Goal: Task Accomplishment & Management: Use online tool/utility

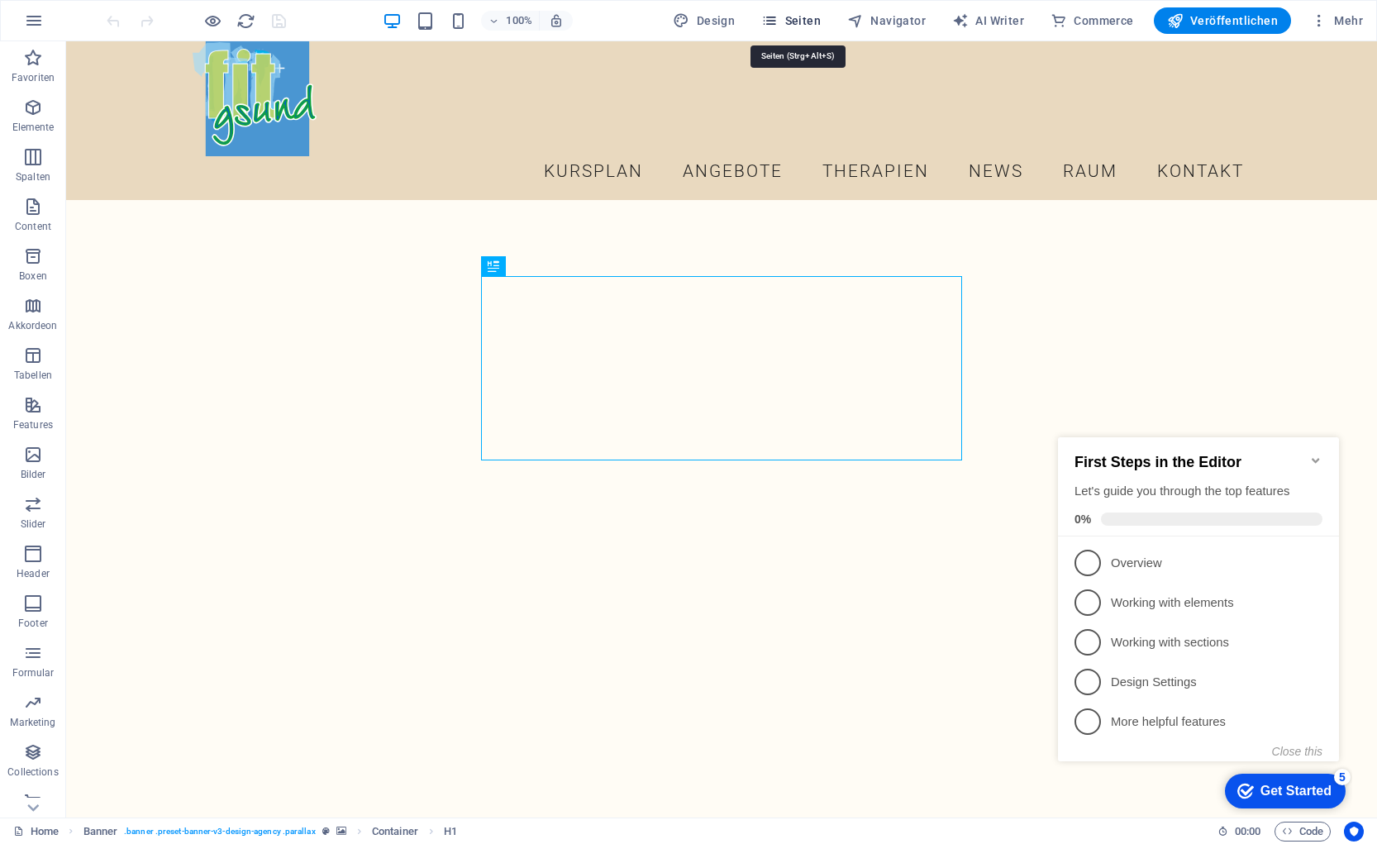
click at [788, 22] on span "Seiten" at bounding box center [791, 20] width 60 height 17
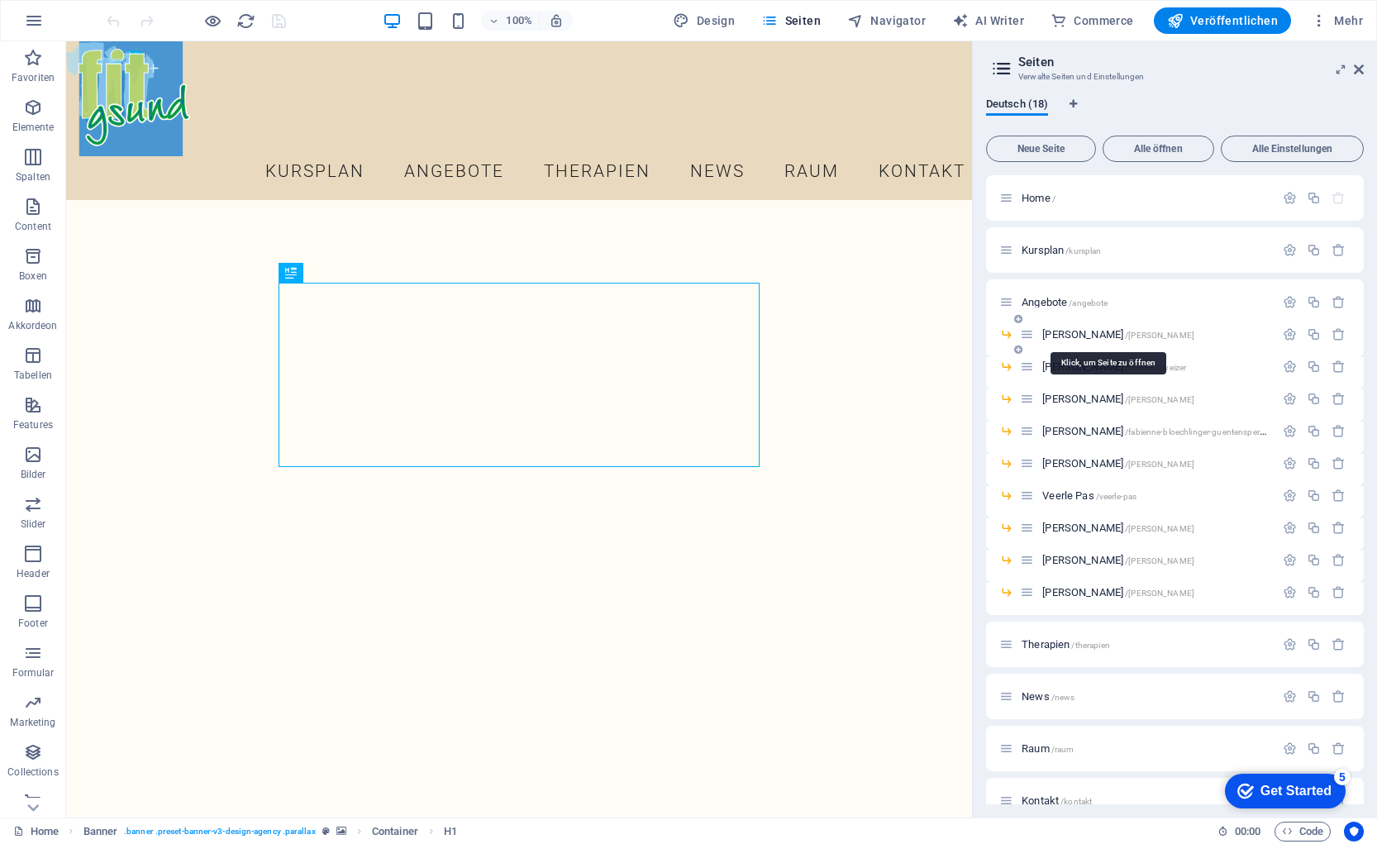
click at [1084, 336] on span "[PERSON_NAME] /[PERSON_NAME]-locher" at bounding box center [1118, 334] width 152 height 12
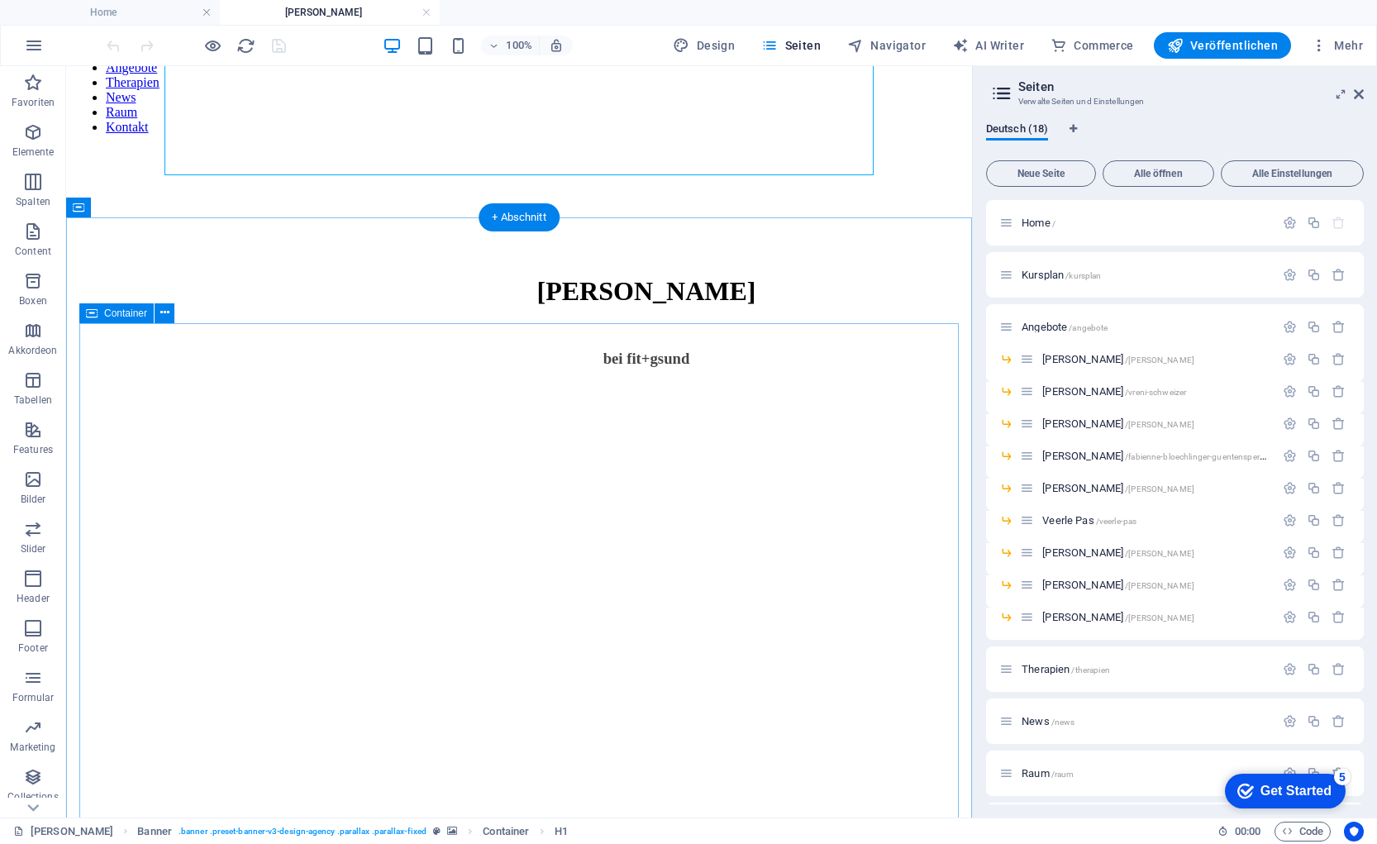
scroll to position [340, 0]
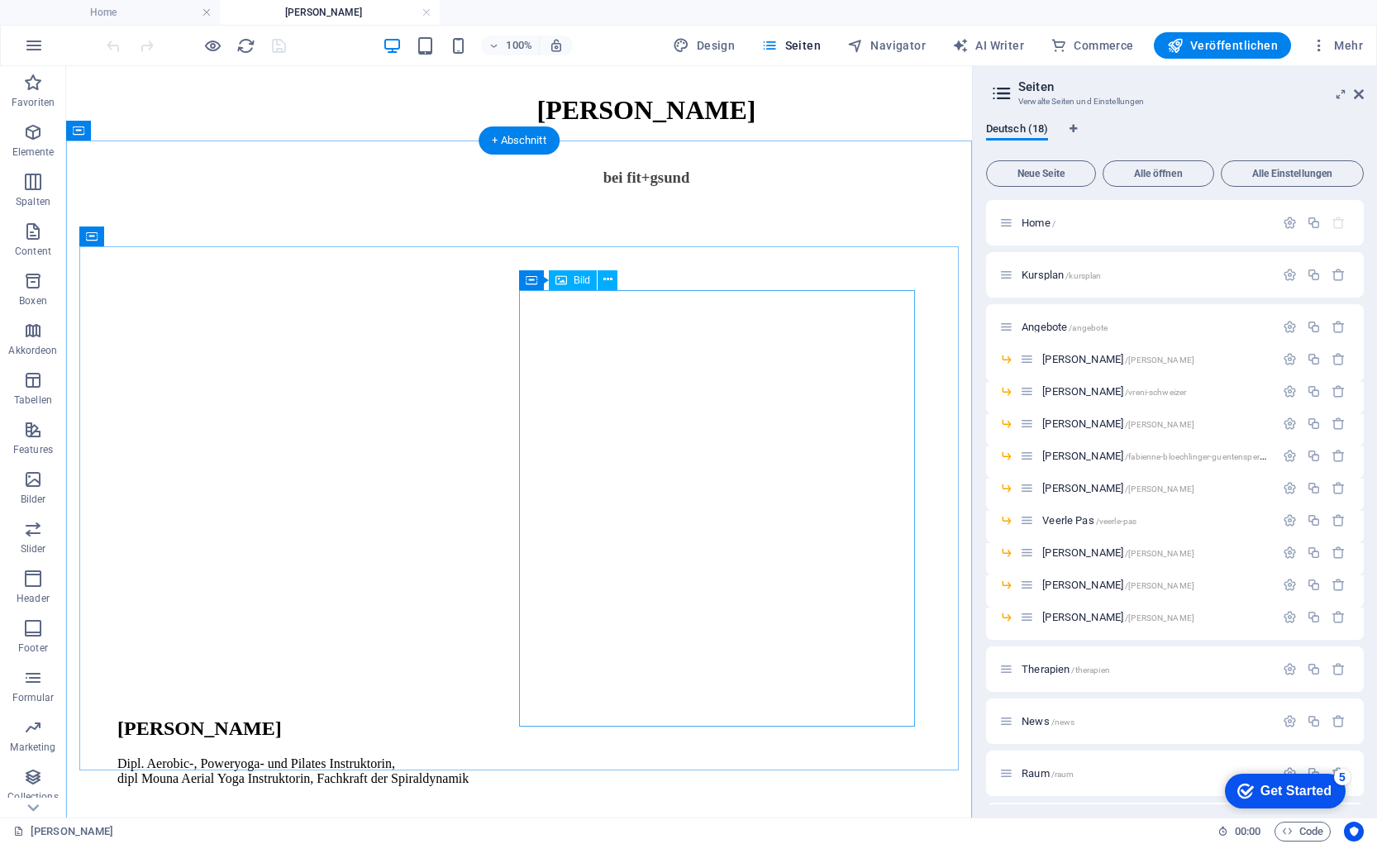
select select "%"
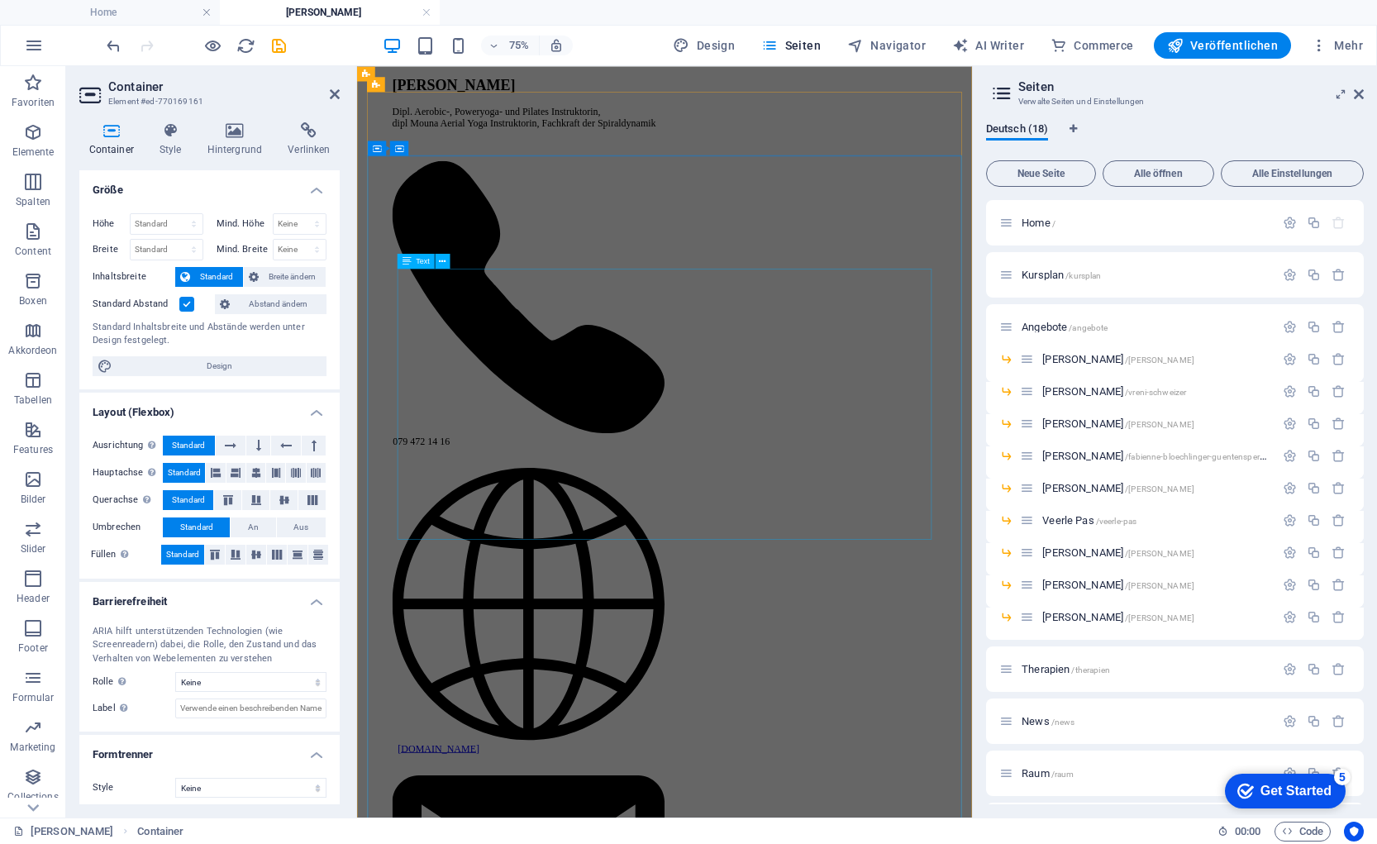
scroll to position [1495, 0]
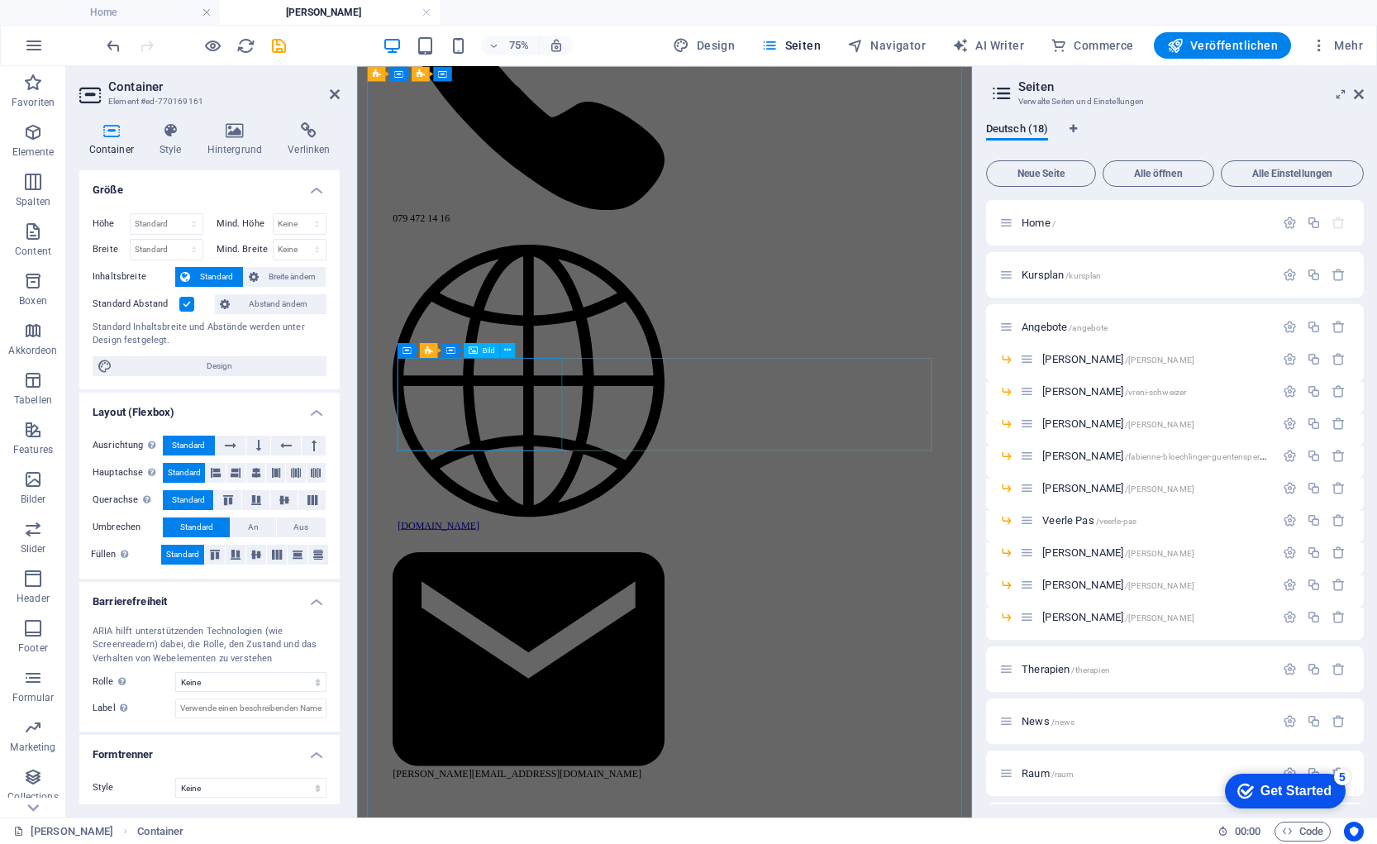
select select "%"
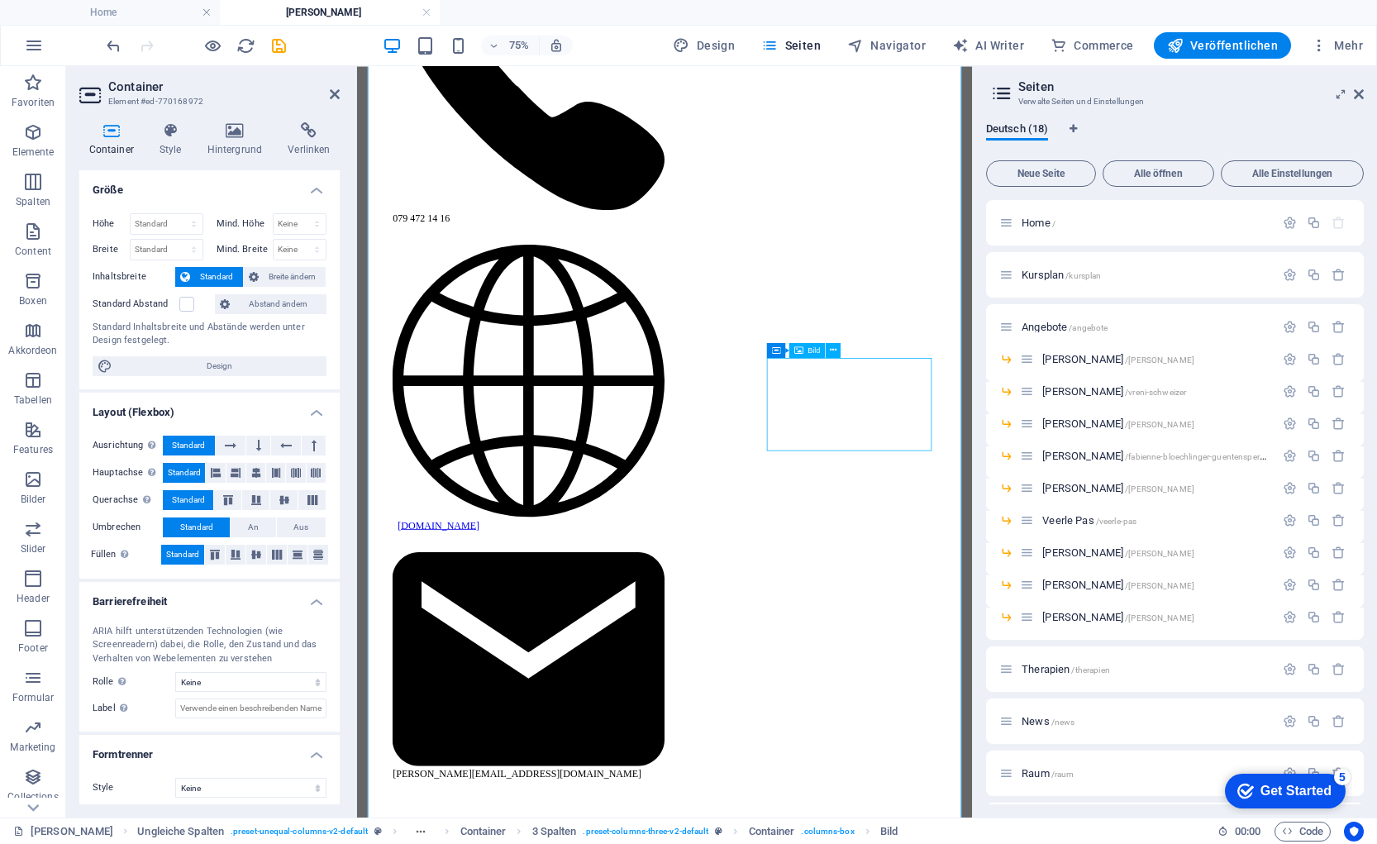
select select "%"
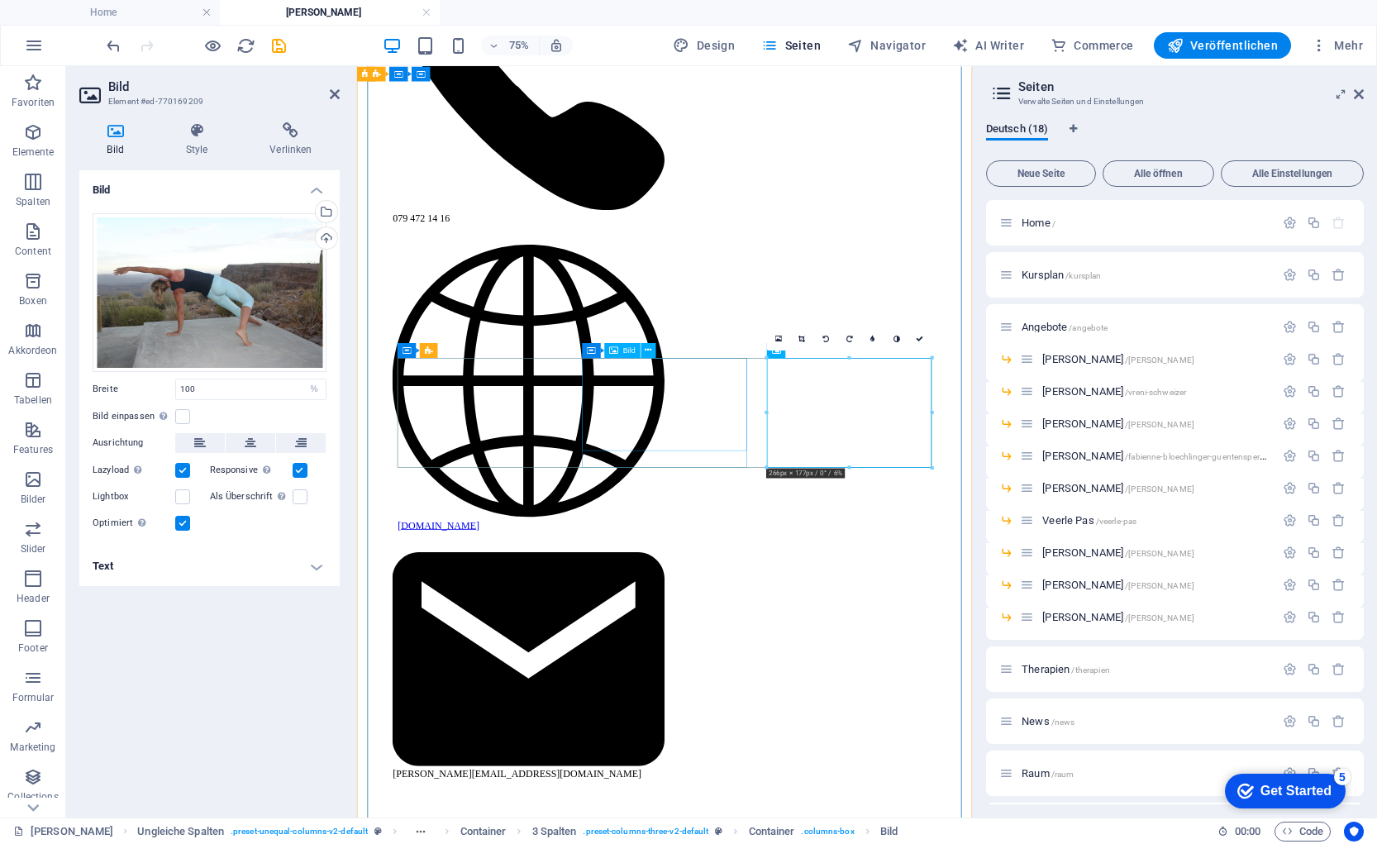
select select "%"
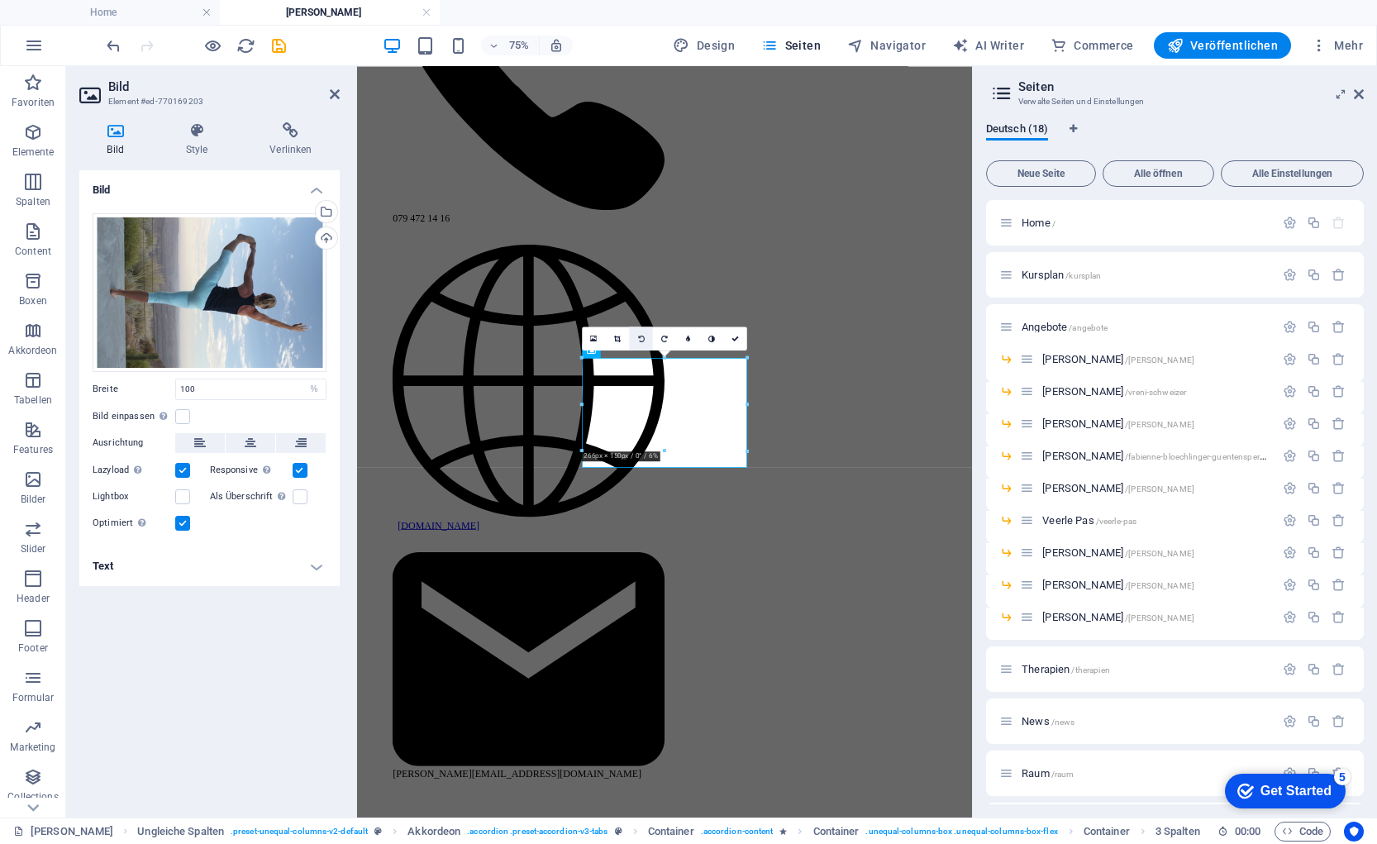
click at [640, 335] on icon at bounding box center [641, 338] width 7 height 7
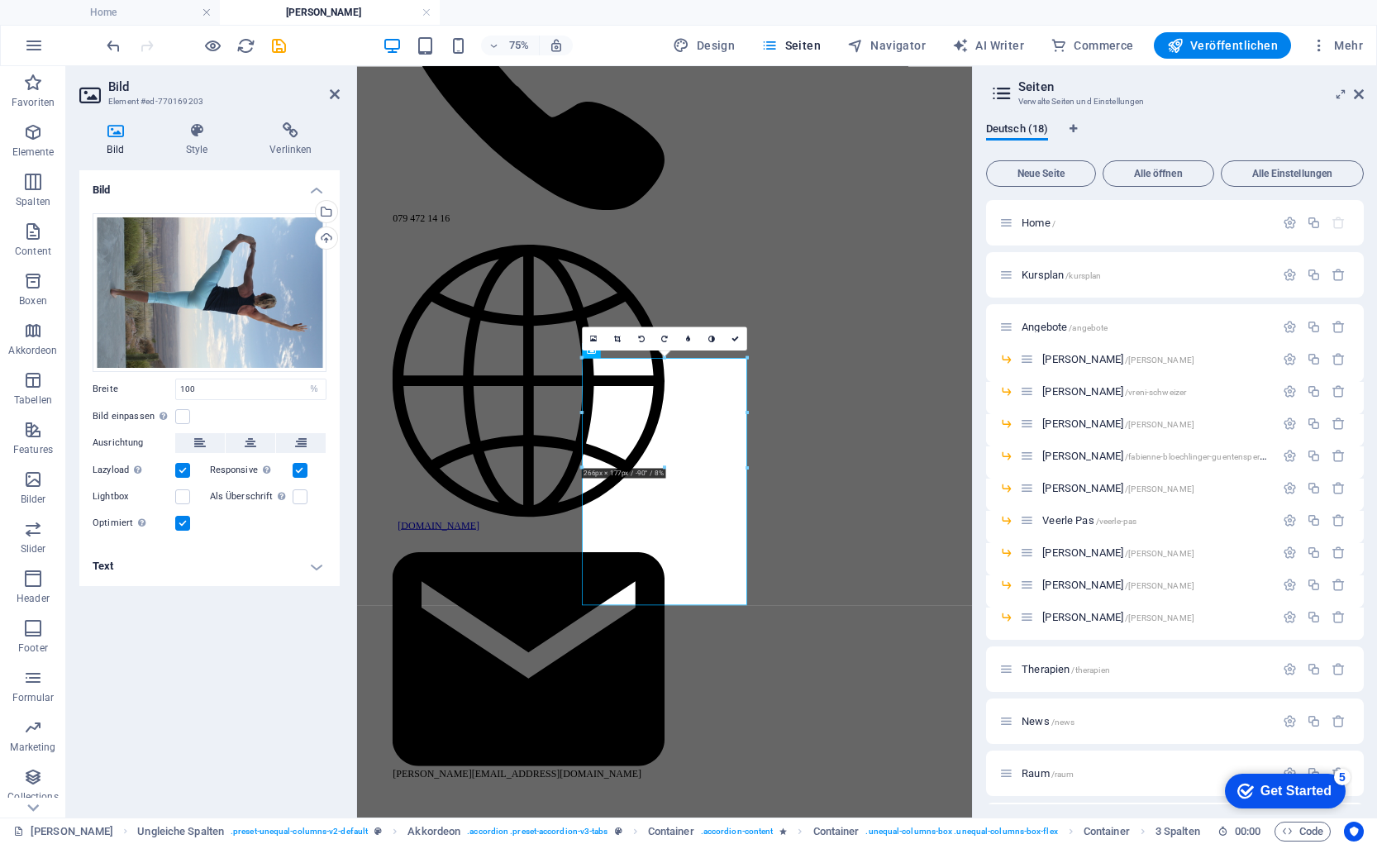
click at [200, 647] on div "Bild Ziehe Dateien zum Hochladen hierher oder klicke hier, um aus Dateien oder …" at bounding box center [209, 487] width 260 height 634
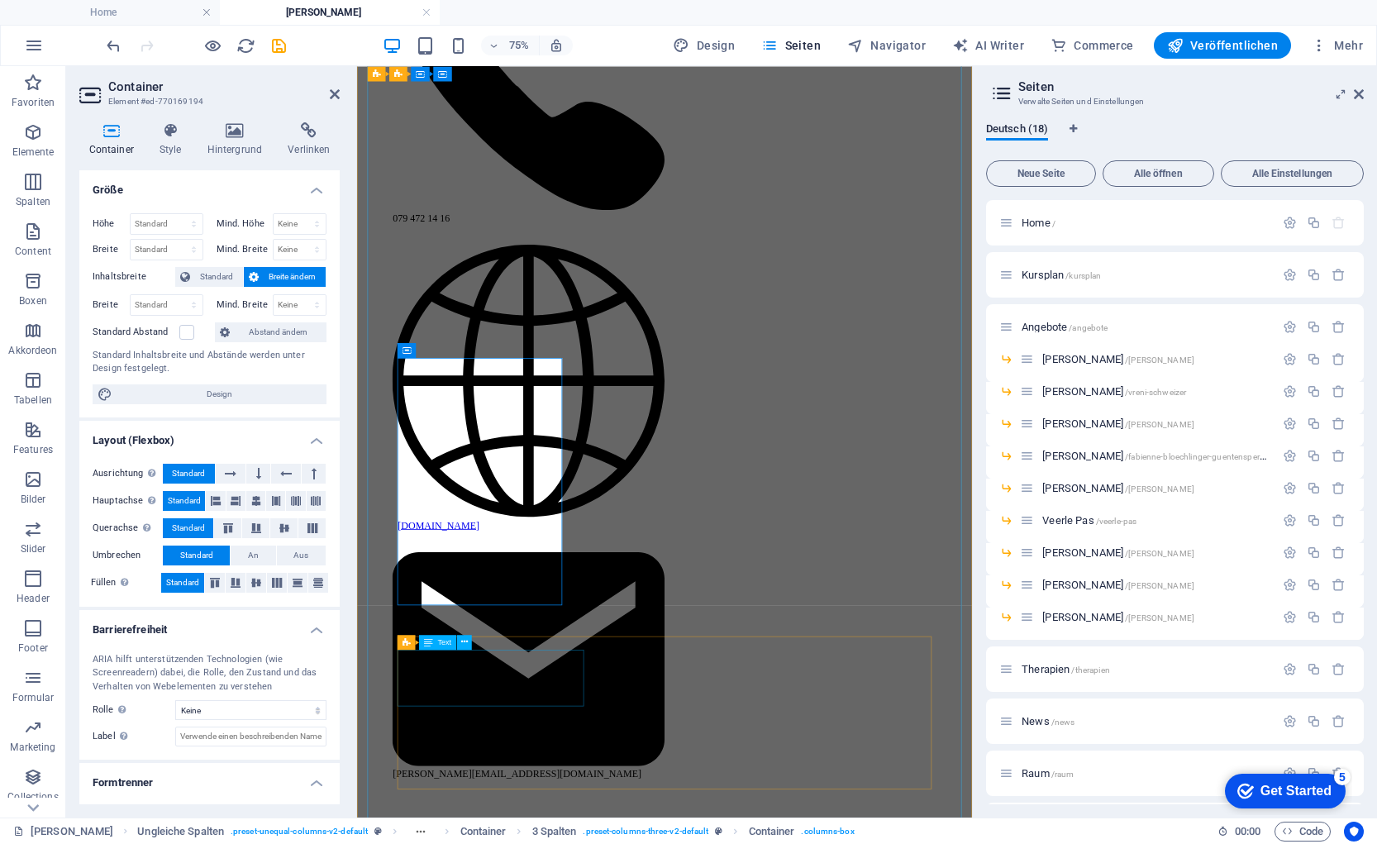
click at [440, 648] on div "Text" at bounding box center [437, 642] width 37 height 15
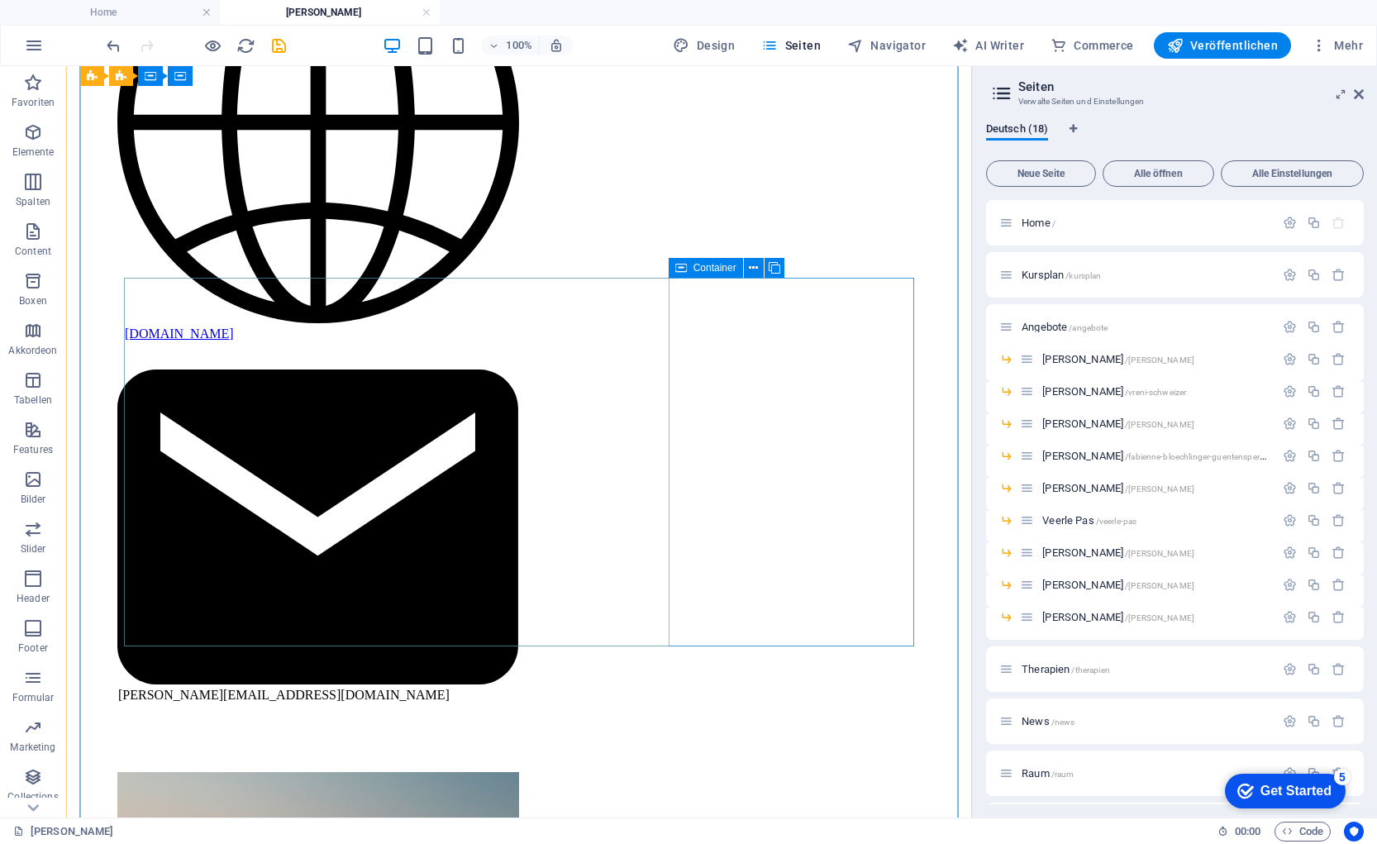
scroll to position [1677, 0]
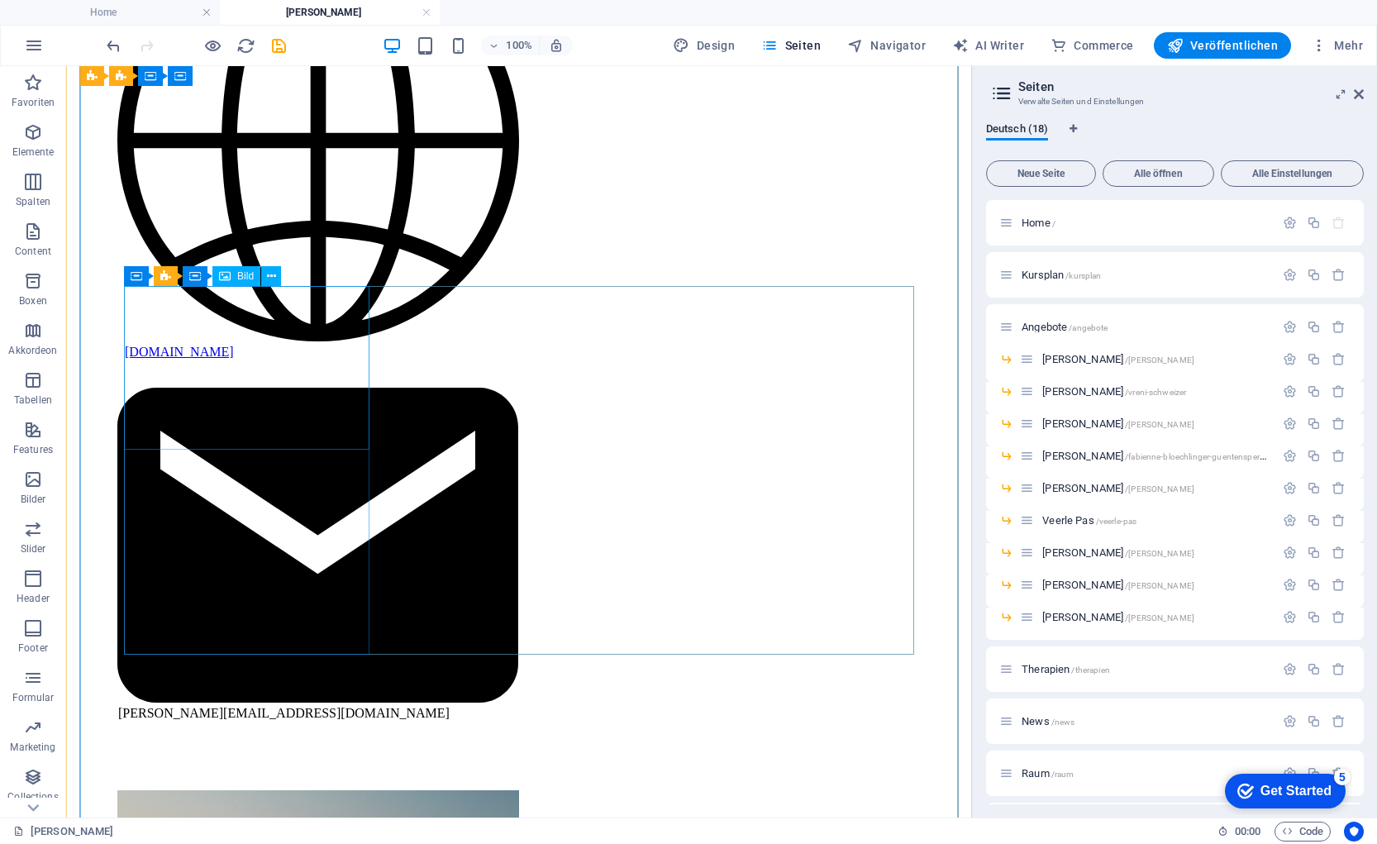
select select "%"
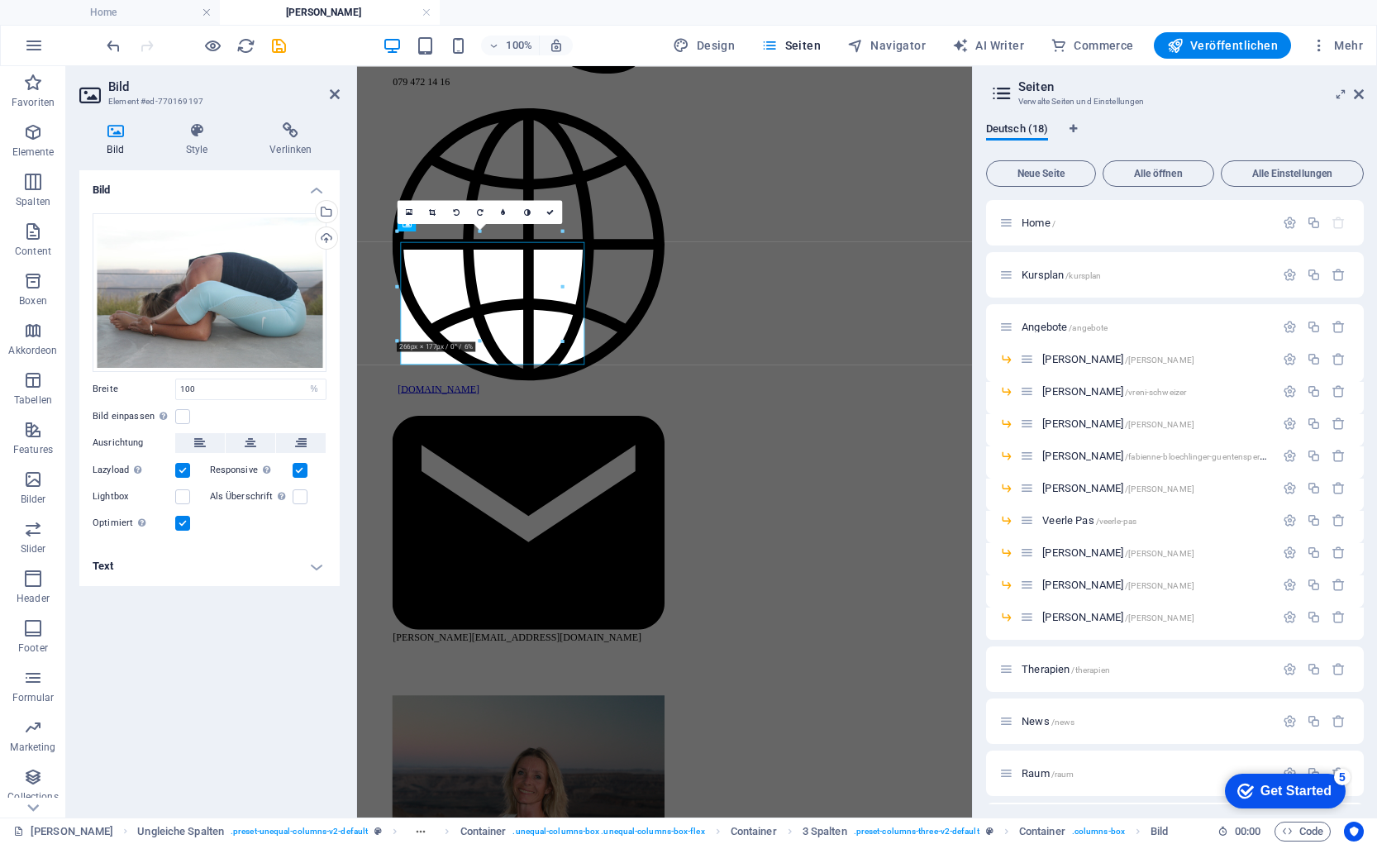
scroll to position [1663, 0]
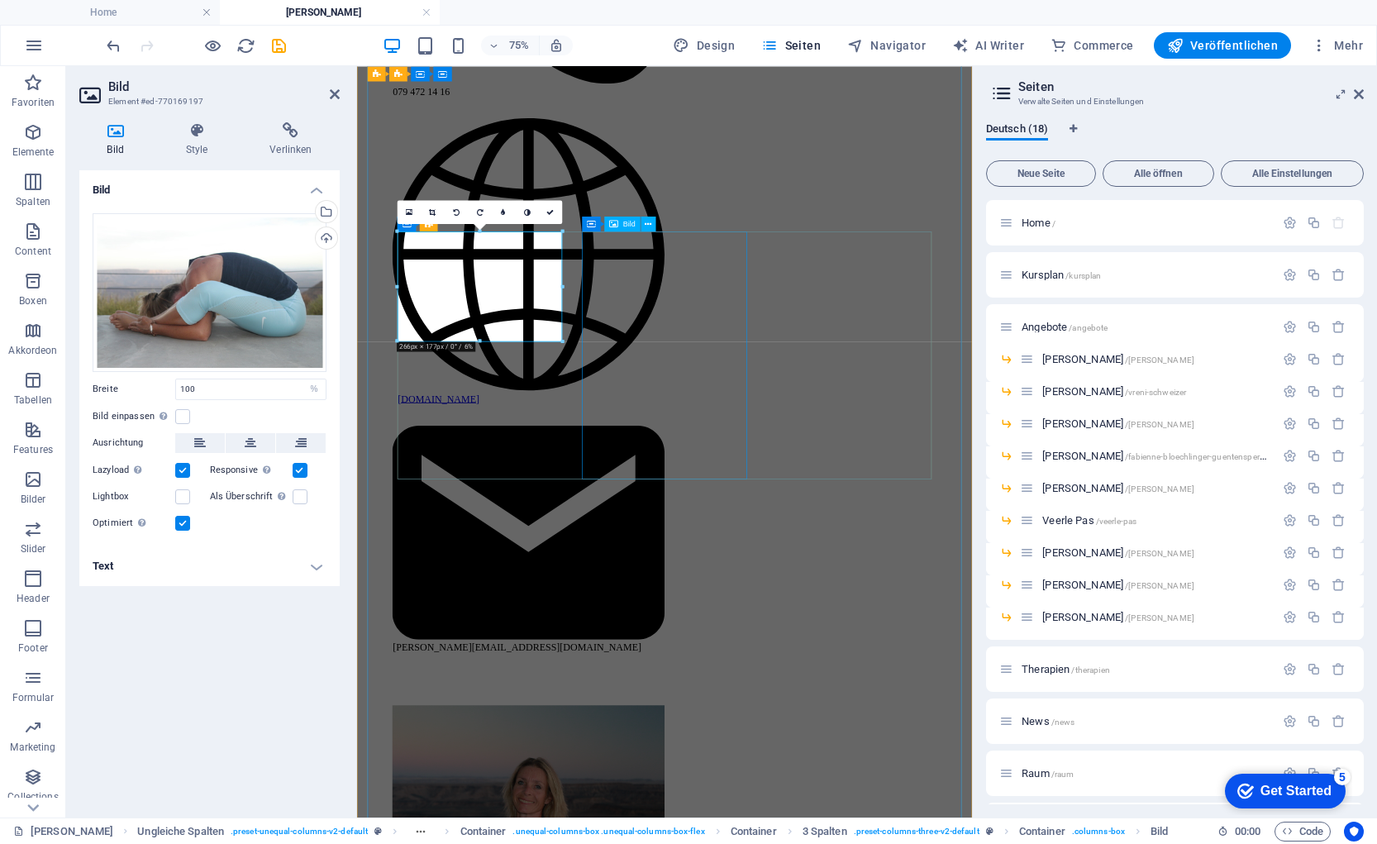
select select "%"
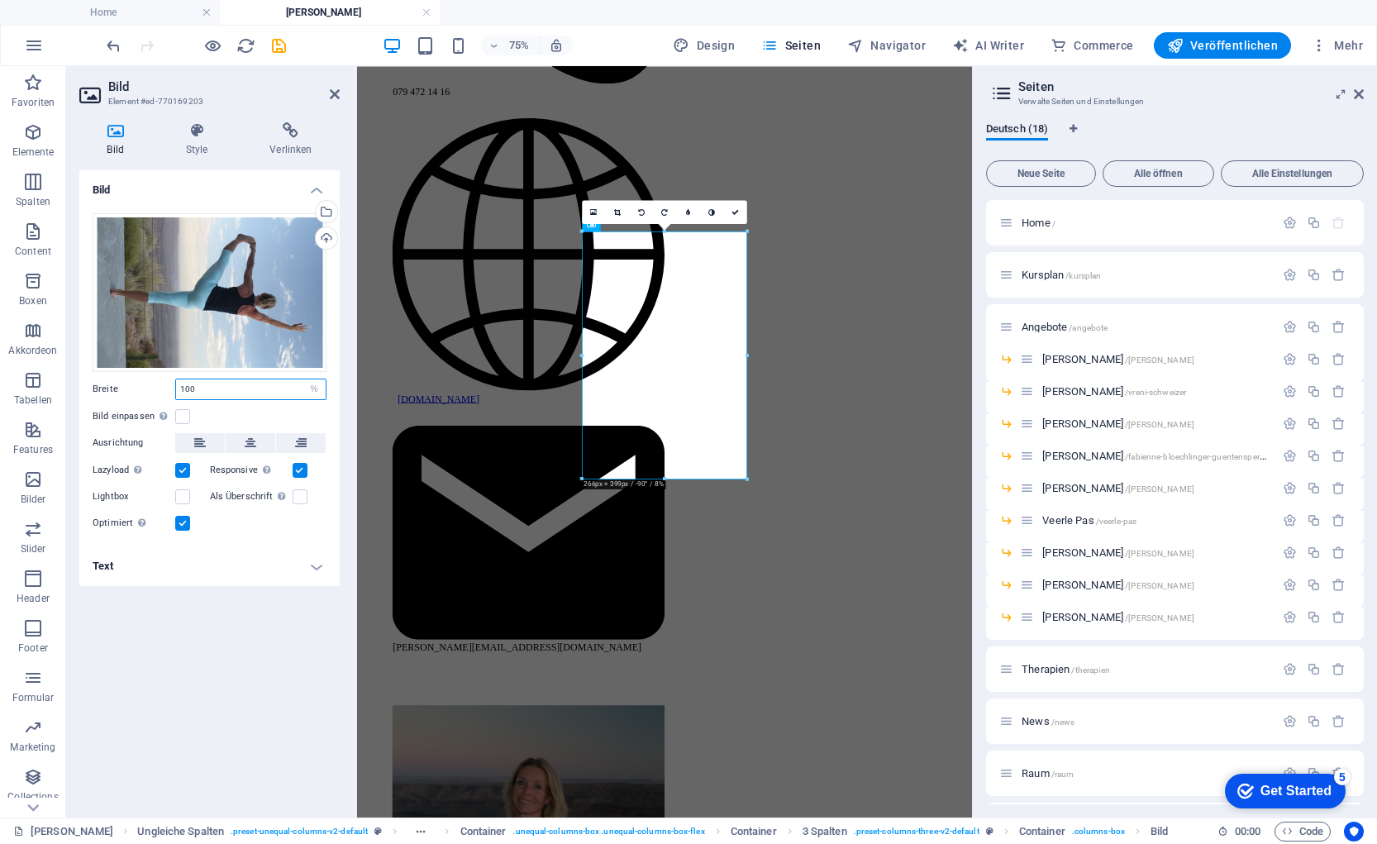
click at [263, 393] on input "100" at bounding box center [251, 389] width 150 height 20
drag, startPoint x: 202, startPoint y: 388, endPoint x: 164, endPoint y: 388, distance: 38.0
click at [164, 388] on div "Breite 100 Standard auto px rem % em vh vw" at bounding box center [210, 389] width 234 height 21
type input "80"
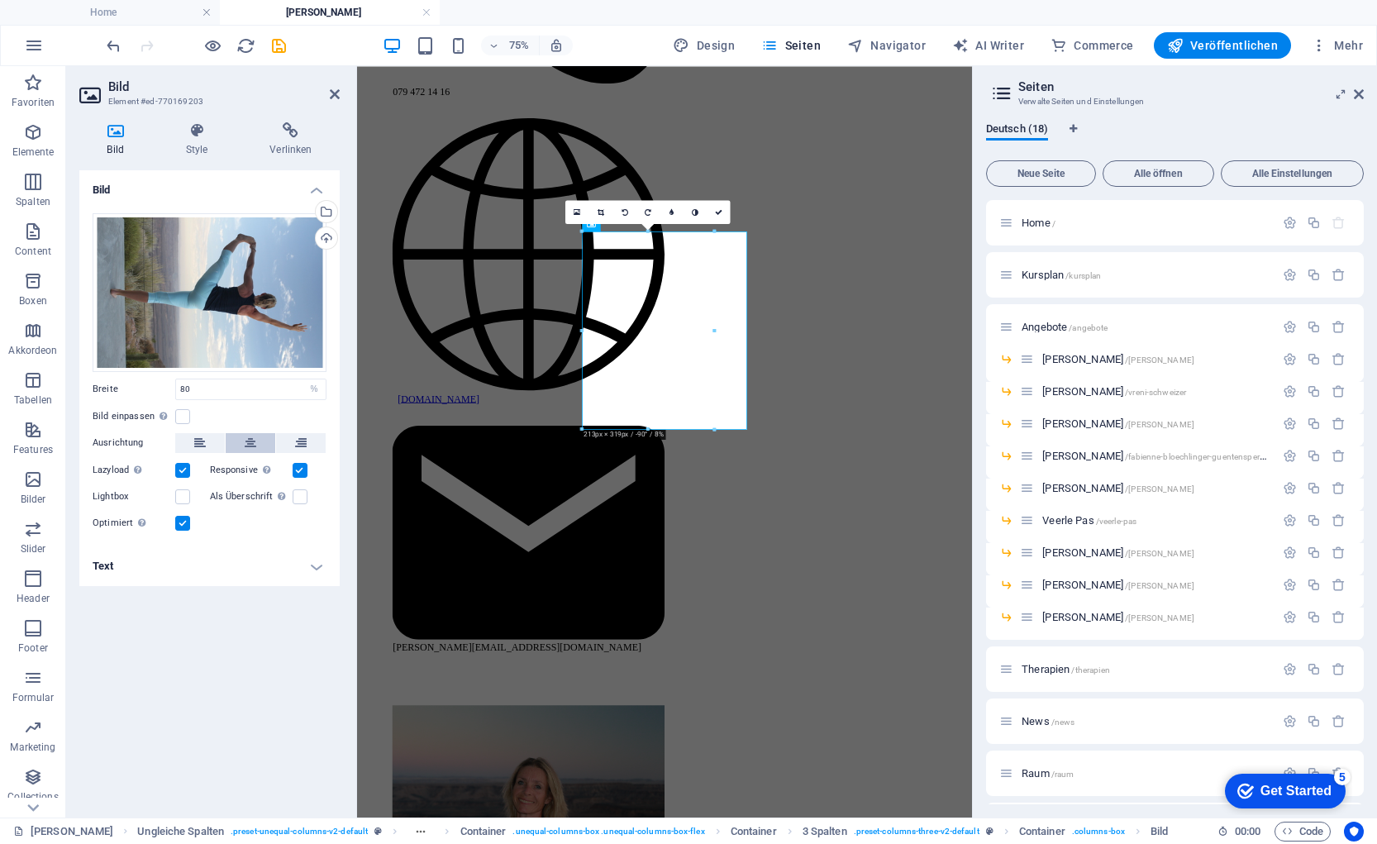
click at [251, 445] on icon at bounding box center [251, 443] width 12 height 20
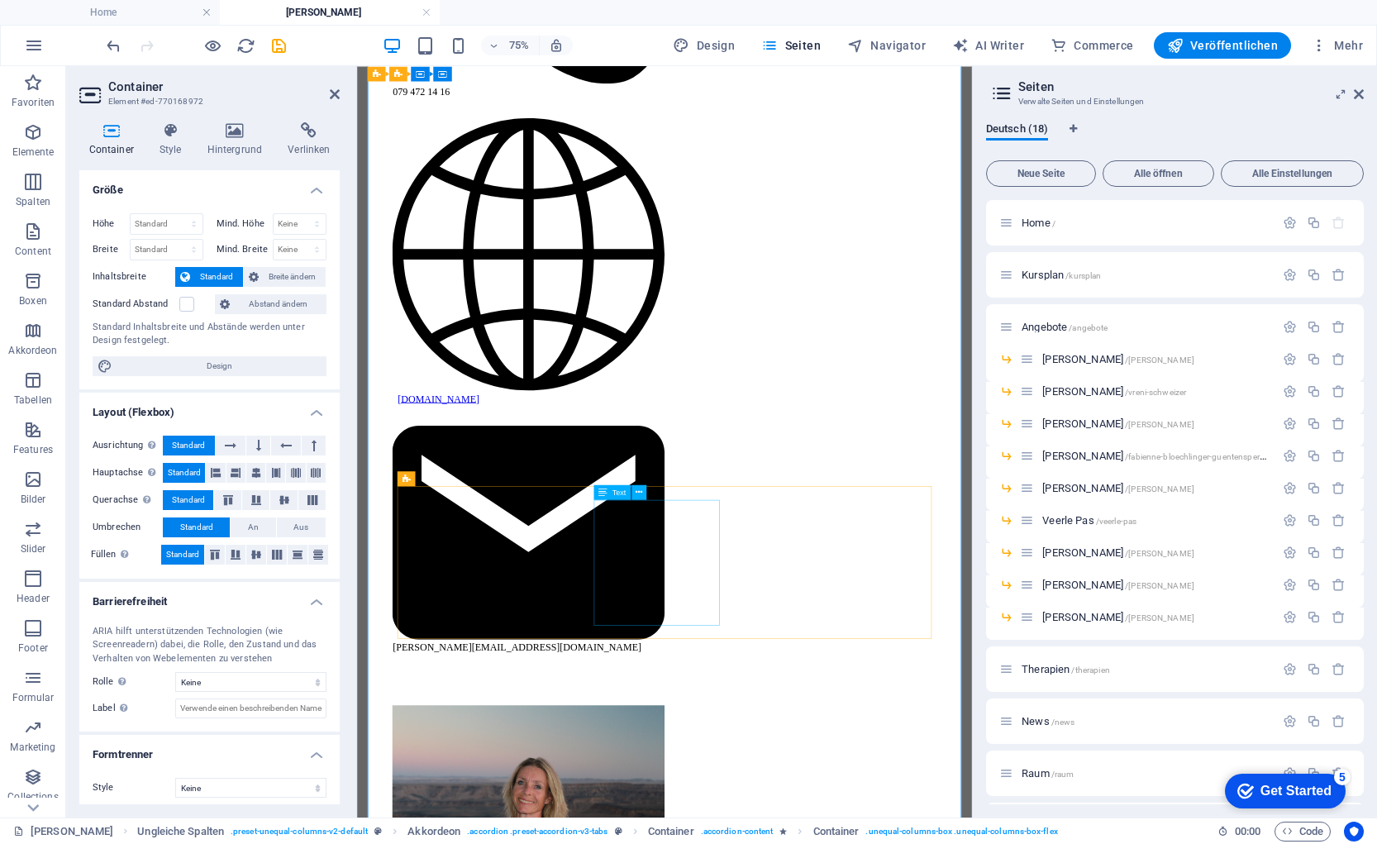
scroll to position [1590, 0]
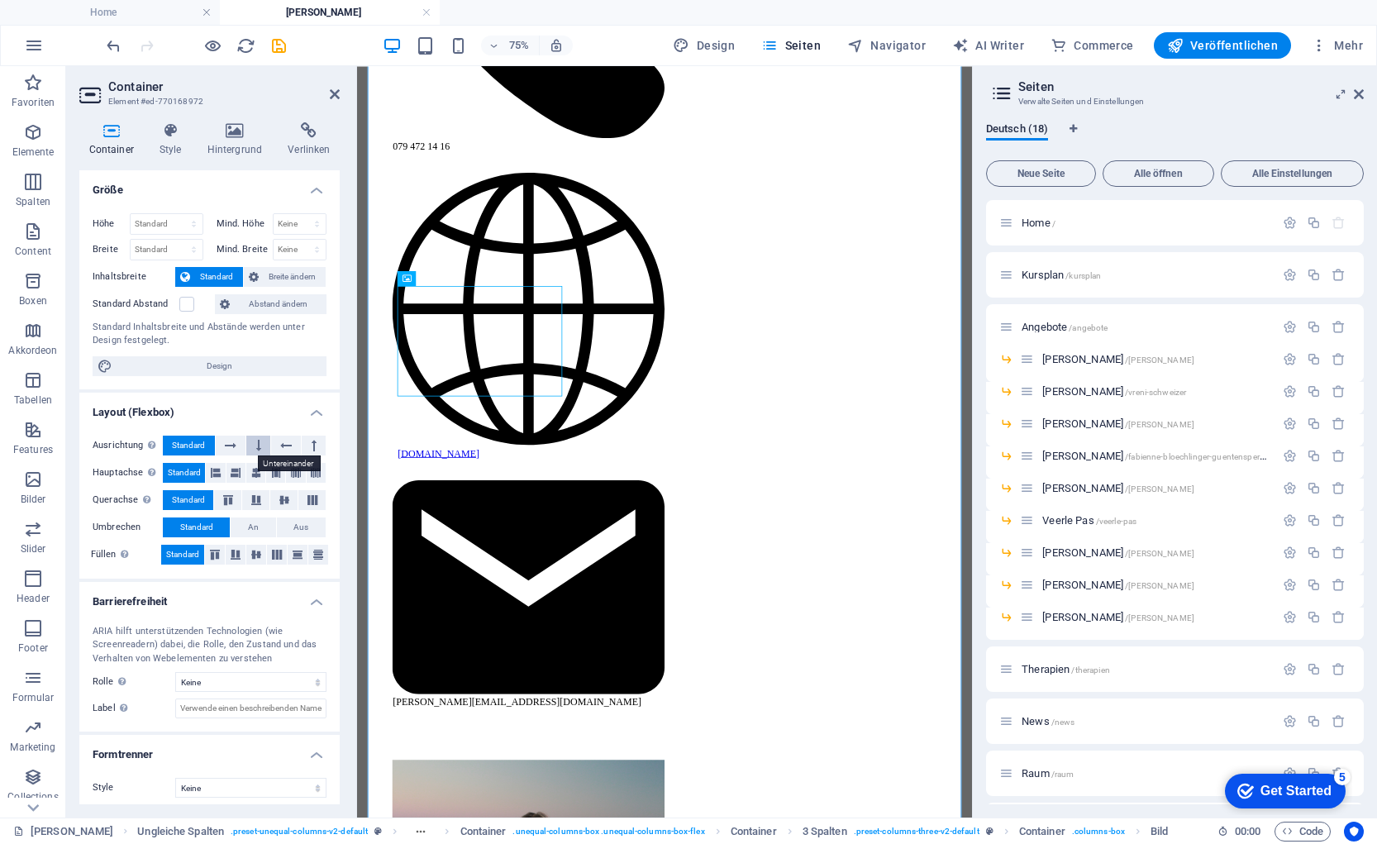
click at [256, 445] on icon at bounding box center [258, 446] width 5 height 20
select select "%"
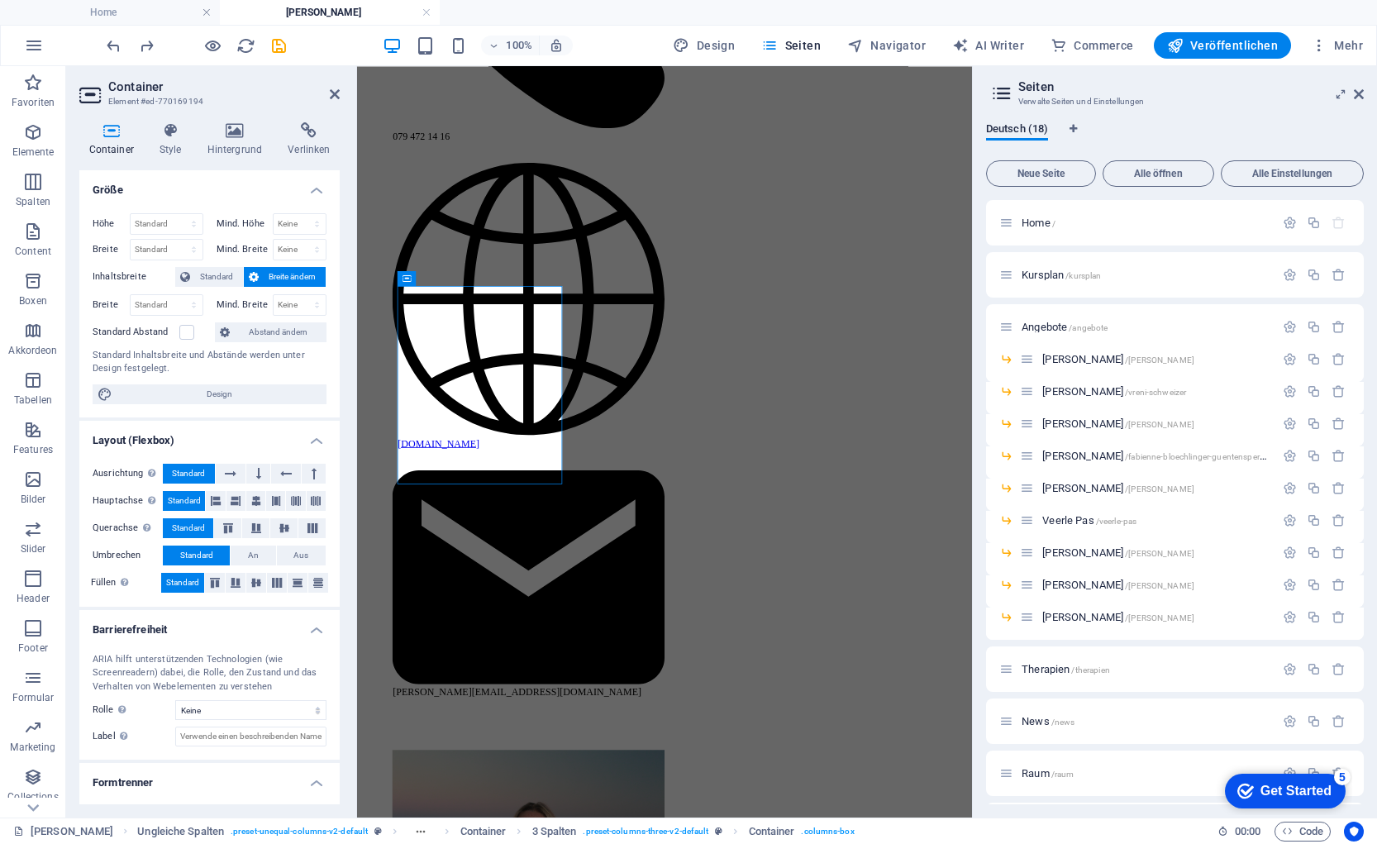
scroll to position [1590, 0]
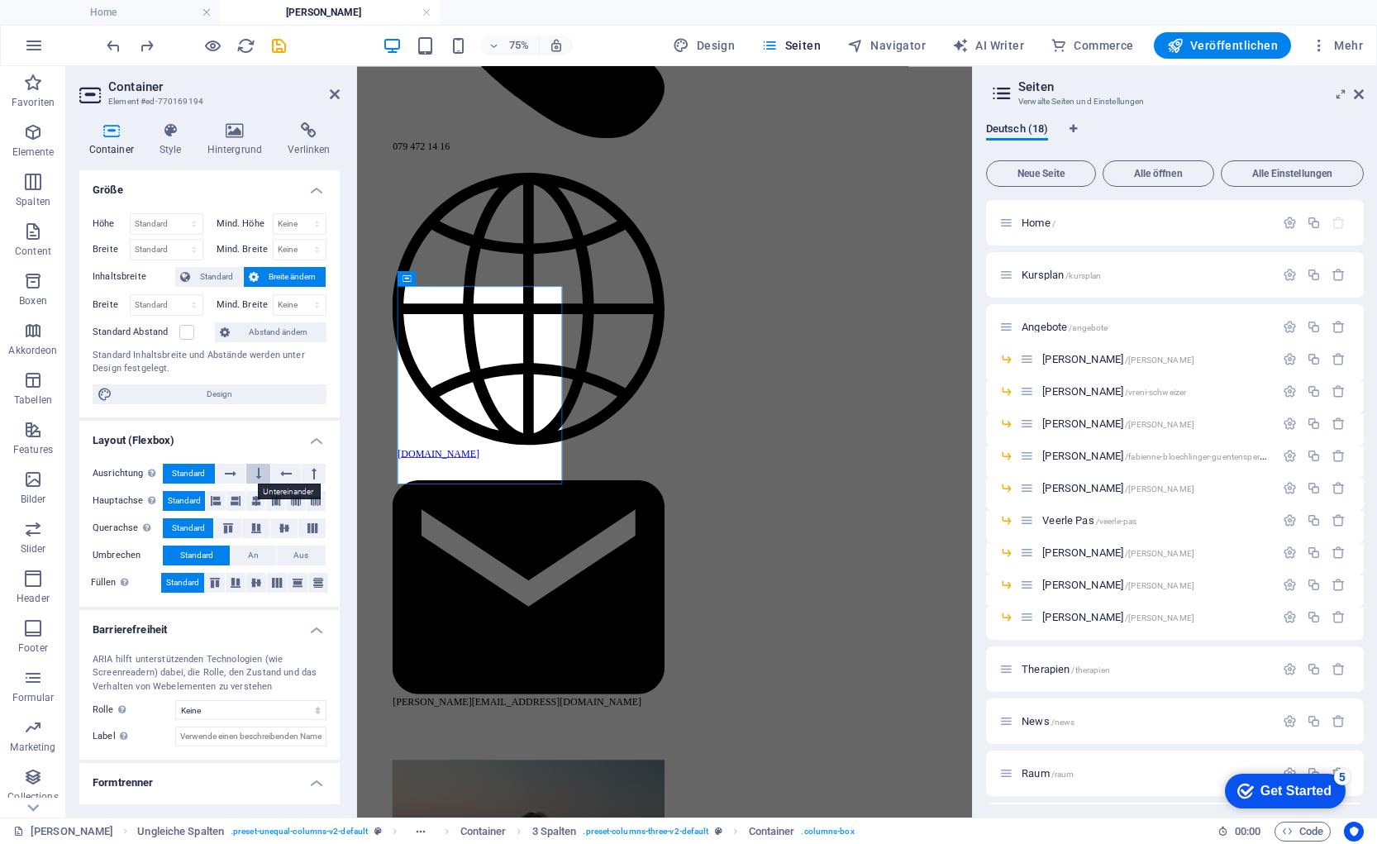
click at [257, 470] on icon at bounding box center [258, 474] width 5 height 20
click at [194, 474] on span "Standard" at bounding box center [188, 474] width 33 height 20
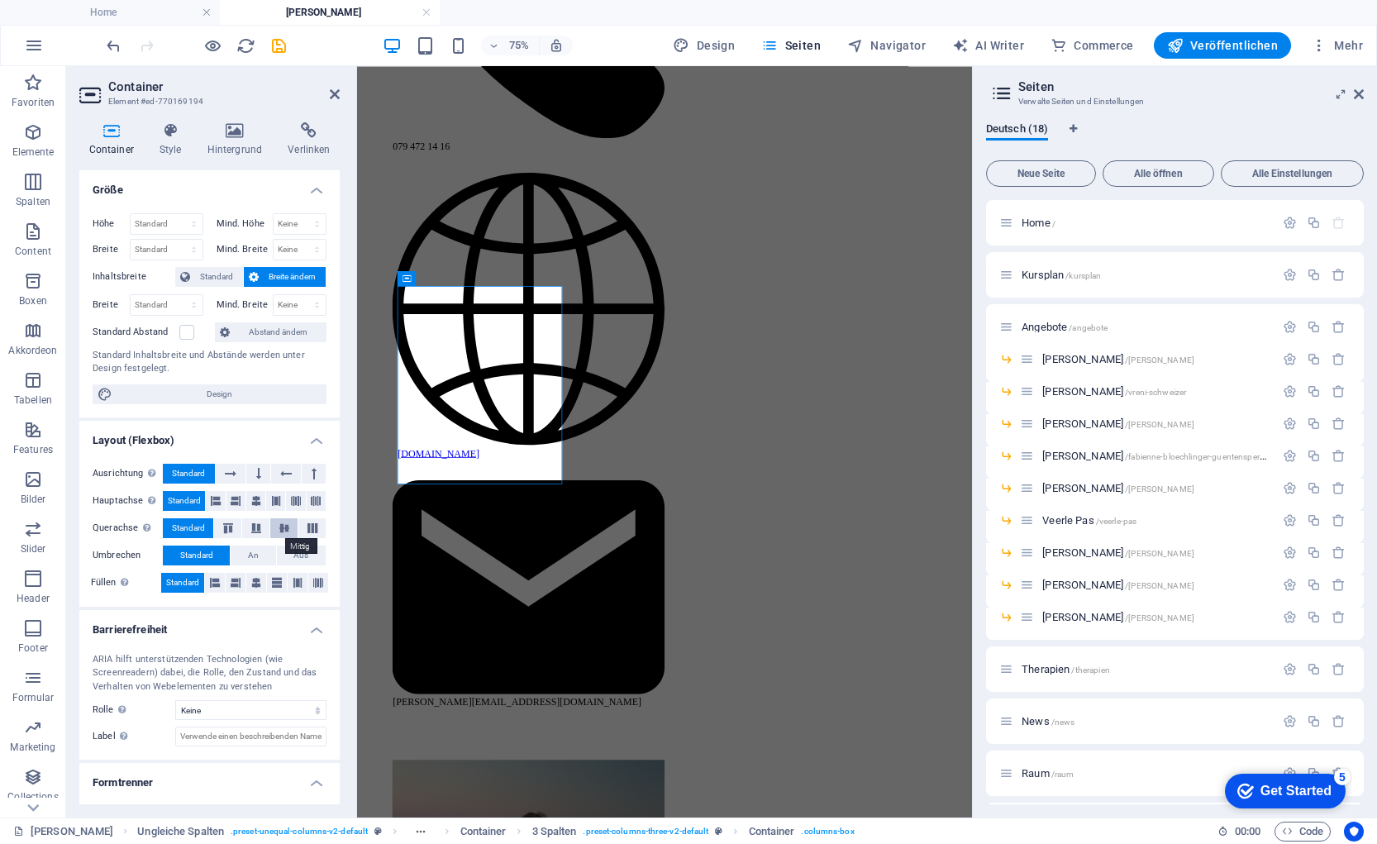
click at [275, 529] on icon at bounding box center [284, 528] width 20 height 10
click at [218, 531] on icon at bounding box center [228, 528] width 20 height 10
click at [183, 532] on span "Standard" at bounding box center [188, 528] width 33 height 20
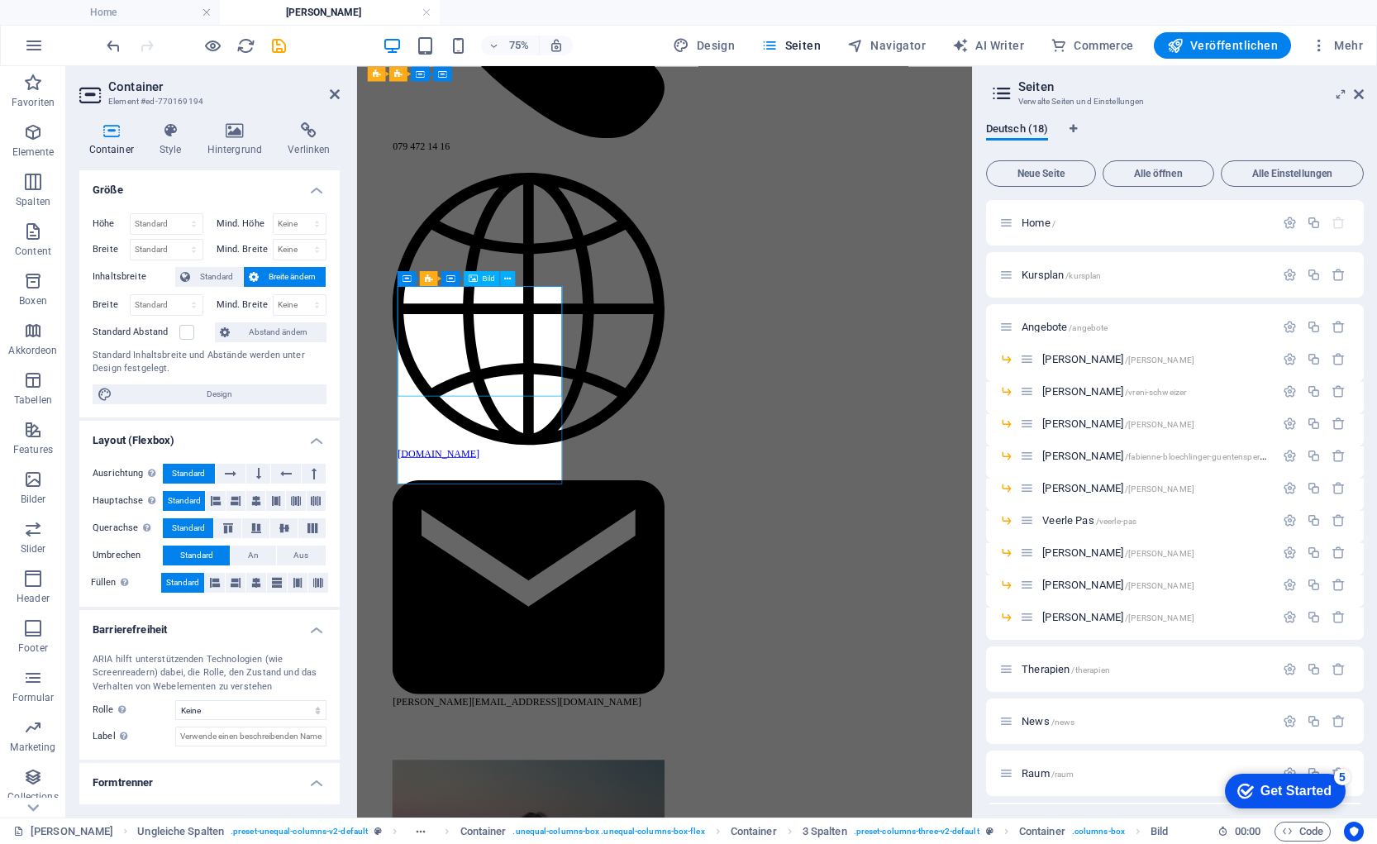
select select "%"
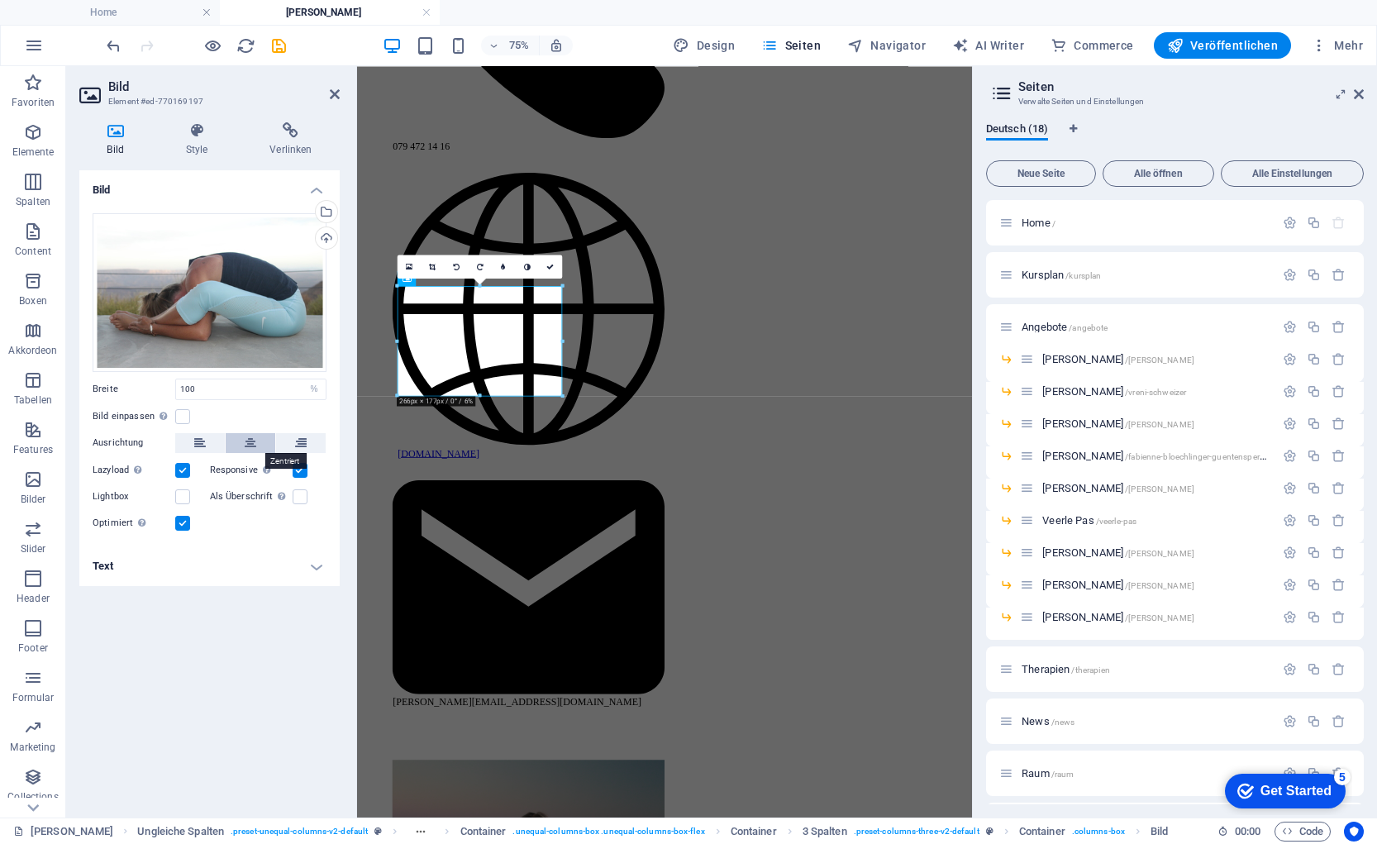
click at [237, 450] on button at bounding box center [251, 443] width 50 height 20
click at [183, 415] on label at bounding box center [182, 416] width 15 height 15
click at [0, 0] on input "Bild einpassen Bild automatisch anhand einer fixen Breite und Höhe einpassen" at bounding box center [0, 0] width 0 height 0
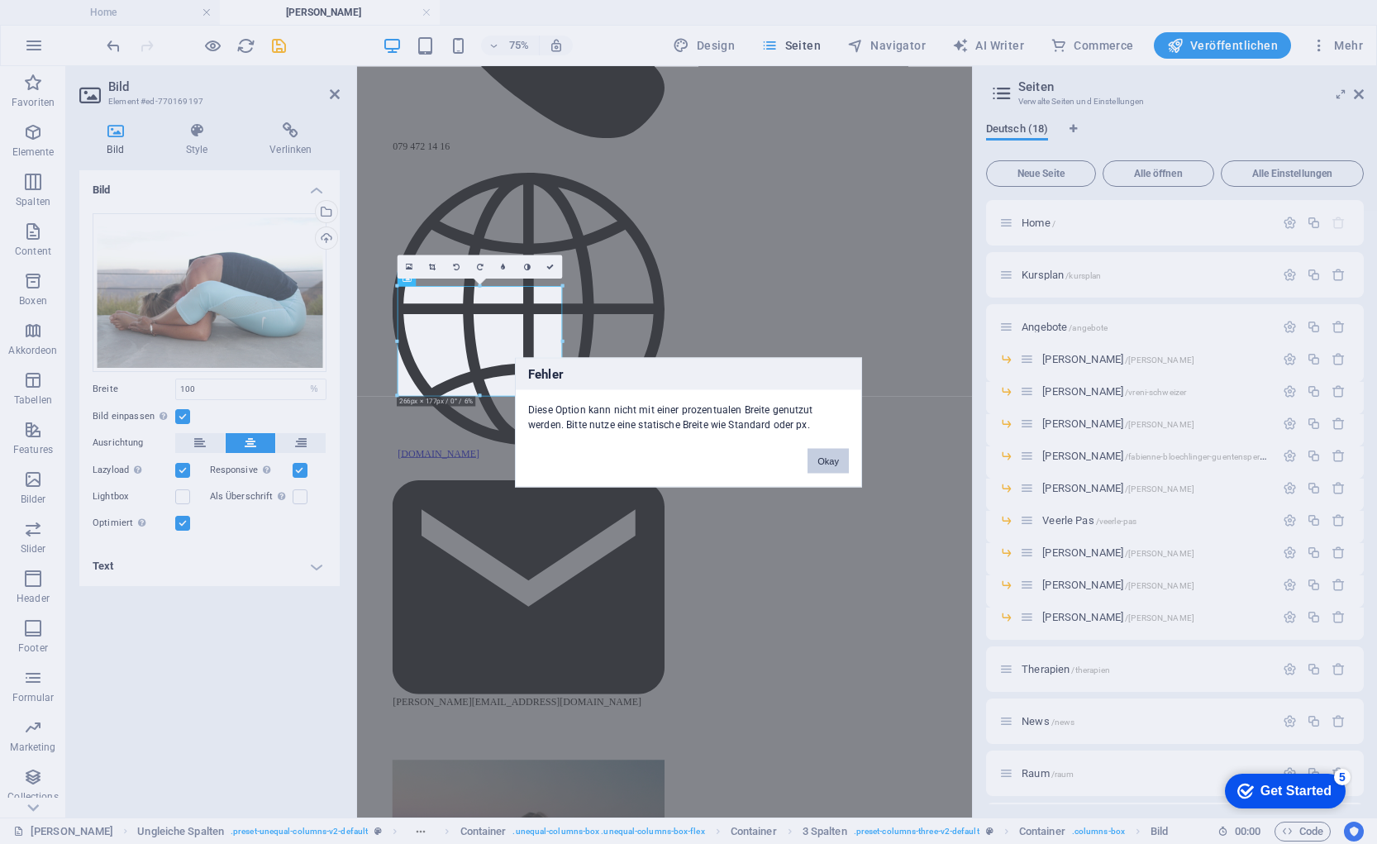
click at [832, 464] on button "Okay" at bounding box center [827, 460] width 41 height 25
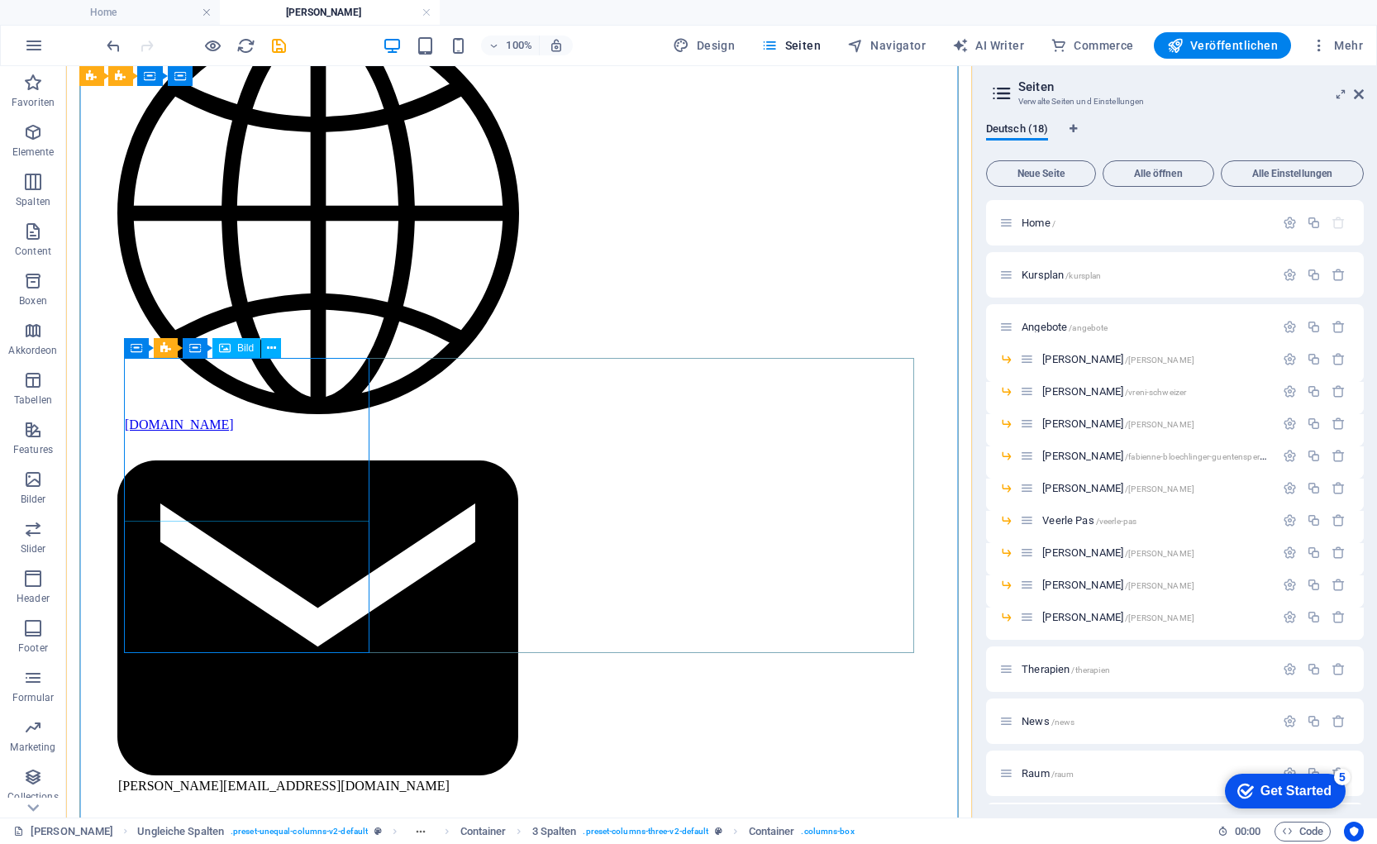
scroll to position [1605, 0]
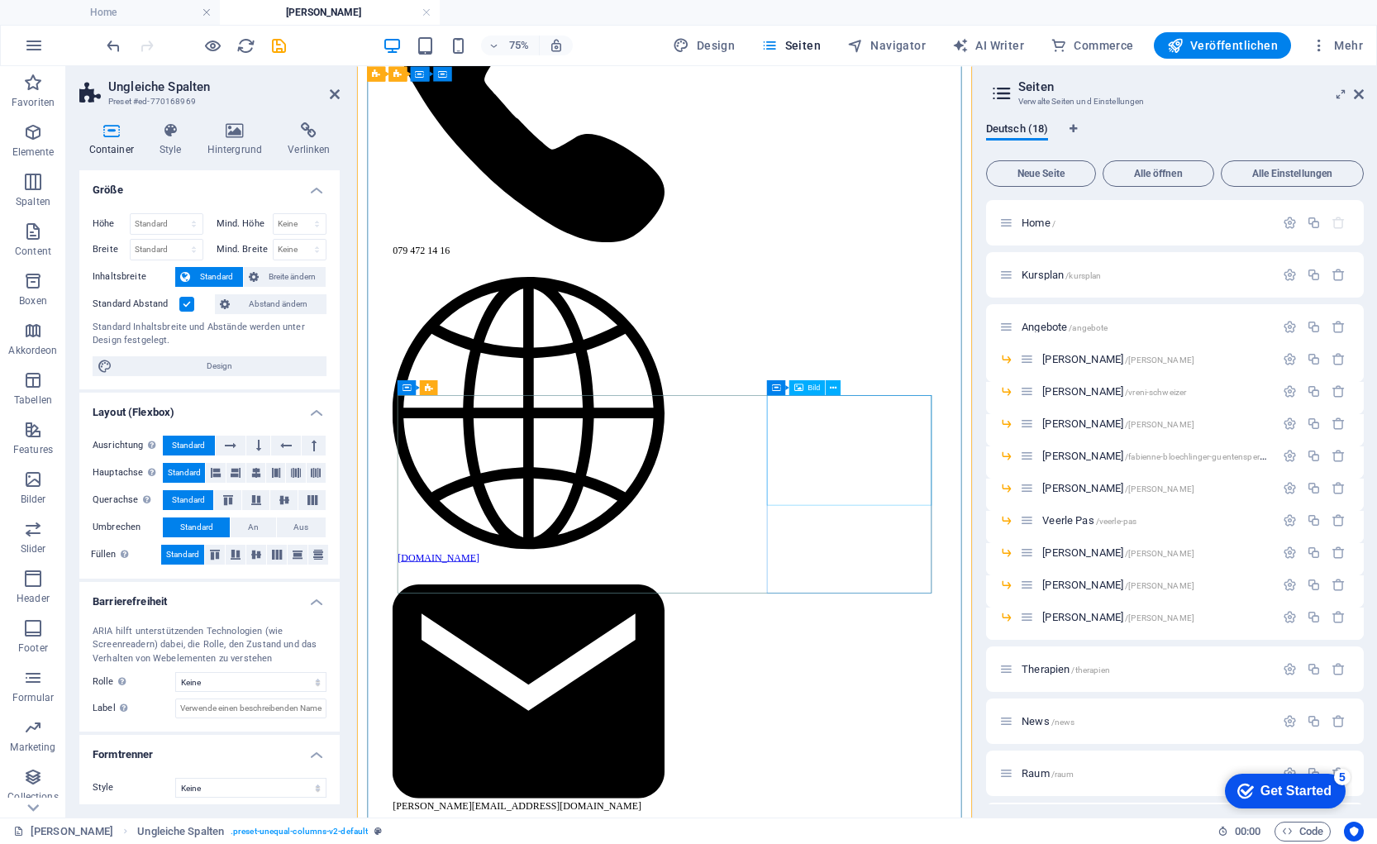
scroll to position [1452, 0]
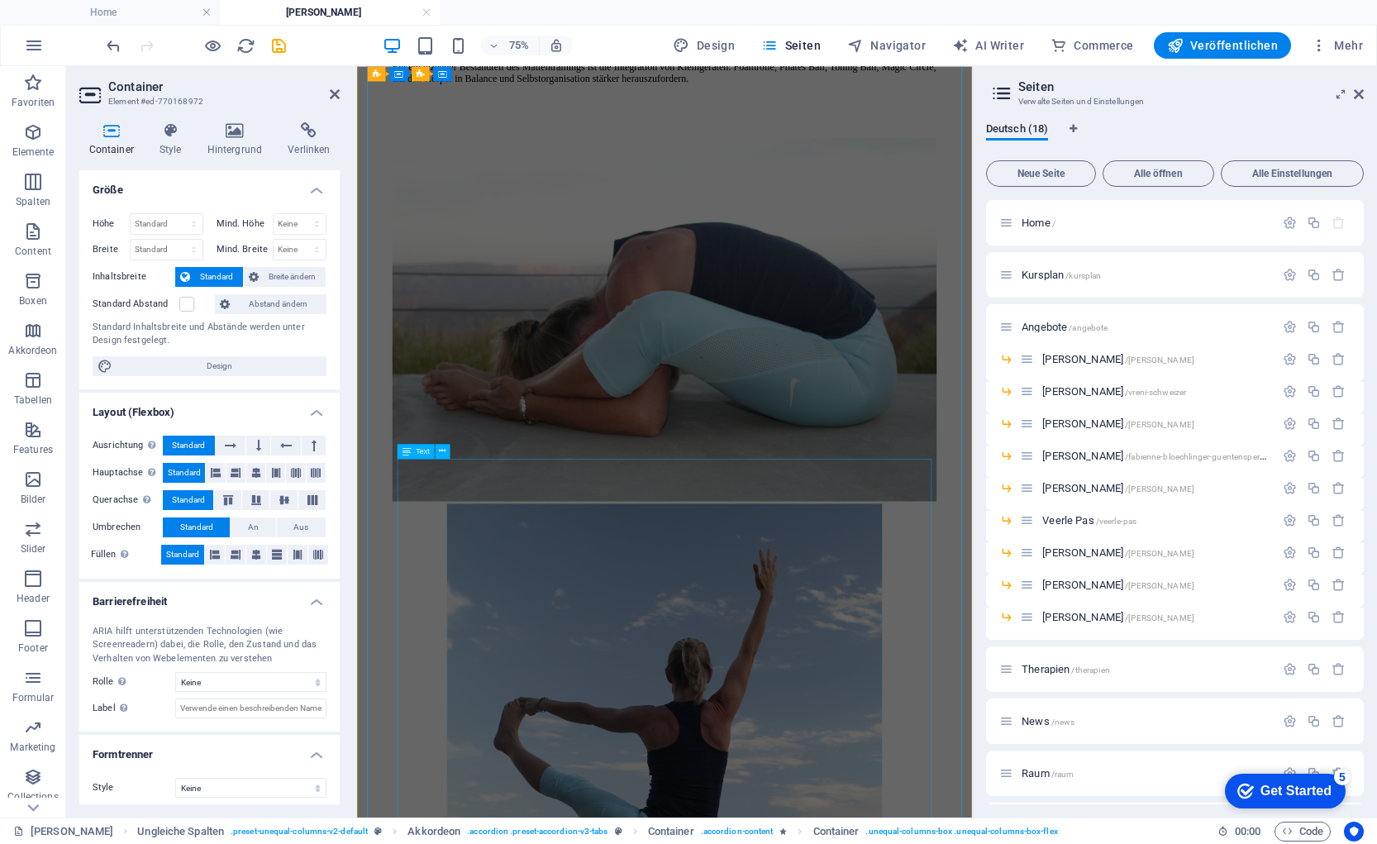
scroll to position [3270, 0]
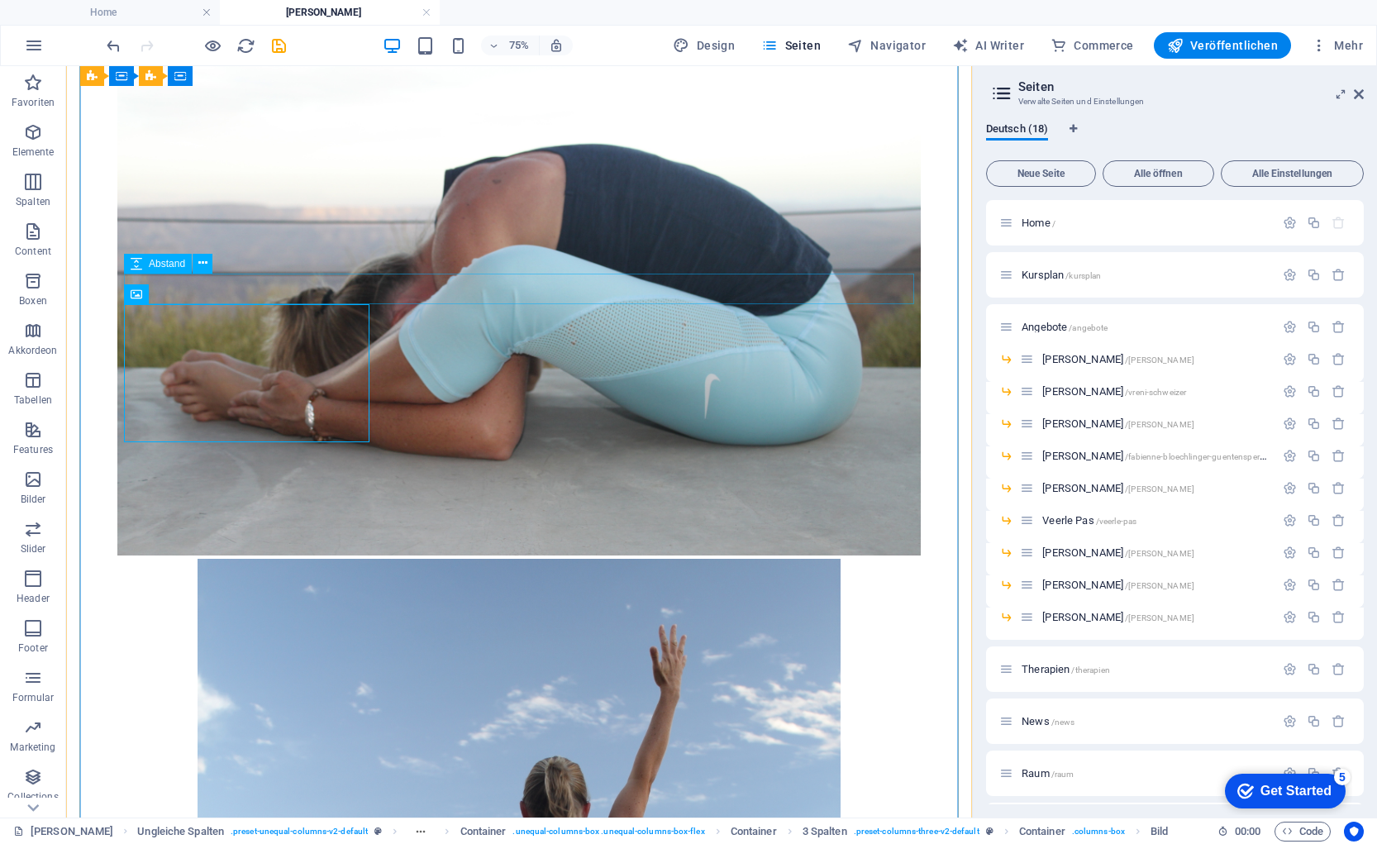
select select "px"
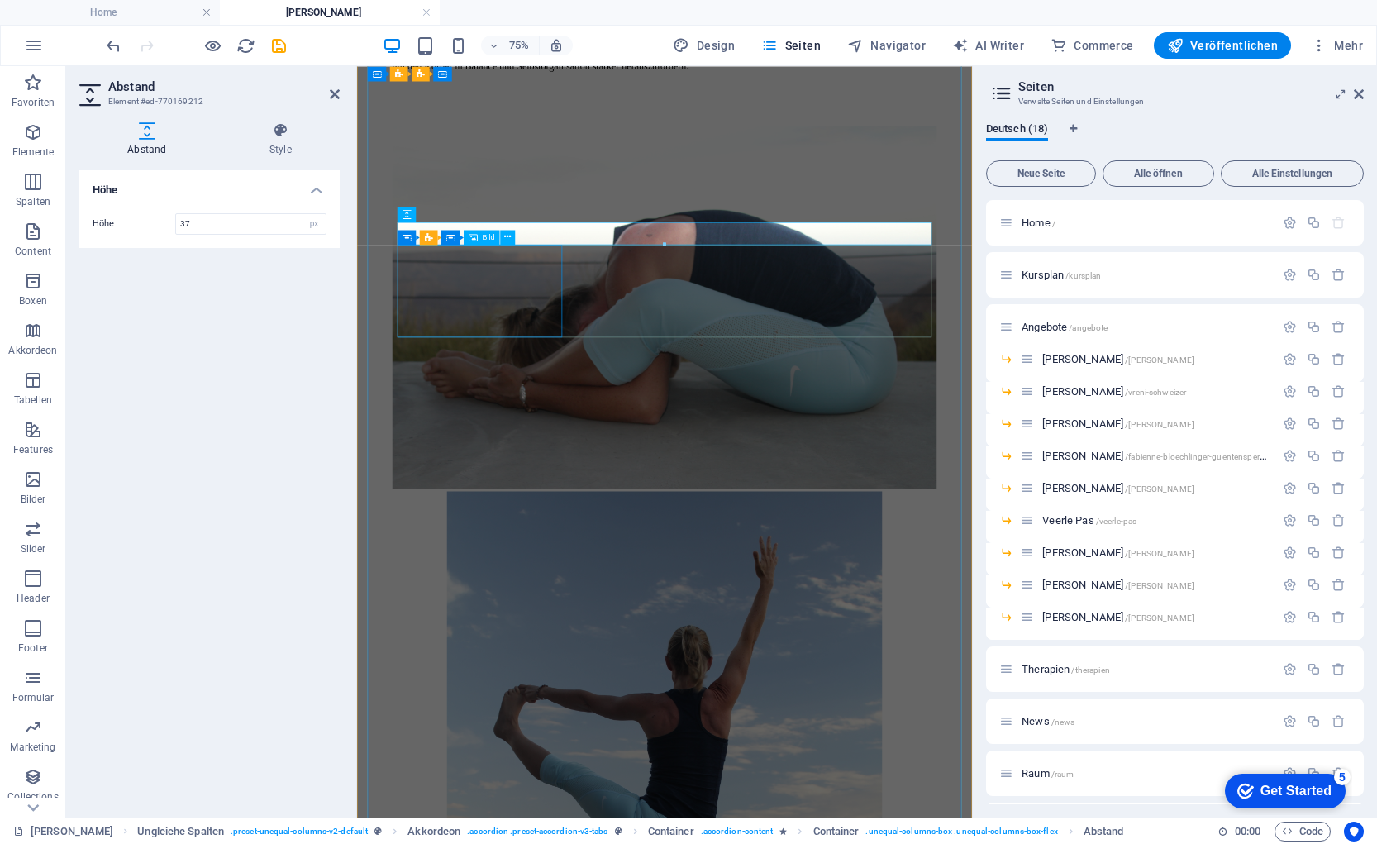
select select "%"
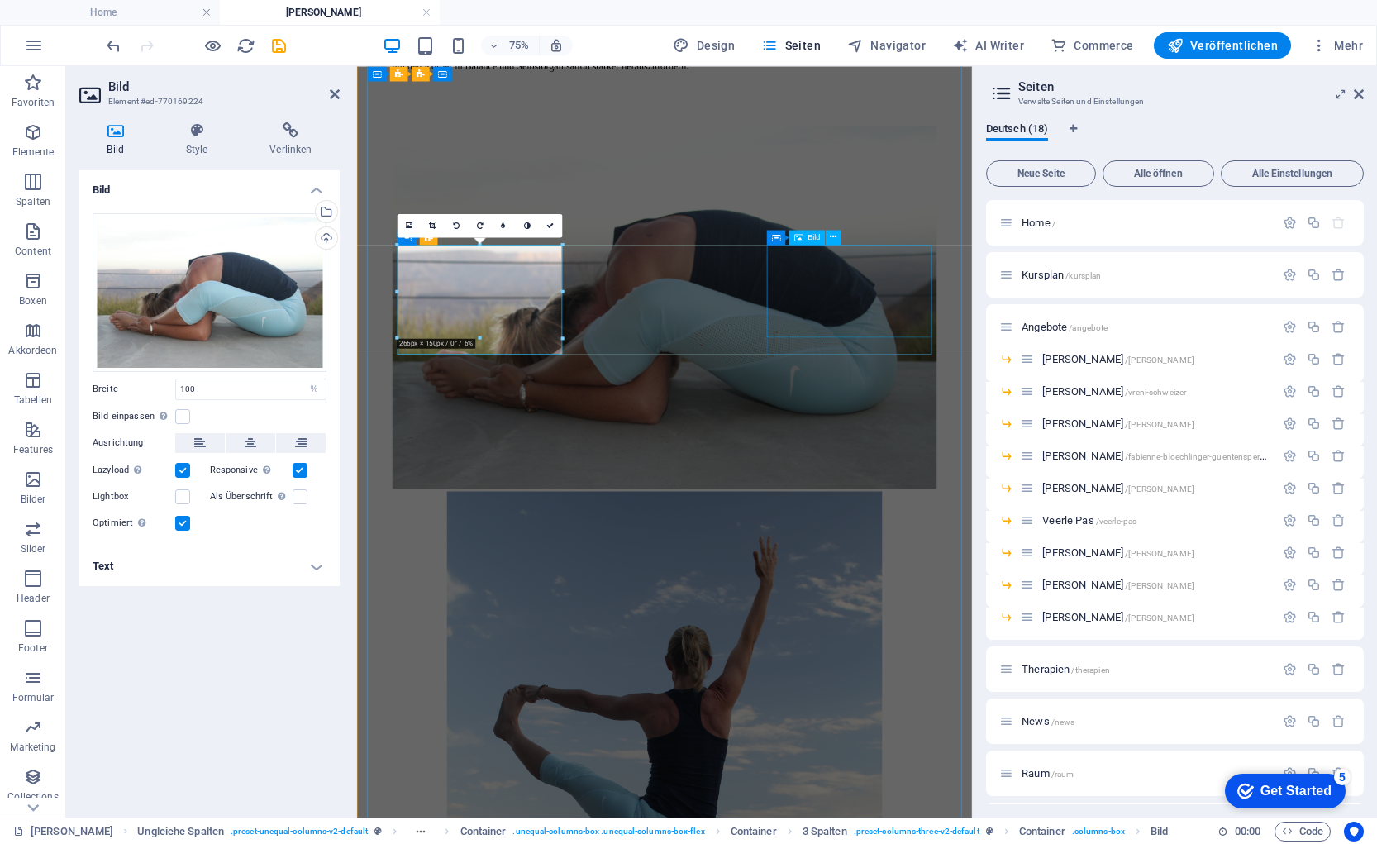
select select "%"
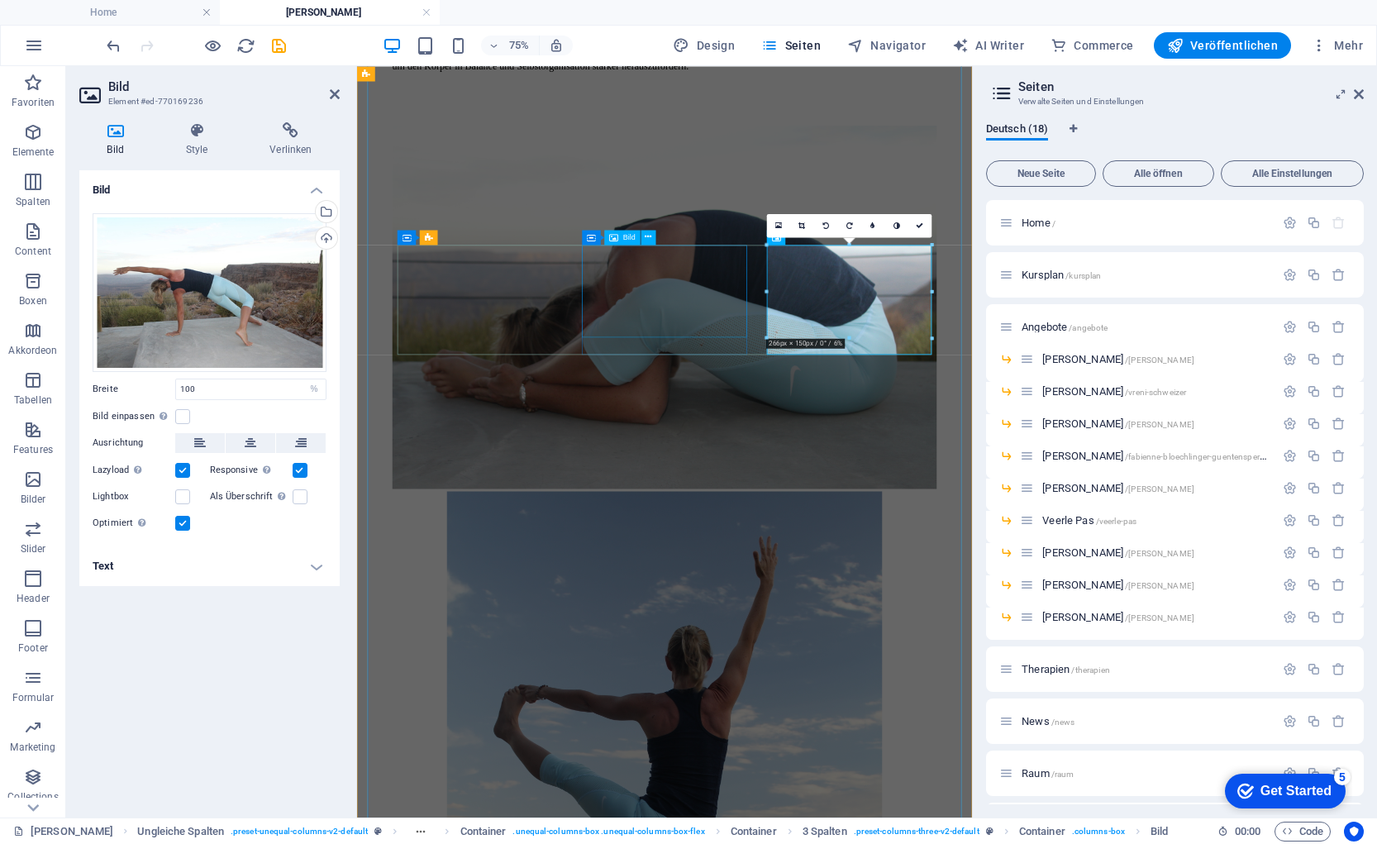
drag, startPoint x: 756, startPoint y: 384, endPoint x: 750, endPoint y: 391, distance: 8.8
select select "%"
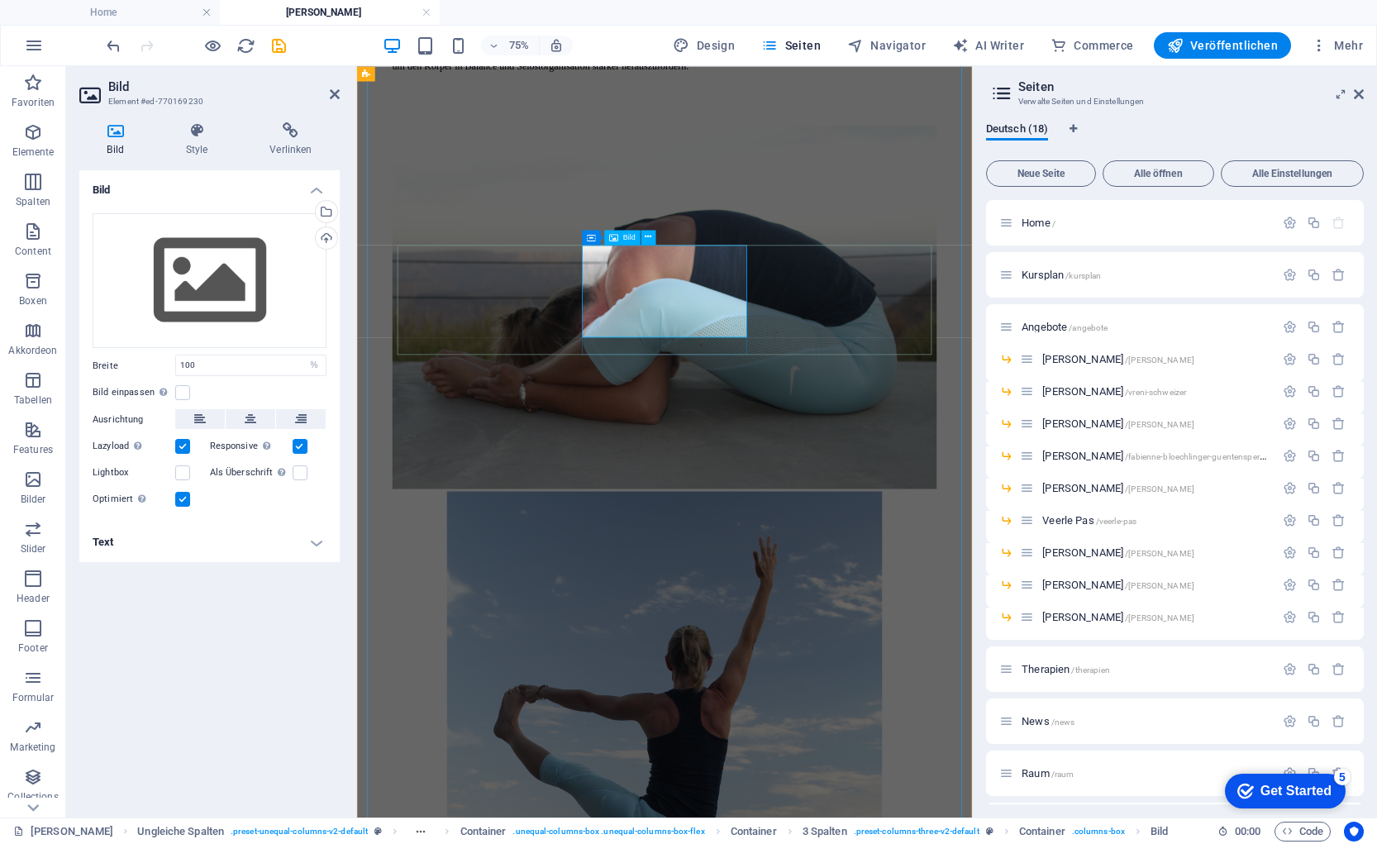
drag, startPoint x: 791, startPoint y: 374, endPoint x: 369, endPoint y: 550, distance: 457.8
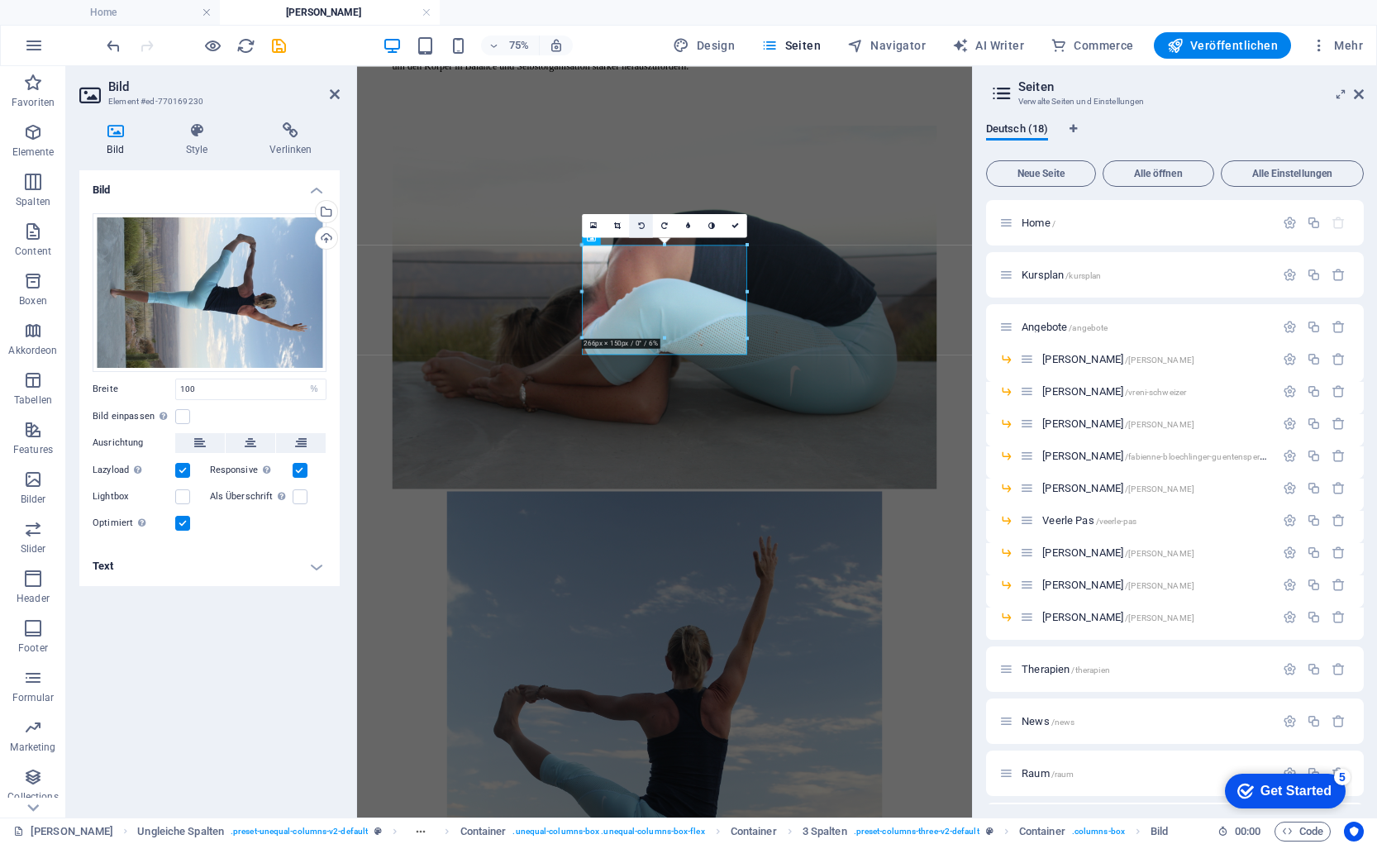
click at [641, 225] on icon at bounding box center [641, 224] width 7 height 7
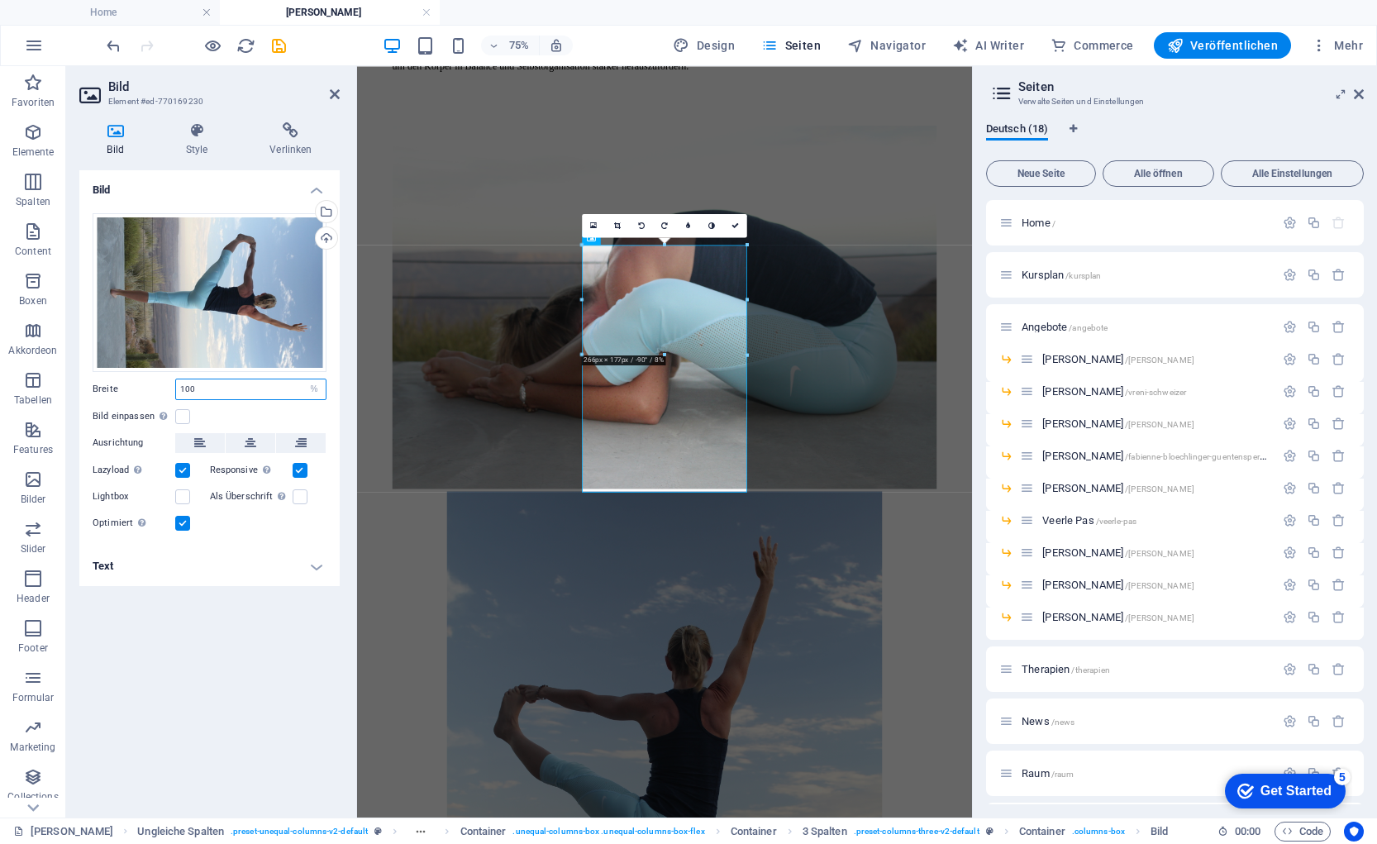
click at [145, 388] on div "Breite 100 Standard auto px rem % em vh vw" at bounding box center [210, 389] width 234 height 21
type input "80"
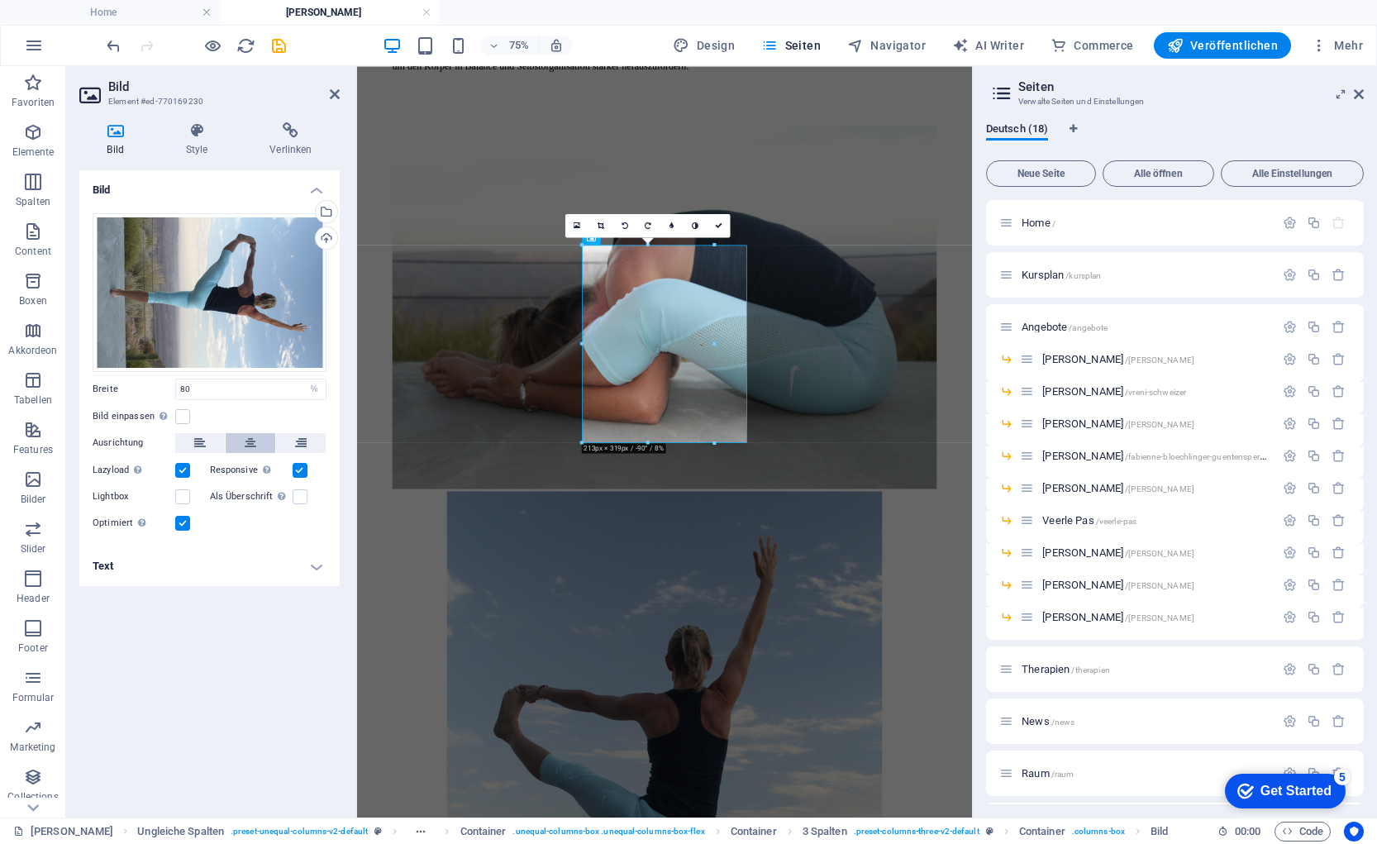
click at [256, 436] on button at bounding box center [251, 443] width 50 height 20
select select "px"
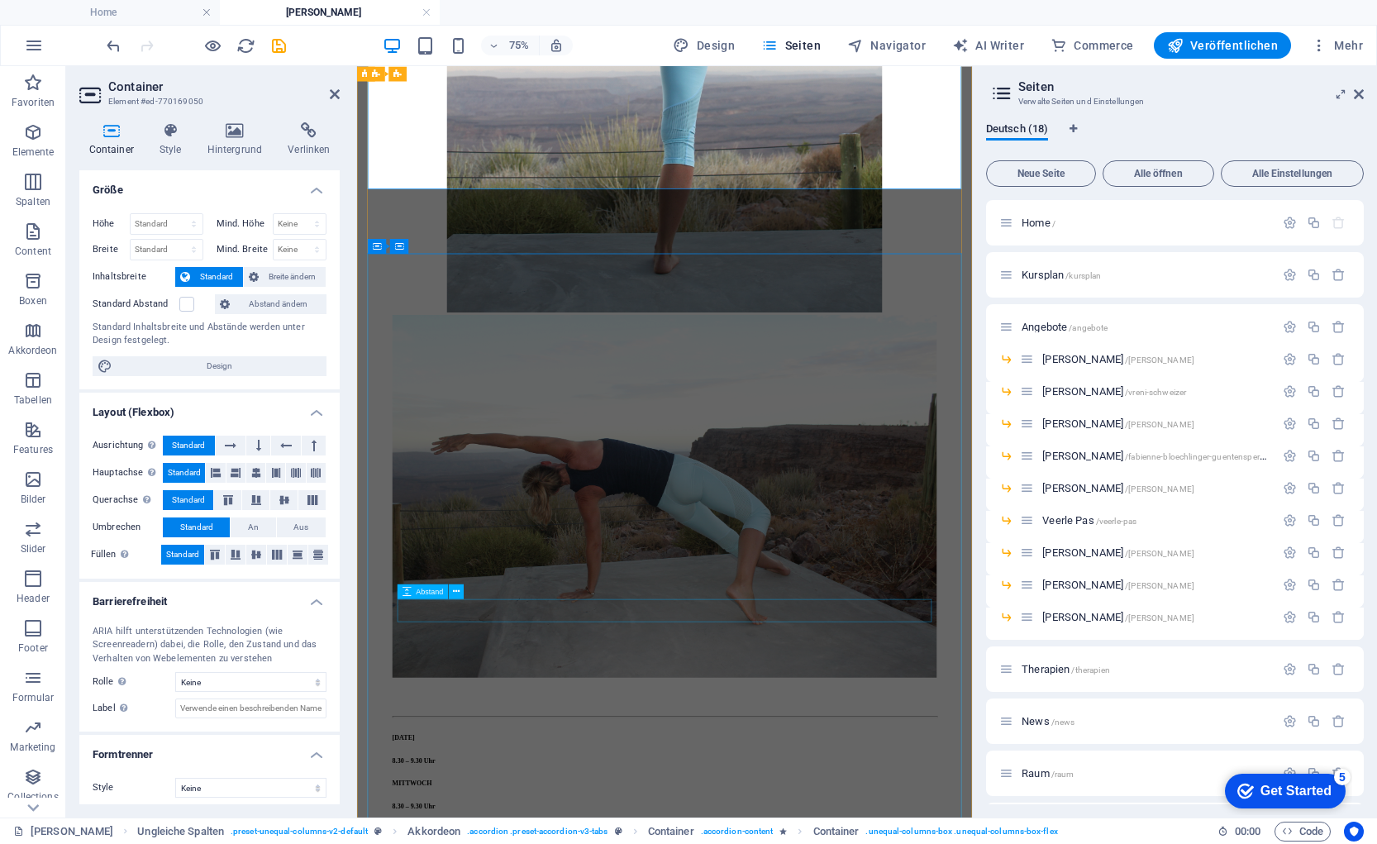
scroll to position [4512, 0]
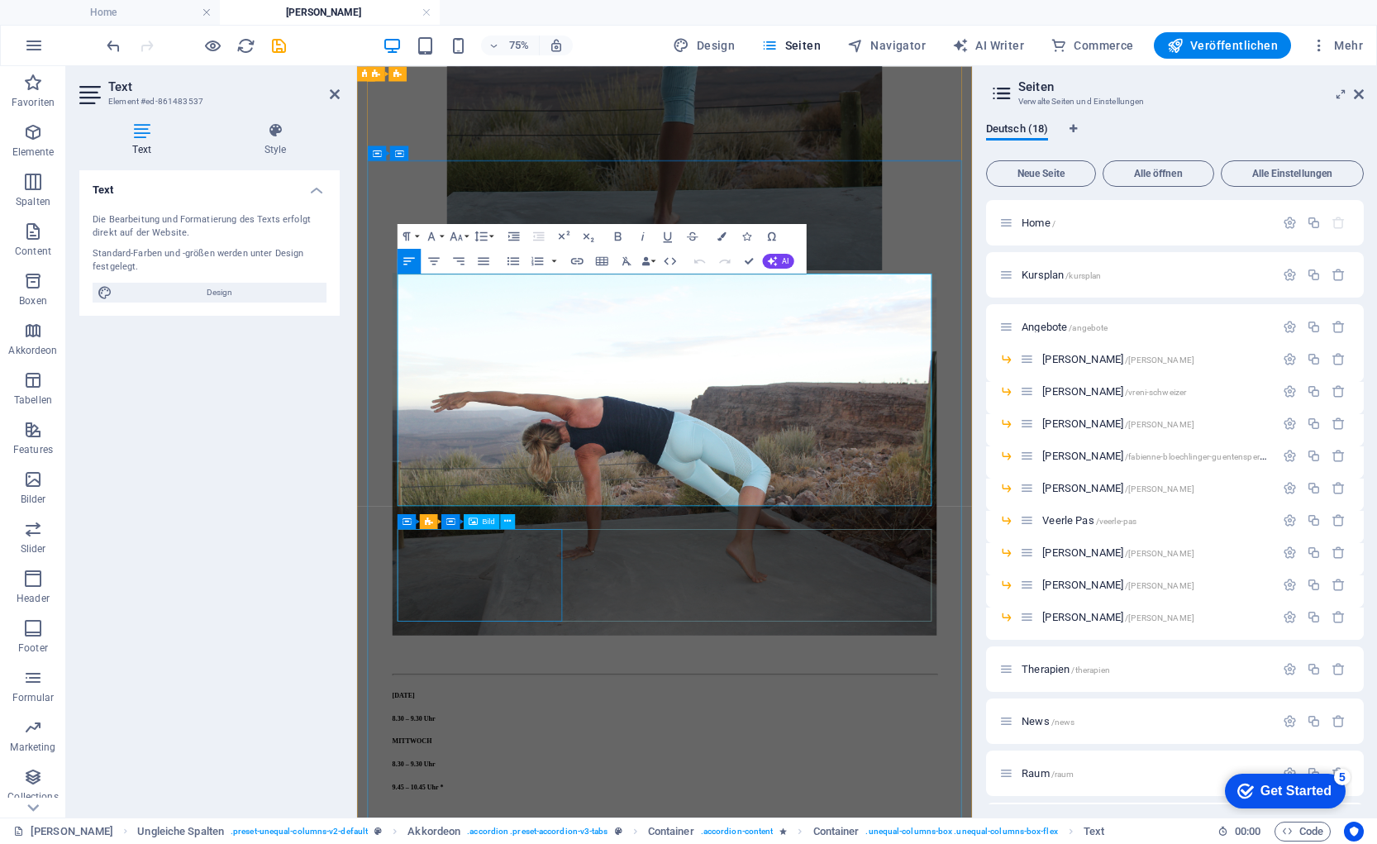
drag, startPoint x: 527, startPoint y: 712, endPoint x: 775, endPoint y: 550, distance: 296.2
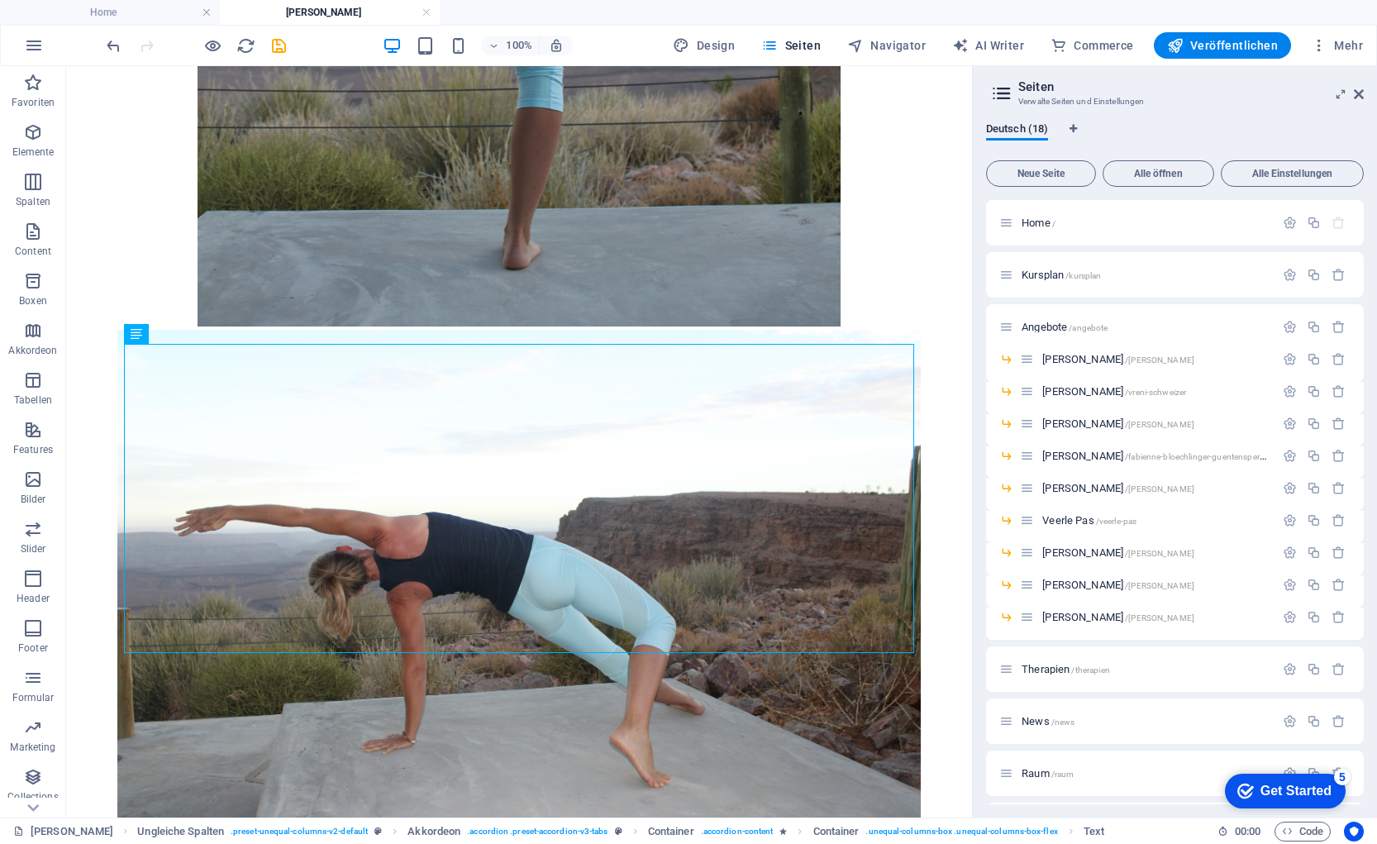
scroll to position [4716, 0]
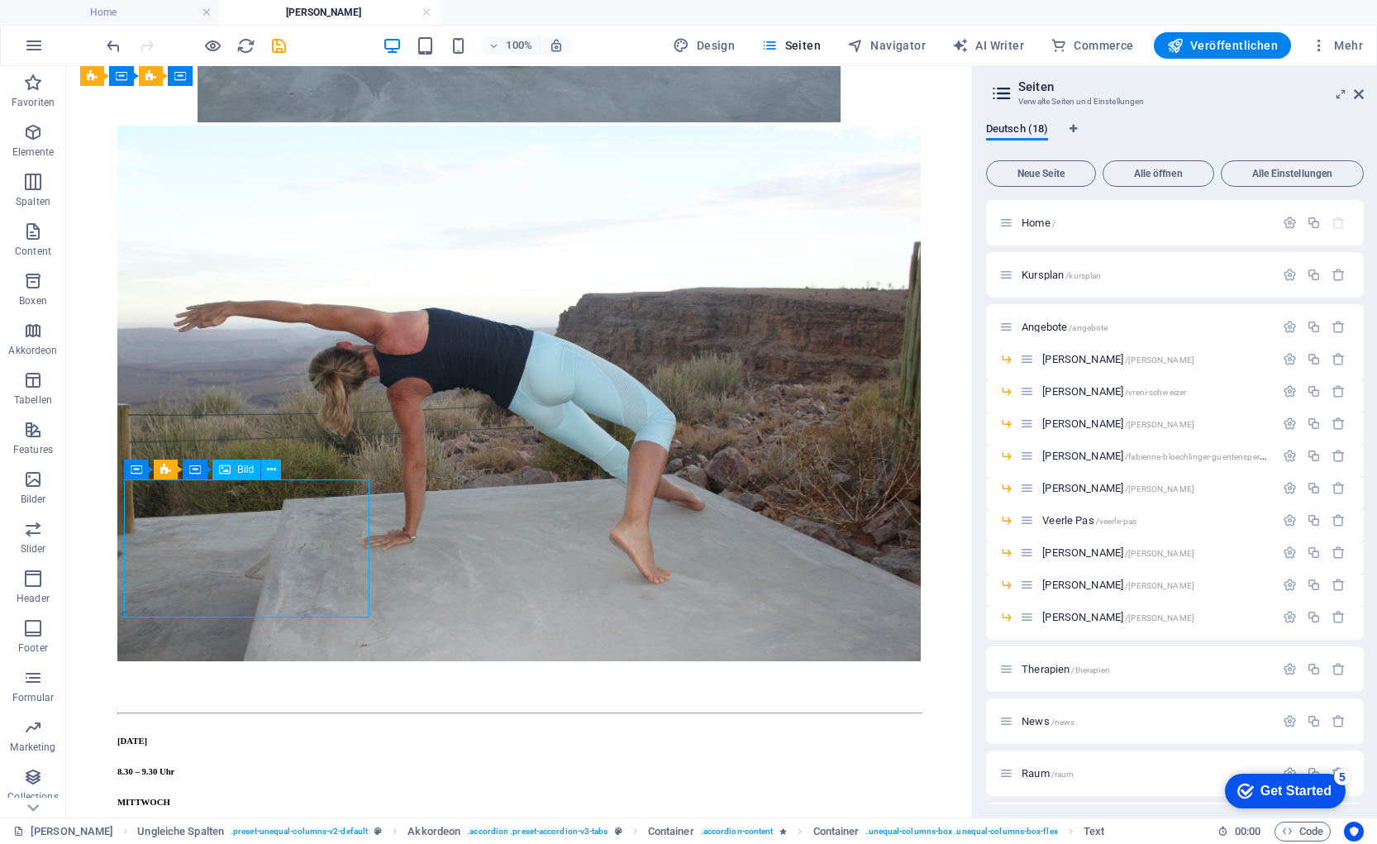
select select "%"
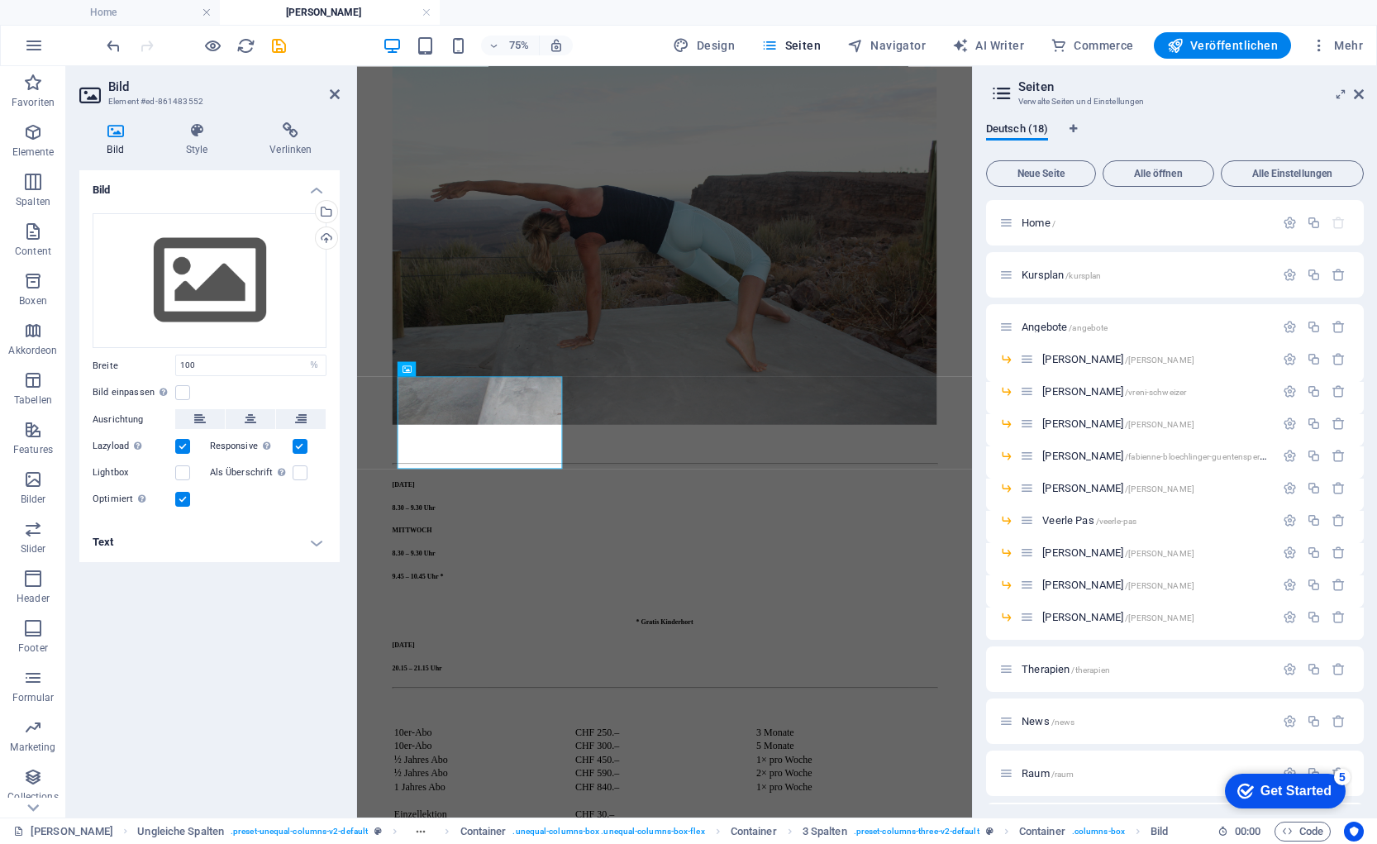
scroll to position [4639, 0]
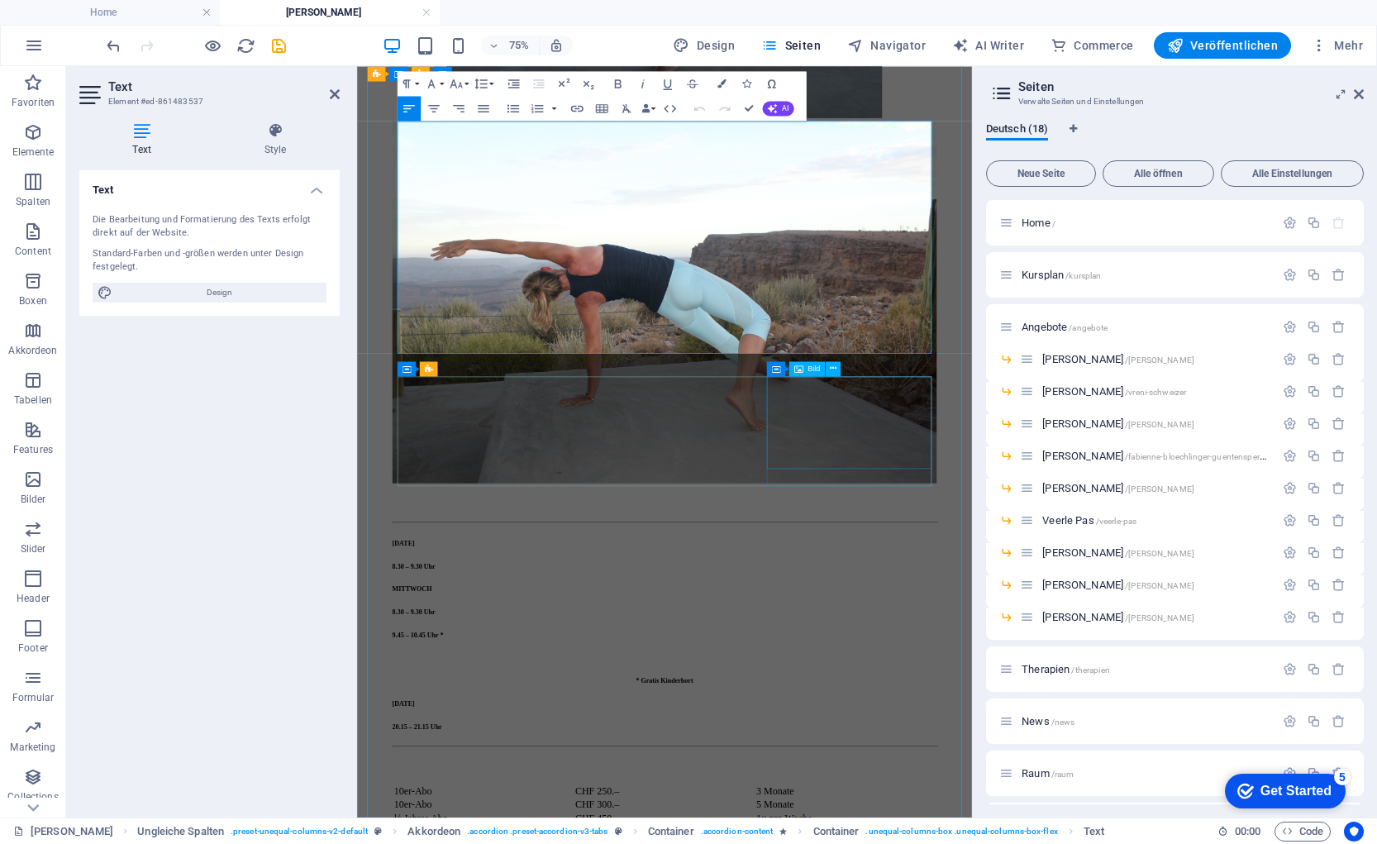
select select "%"
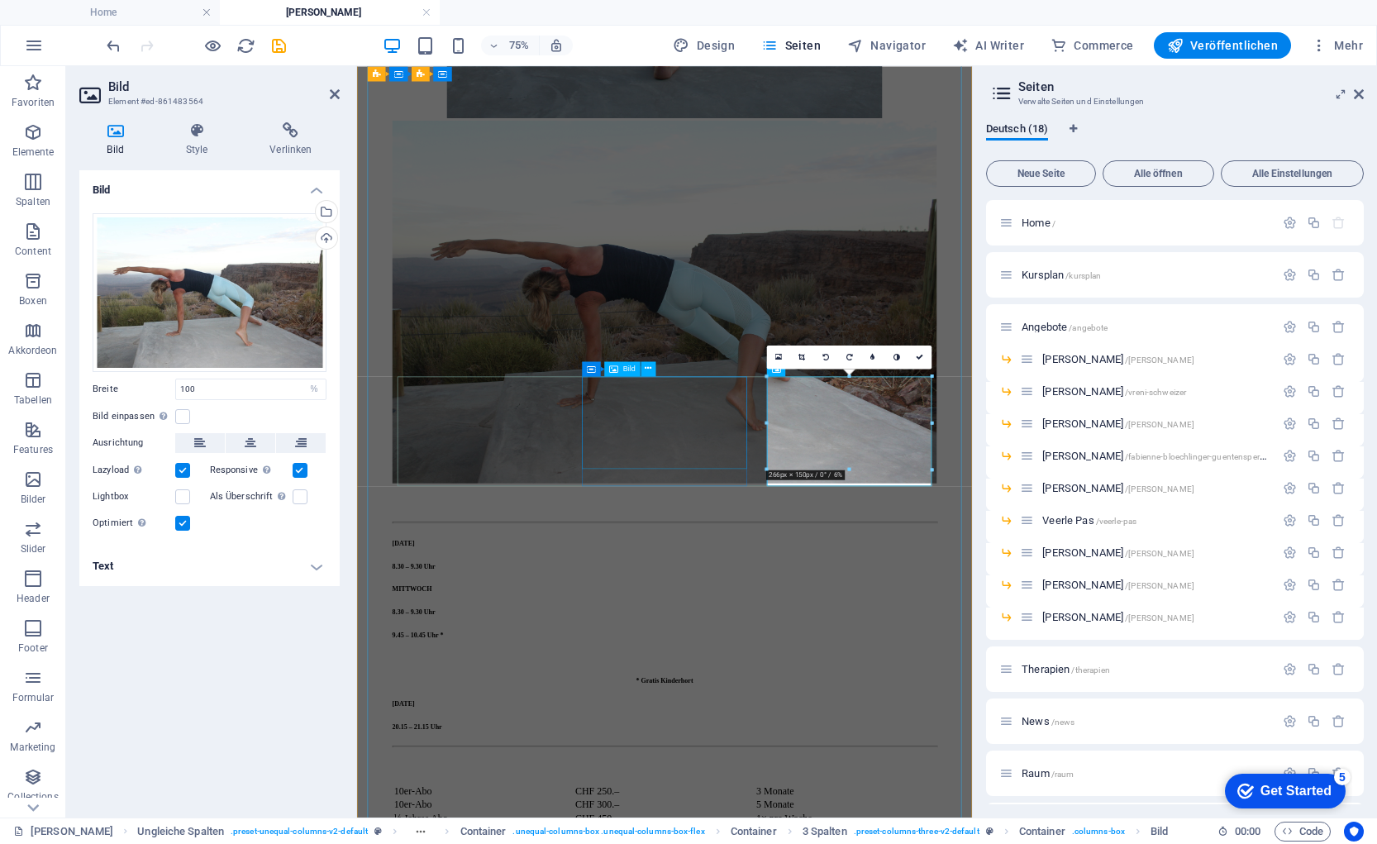
select select "%"
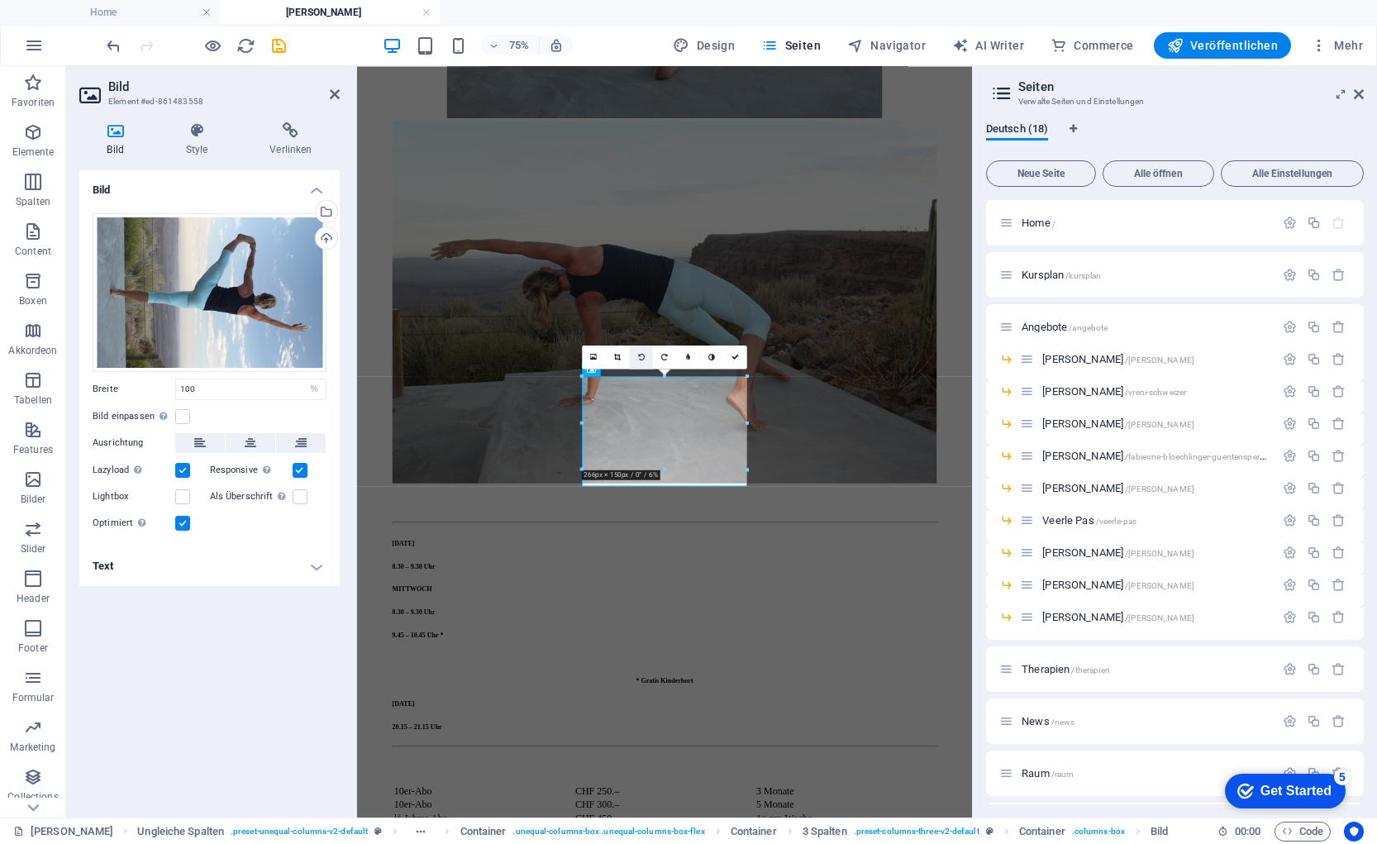
click at [642, 355] on icon at bounding box center [641, 356] width 7 height 7
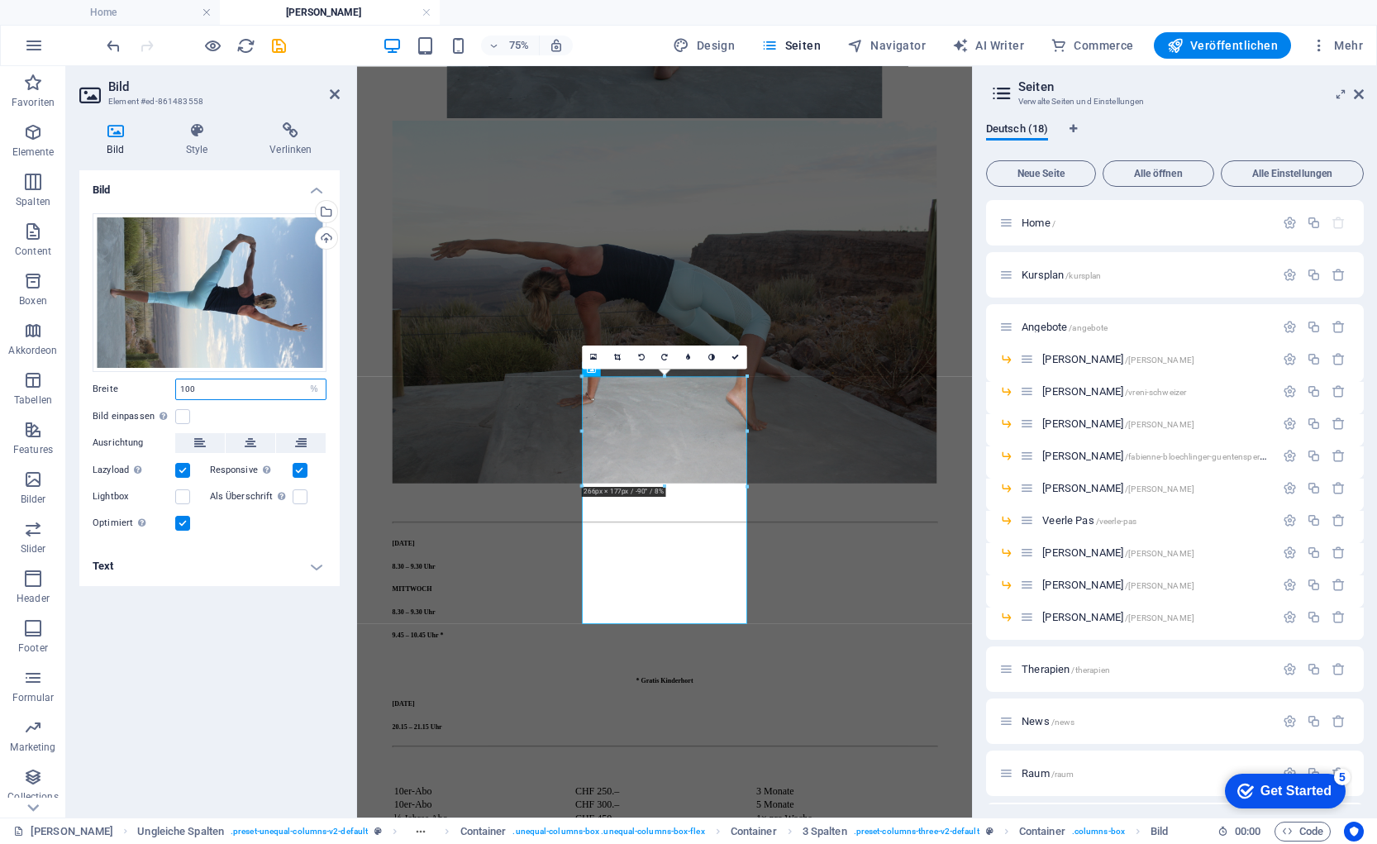
drag, startPoint x: 212, startPoint y: 391, endPoint x: 153, endPoint y: 384, distance: 59.9
click at [153, 384] on div "Breite 100 Standard auto px rem % em vh vw" at bounding box center [210, 389] width 234 height 21
type input "80"
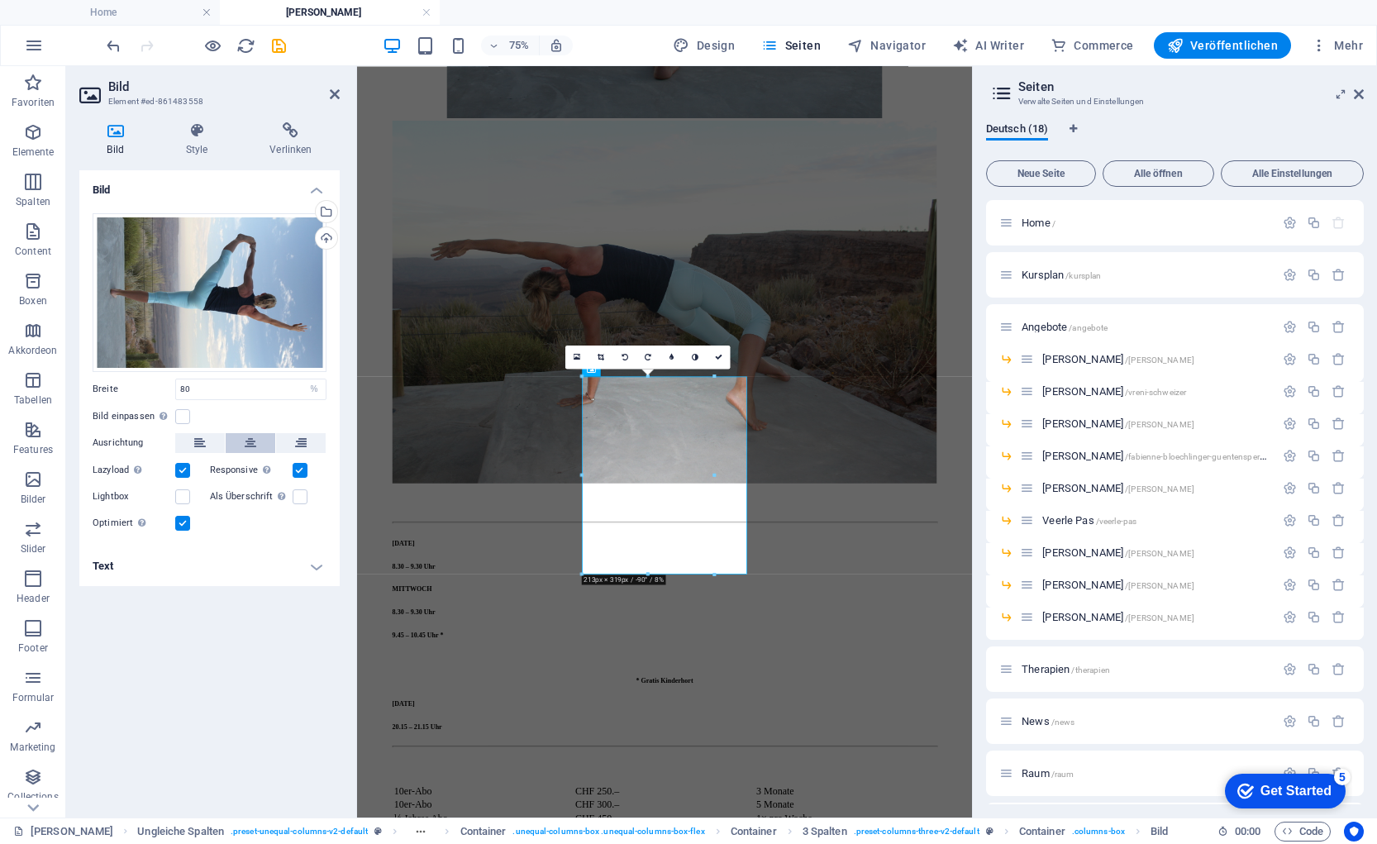
click at [242, 436] on button at bounding box center [251, 443] width 50 height 20
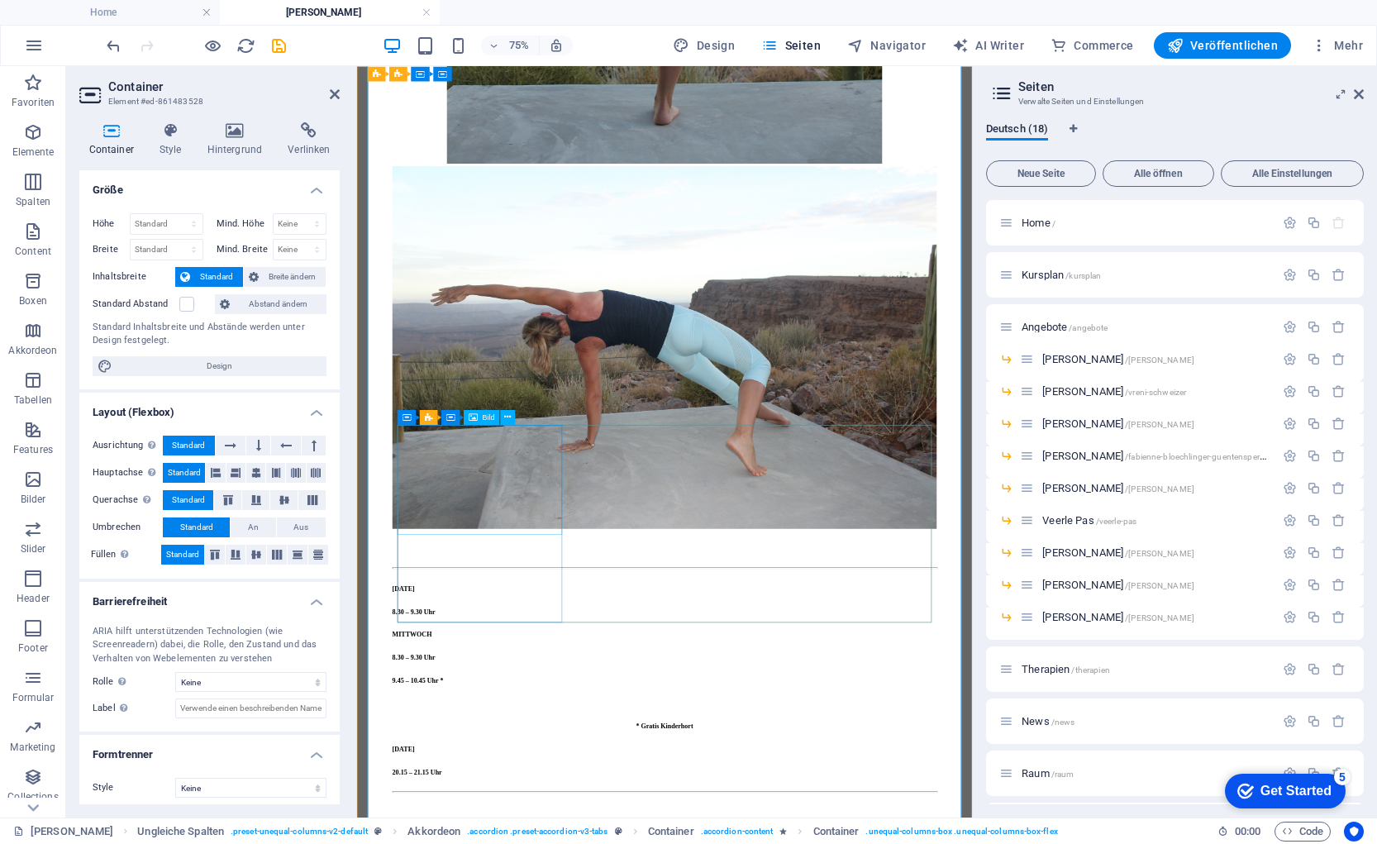
scroll to position [4574, 0]
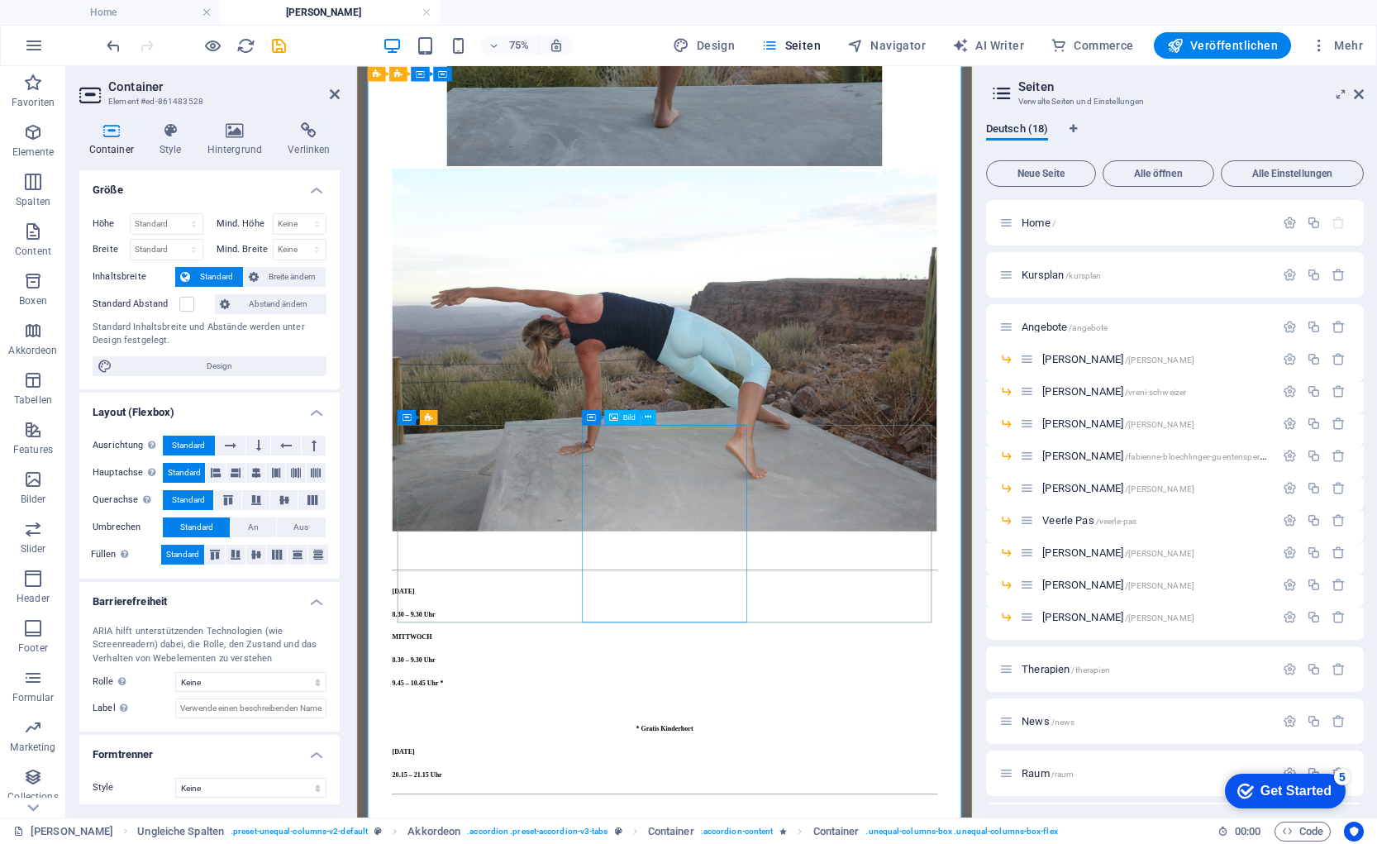
select select "%"
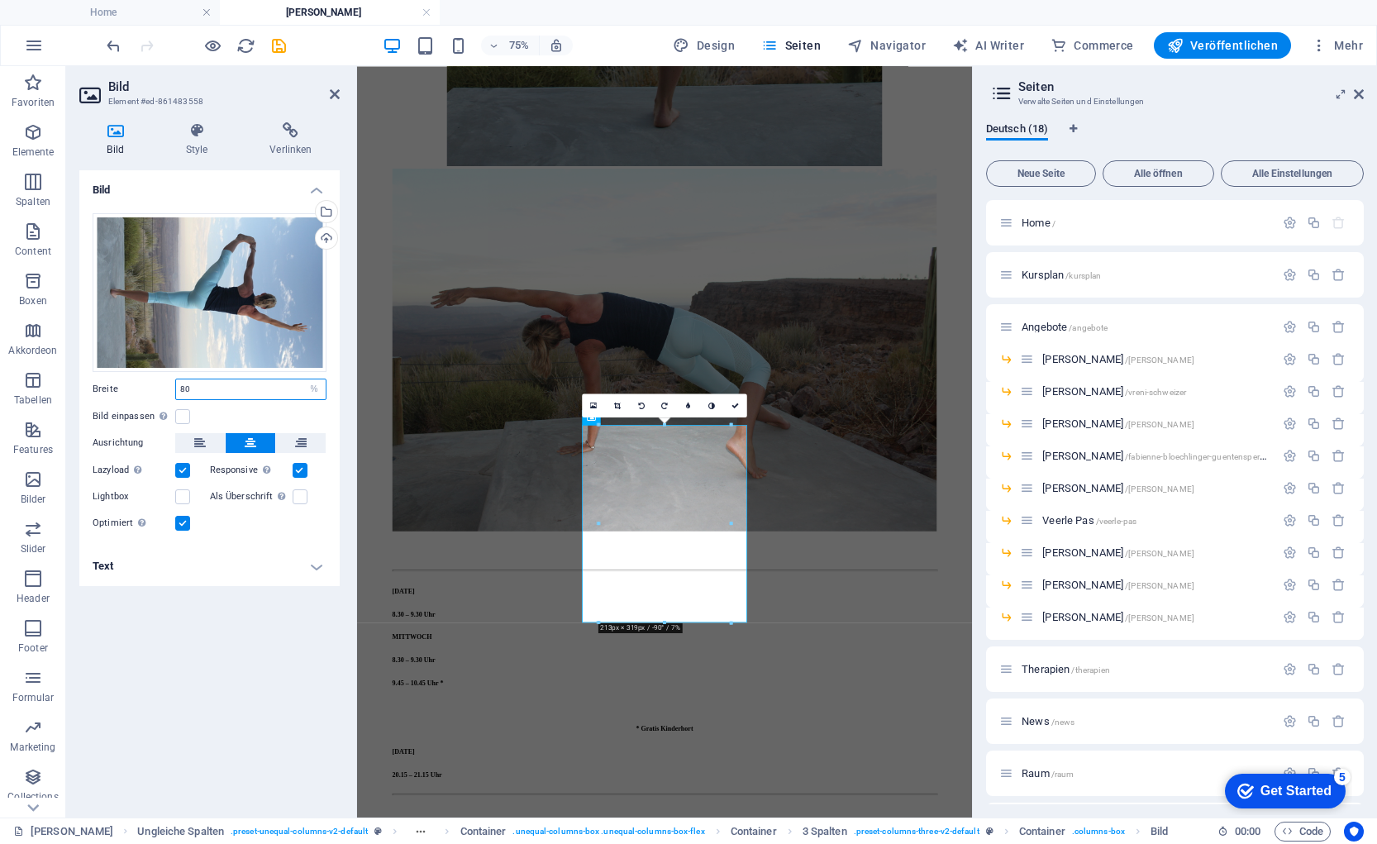
drag, startPoint x: 187, startPoint y: 388, endPoint x: 159, endPoint y: 383, distance: 27.7
click at [161, 383] on div "Breite 80 Standard auto px rem % em vh vw" at bounding box center [210, 389] width 234 height 21
drag, startPoint x: 191, startPoint y: 397, endPoint x: 146, endPoint y: 391, distance: 45.0
click at [148, 392] on div "Breite 60 Standard auto px rem % em vh vw" at bounding box center [210, 389] width 234 height 21
type input "50"
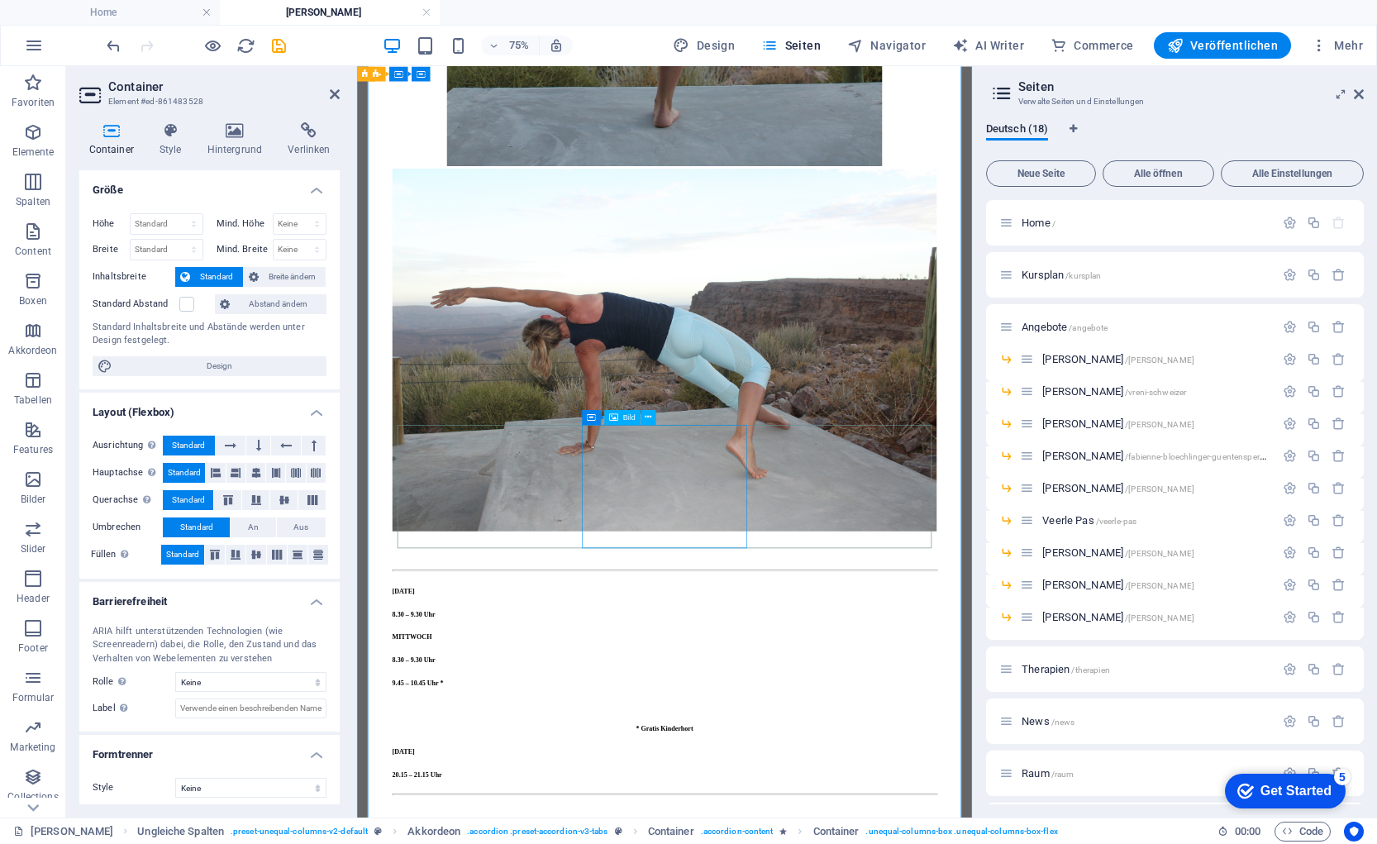
drag, startPoint x: 816, startPoint y: 630, endPoint x: 804, endPoint y: 626, distance: 12.0
select select "%"
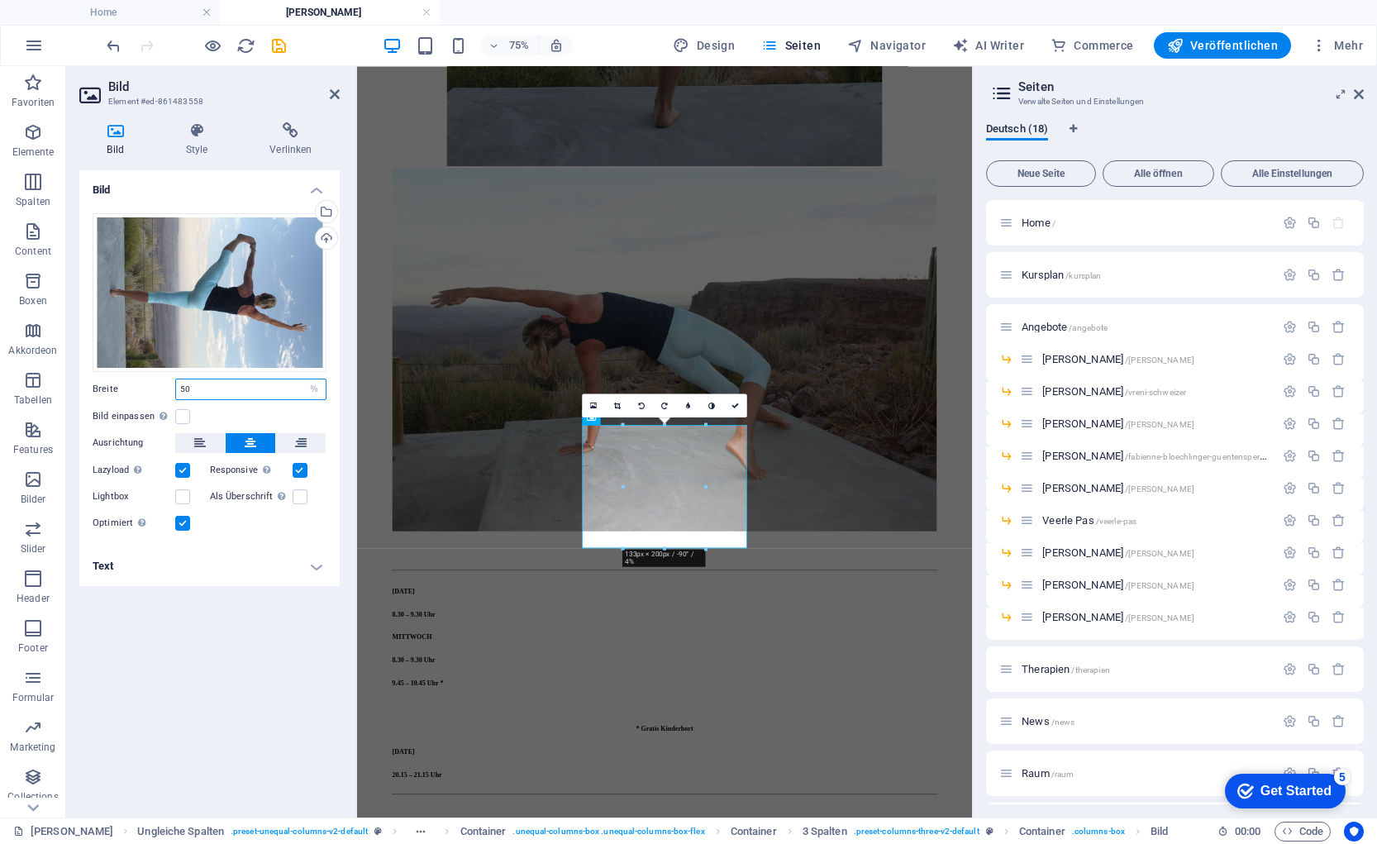
click at [128, 382] on div "Breite 50 Standard auto px rem % em vh vw" at bounding box center [210, 389] width 234 height 21
type input "80"
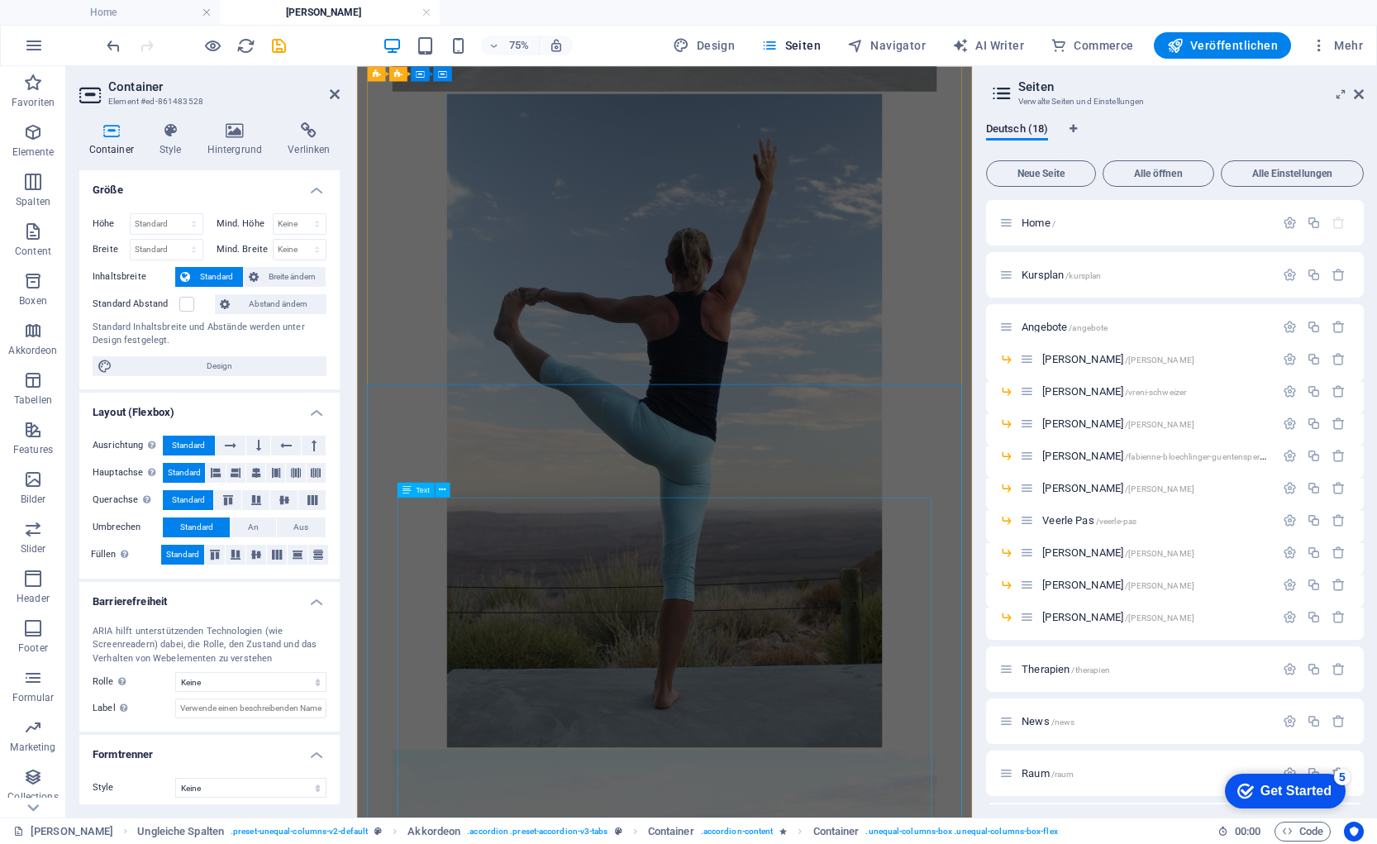
scroll to position [6911, 0]
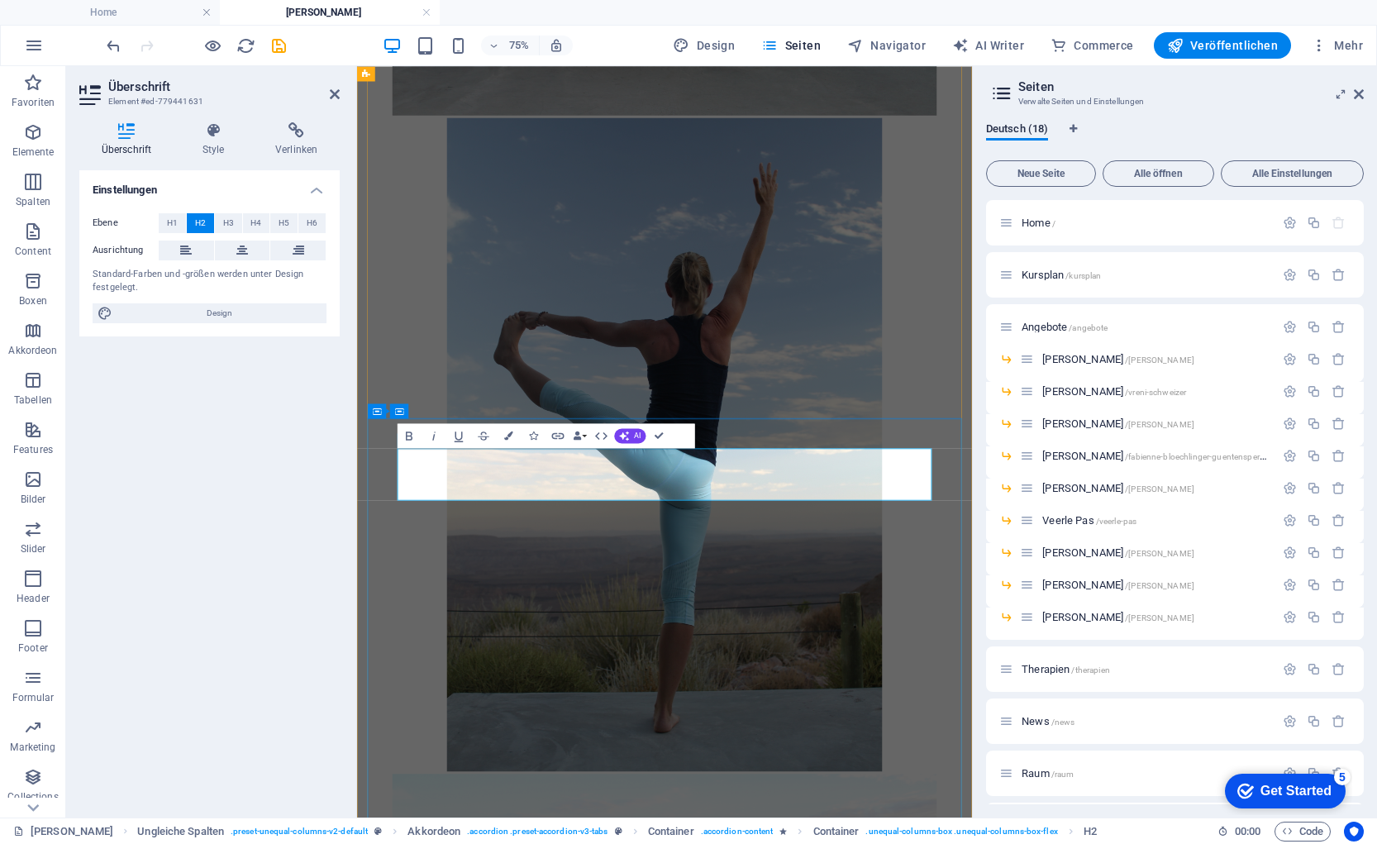
drag, startPoint x: 703, startPoint y: 629, endPoint x: 536, endPoint y: 629, distance: 166.9
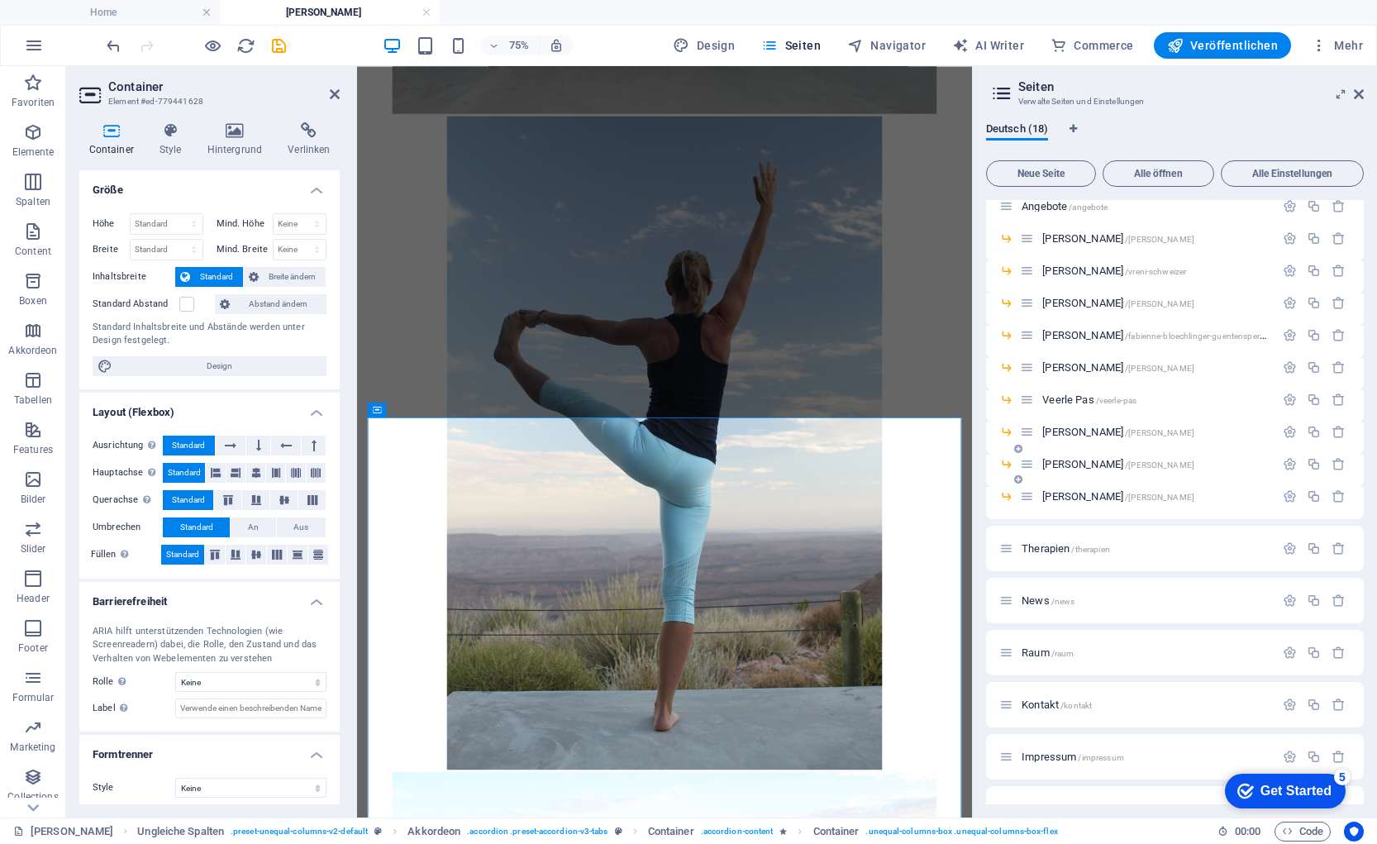
scroll to position [146, 0]
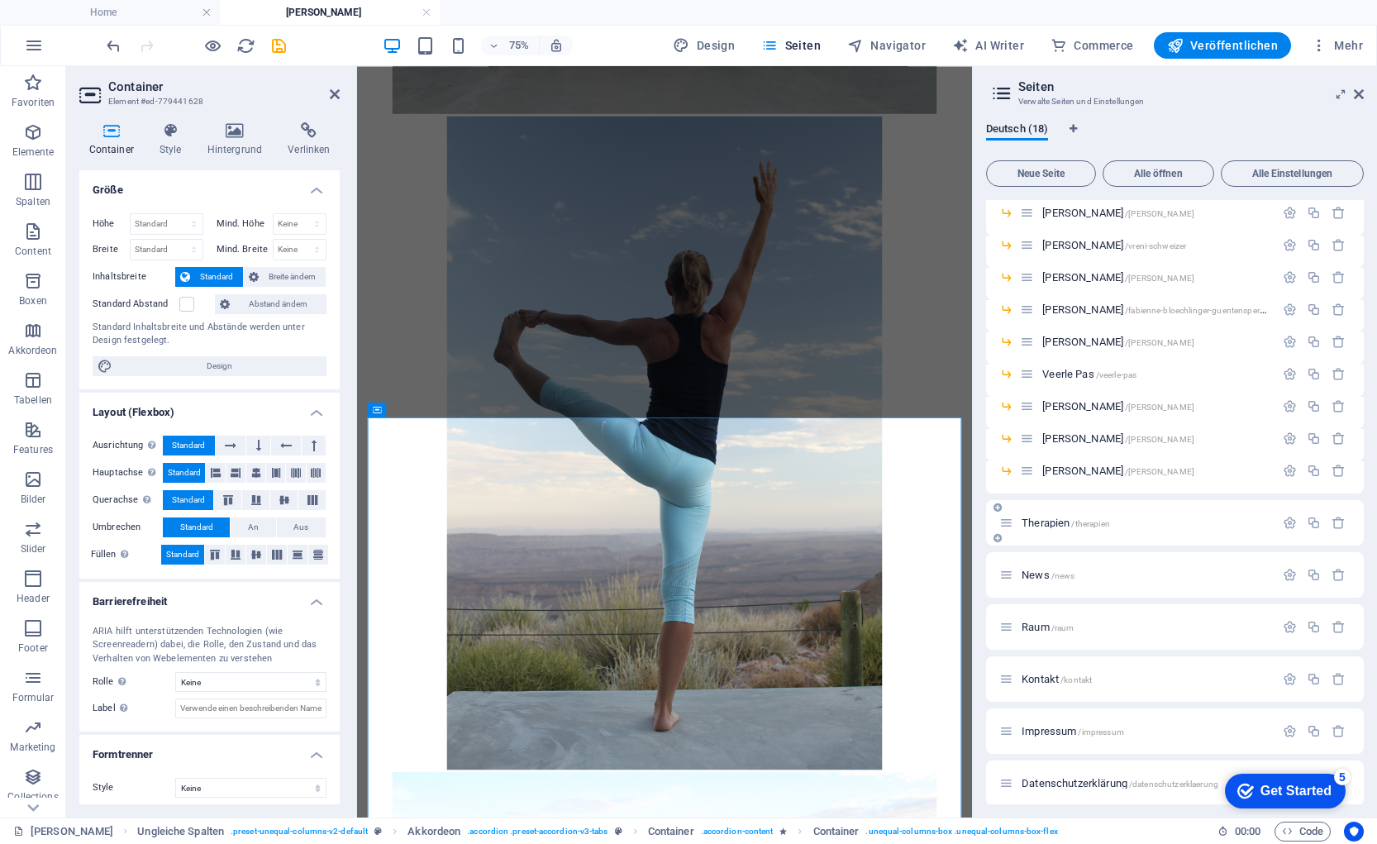
click at [1038, 513] on div "Therapien /therapien" at bounding box center [1136, 522] width 275 height 19
click at [1039, 522] on span "Therapien /therapien" at bounding box center [1065, 523] width 88 height 12
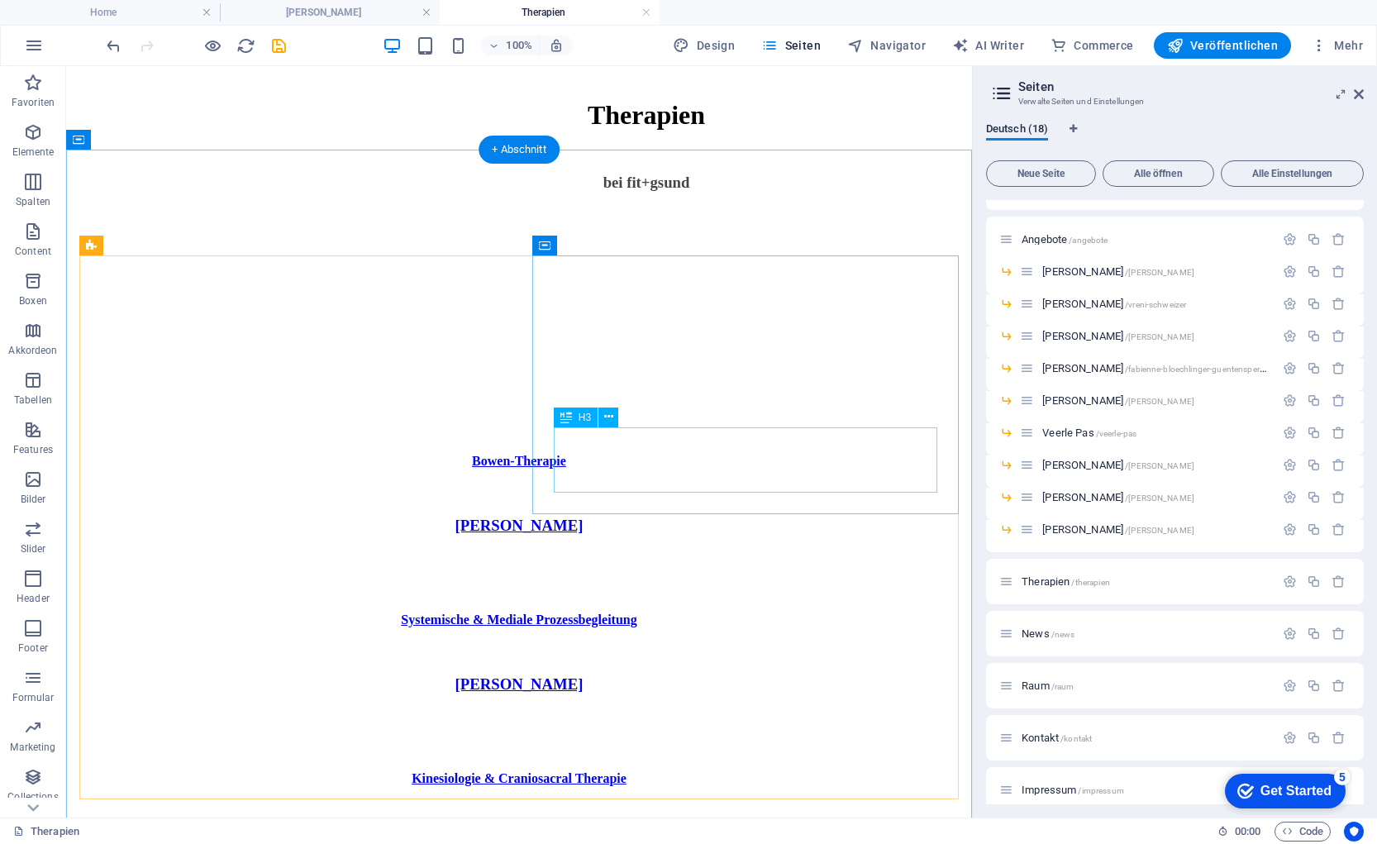
scroll to position [327, 0]
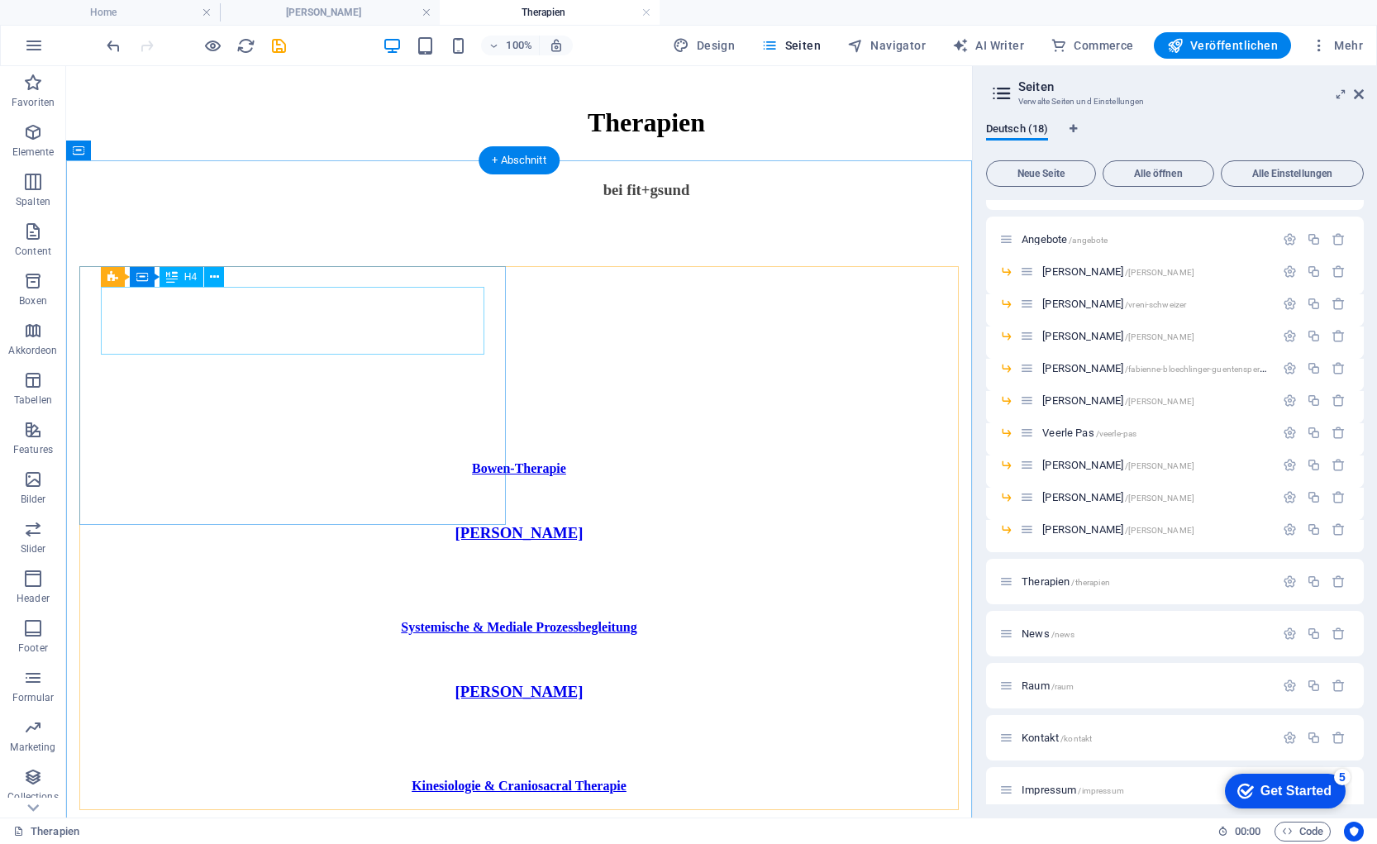
click at [345, 428] on div "​ Bowen-Therapie" at bounding box center [519, 451] width 893 height 47
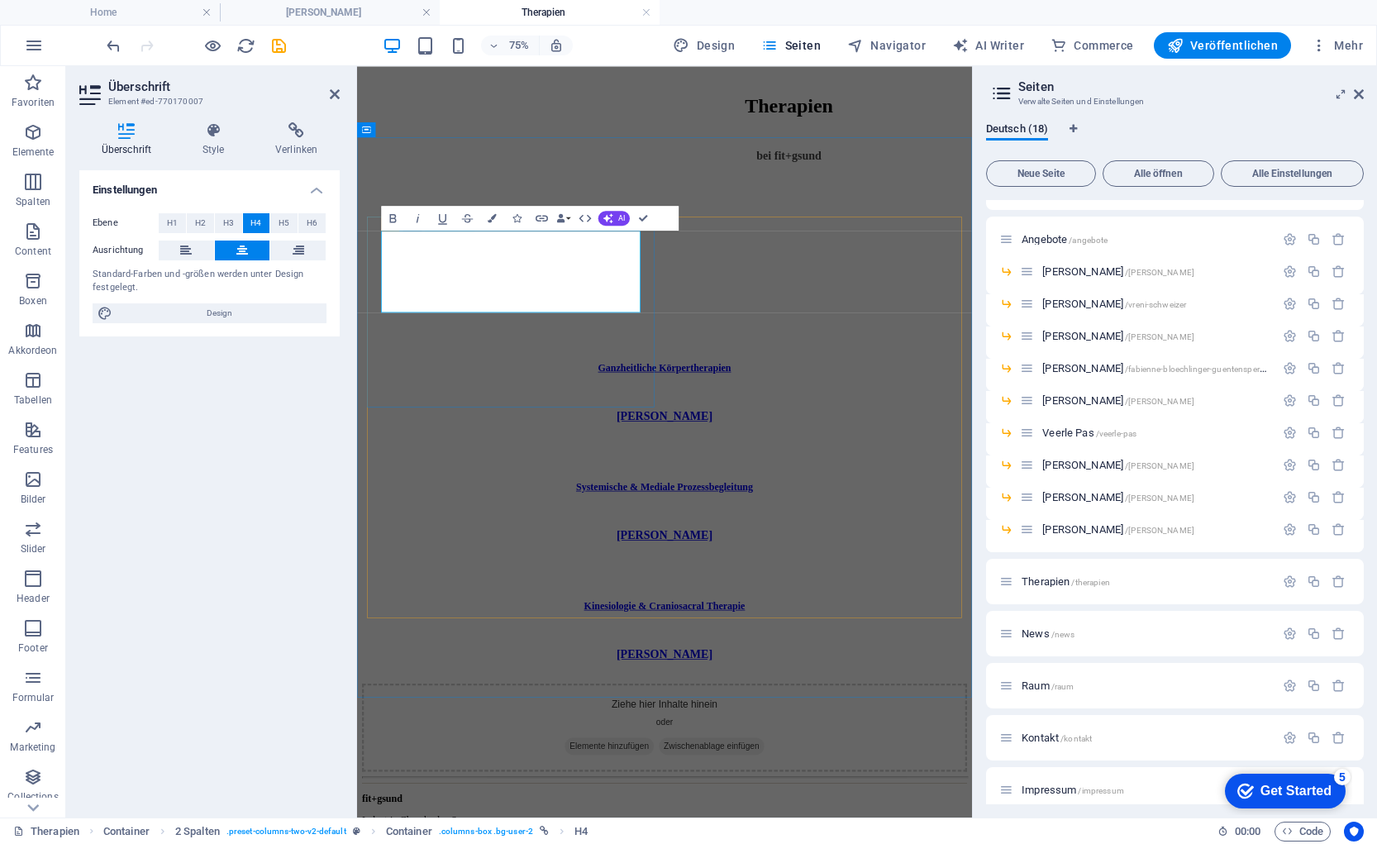
scroll to position [0, 9]
click at [921, 802] on div "​ Ganzheitliche Körpertherapien Ganzheitliche Körpertherapien ​ Corinne Locher …" at bounding box center [767, 709] width 807 height 593
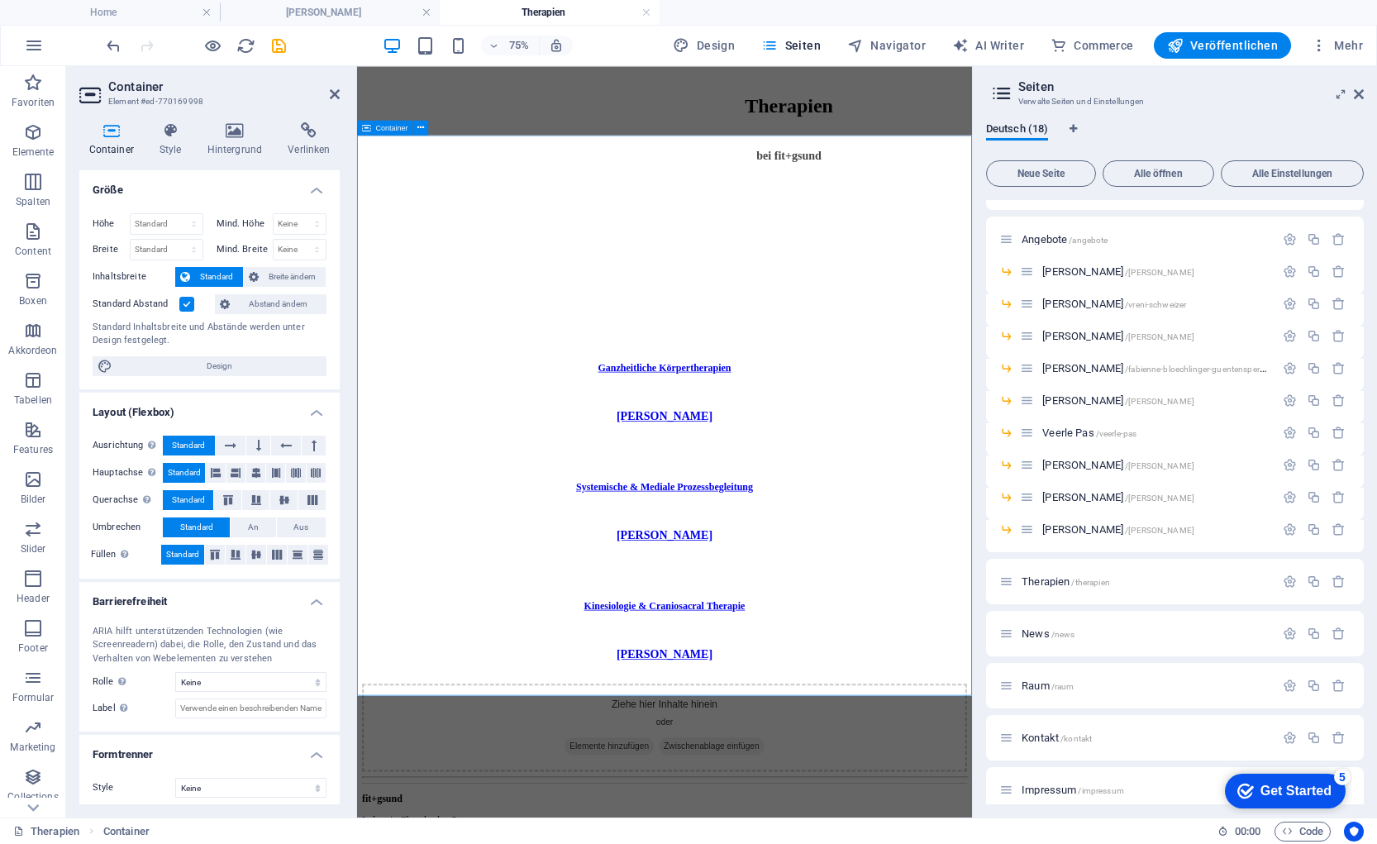
scroll to position [329, 0]
click at [1191, 47] on span "Veröffentlichen" at bounding box center [1222, 45] width 111 height 17
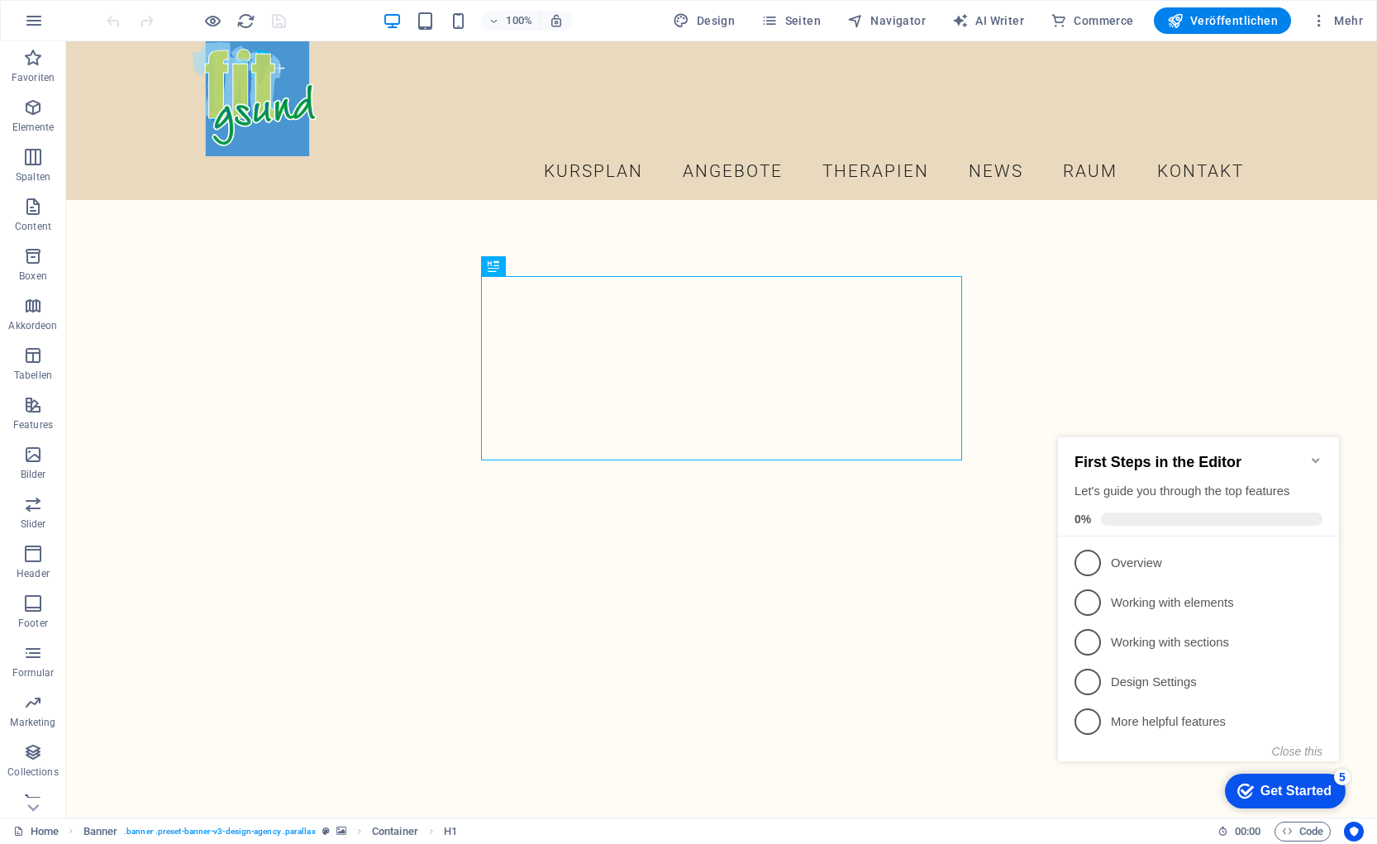
drag, startPoint x: 1316, startPoint y: 451, endPoint x: 2195, endPoint y: 768, distance: 933.8
click at [1316, 458] on icon "Minimize checklist" at bounding box center [1315, 460] width 7 height 5
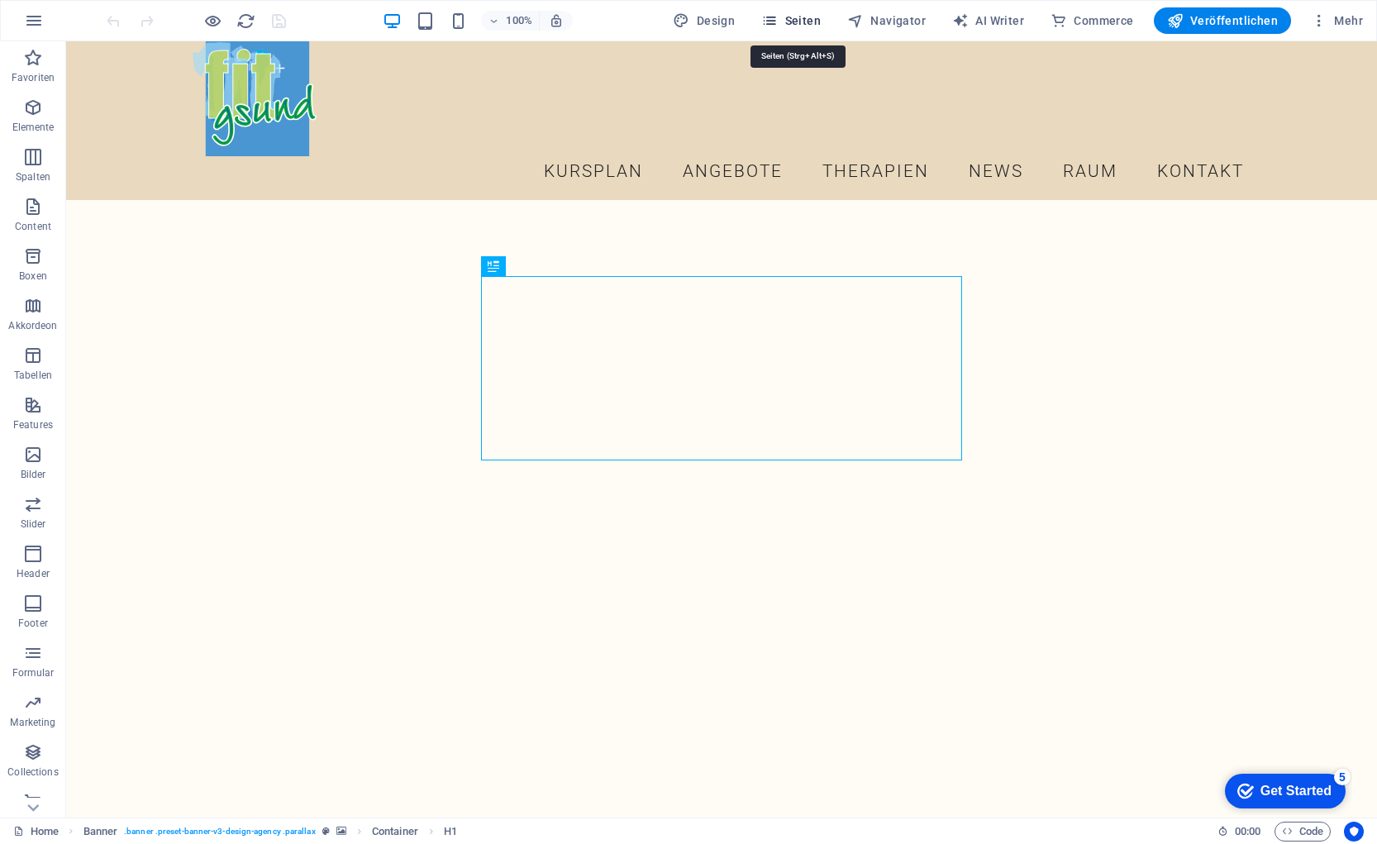
click at [821, 18] on span "Seiten" at bounding box center [791, 20] width 60 height 17
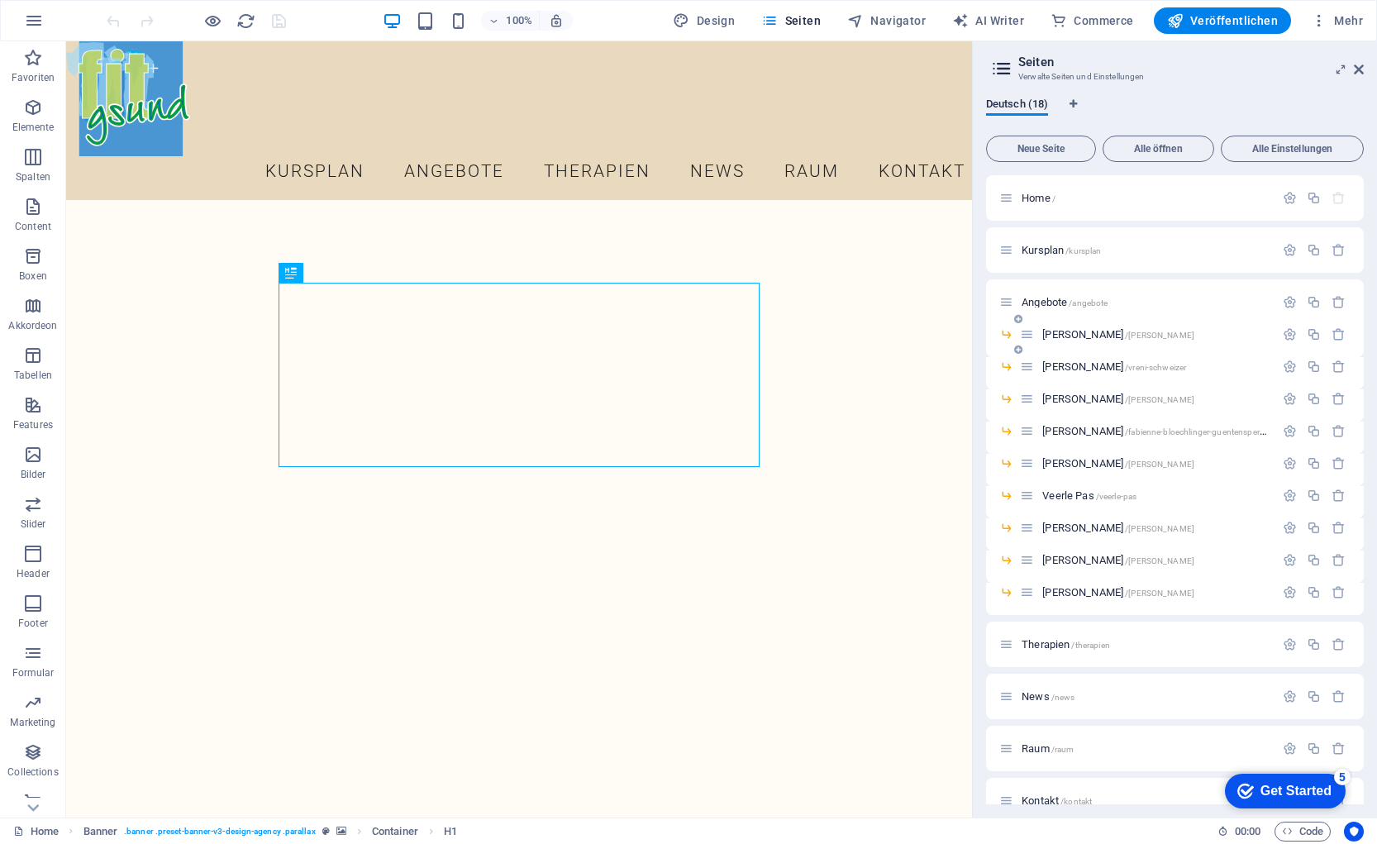
click at [1078, 336] on span "[PERSON_NAME] /[PERSON_NAME]-locher" at bounding box center [1118, 334] width 152 height 12
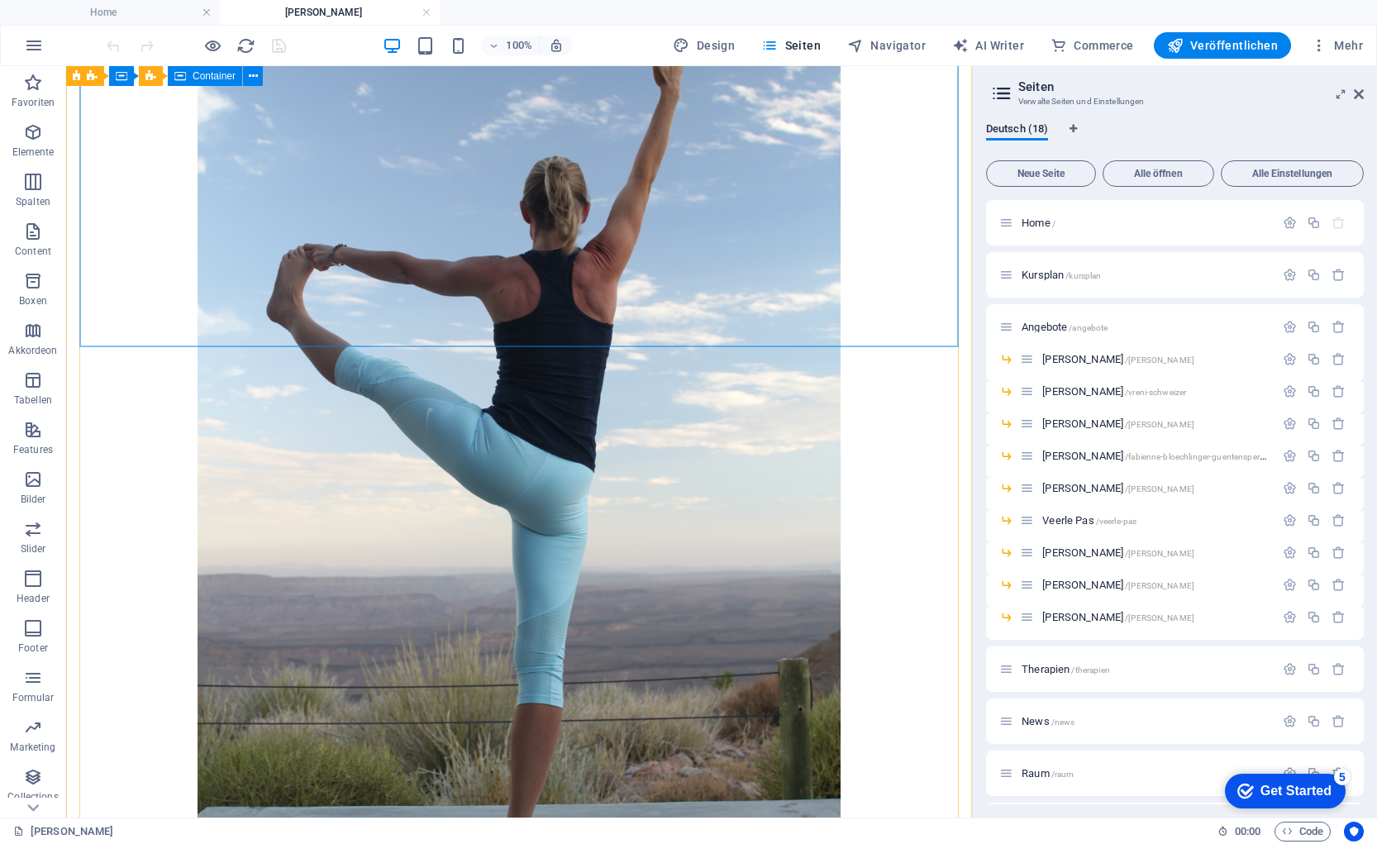
scroll to position [7263, 0]
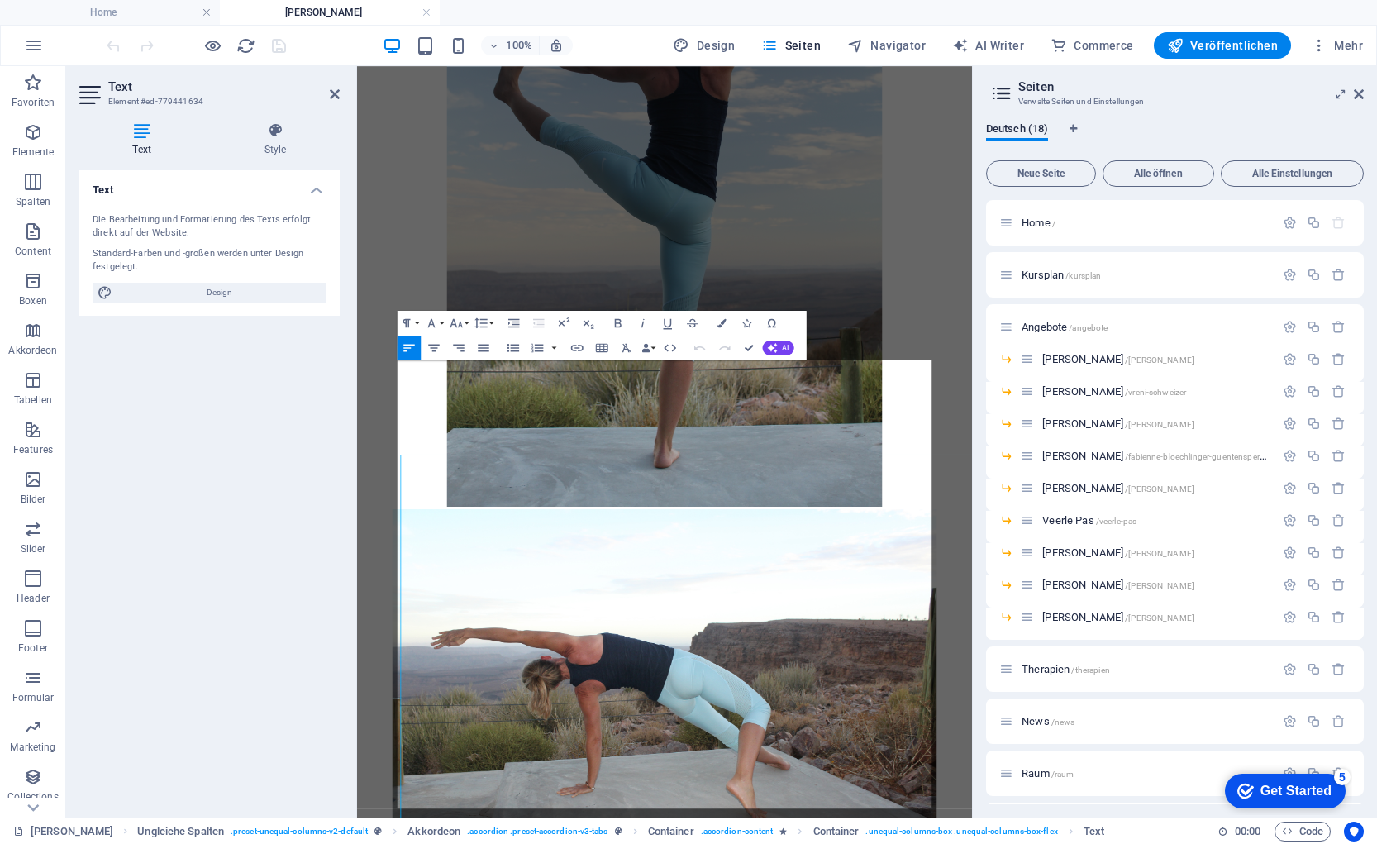
scroll to position [7139, 0]
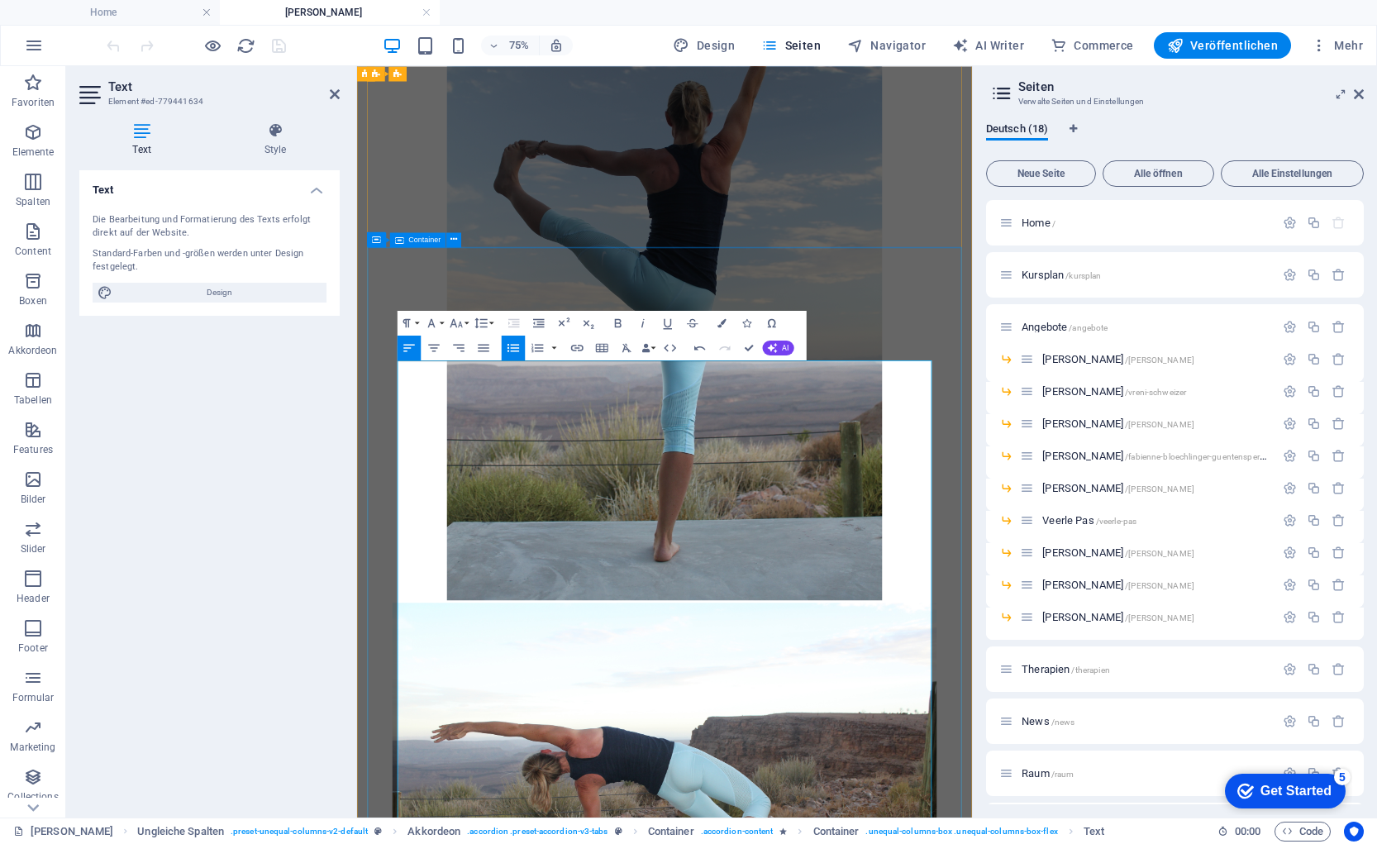
drag, startPoint x: 419, startPoint y: 934, endPoint x: 398, endPoint y: 934, distance: 20.7
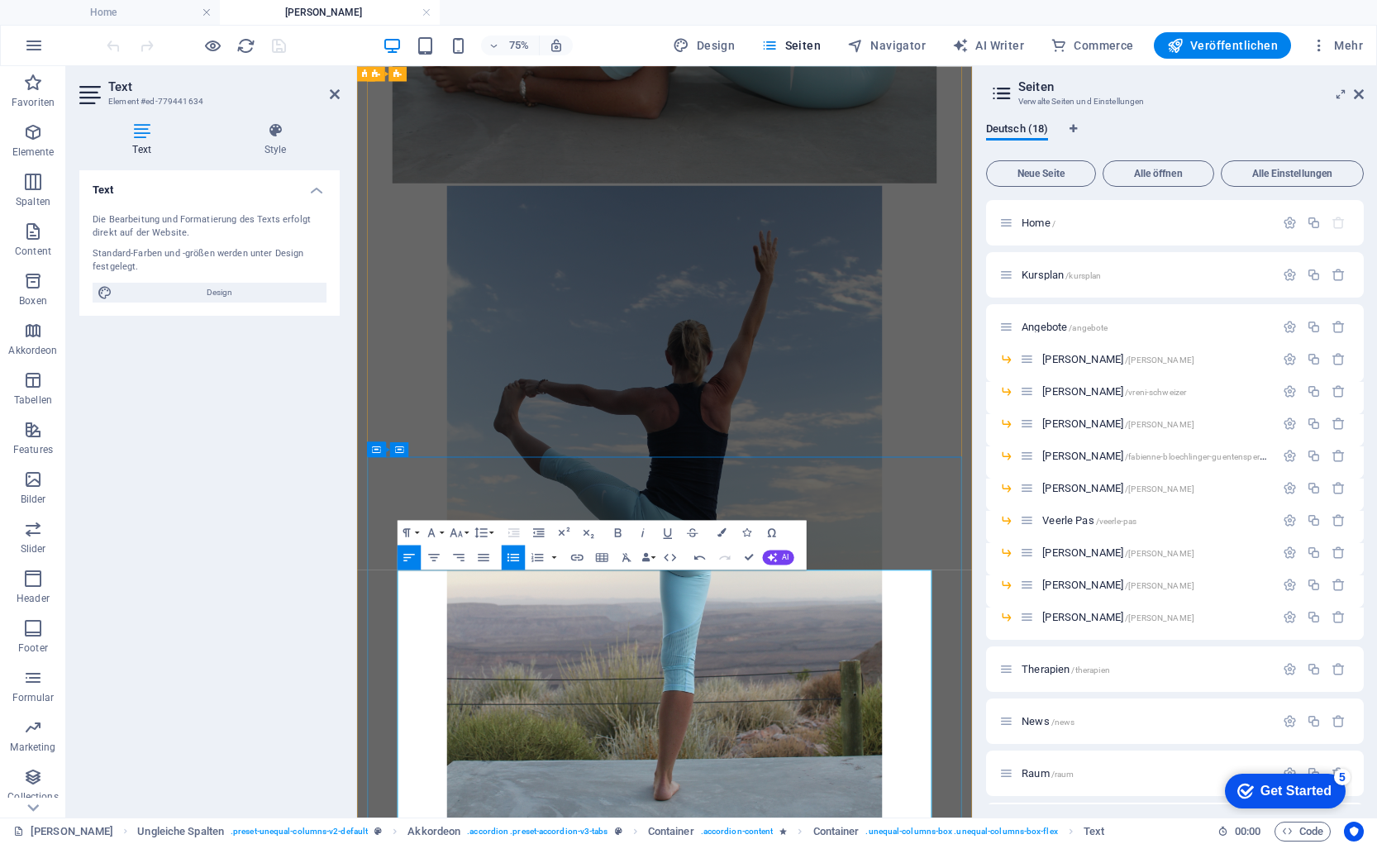
scroll to position [6859, 0]
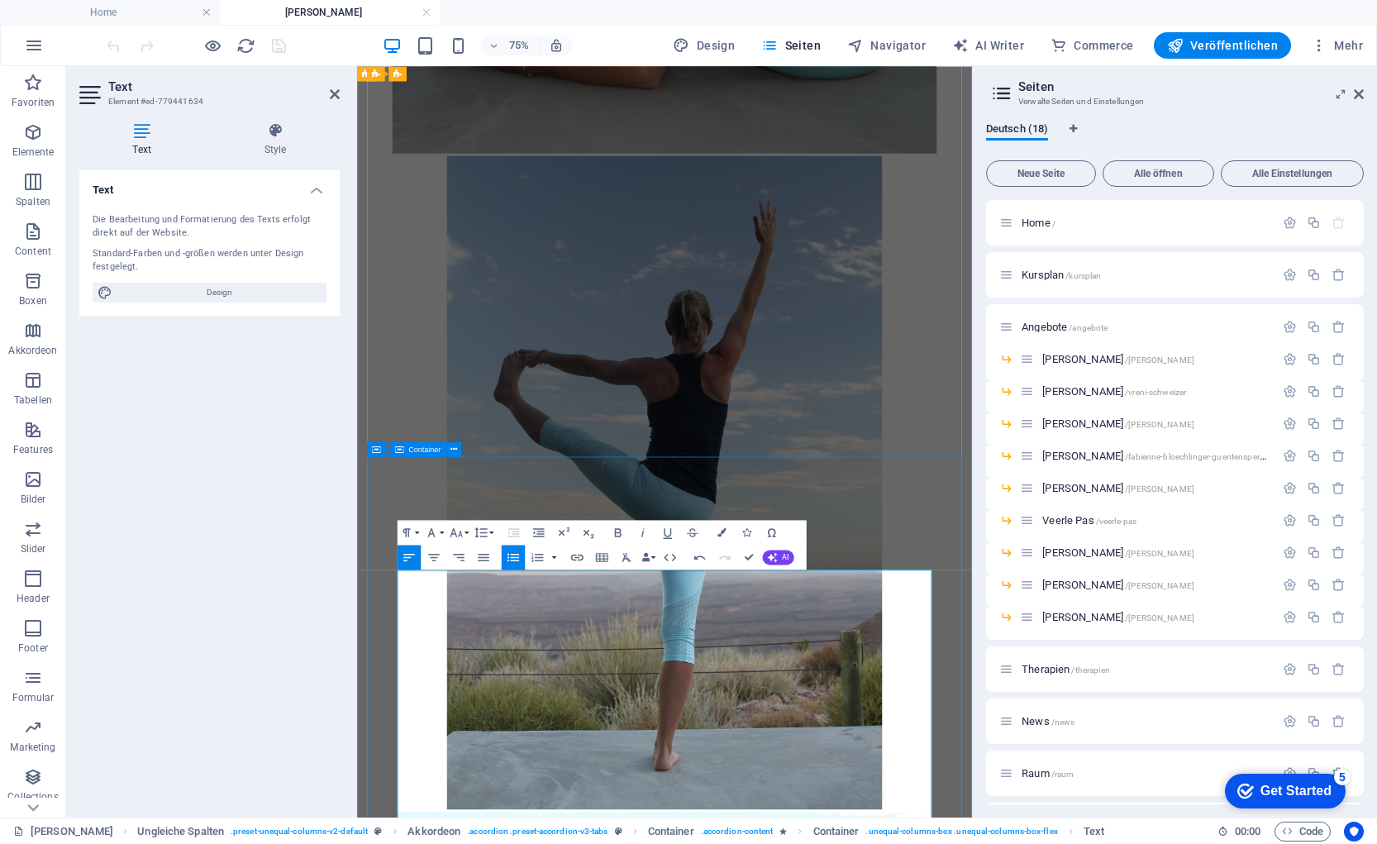
click at [514, 558] on icon "button" at bounding box center [513, 557] width 15 height 15
drag, startPoint x: 421, startPoint y: 795, endPoint x: 490, endPoint y: 795, distance: 68.6
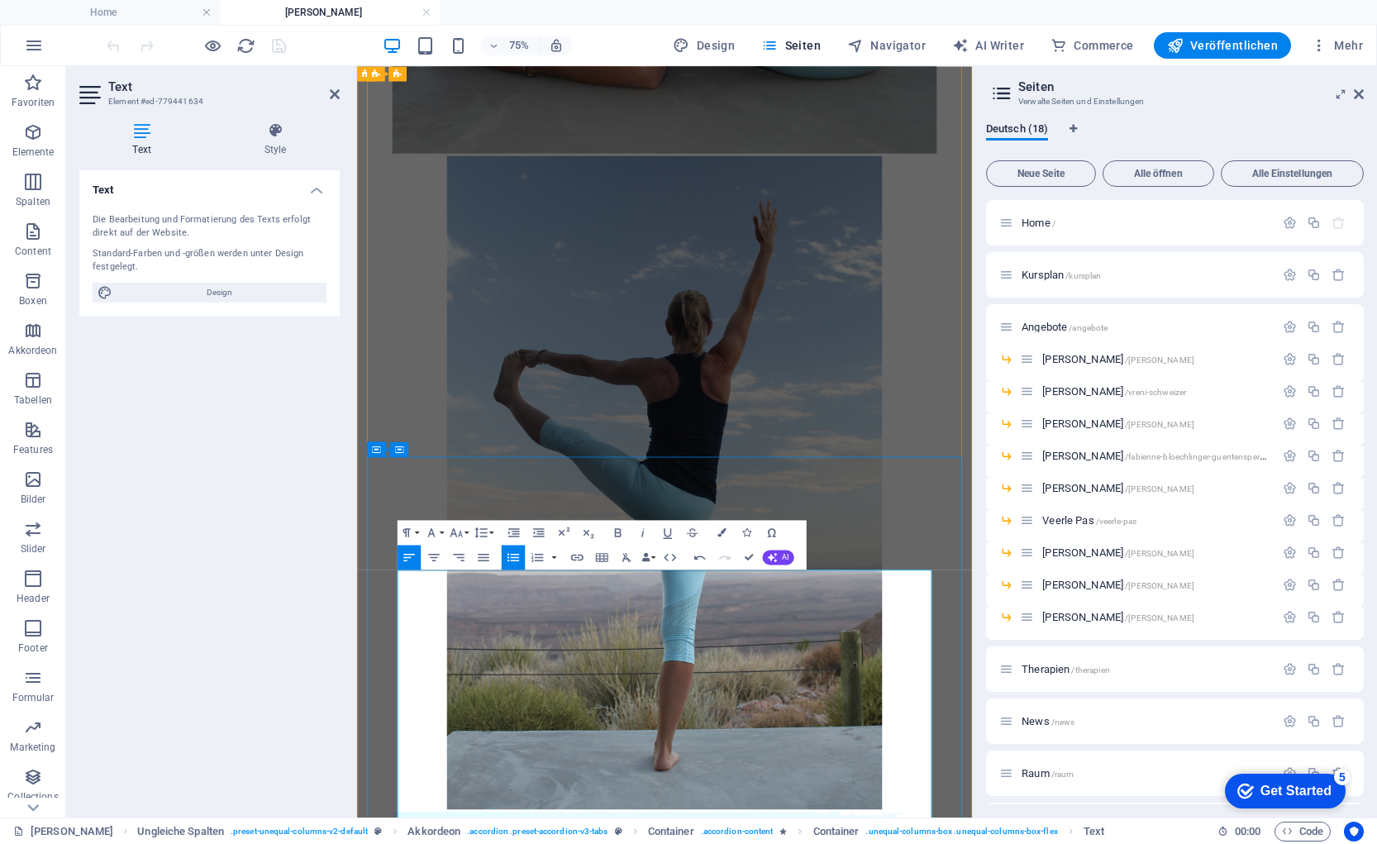
drag, startPoint x: 422, startPoint y: 827, endPoint x: 468, endPoint y: 826, distance: 45.5
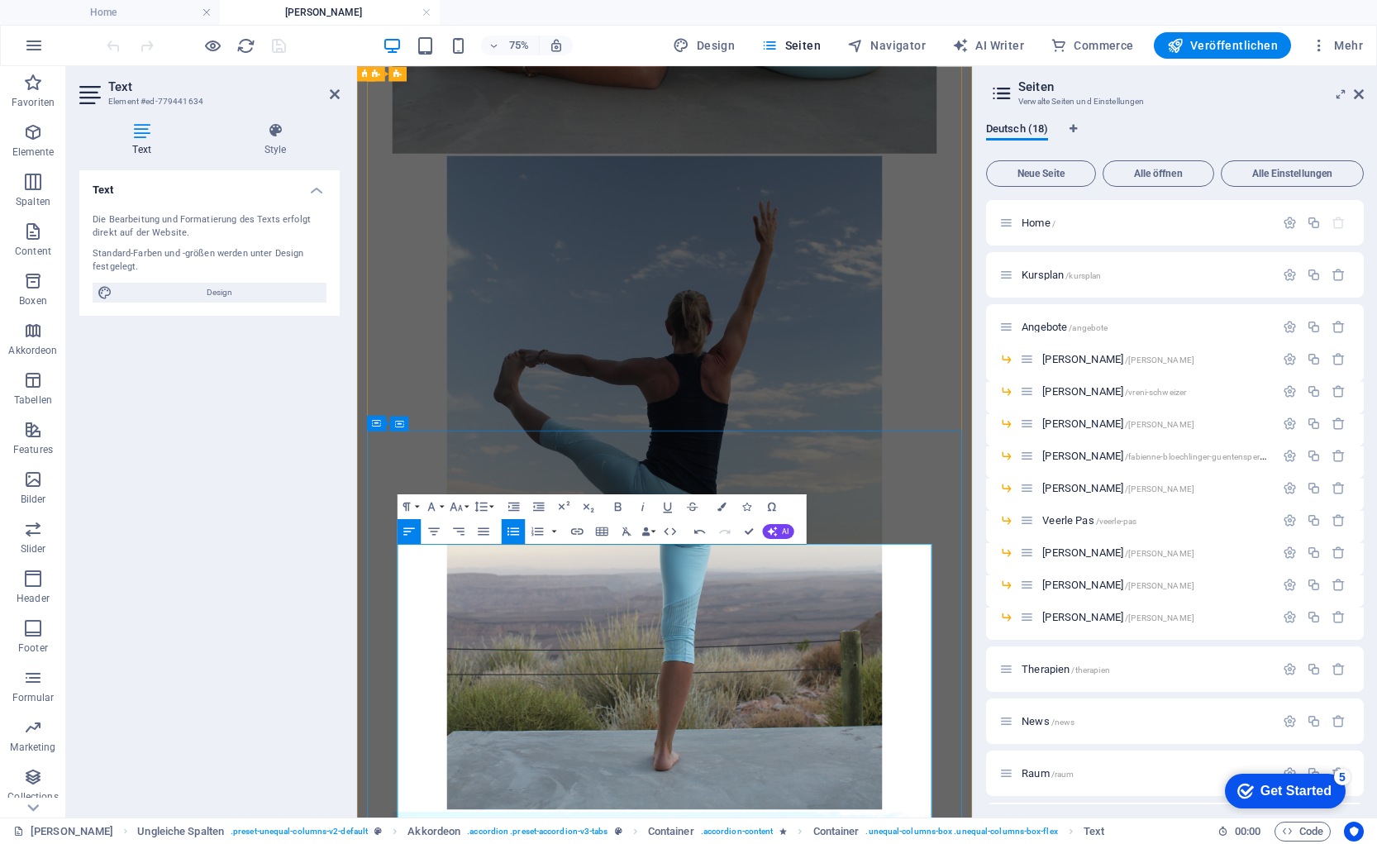
scroll to position [6958, 0]
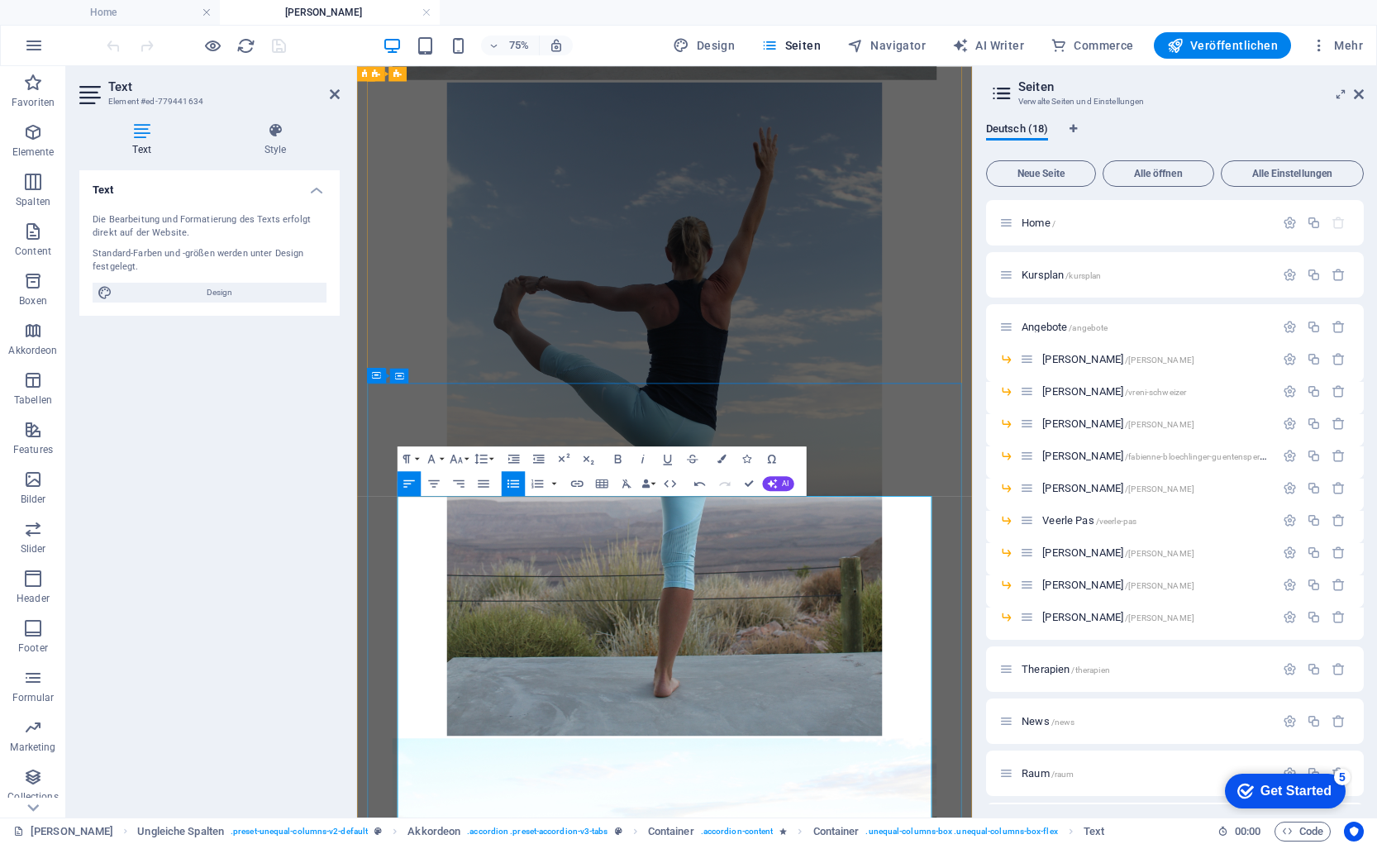
drag, startPoint x: 620, startPoint y: 807, endPoint x: 364, endPoint y: 803, distance: 255.4
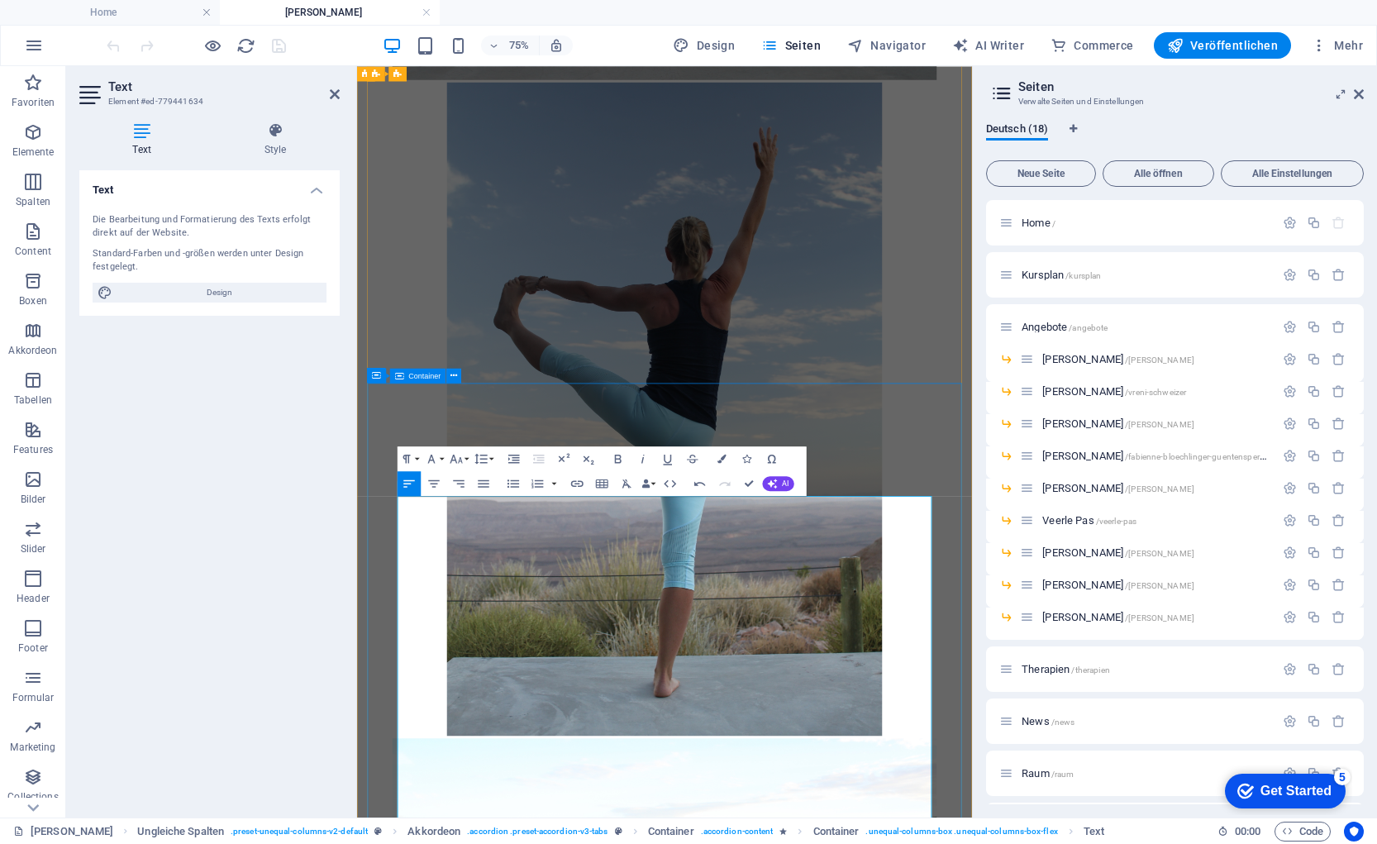
click at [582, 483] on icon "button" at bounding box center [577, 483] width 12 height 7
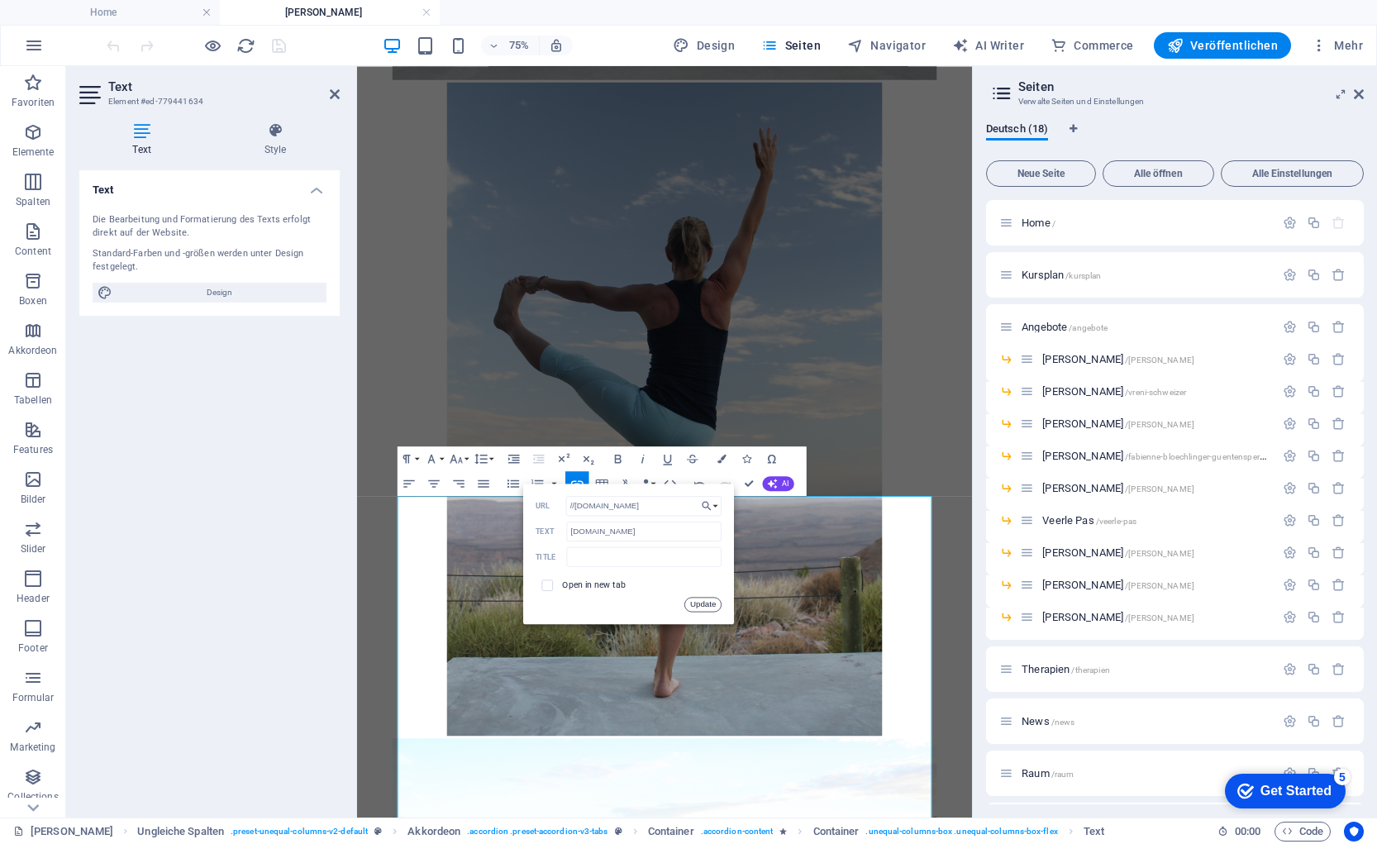
click at [708, 602] on button "Update" at bounding box center [702, 604] width 37 height 15
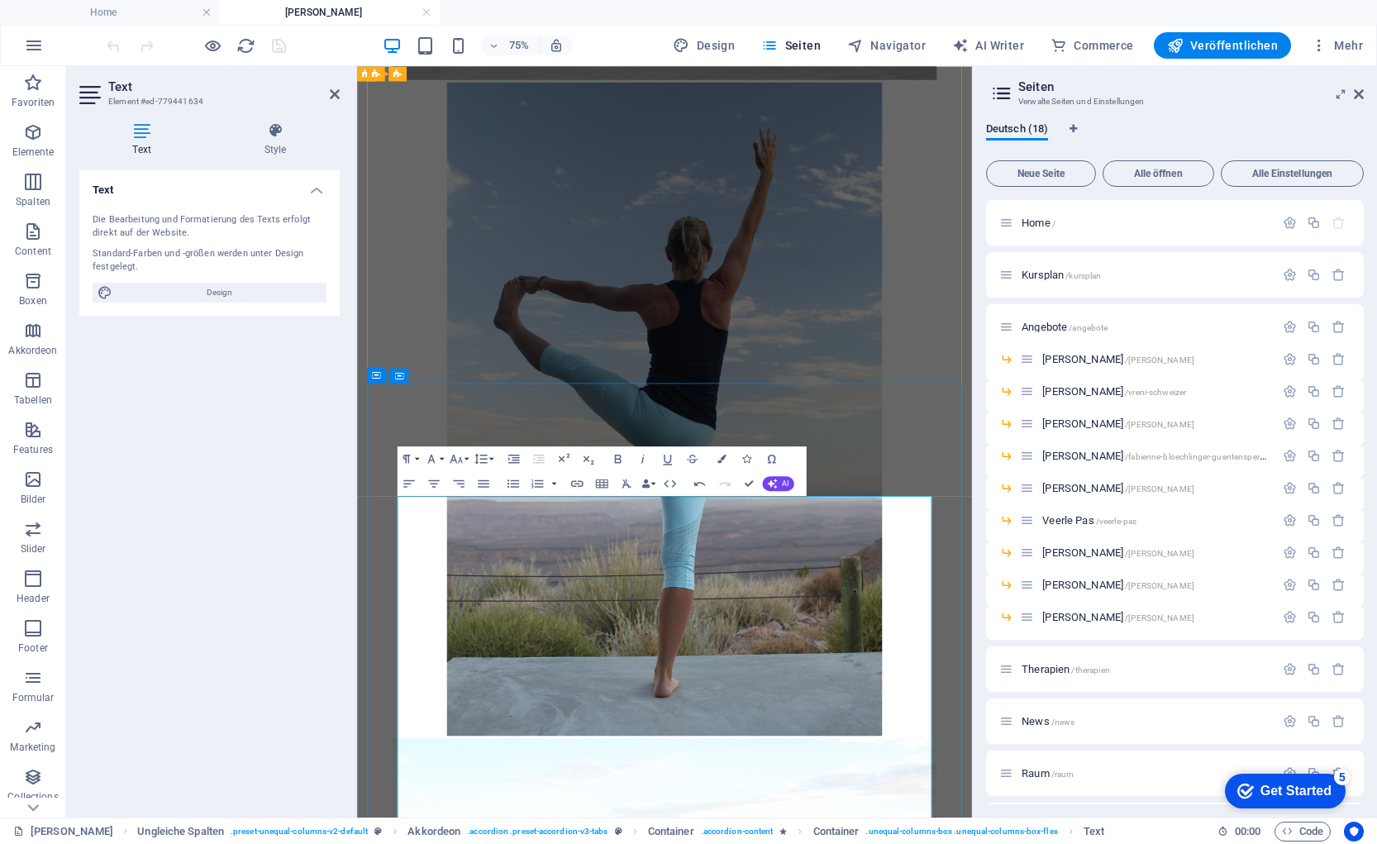
drag, startPoint x: 548, startPoint y: 836, endPoint x: 511, endPoint y: 818, distance: 41.0
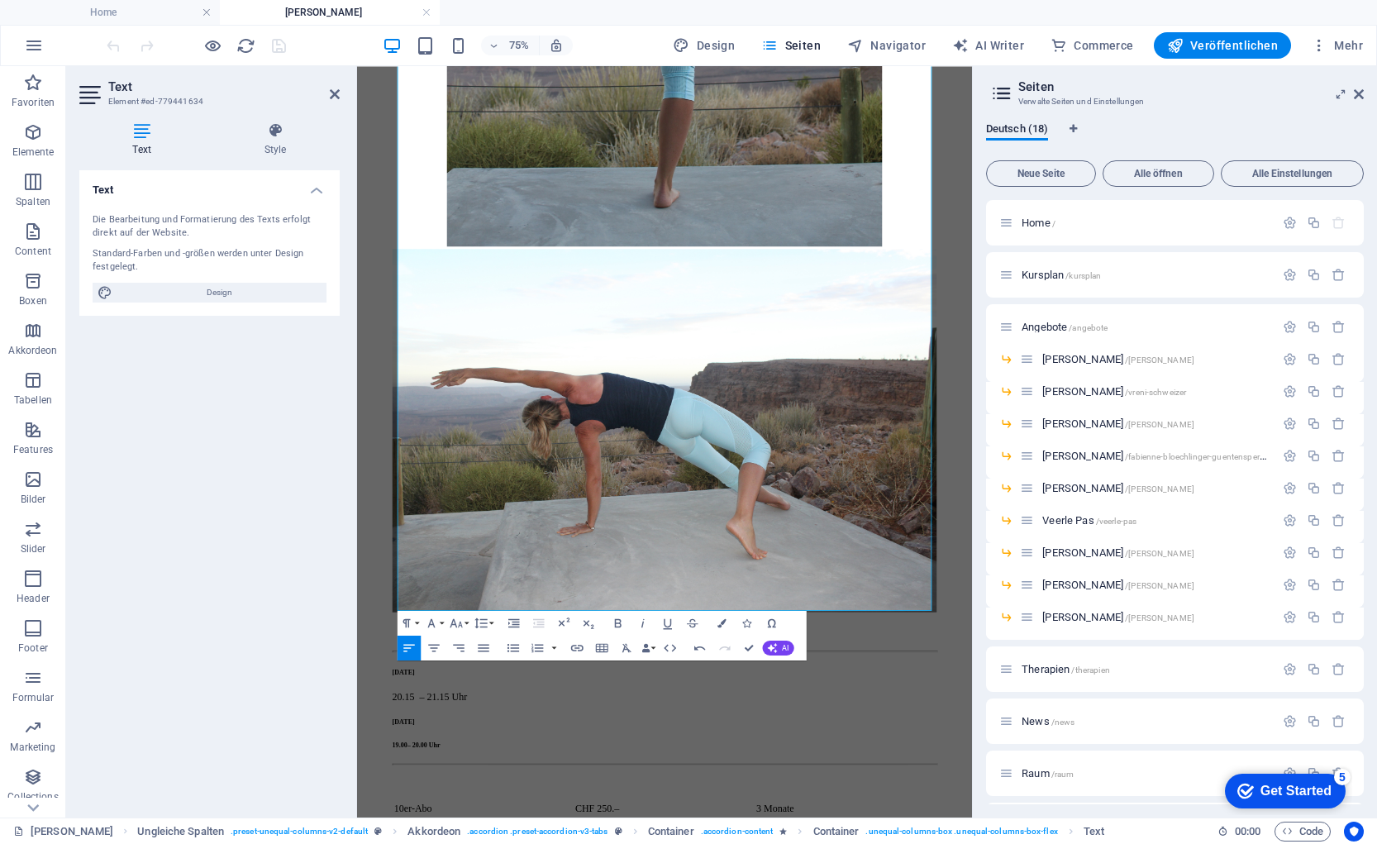
scroll to position [7677, 0]
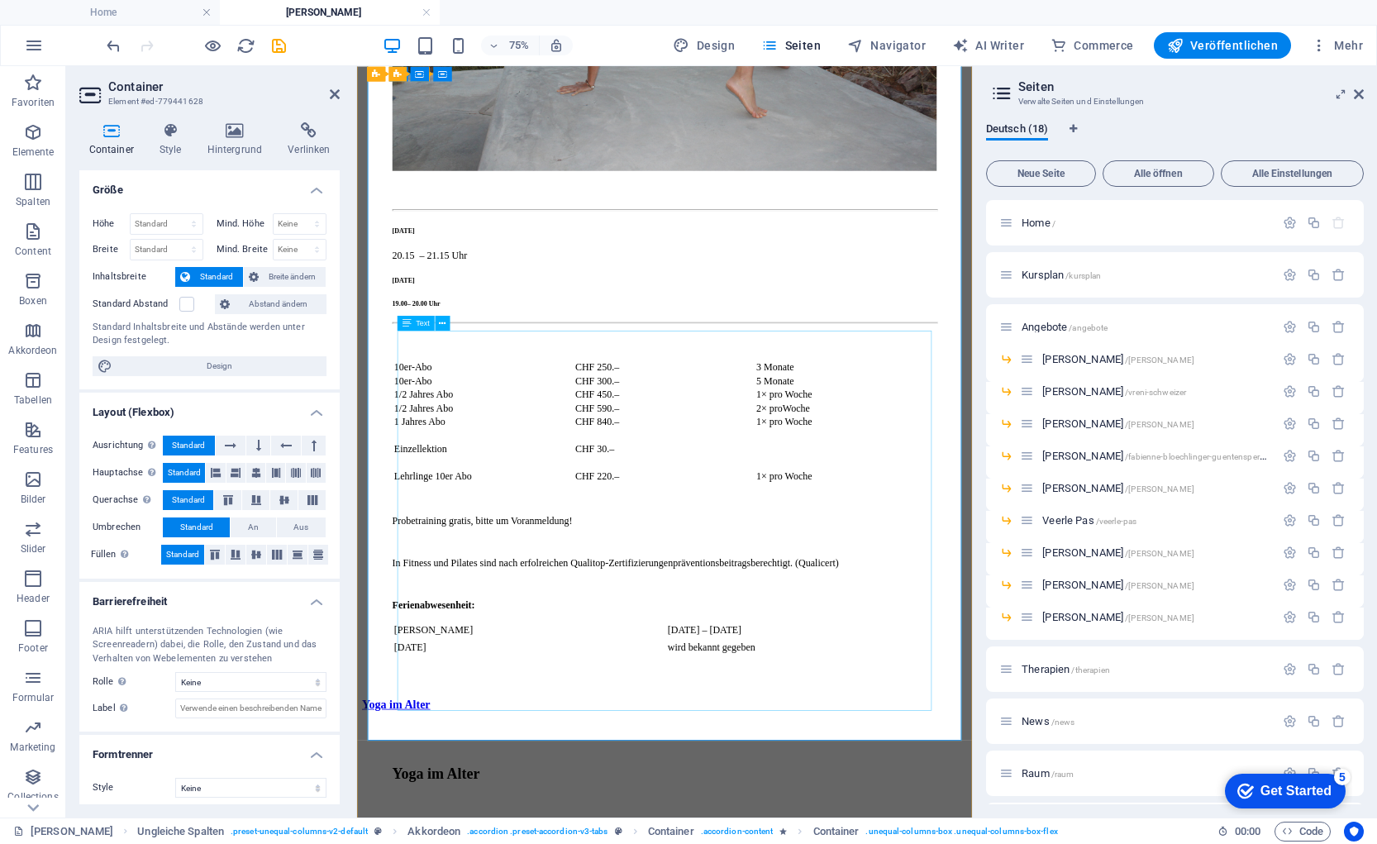
scroll to position [8197, 0]
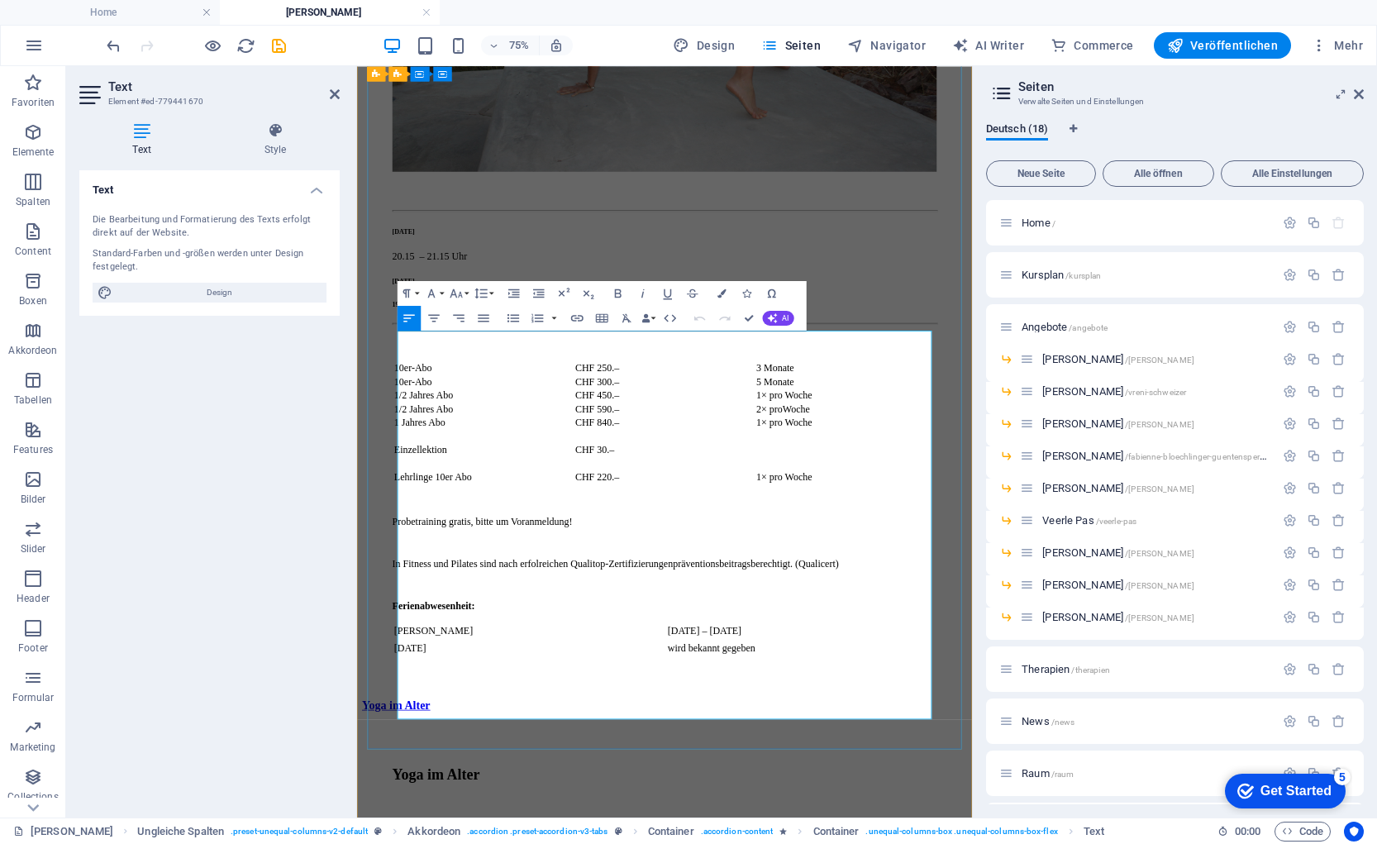
drag, startPoint x: 942, startPoint y: 888, endPoint x: 434, endPoint y: 504, distance: 636.7
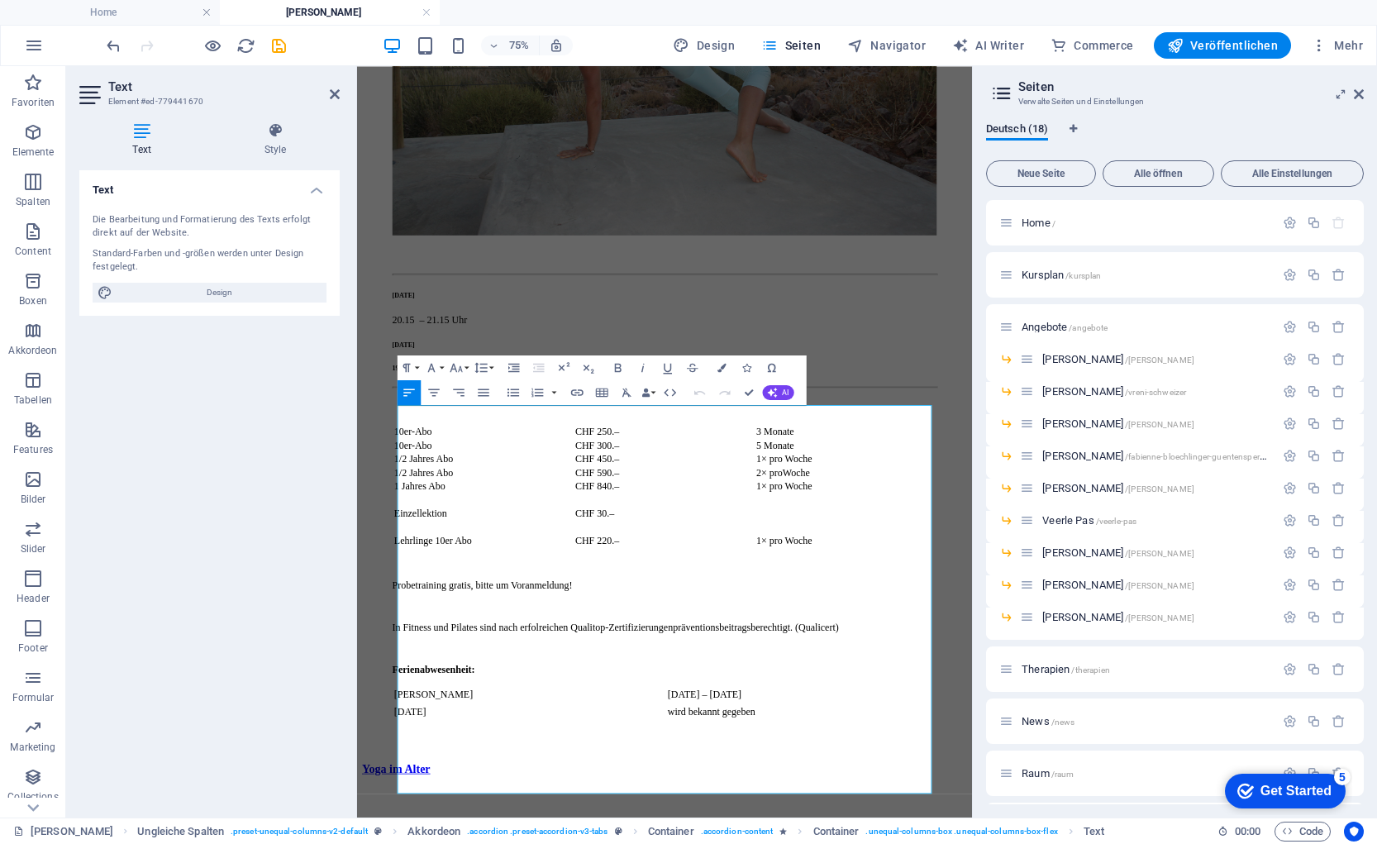
scroll to position [8092, 0]
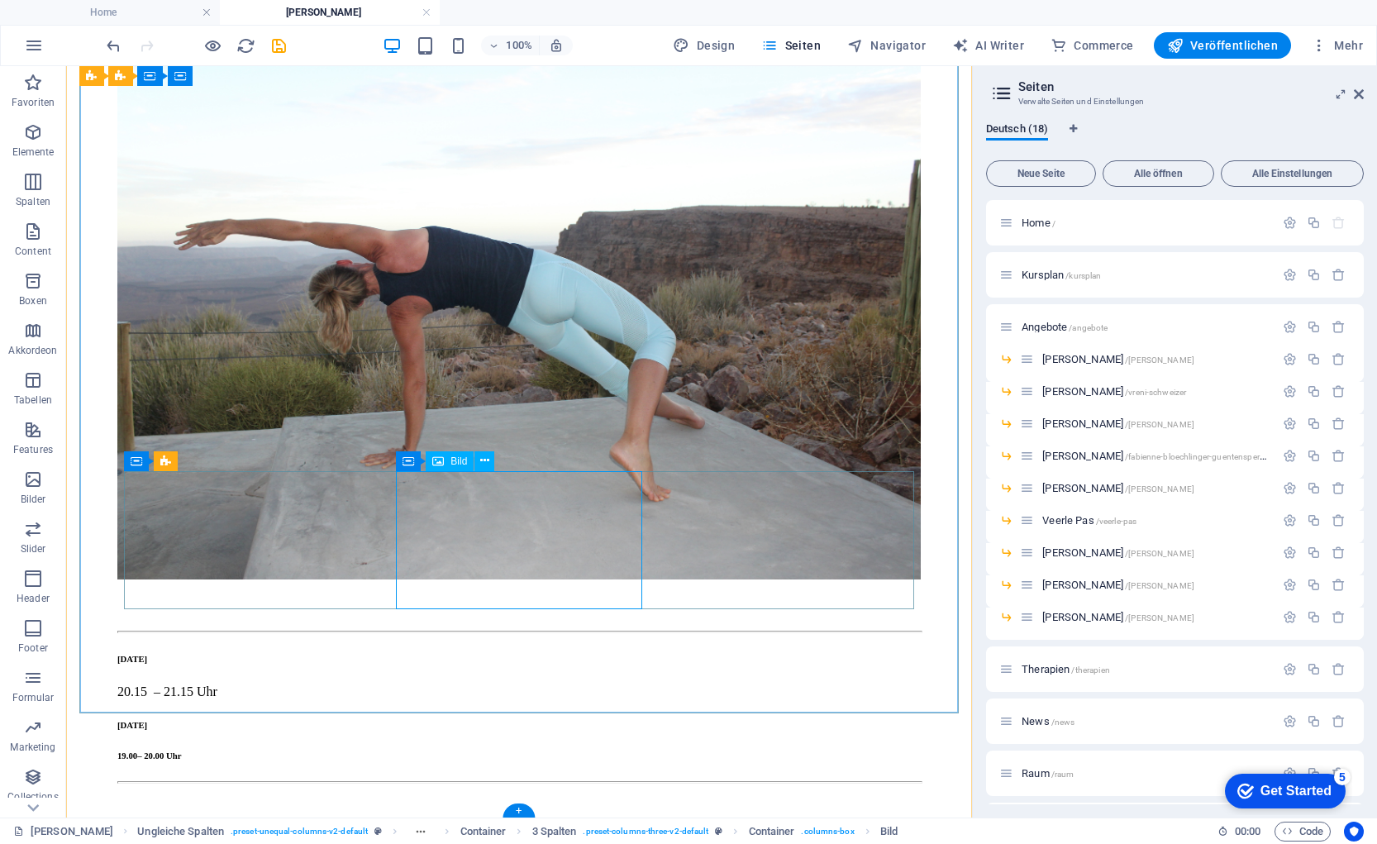
scroll to position [8062, 0]
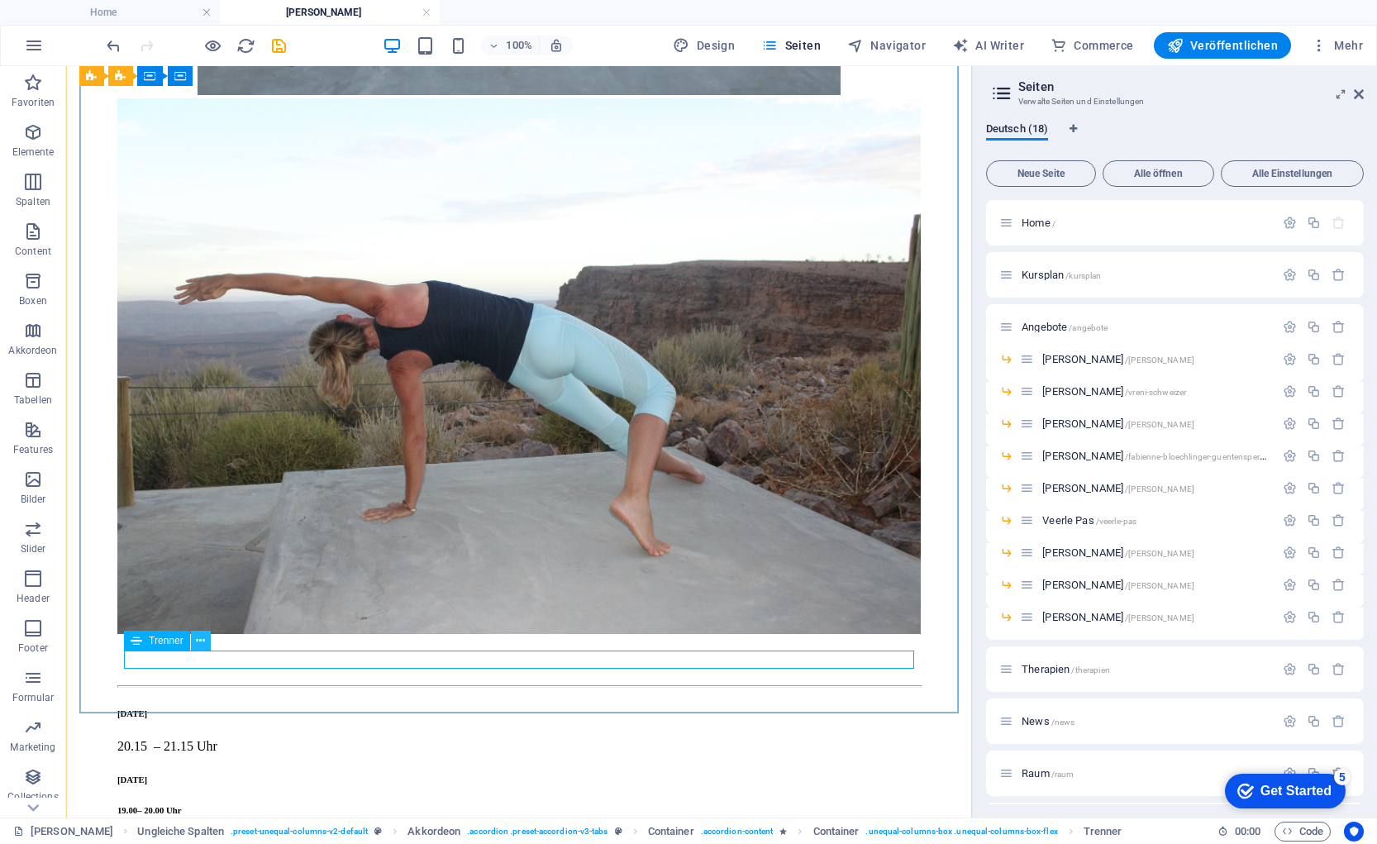
click at [206, 637] on button at bounding box center [201, 641] width 20 height 20
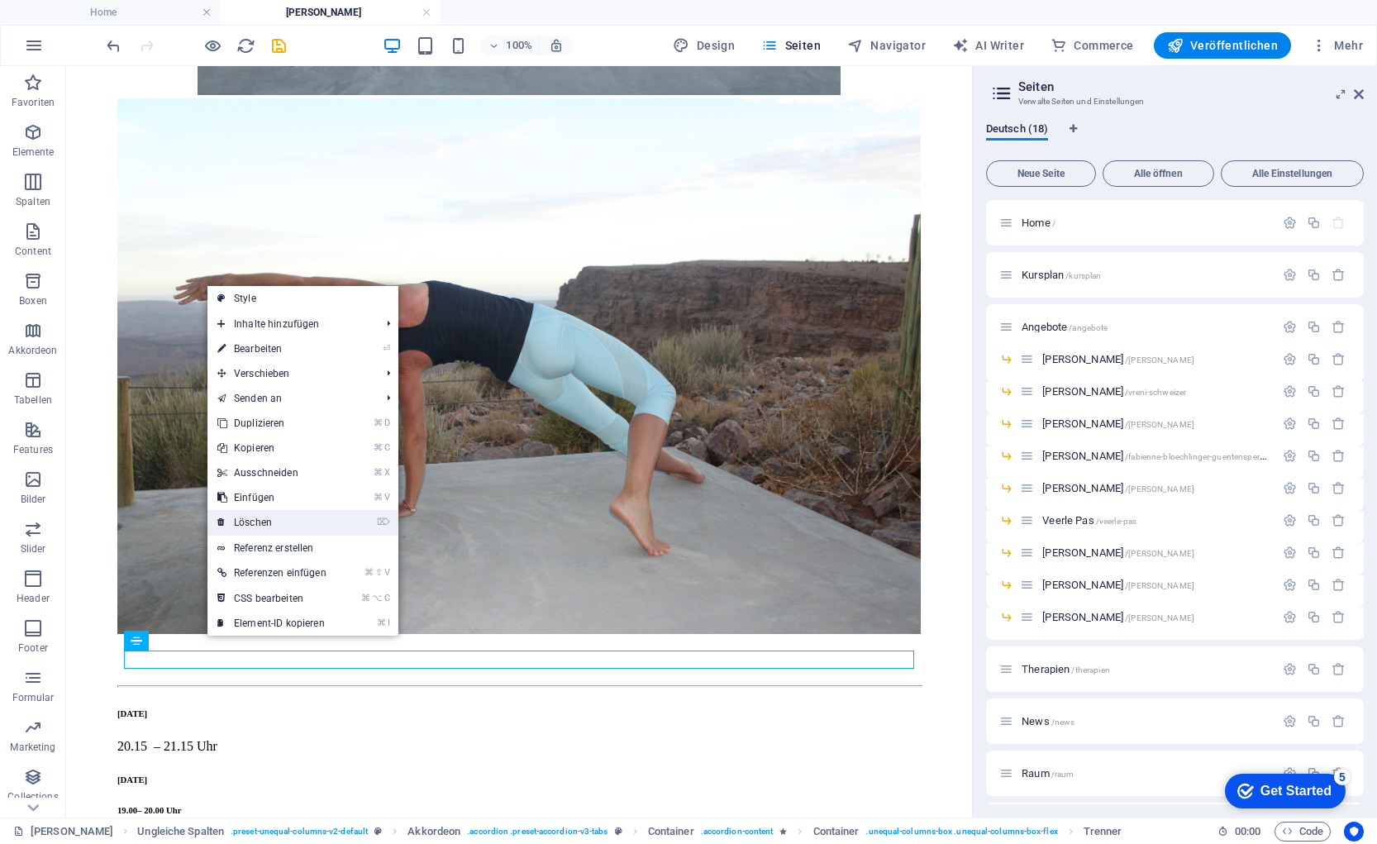
click at [281, 517] on link "⌦ Löschen" at bounding box center [271, 522] width 129 height 25
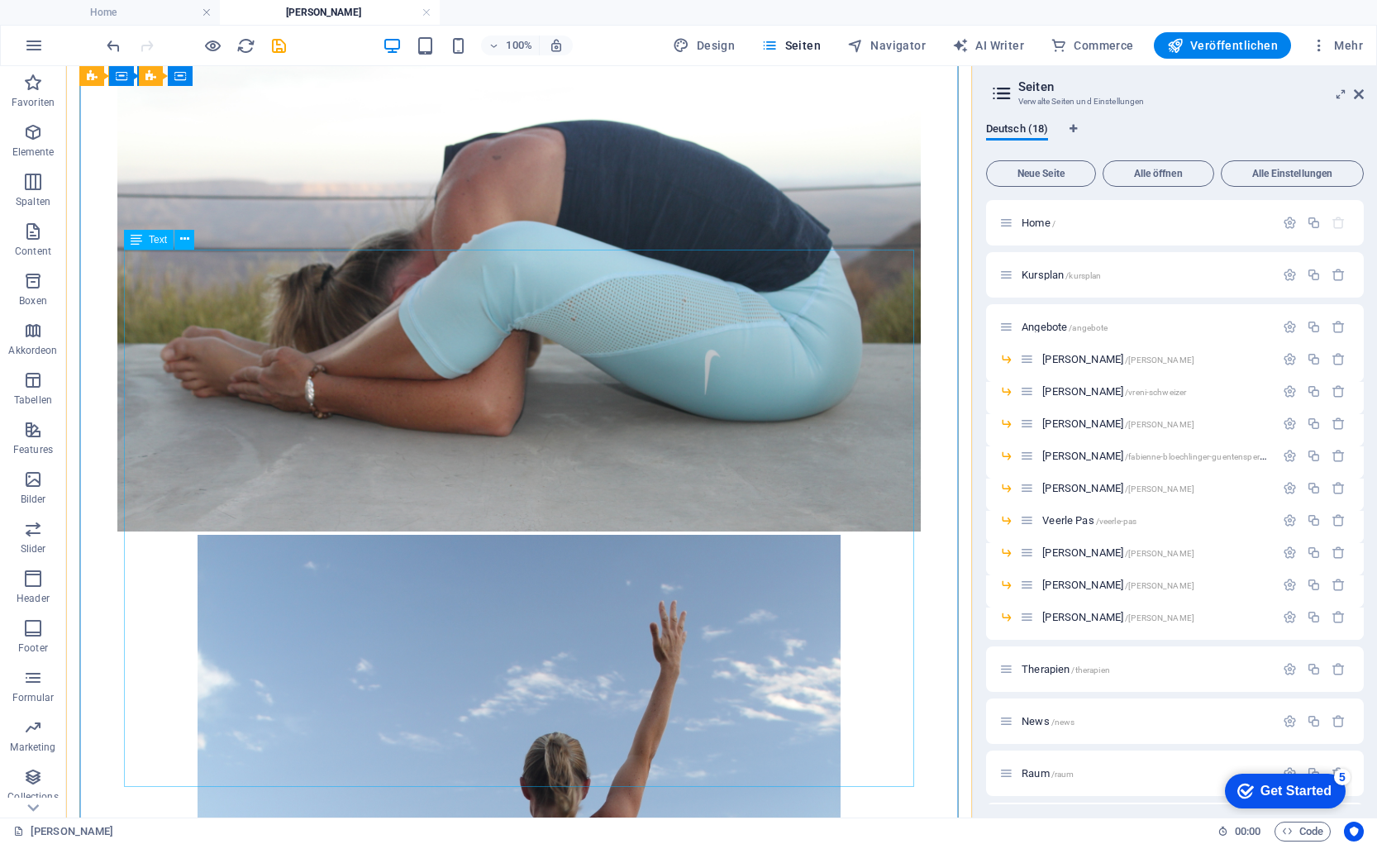
scroll to position [6725, 0]
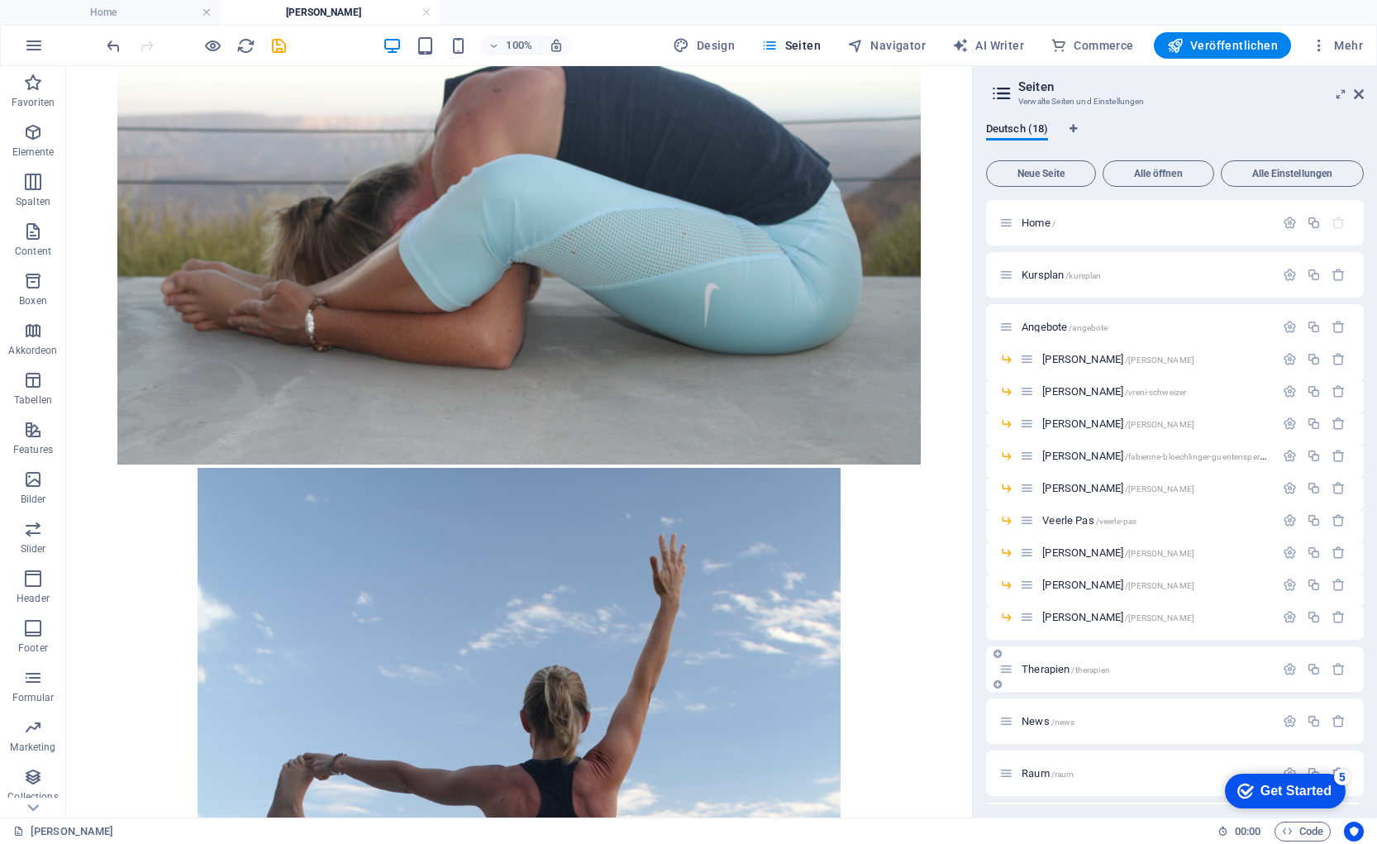
click at [1048, 659] on div "Therapien /therapien" at bounding box center [1136, 668] width 275 height 19
click at [1045, 670] on span "Therapien /therapien" at bounding box center [1065, 669] width 88 height 12
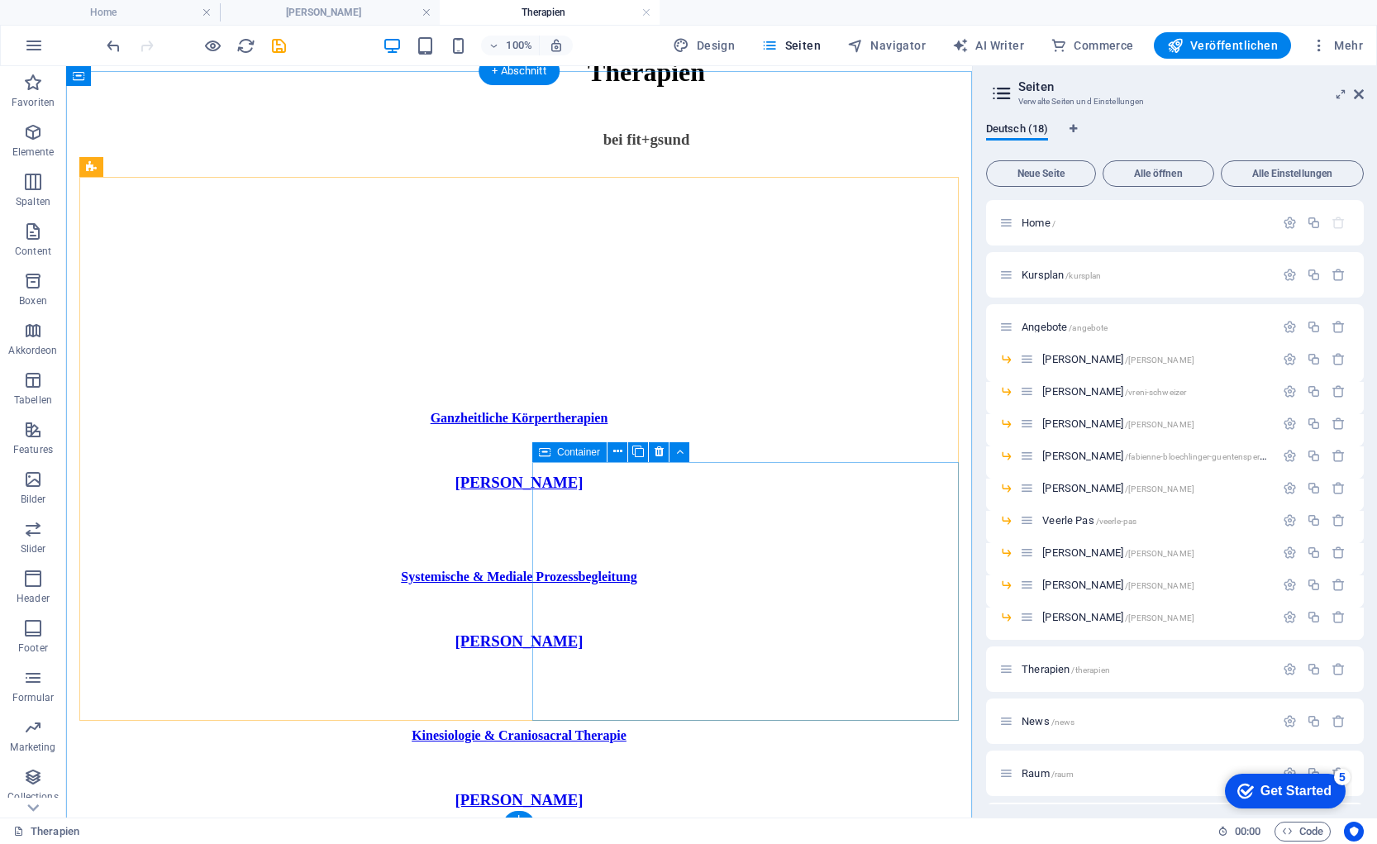
scroll to position [358, 0]
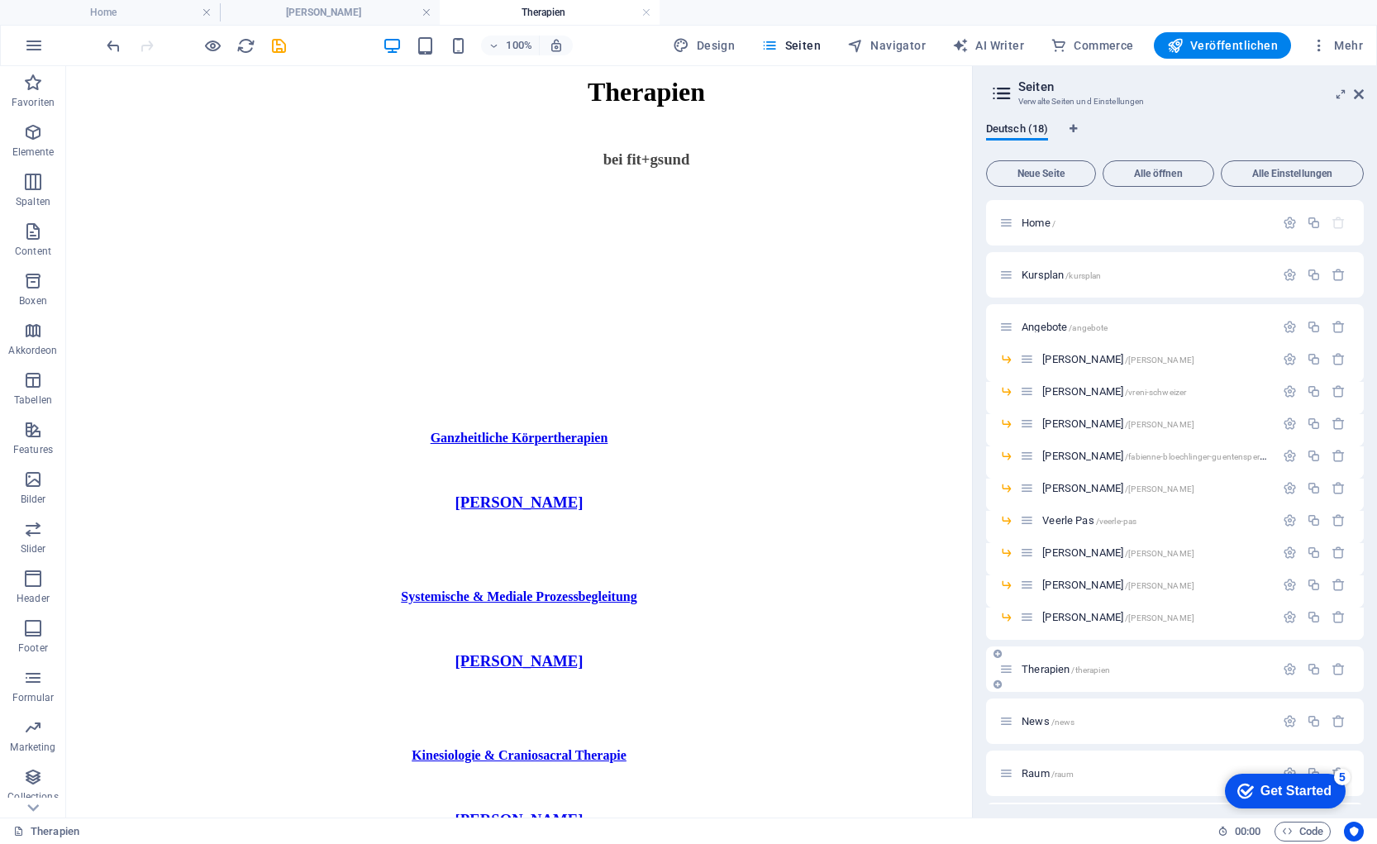
click at [1052, 666] on span "Therapien /therapien" at bounding box center [1065, 669] width 88 height 12
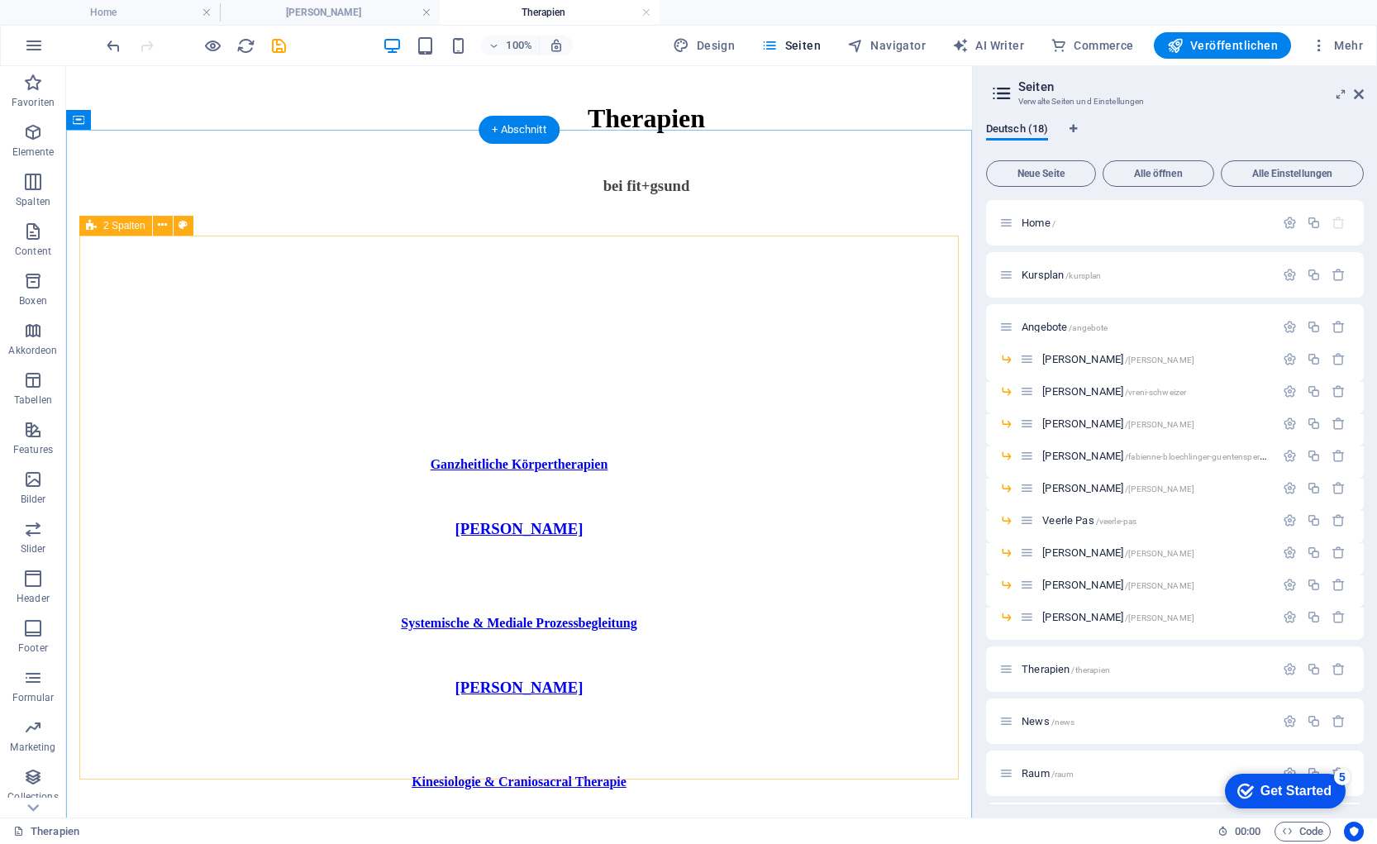
scroll to position [328, 0]
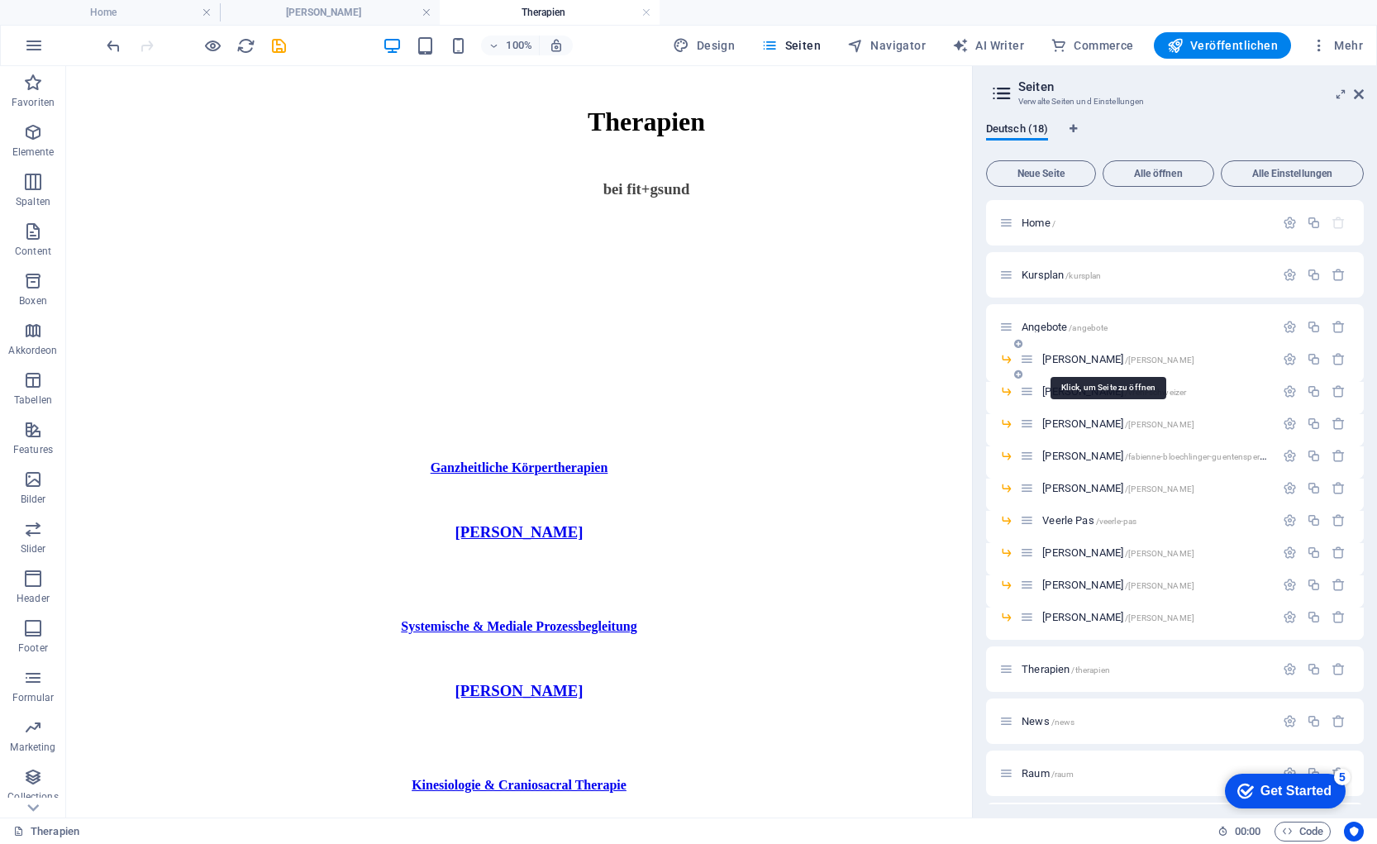
click at [1071, 359] on span "Corinne Locher /corinne-locher" at bounding box center [1118, 359] width 152 height 12
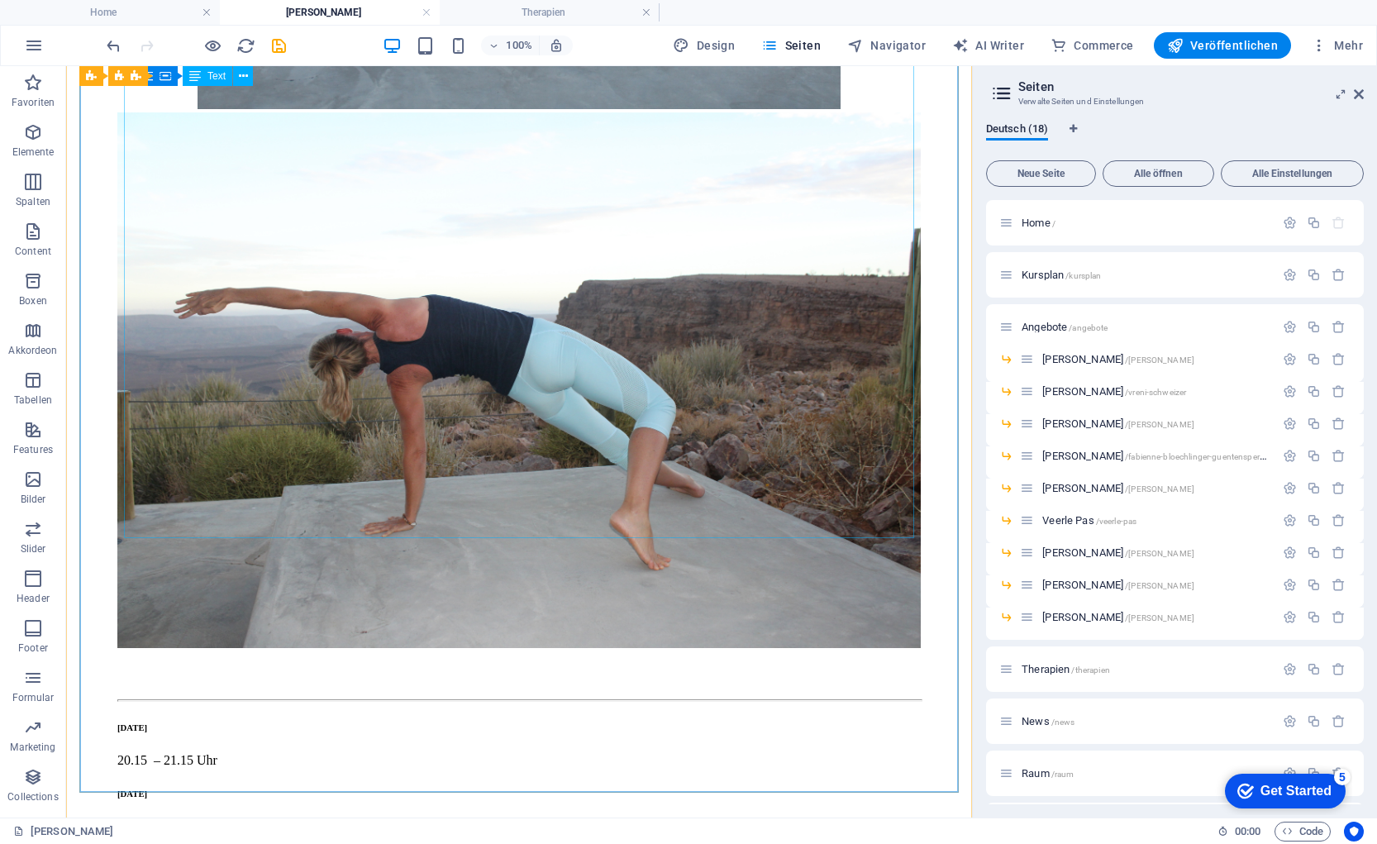
scroll to position [8071, 0]
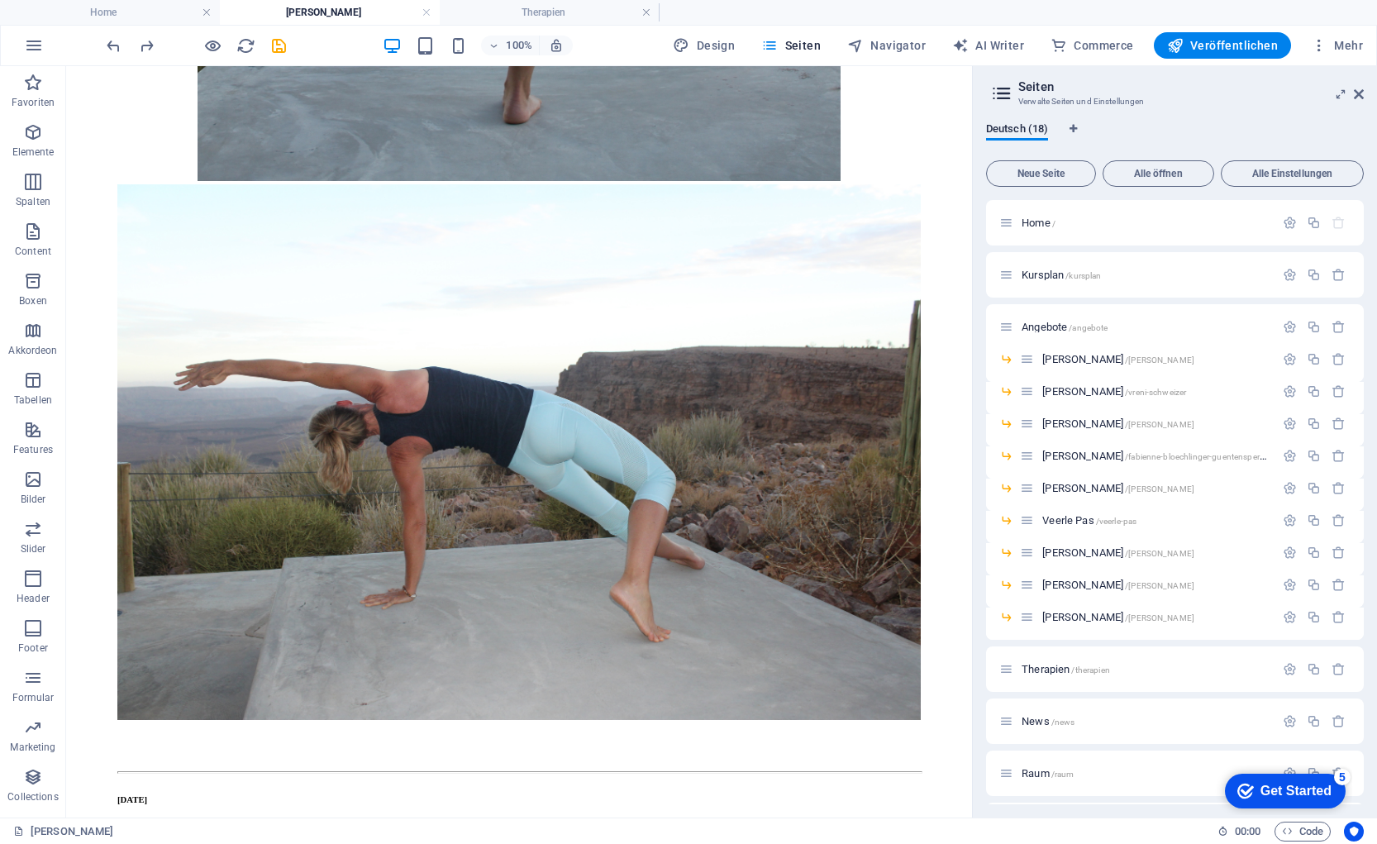
drag, startPoint x: 383, startPoint y: 771, endPoint x: 411, endPoint y: 291, distance: 481.0
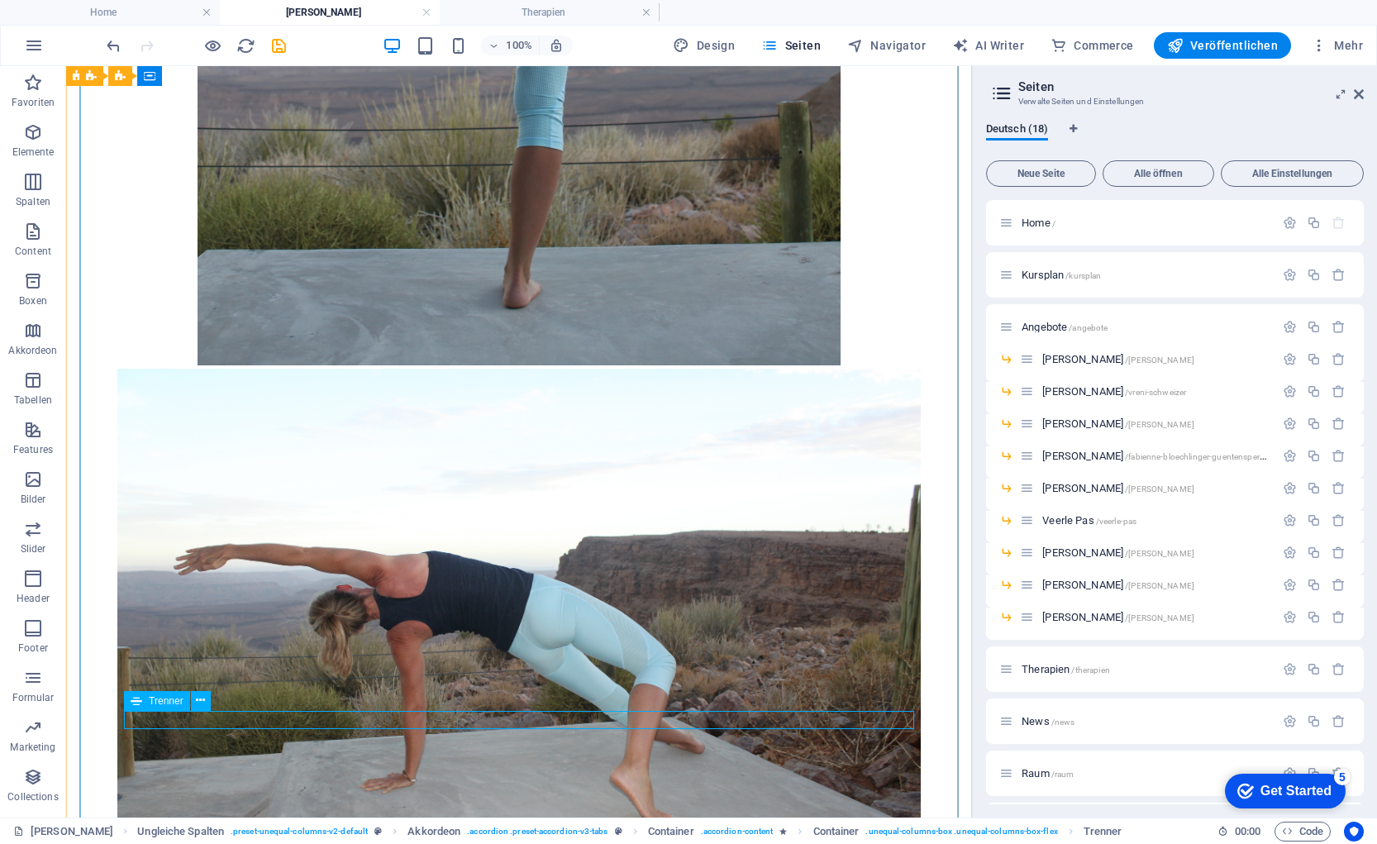
scroll to position [7810, 0]
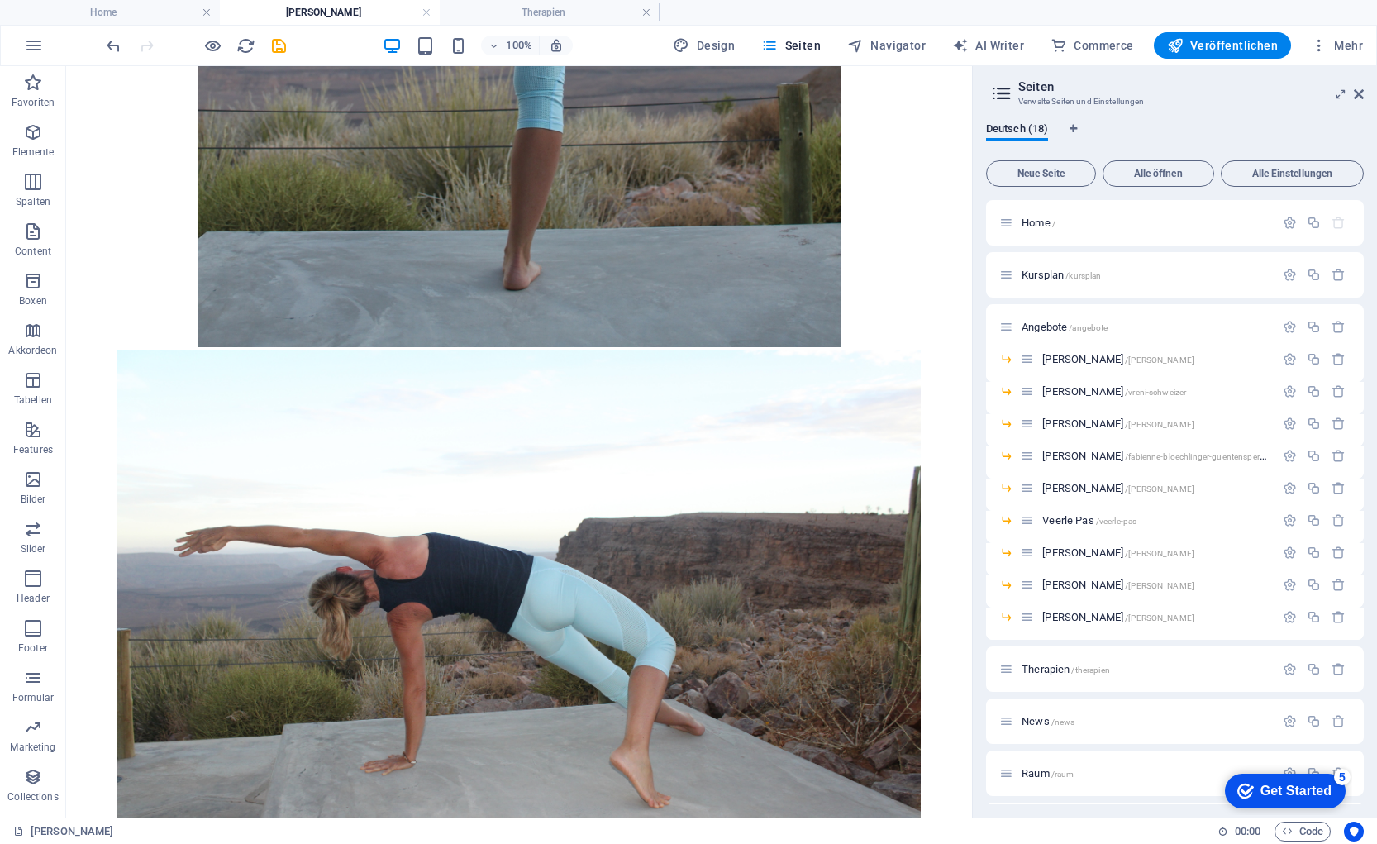
drag, startPoint x: 298, startPoint y: 714, endPoint x: 304, endPoint y: 336, distance: 377.7
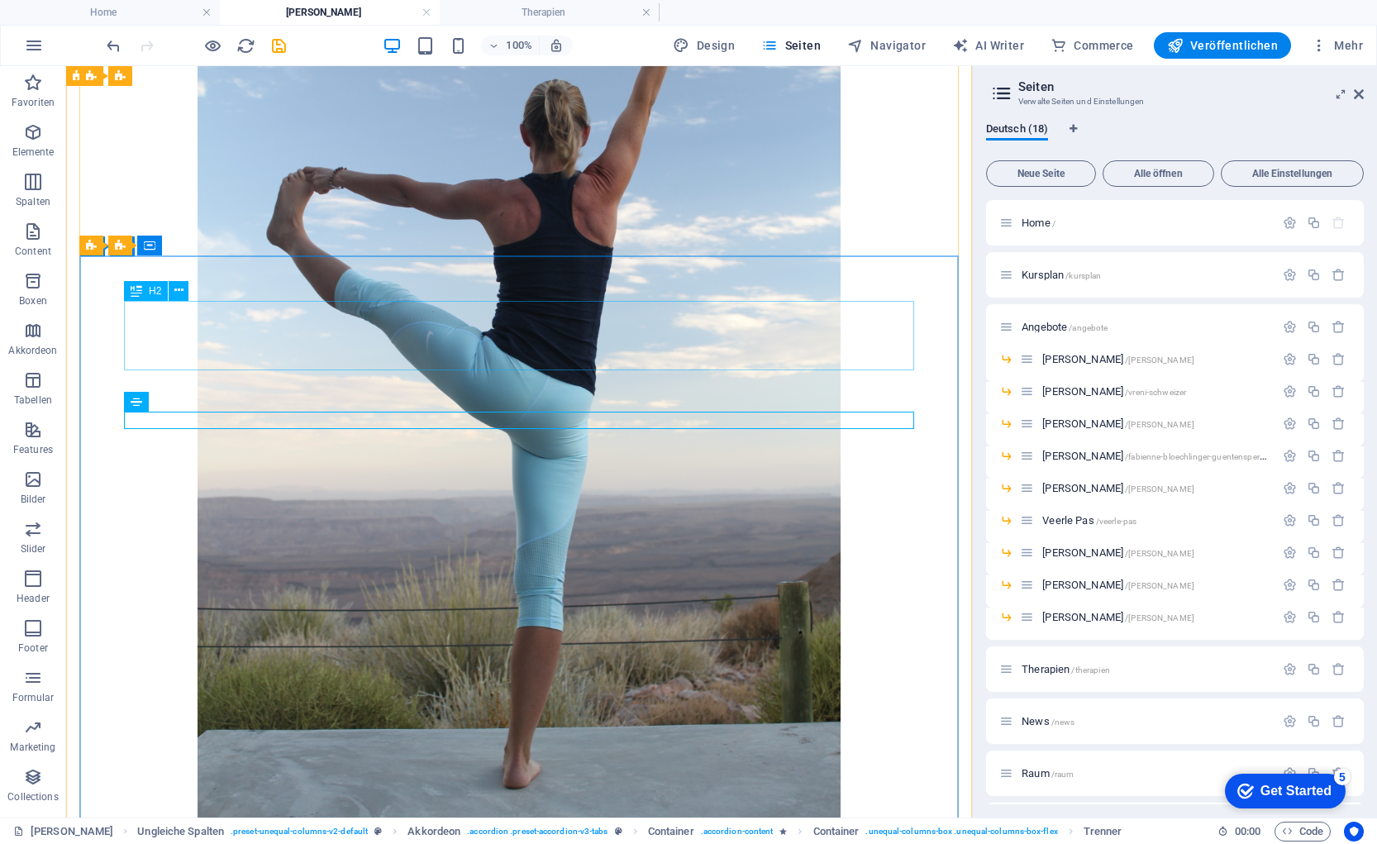
scroll to position [7313, 0]
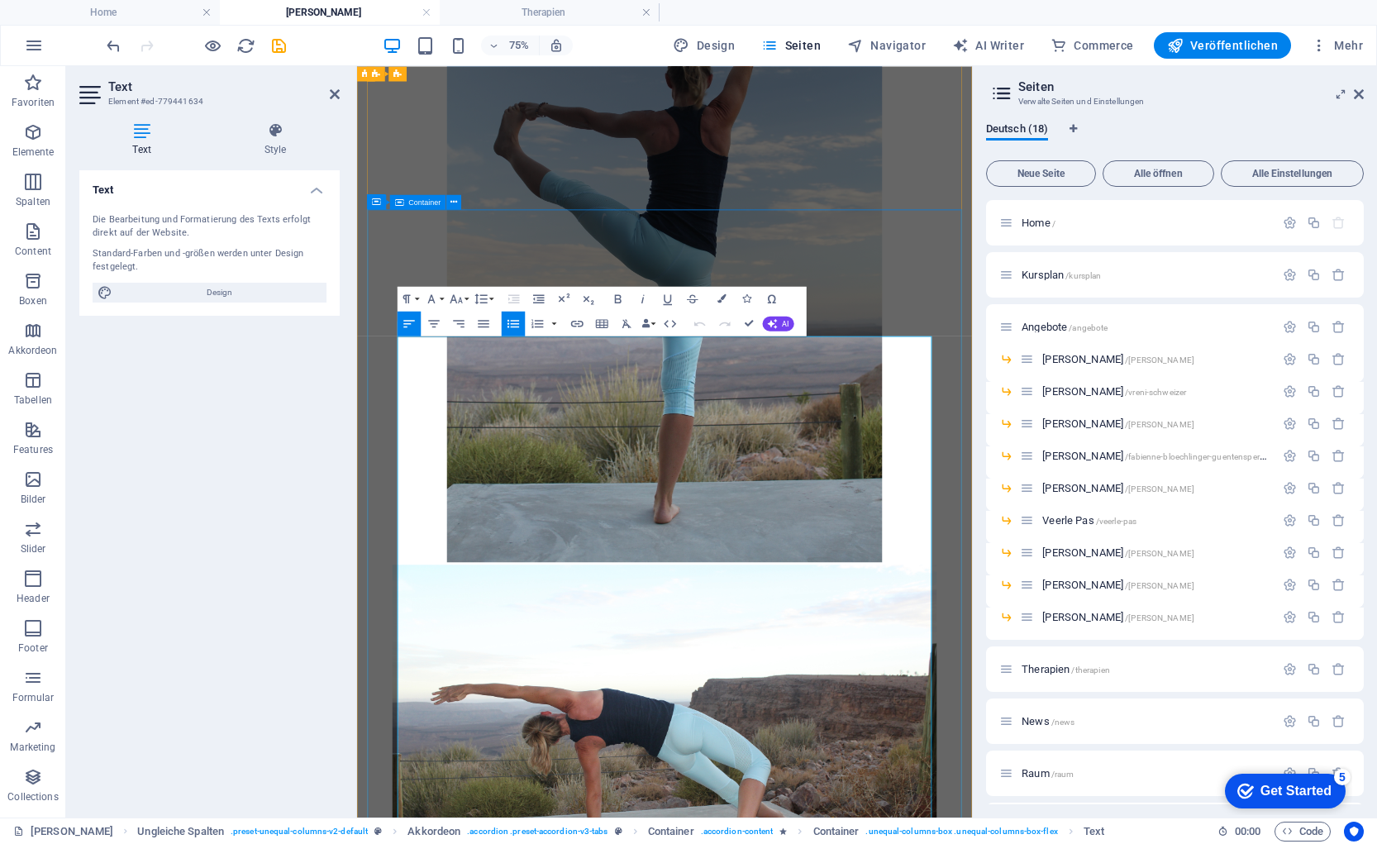
drag, startPoint x: 584, startPoint y: 588, endPoint x: 366, endPoint y: 426, distance: 271.7
copy div "dipl. Basentherapie dipl. Narben (Bögertherapie) Lymphdrainage / Matrix Rhythmu…"
drag, startPoint x: 408, startPoint y: 483, endPoint x: 693, endPoint y: 383, distance: 301.4
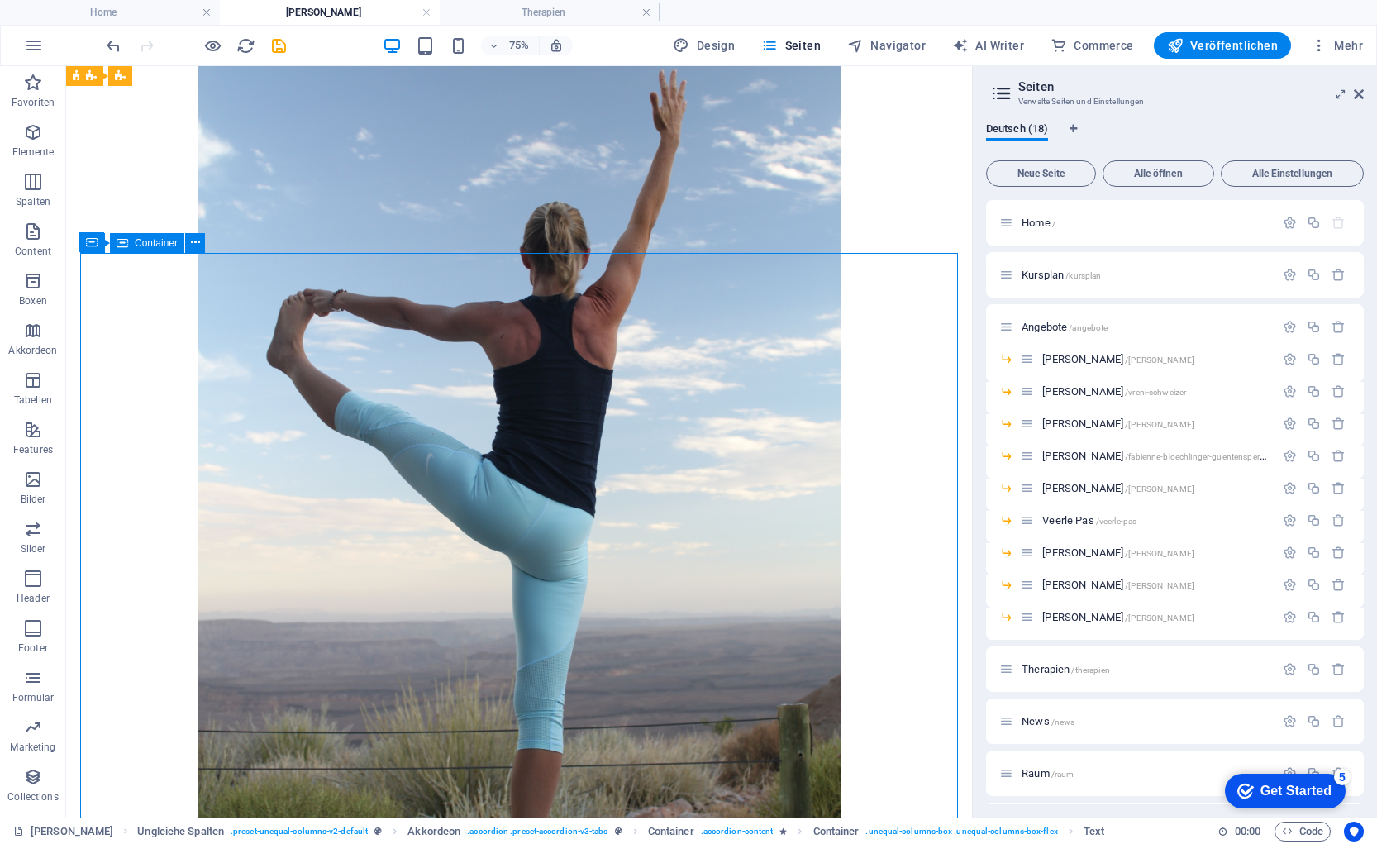
scroll to position [7315, 0]
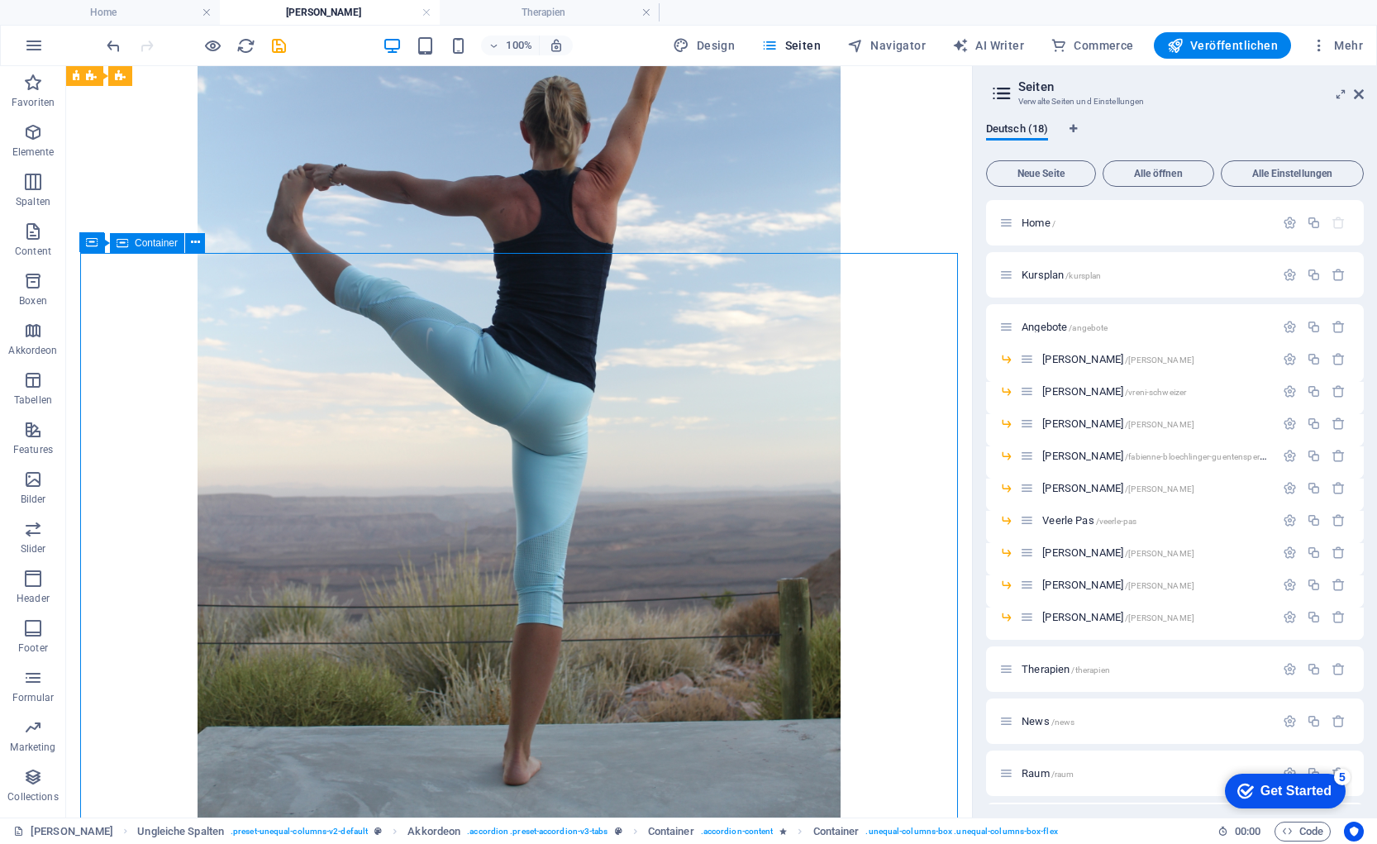
drag, startPoint x: 394, startPoint y: 383, endPoint x: 393, endPoint y: 398, distance: 15.0
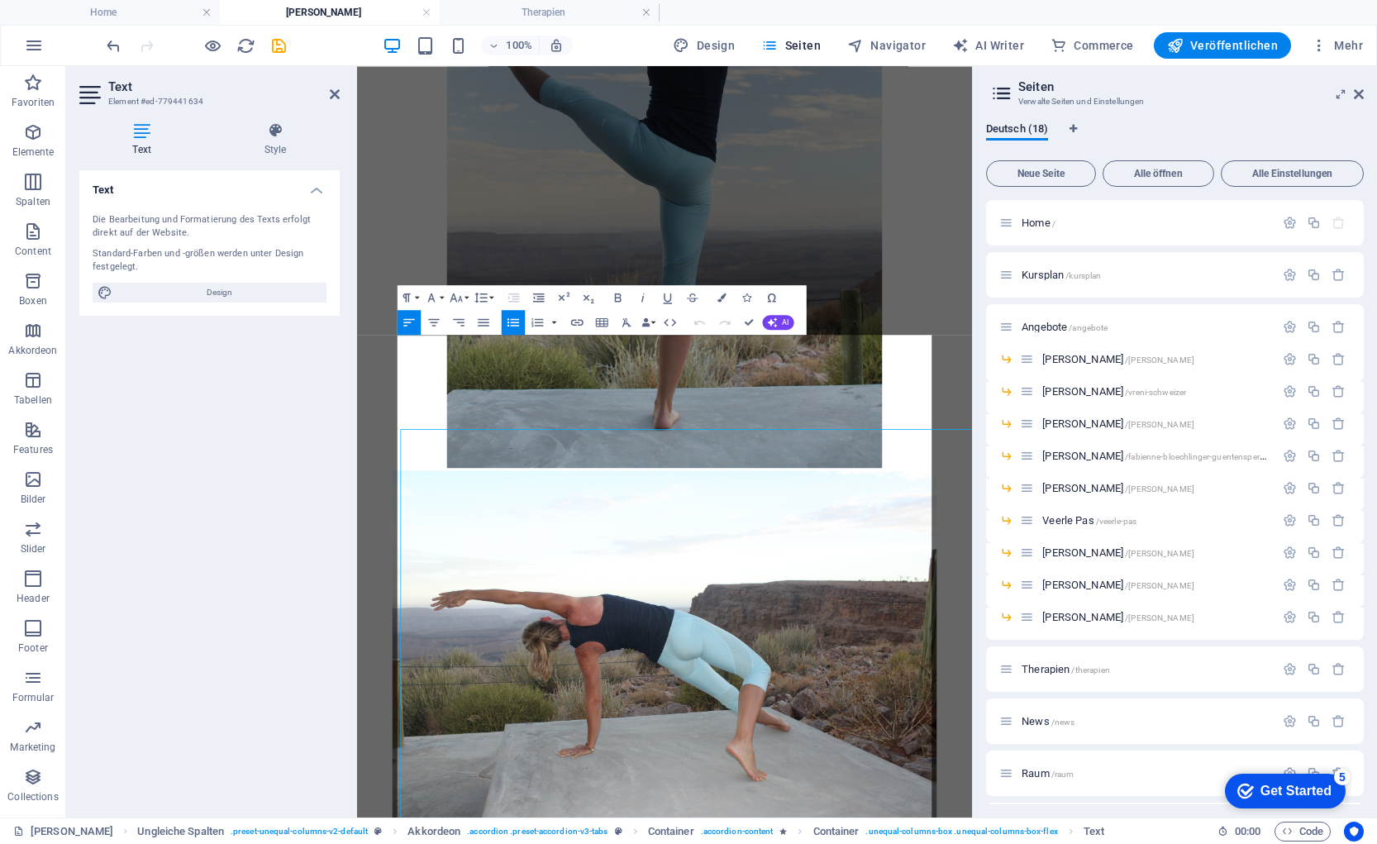
scroll to position [7190, 0]
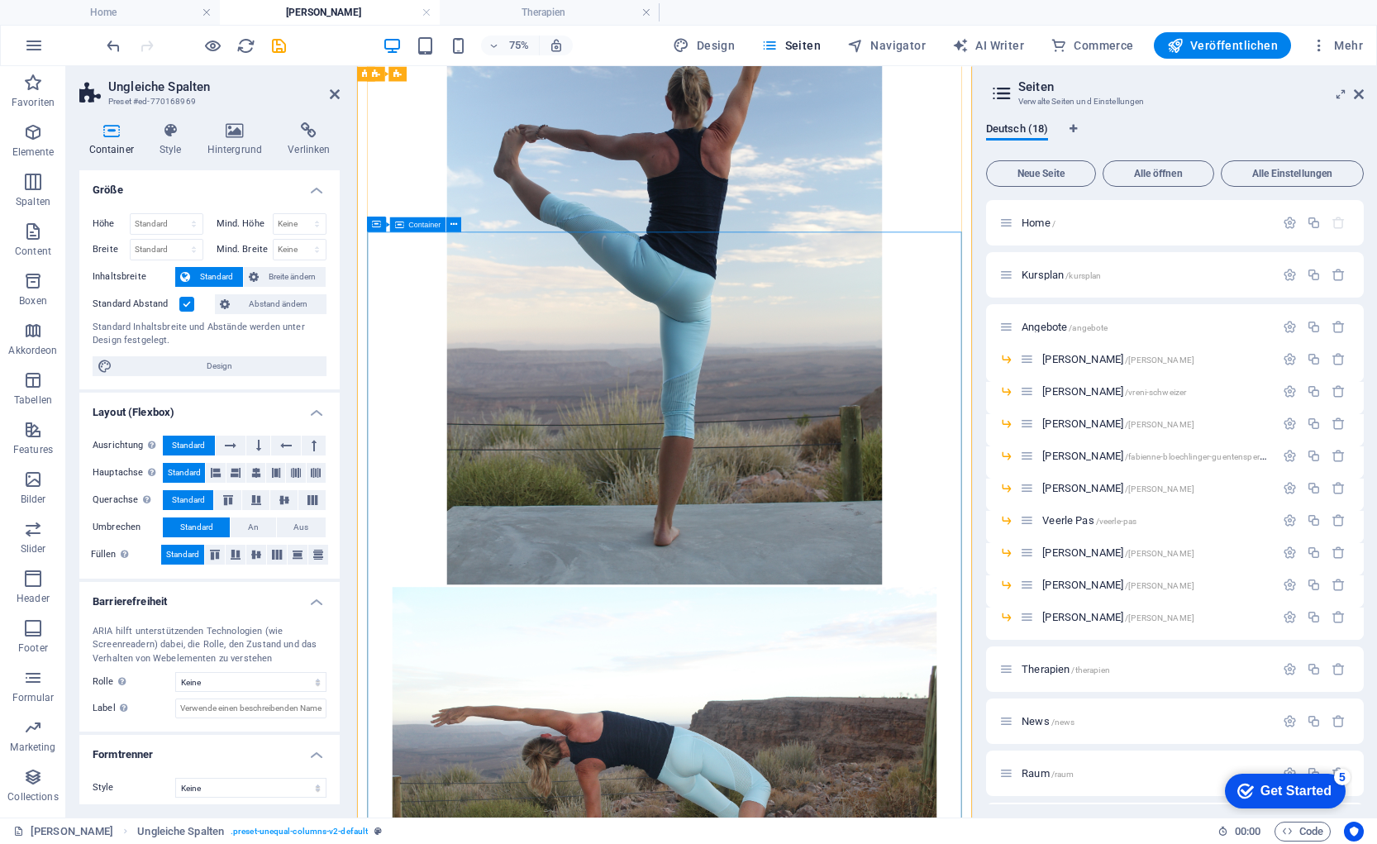
scroll to position [7158, 0]
click at [457, 309] on icon at bounding box center [456, 306] width 7 height 13
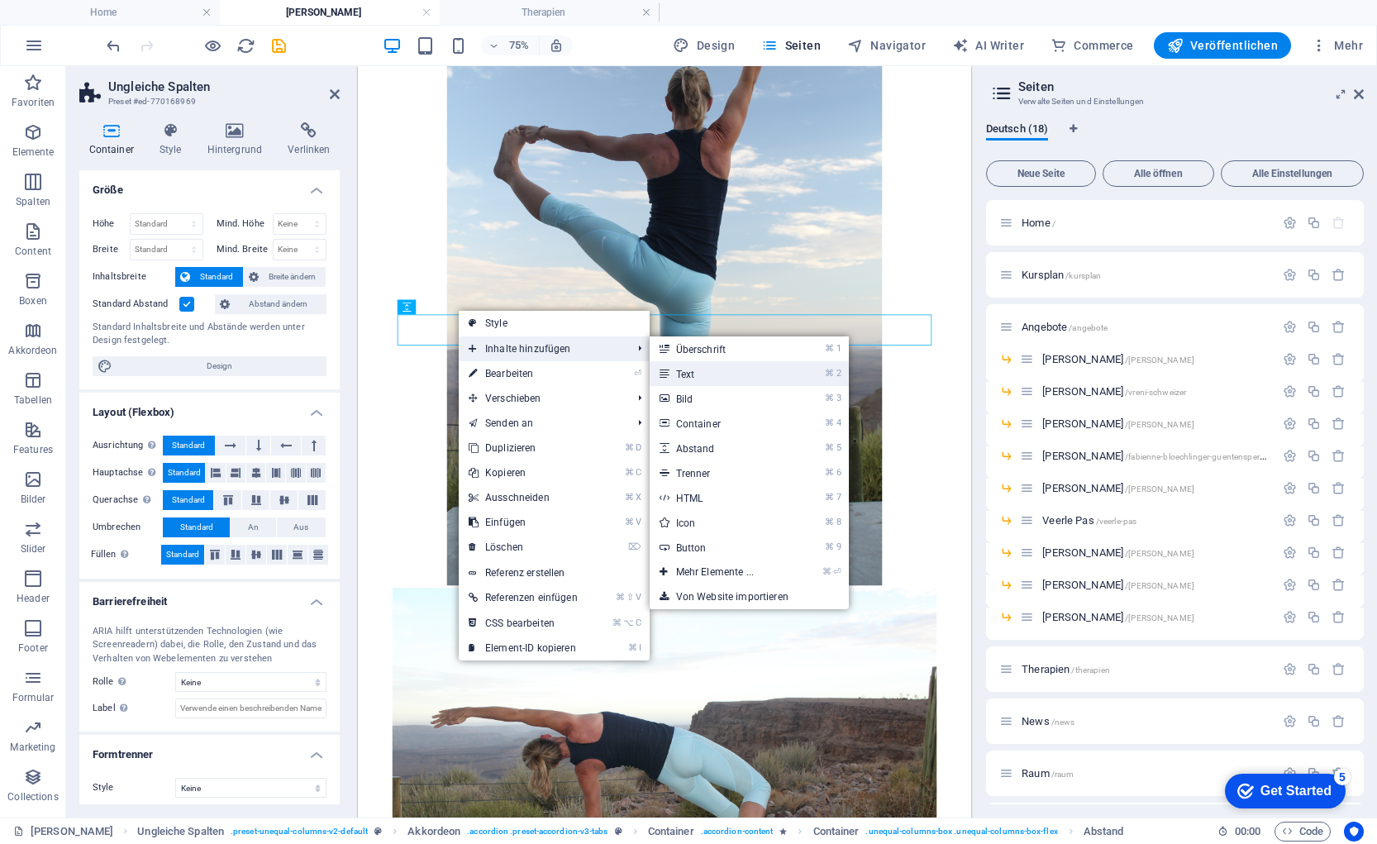
click at [697, 369] on link "⌘ 2 Text" at bounding box center [718, 373] width 137 height 25
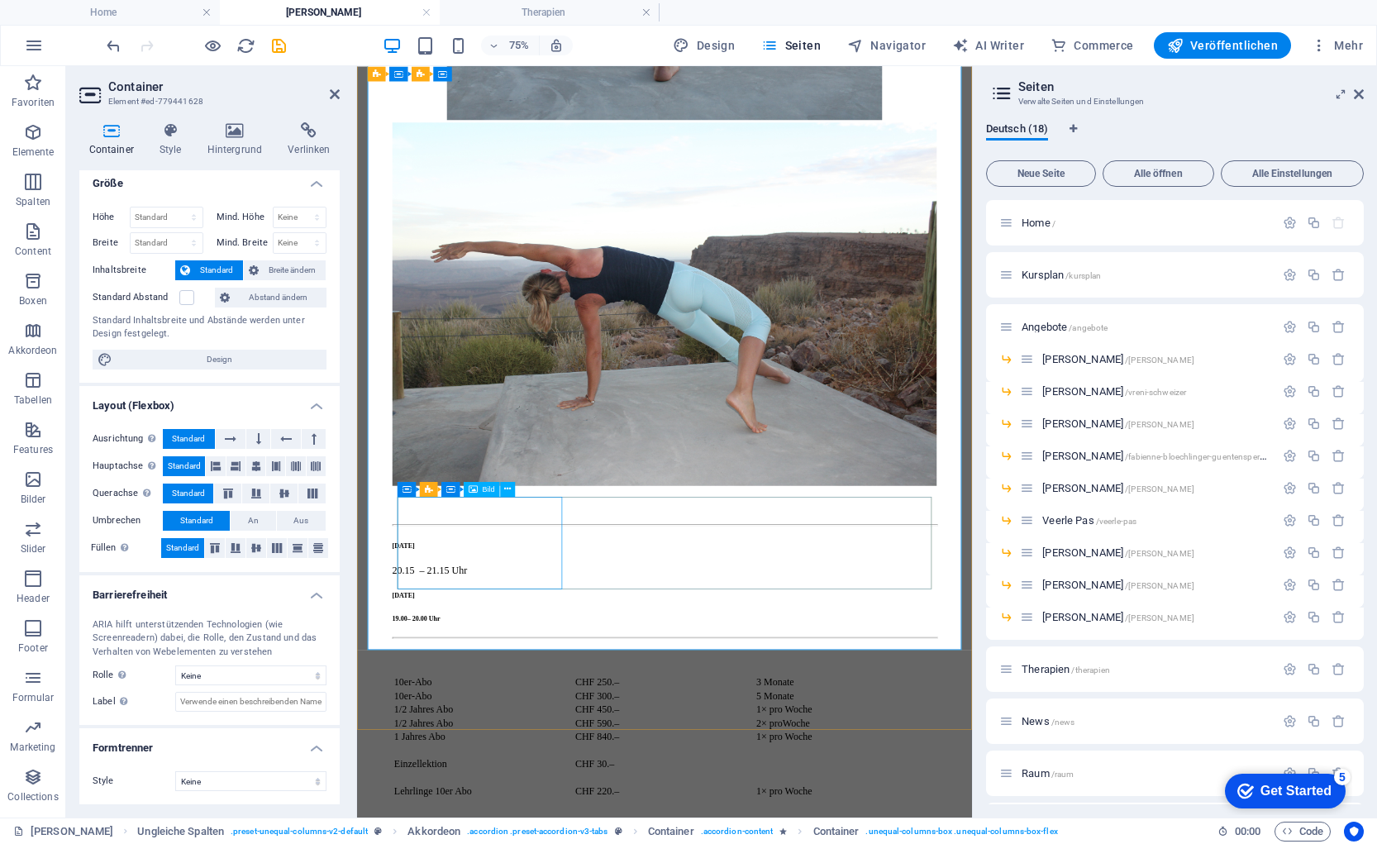
scroll to position [7774, 0]
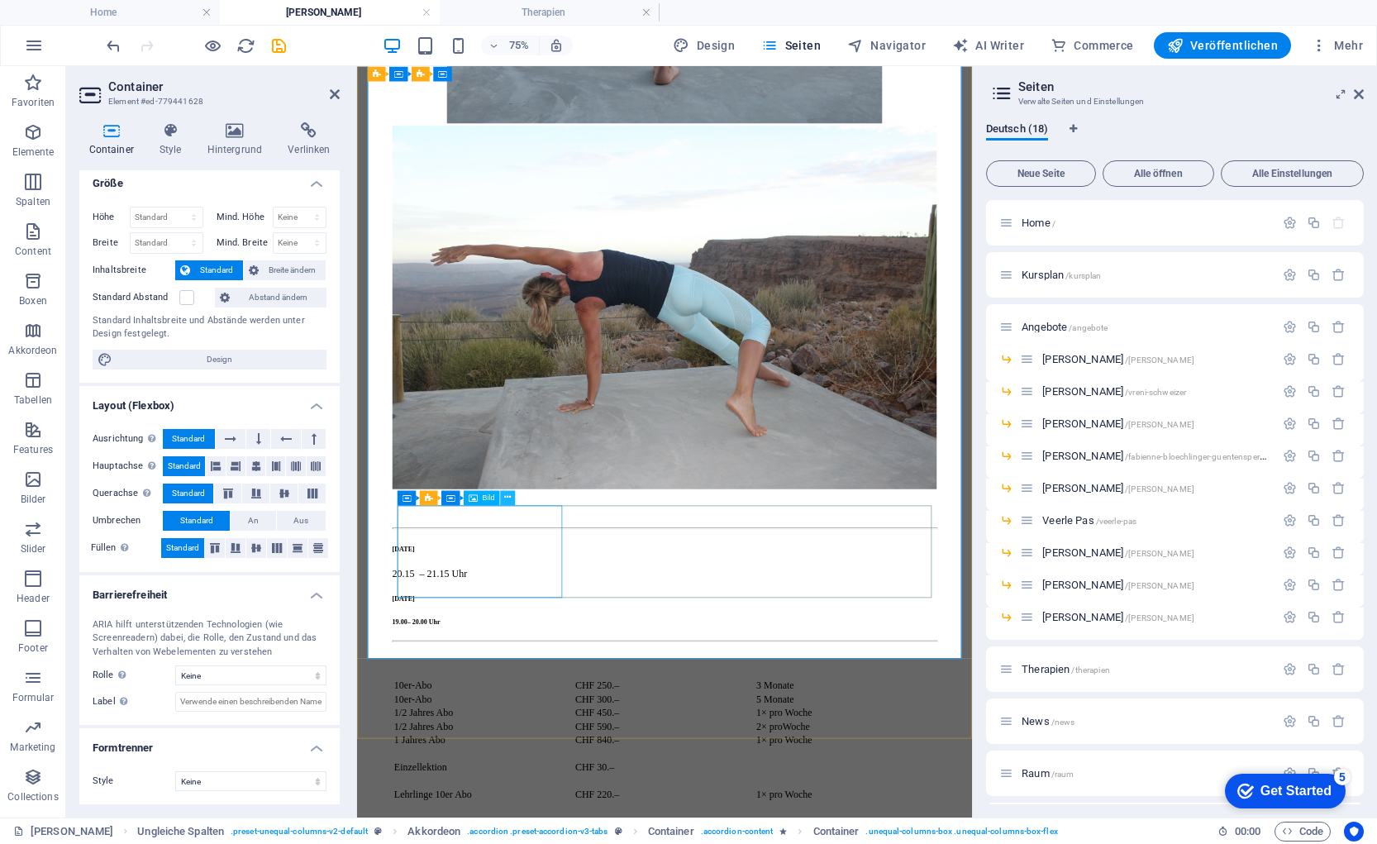
click at [512, 494] on button at bounding box center [507, 497] width 15 height 15
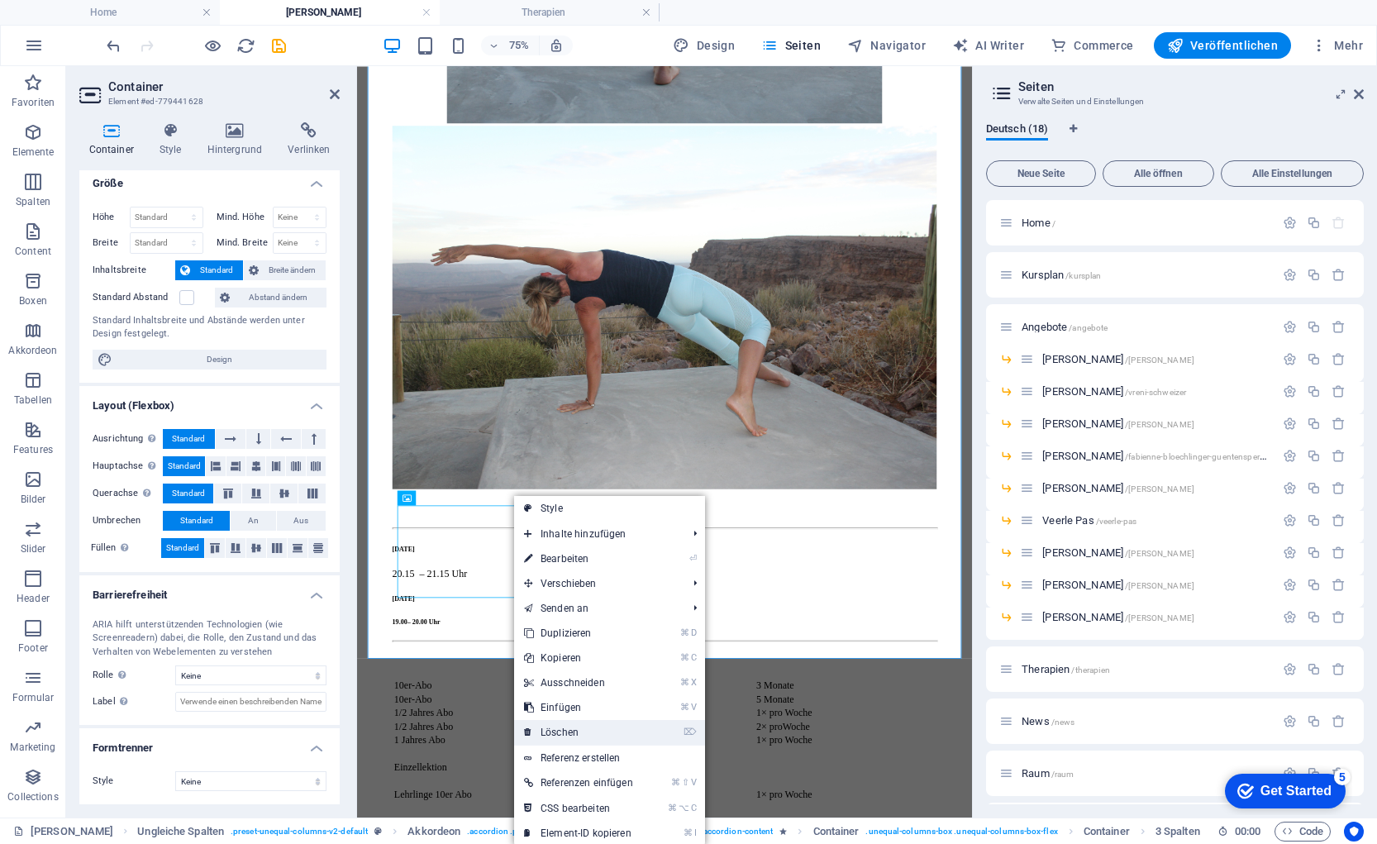
click at [578, 731] on link "⌦ Löschen" at bounding box center [578, 732] width 129 height 25
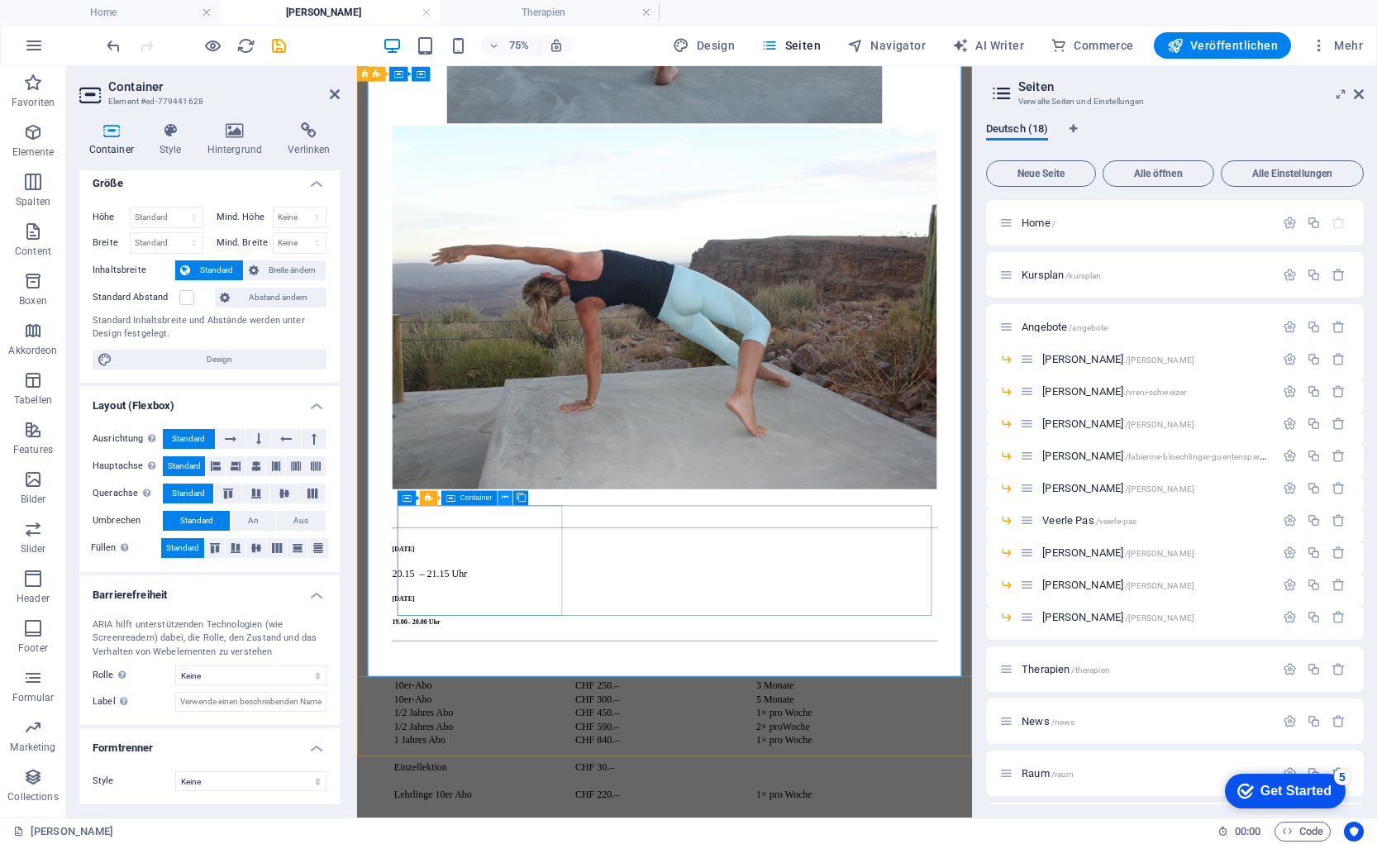
click at [505, 501] on icon at bounding box center [505, 497] width 7 height 13
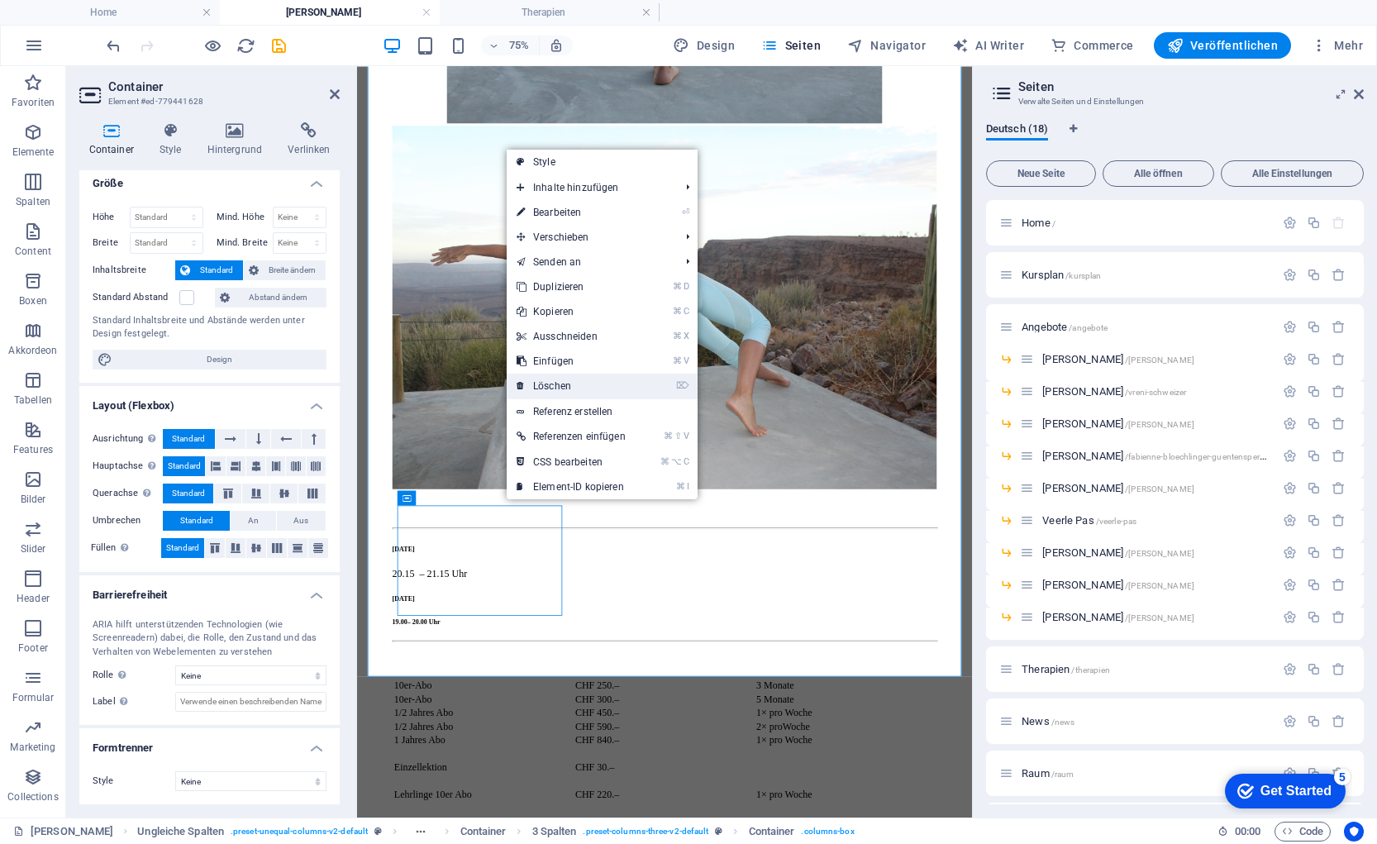
click at [580, 388] on link "⌦ Löschen" at bounding box center [571, 386] width 129 height 25
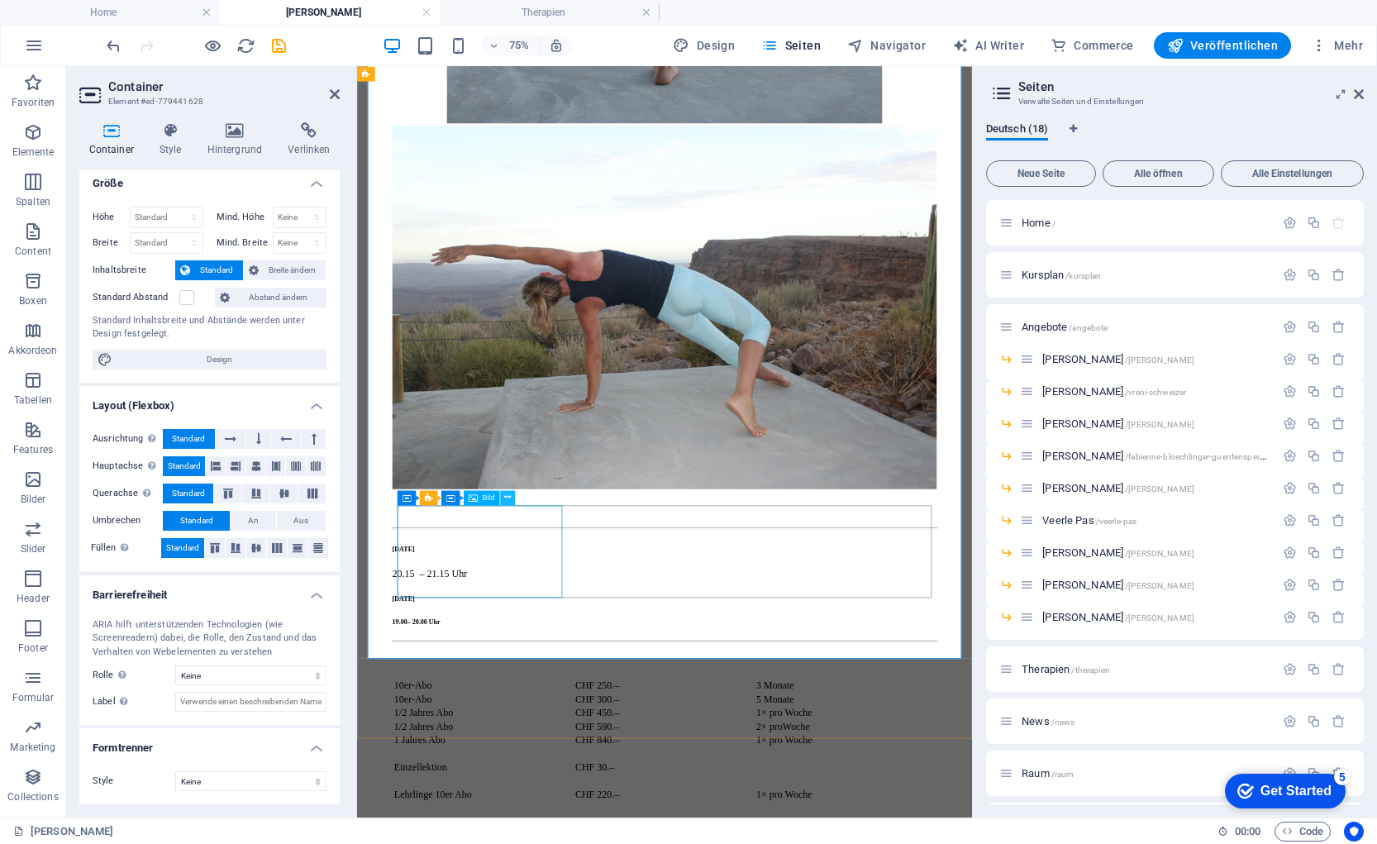
click at [511, 495] on button at bounding box center [507, 497] width 15 height 15
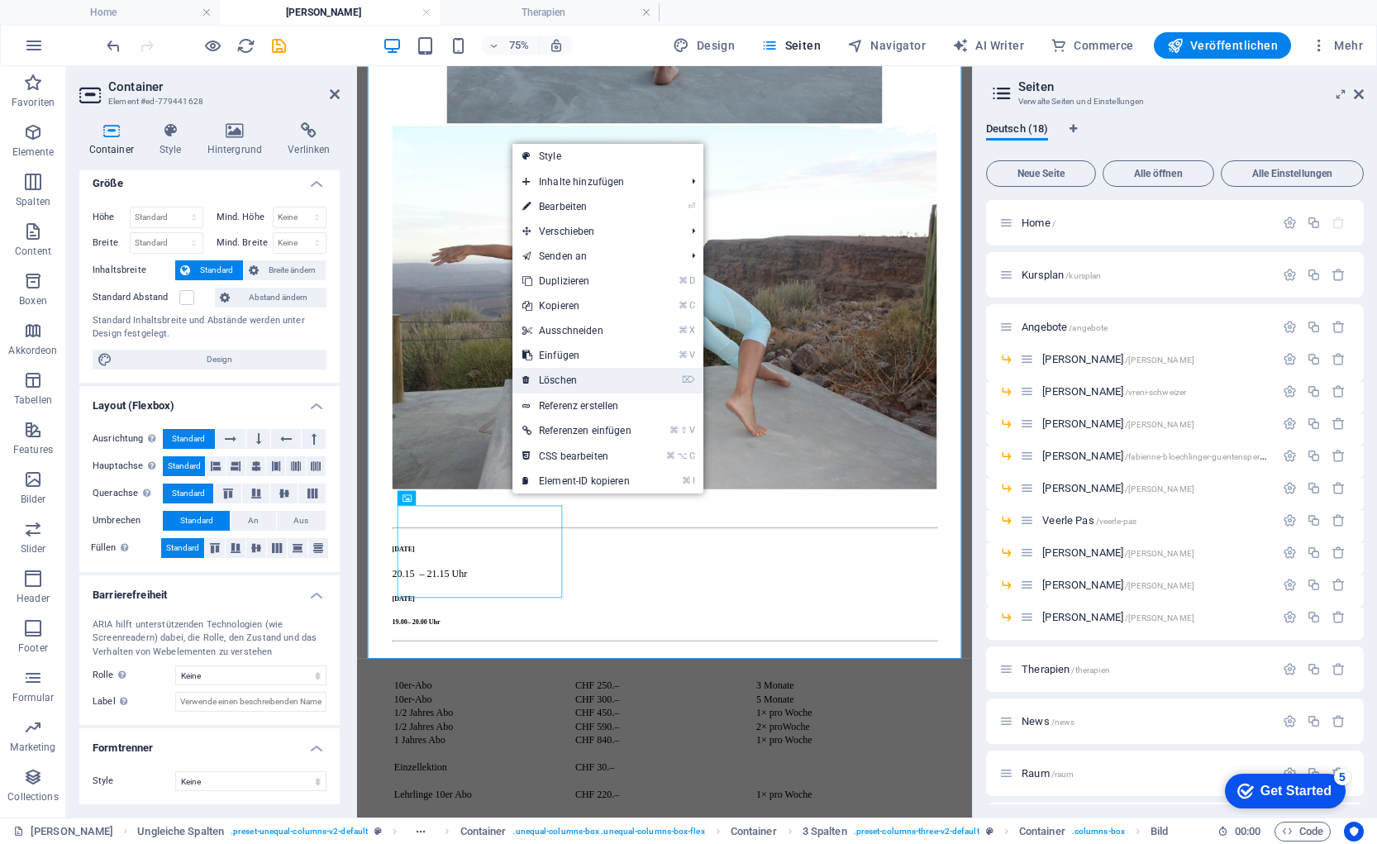
click at [574, 379] on link "⌦ Löschen" at bounding box center [576, 380] width 129 height 25
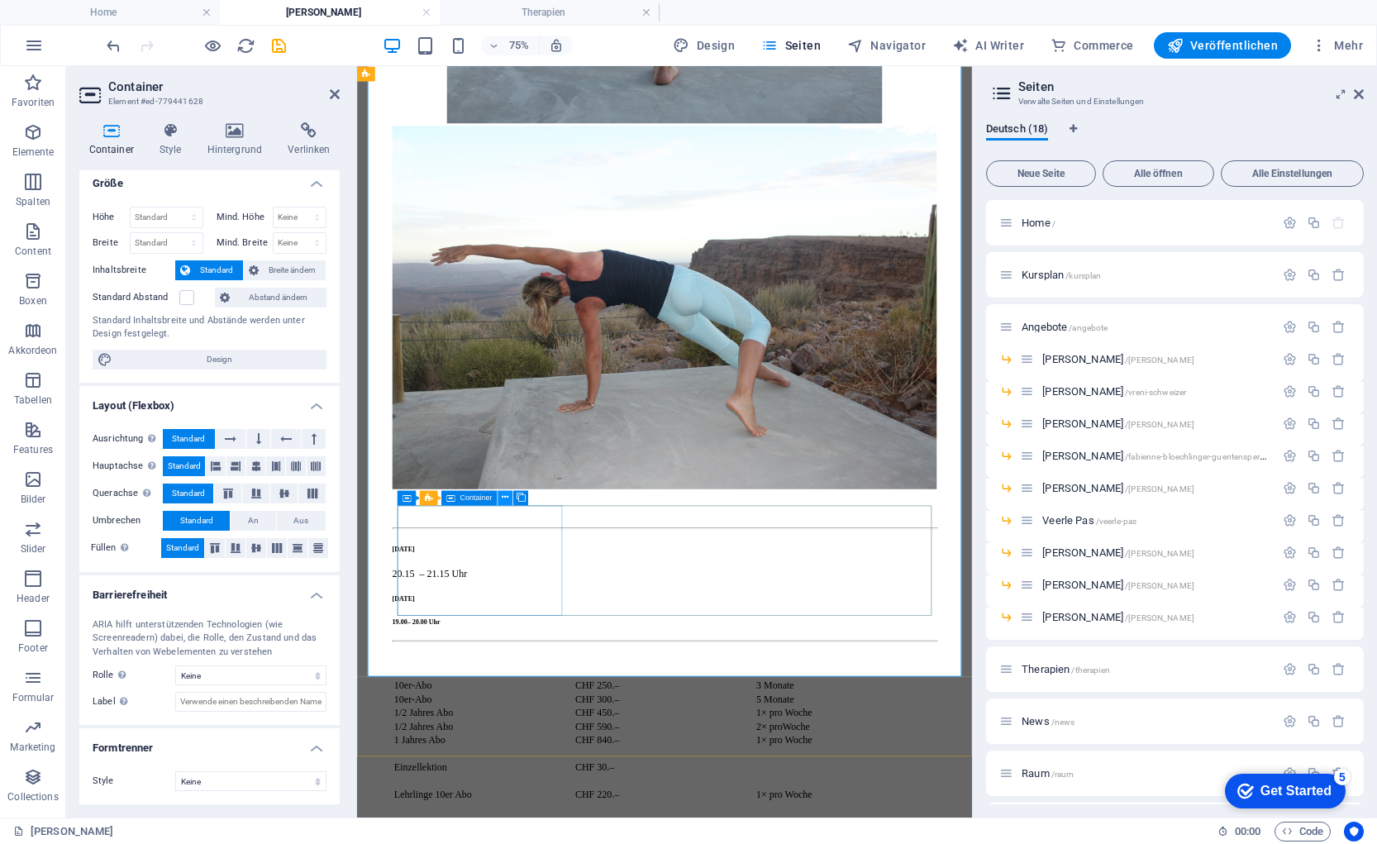
click at [504, 496] on icon at bounding box center [505, 497] width 7 height 13
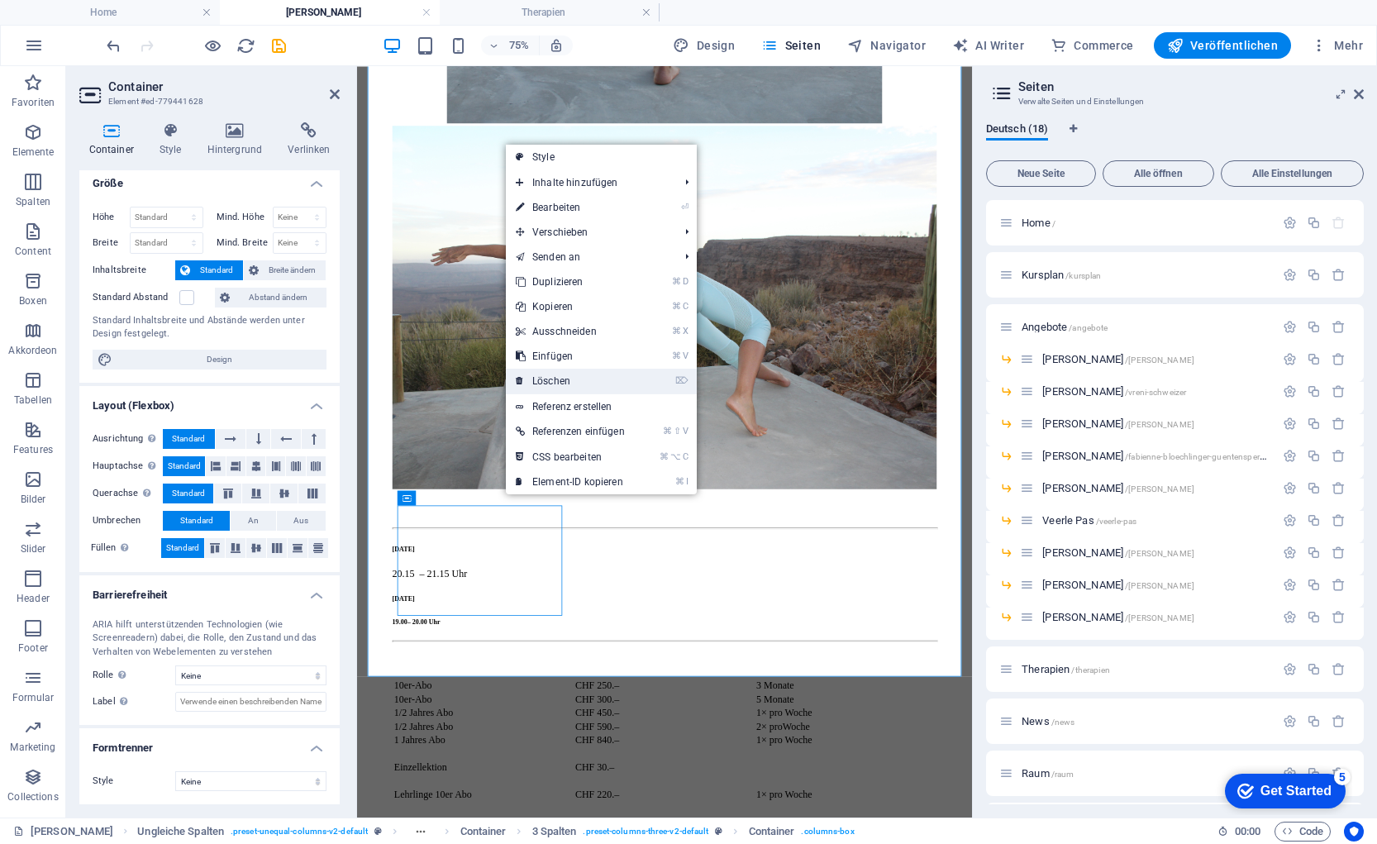
click at [569, 382] on link "⌦ Löschen" at bounding box center [570, 381] width 129 height 25
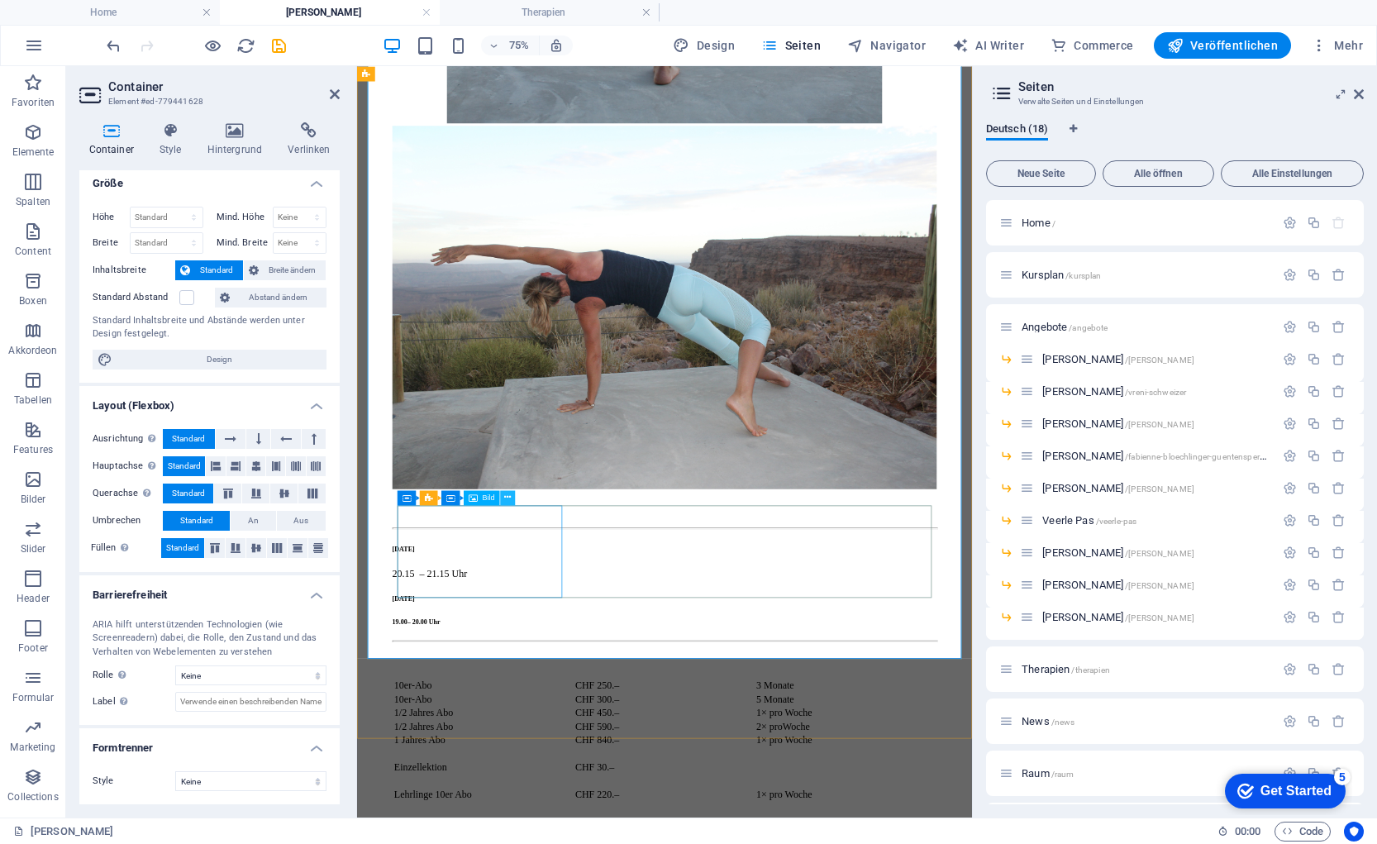
click at [505, 496] on icon at bounding box center [507, 497] width 7 height 13
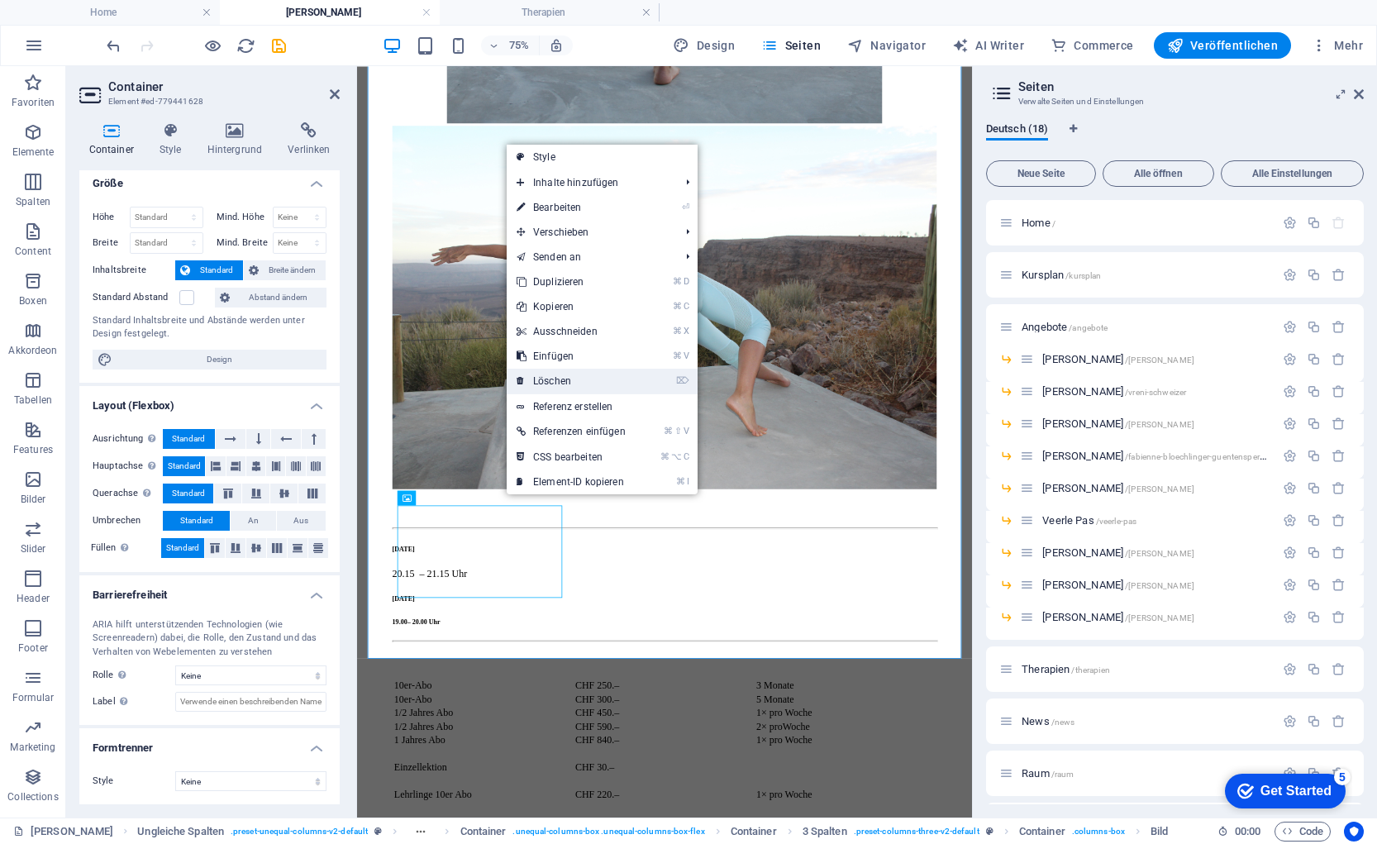
click at [557, 378] on link "⌦ Löschen" at bounding box center [571, 381] width 129 height 25
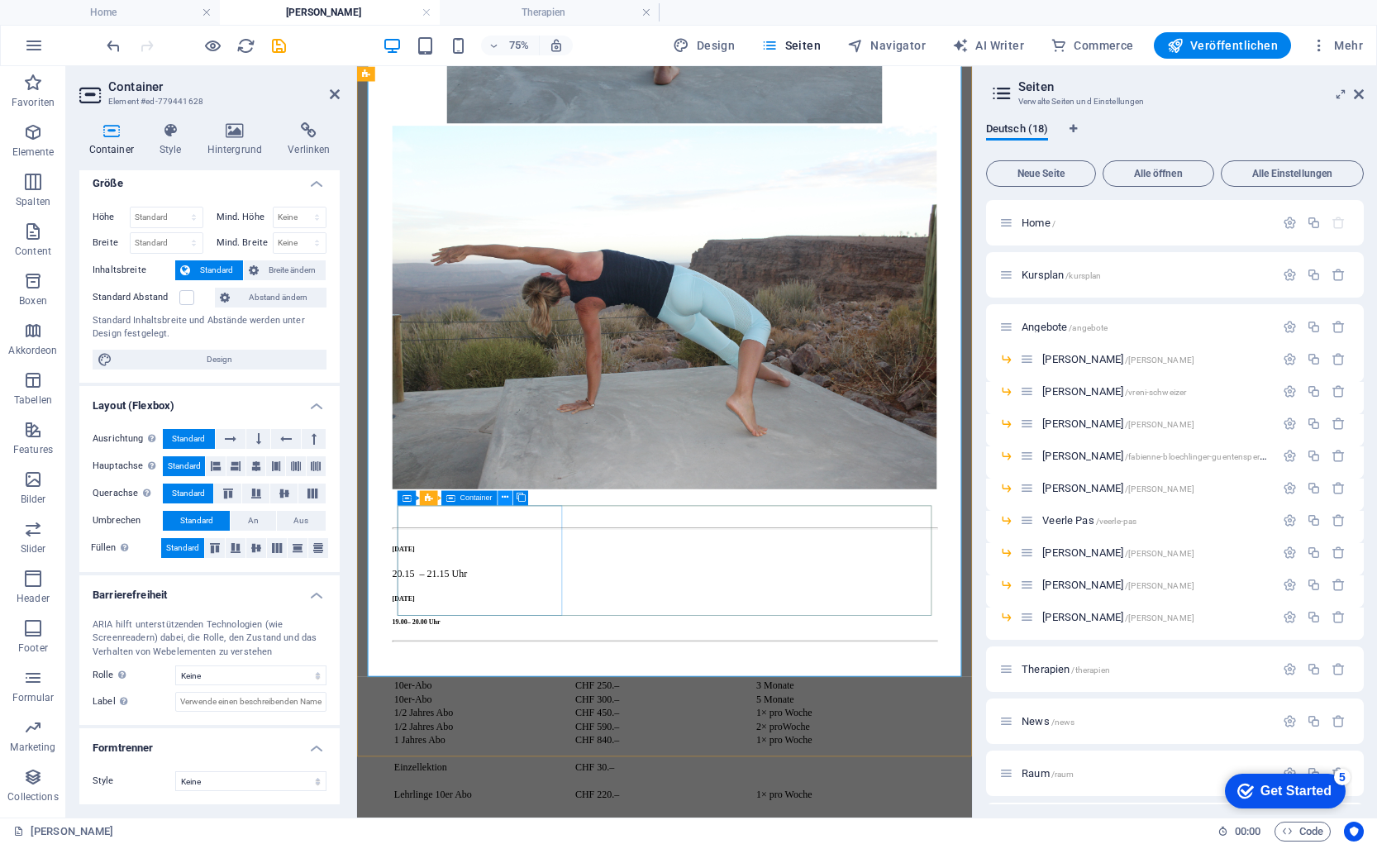
click at [510, 493] on button at bounding box center [505, 497] width 15 height 15
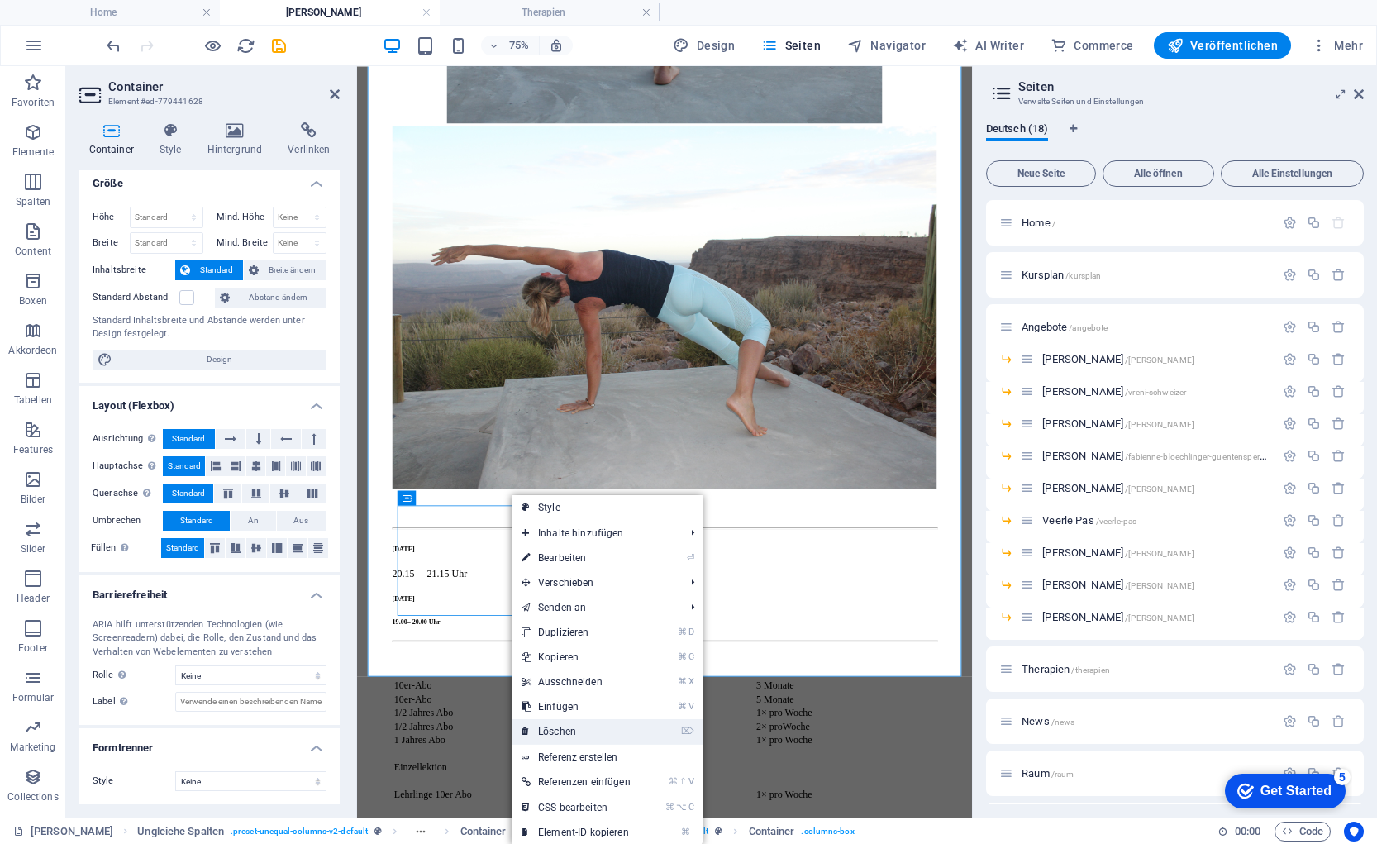
click at [579, 727] on link "⌦ Löschen" at bounding box center [576, 731] width 129 height 25
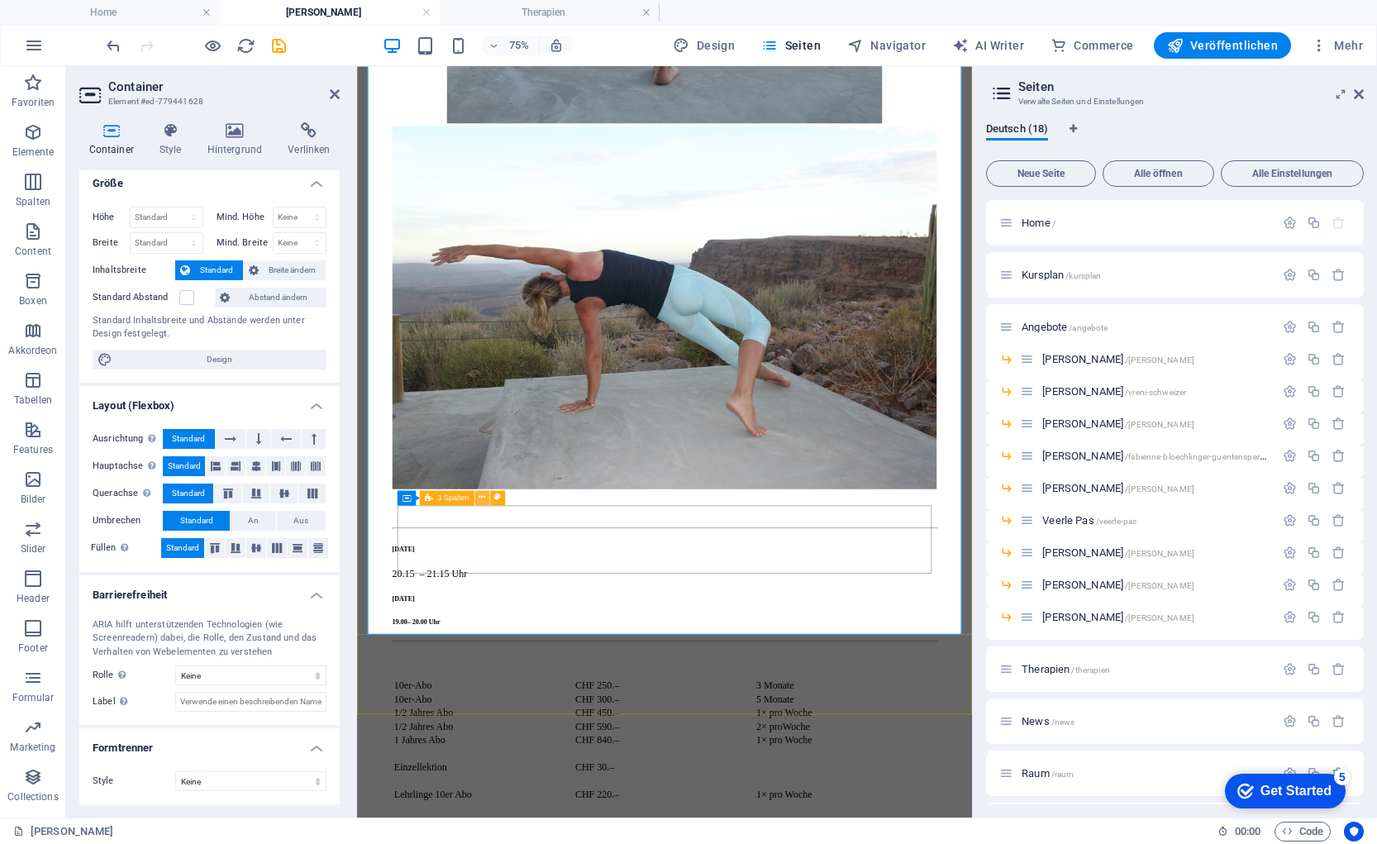
click at [483, 496] on icon at bounding box center [481, 497] width 7 height 13
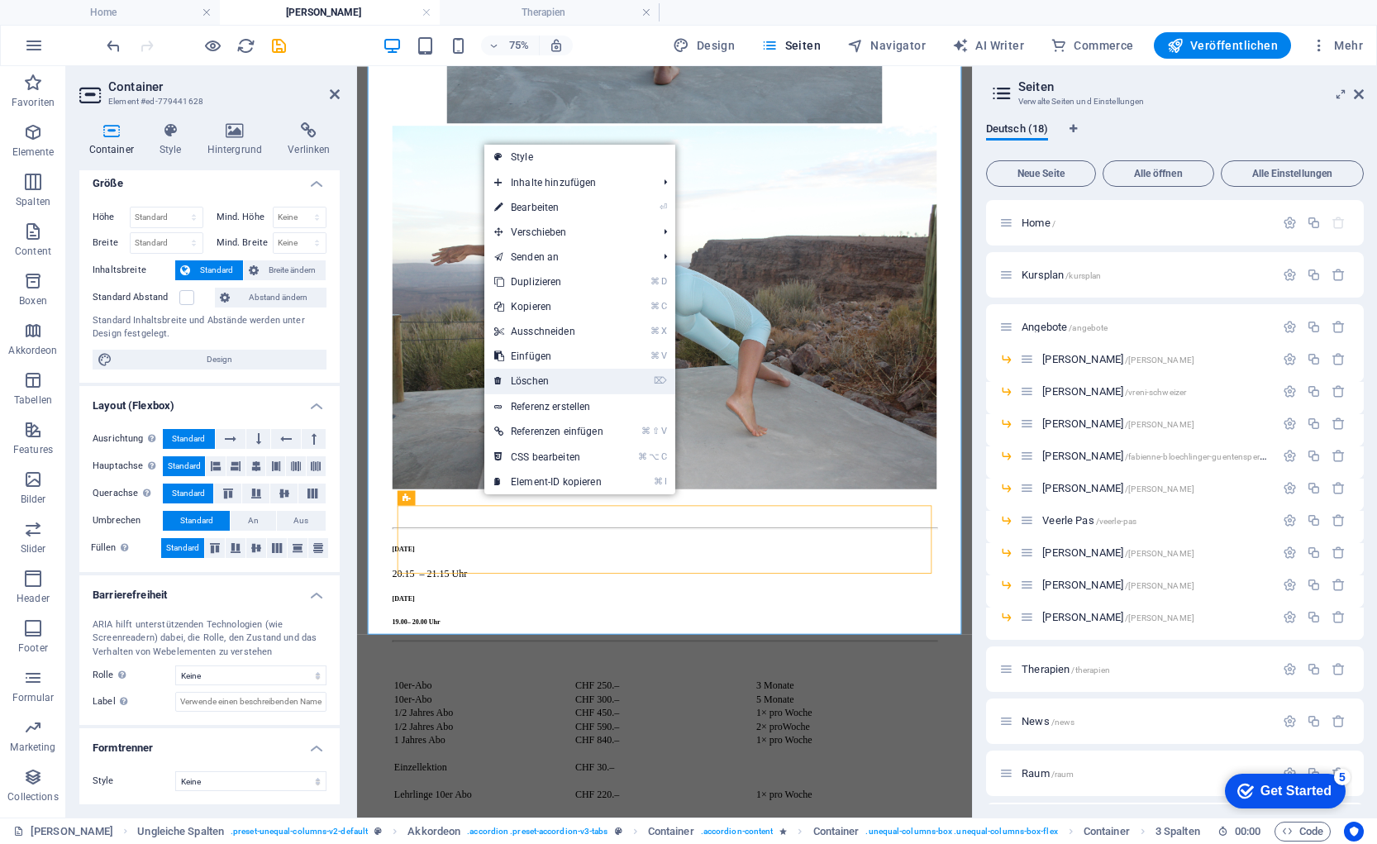
click at [561, 373] on link "⌦ Löschen" at bounding box center [548, 381] width 129 height 25
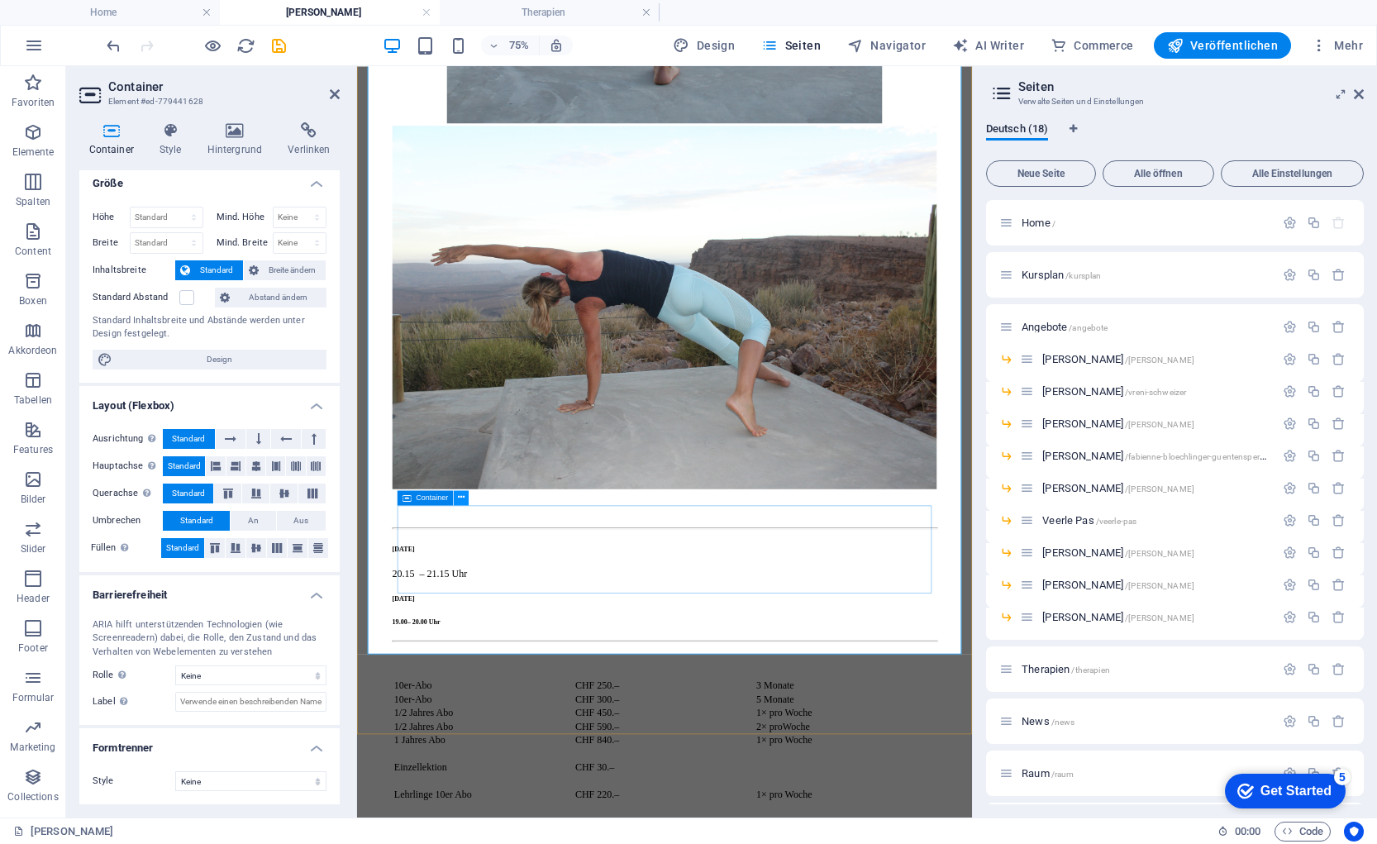
click at [460, 498] on icon at bounding box center [461, 497] width 7 height 13
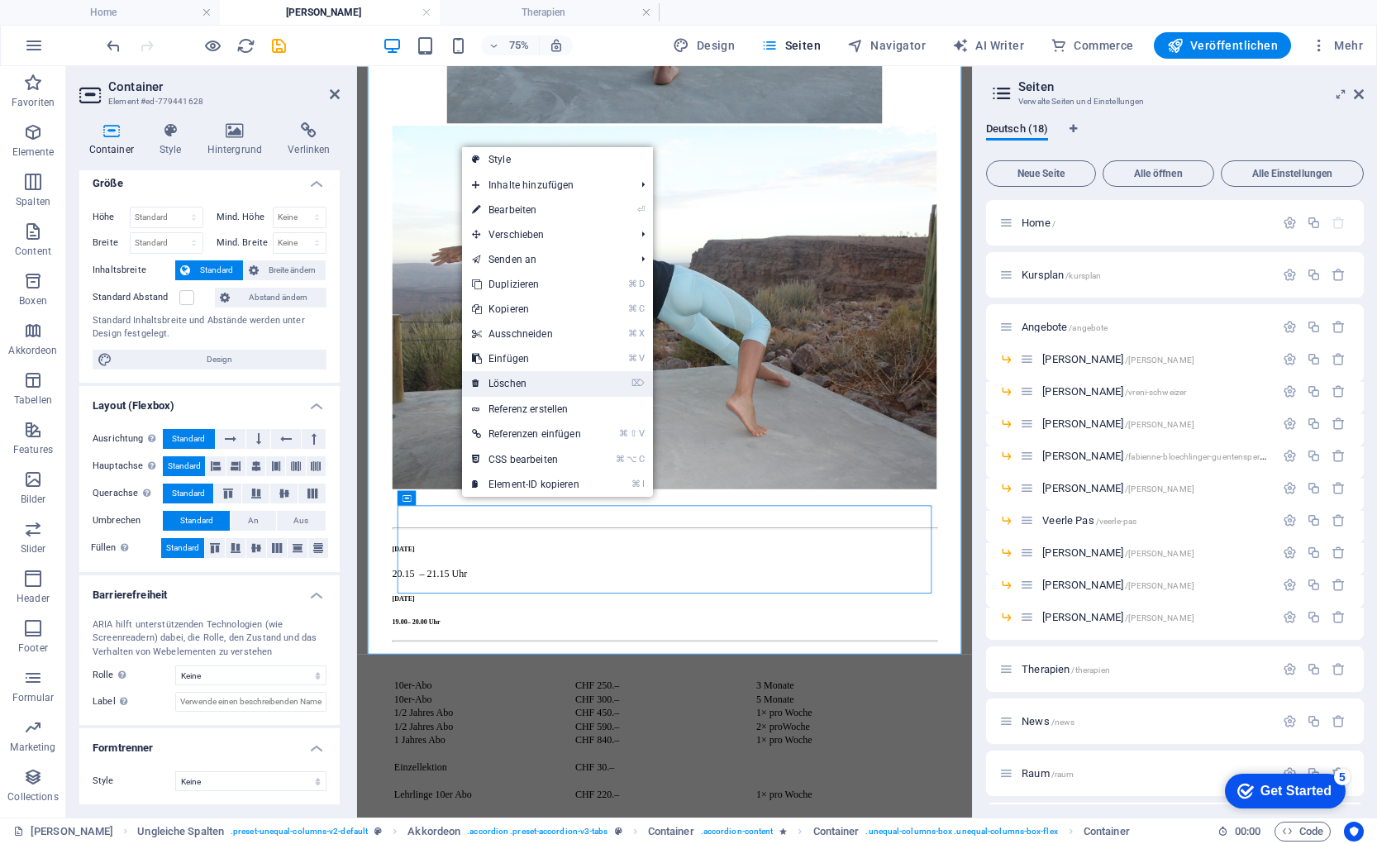
drag, startPoint x: 512, startPoint y: 385, endPoint x: 210, endPoint y: 431, distance: 306.0
click at [512, 385] on link "⌦ Löschen" at bounding box center [526, 383] width 129 height 25
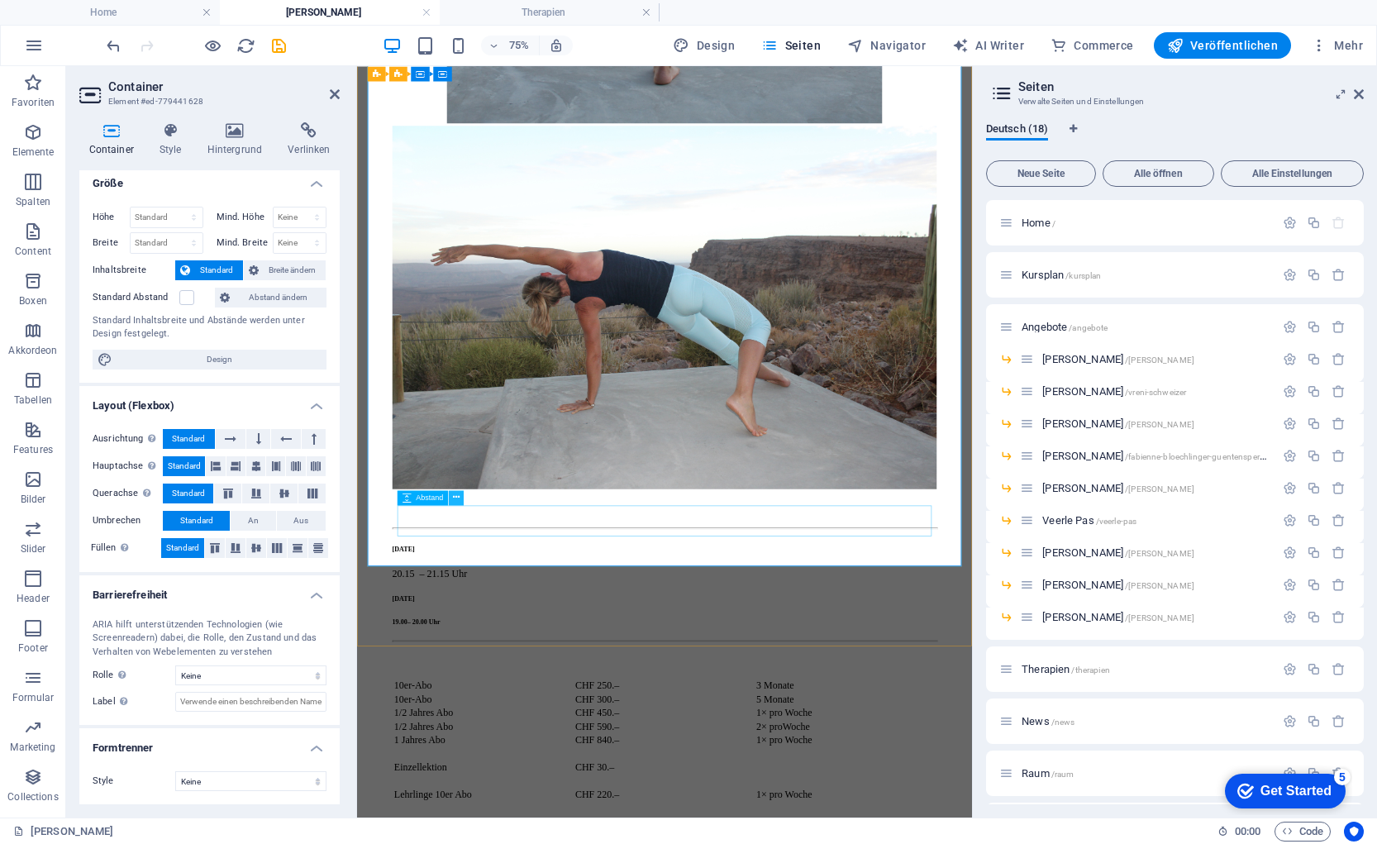
click at [456, 498] on icon at bounding box center [456, 497] width 7 height 13
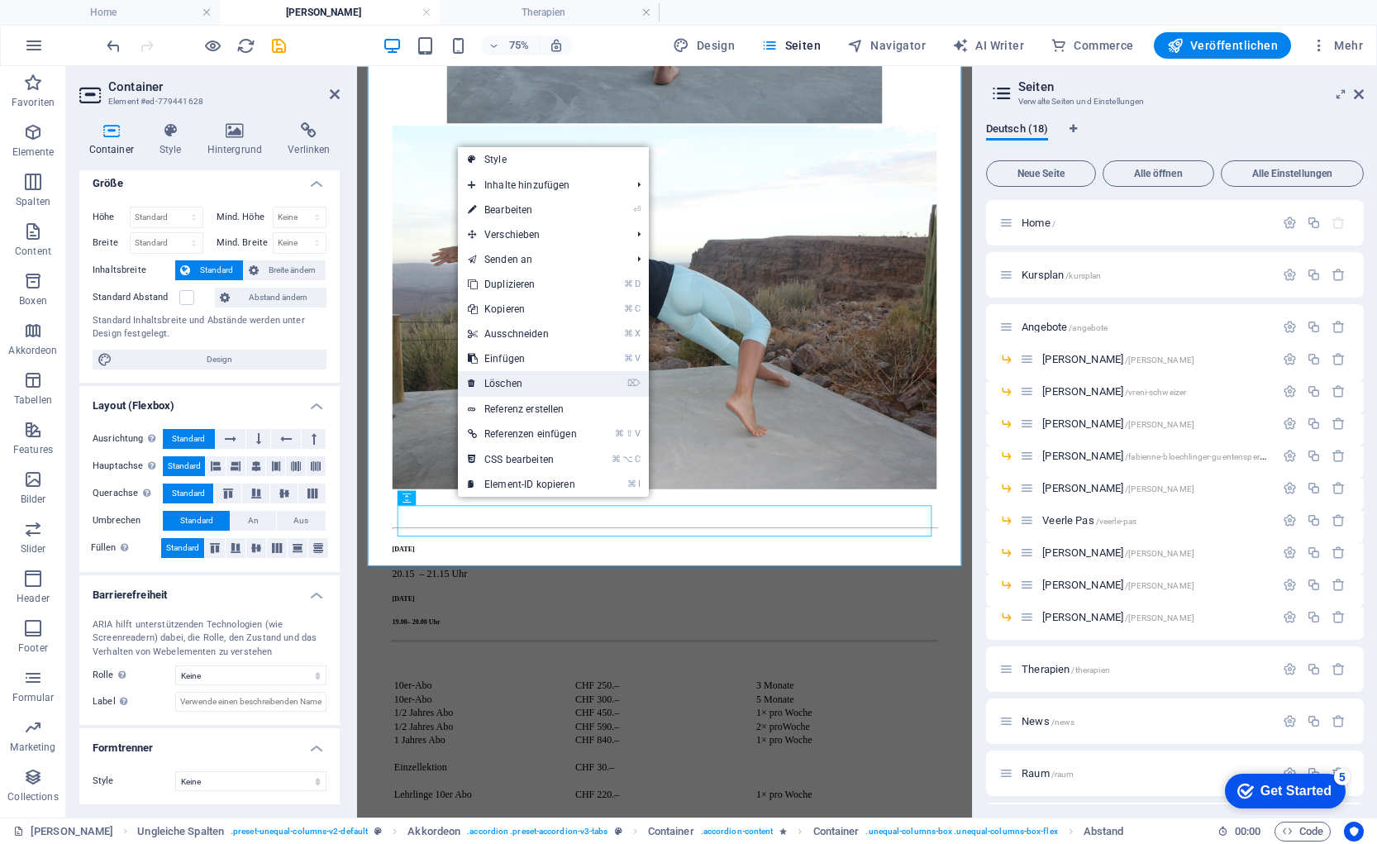
click at [504, 385] on link "⌦ Löschen" at bounding box center [522, 383] width 129 height 25
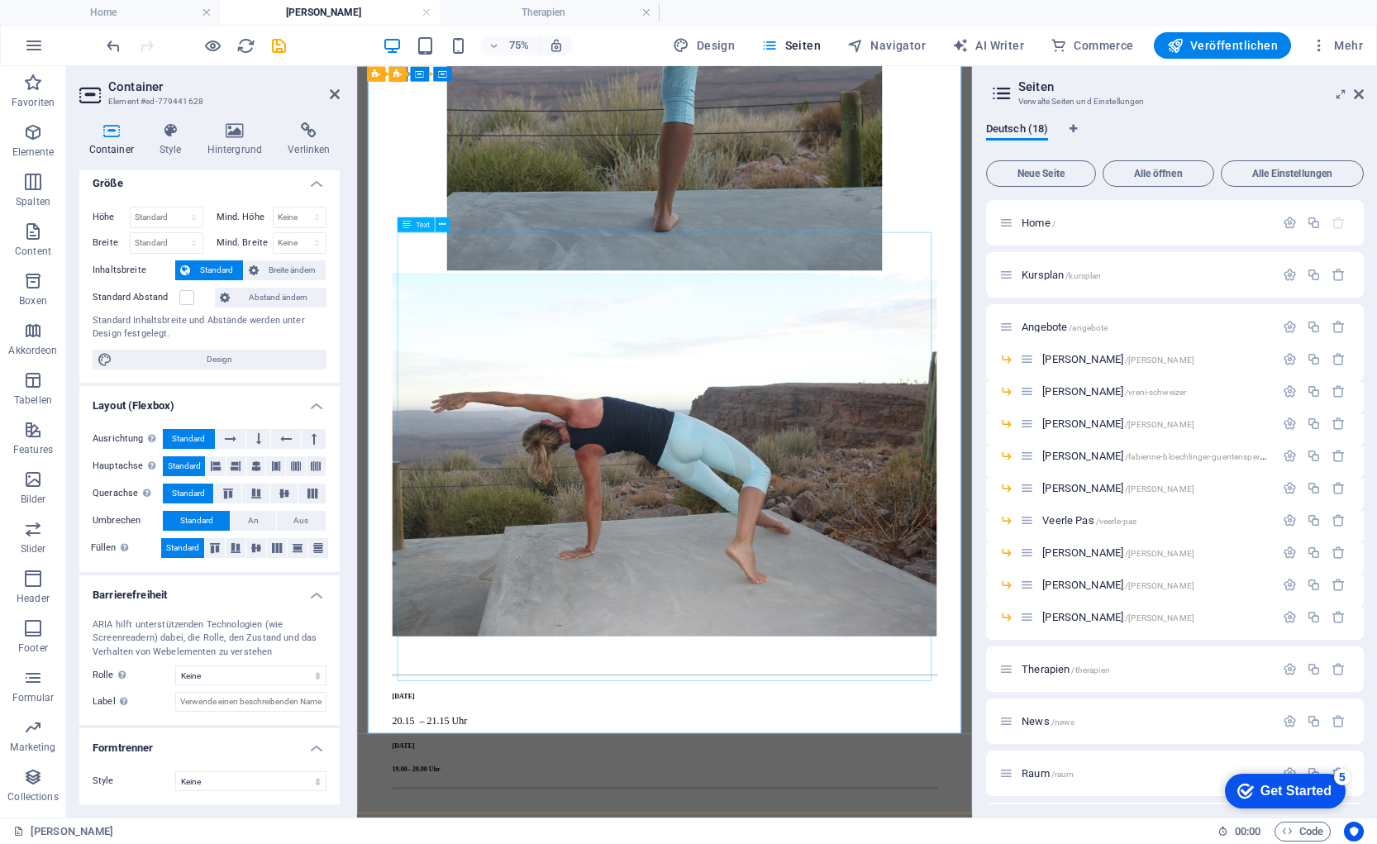
scroll to position [7685, 0]
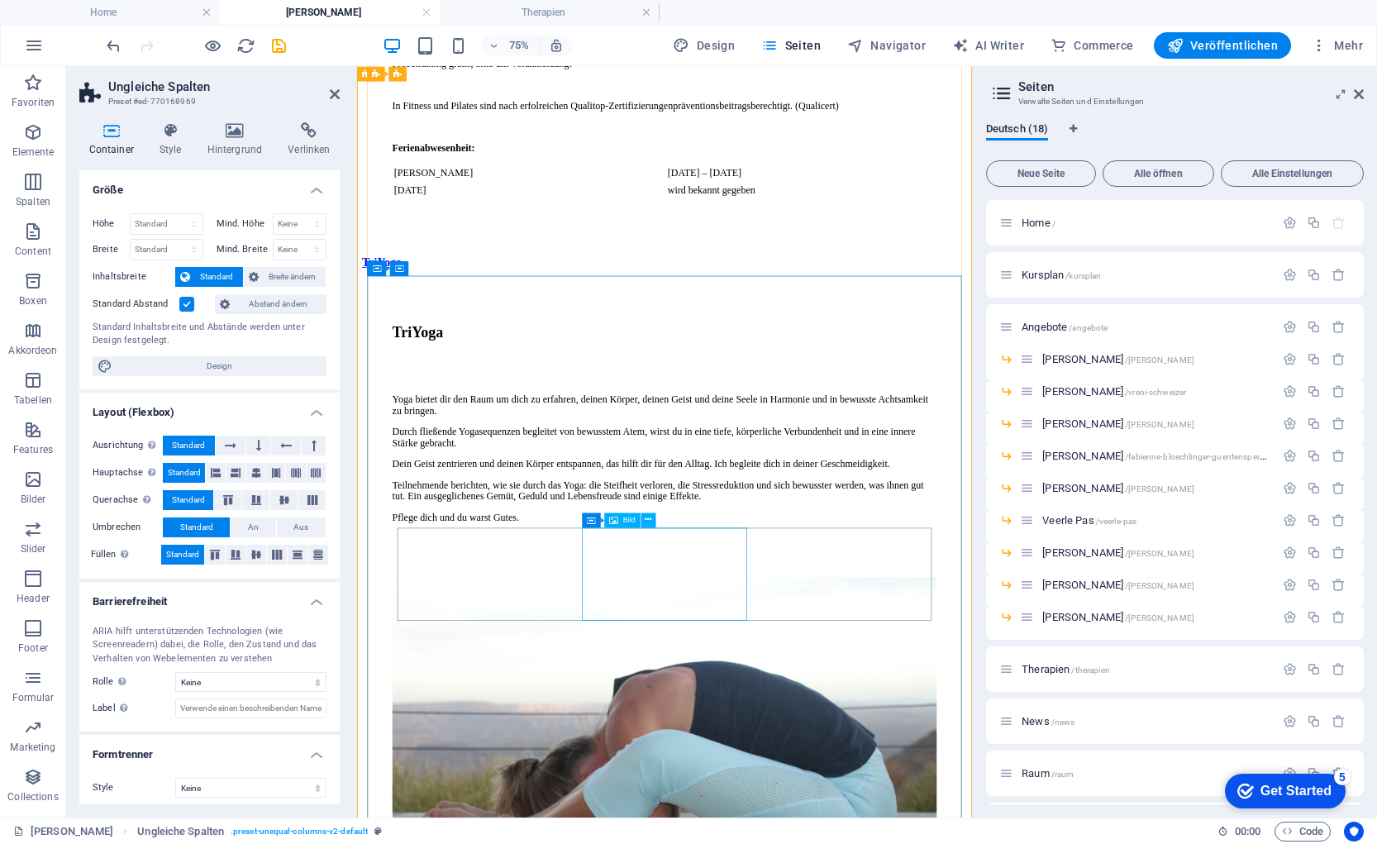
scroll to position [5830, 0]
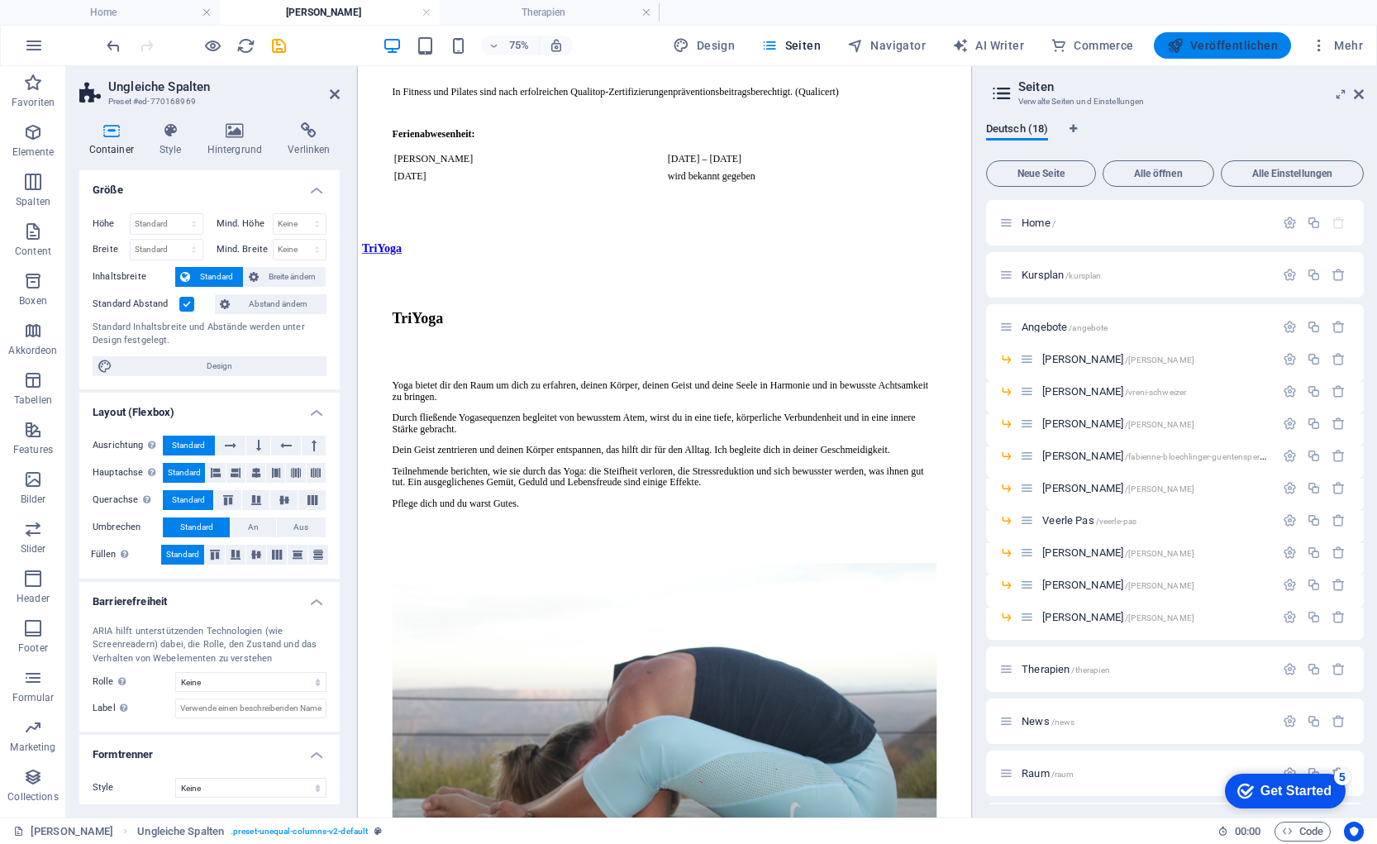
click at [1200, 46] on span "Veröffentlichen" at bounding box center [1222, 45] width 111 height 17
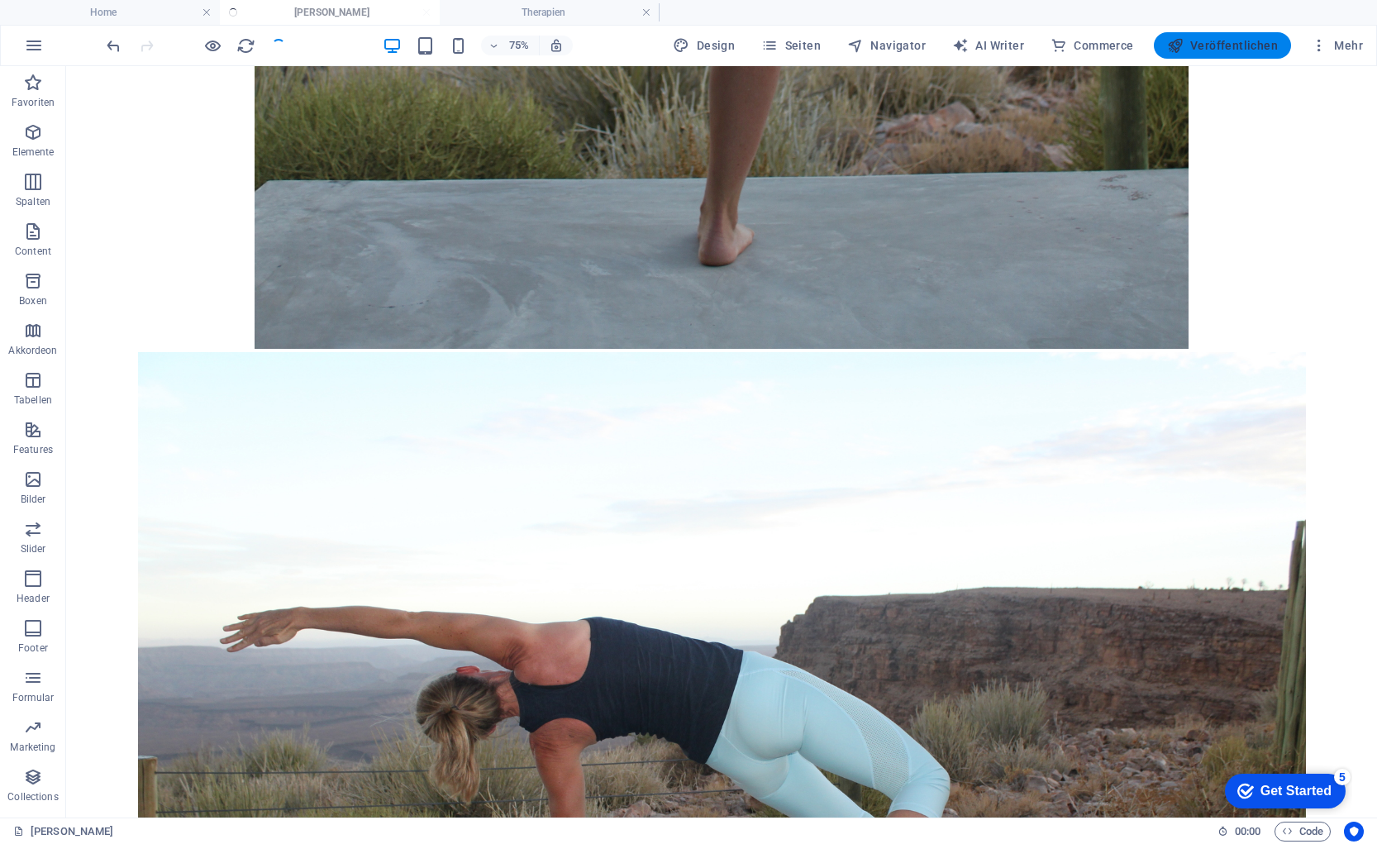
scroll to position [6050, 0]
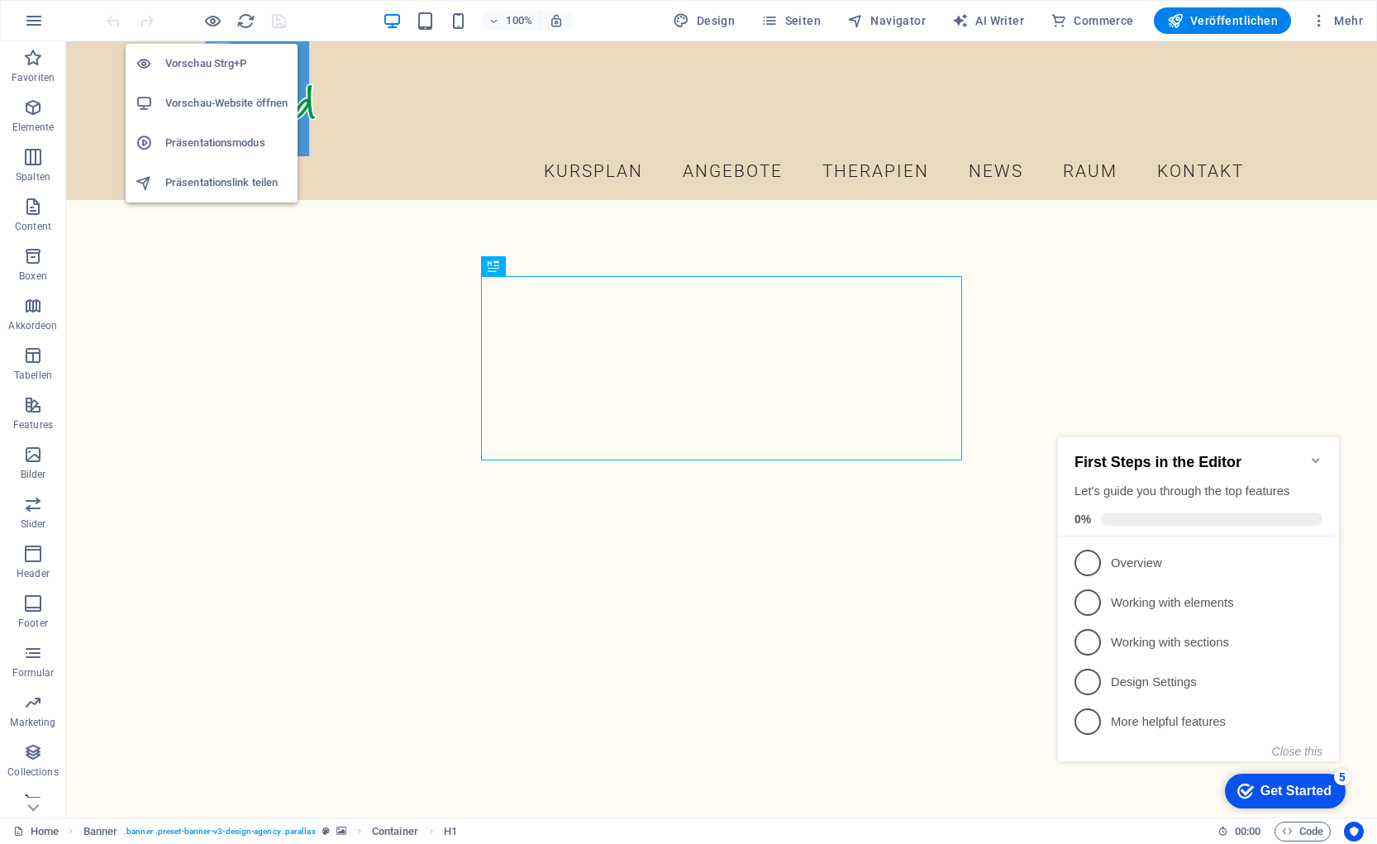
click at [222, 99] on h6 "Vorschau-Website öffnen" at bounding box center [226, 103] width 122 height 20
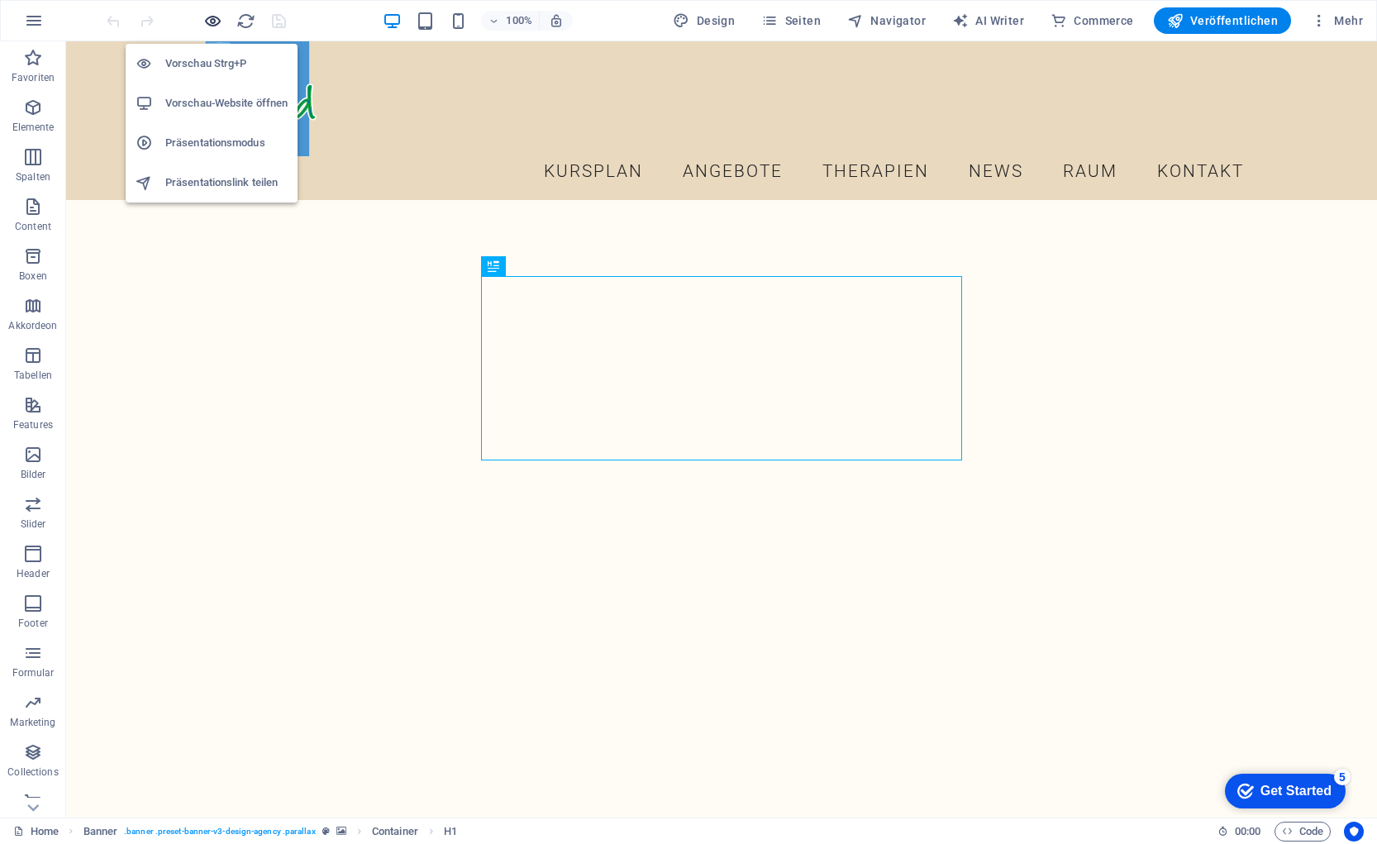
click at [210, 21] on icon "button" at bounding box center [212, 21] width 19 height 19
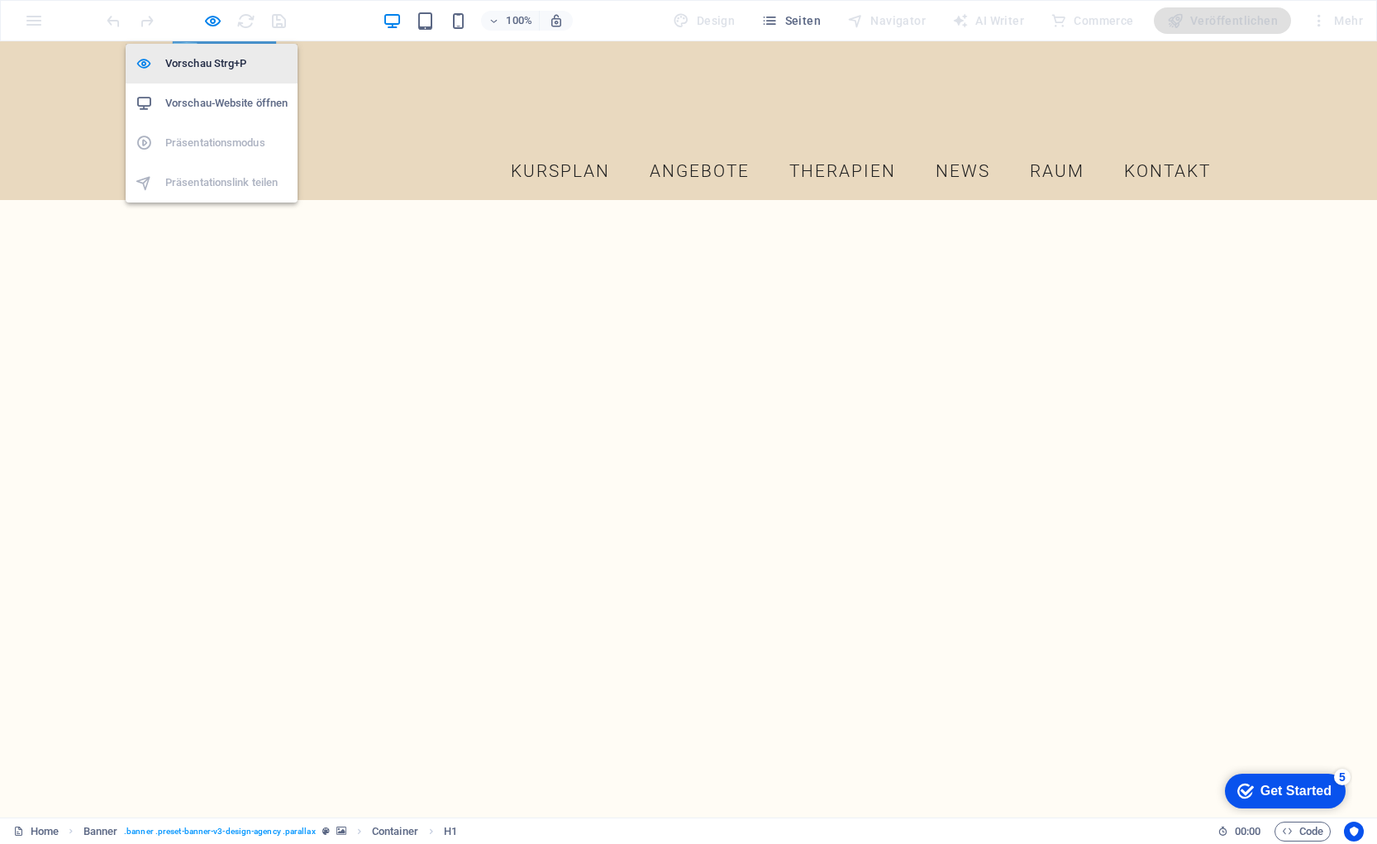
click at [198, 65] on h6 "Vorschau Strg+P" at bounding box center [226, 64] width 122 height 20
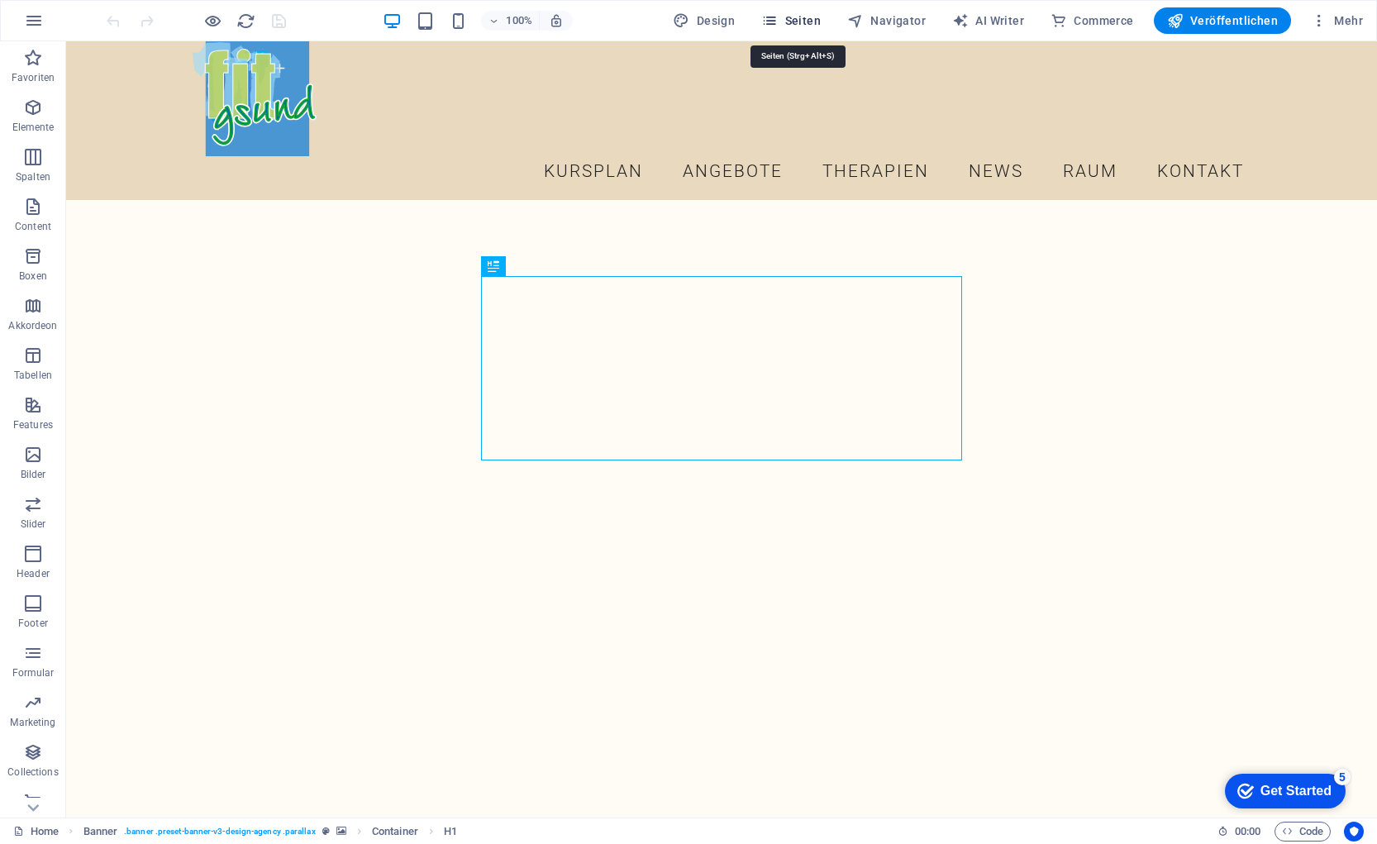
click at [817, 19] on span "Seiten" at bounding box center [791, 20] width 60 height 17
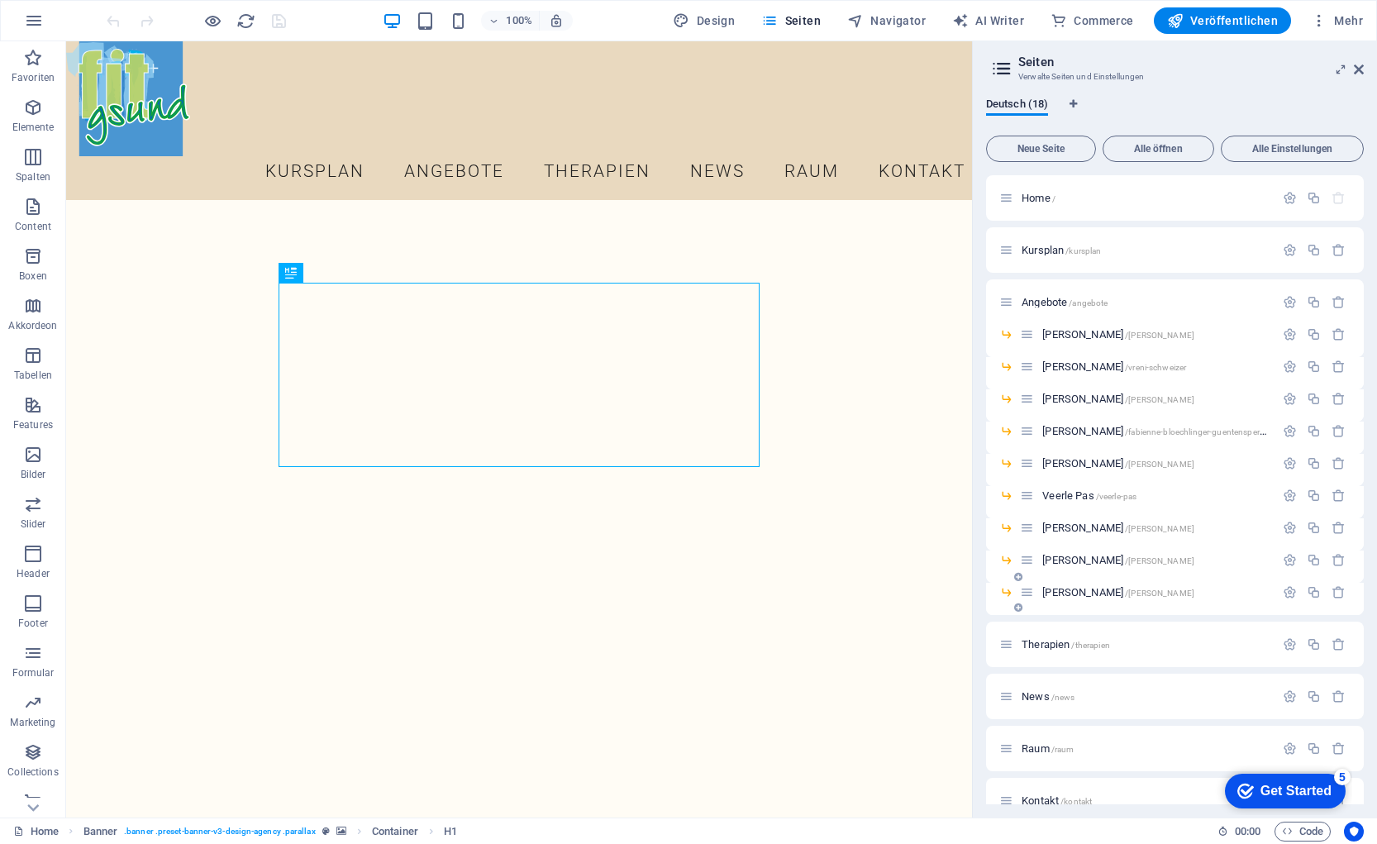
click at [1072, 591] on span "Veronika Kühne /veronika-kuehne" at bounding box center [1118, 592] width 152 height 12
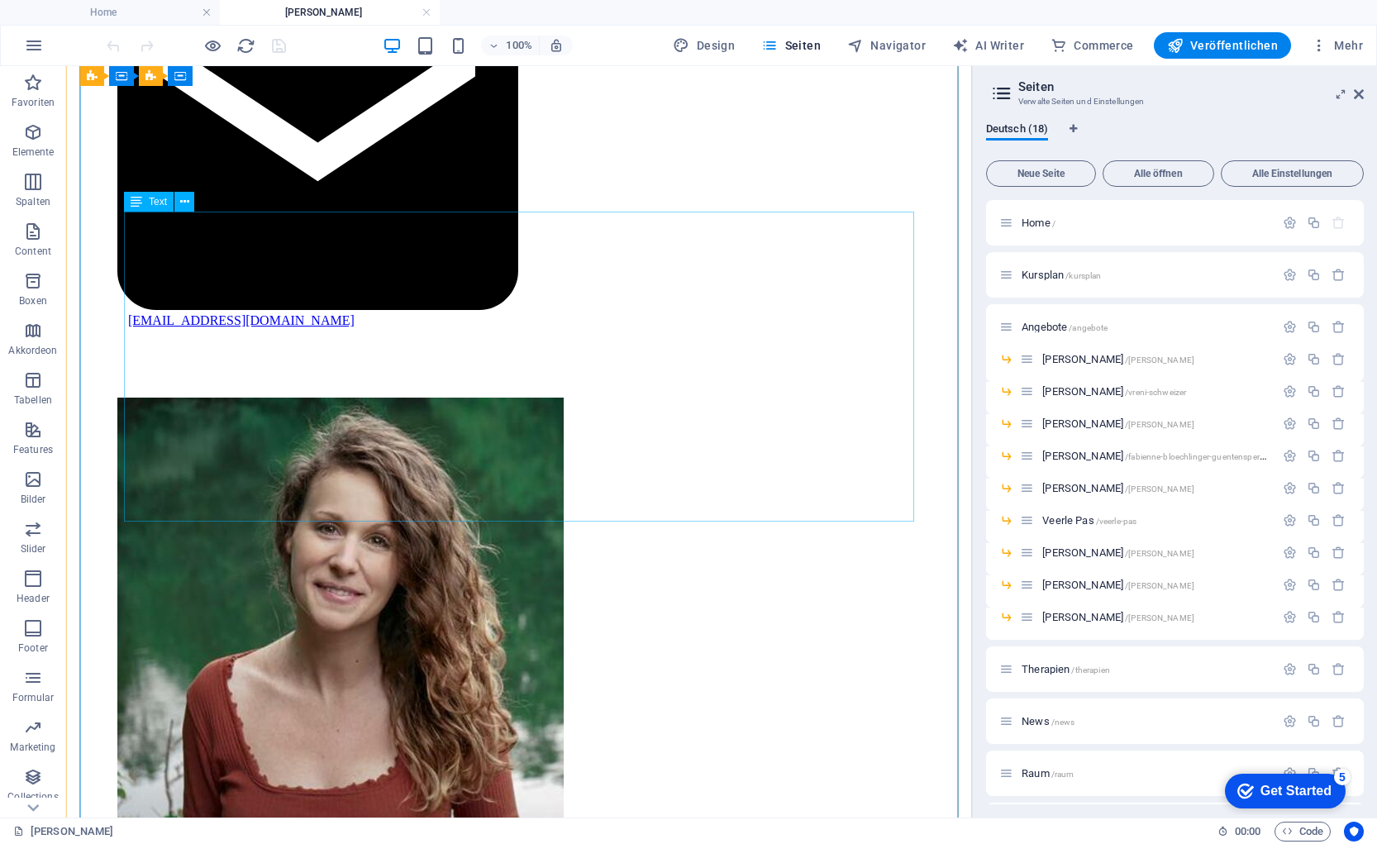
scroll to position [2197, 0]
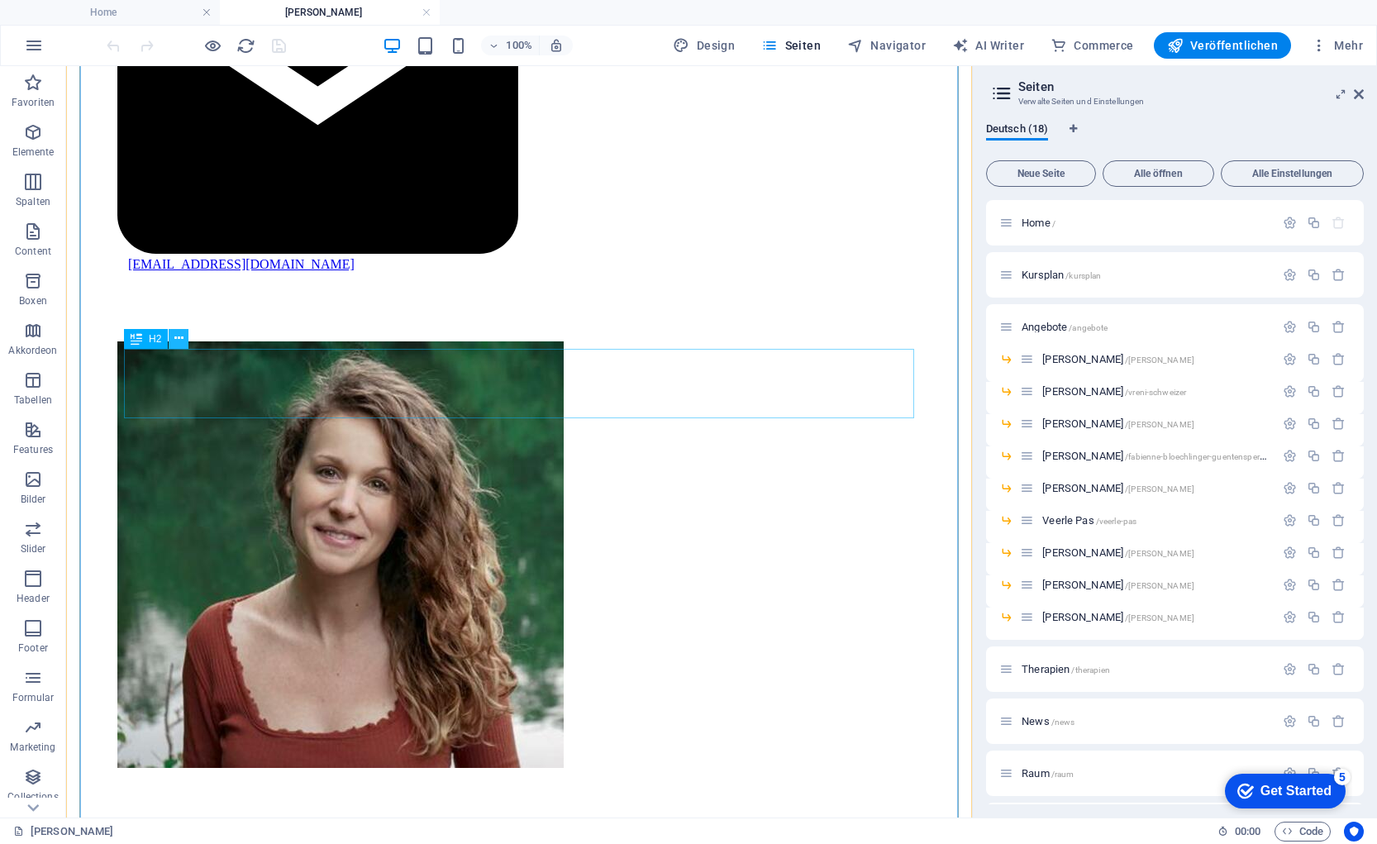
click at [181, 338] on icon at bounding box center [178, 338] width 9 height 17
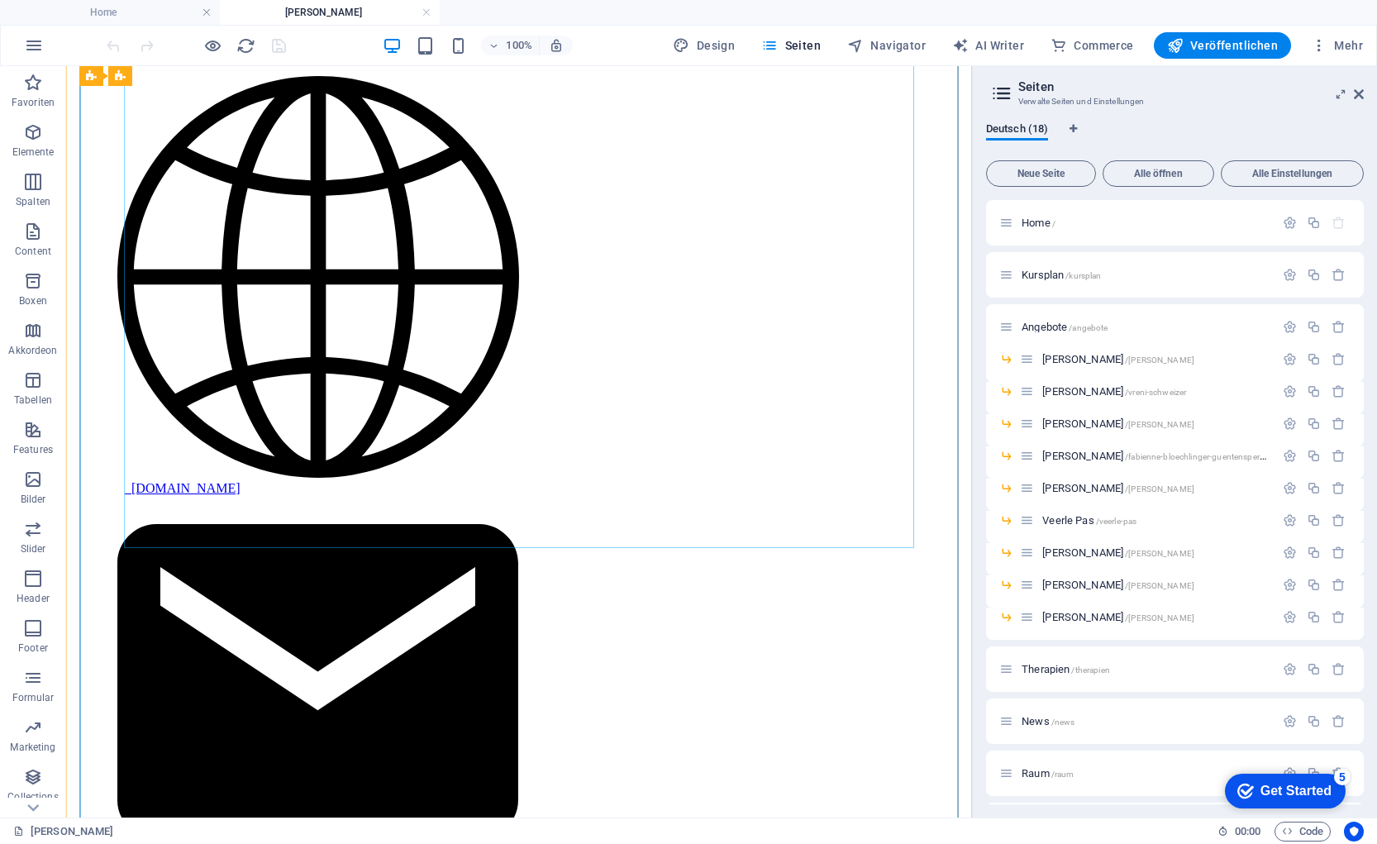
scroll to position [1693, 0]
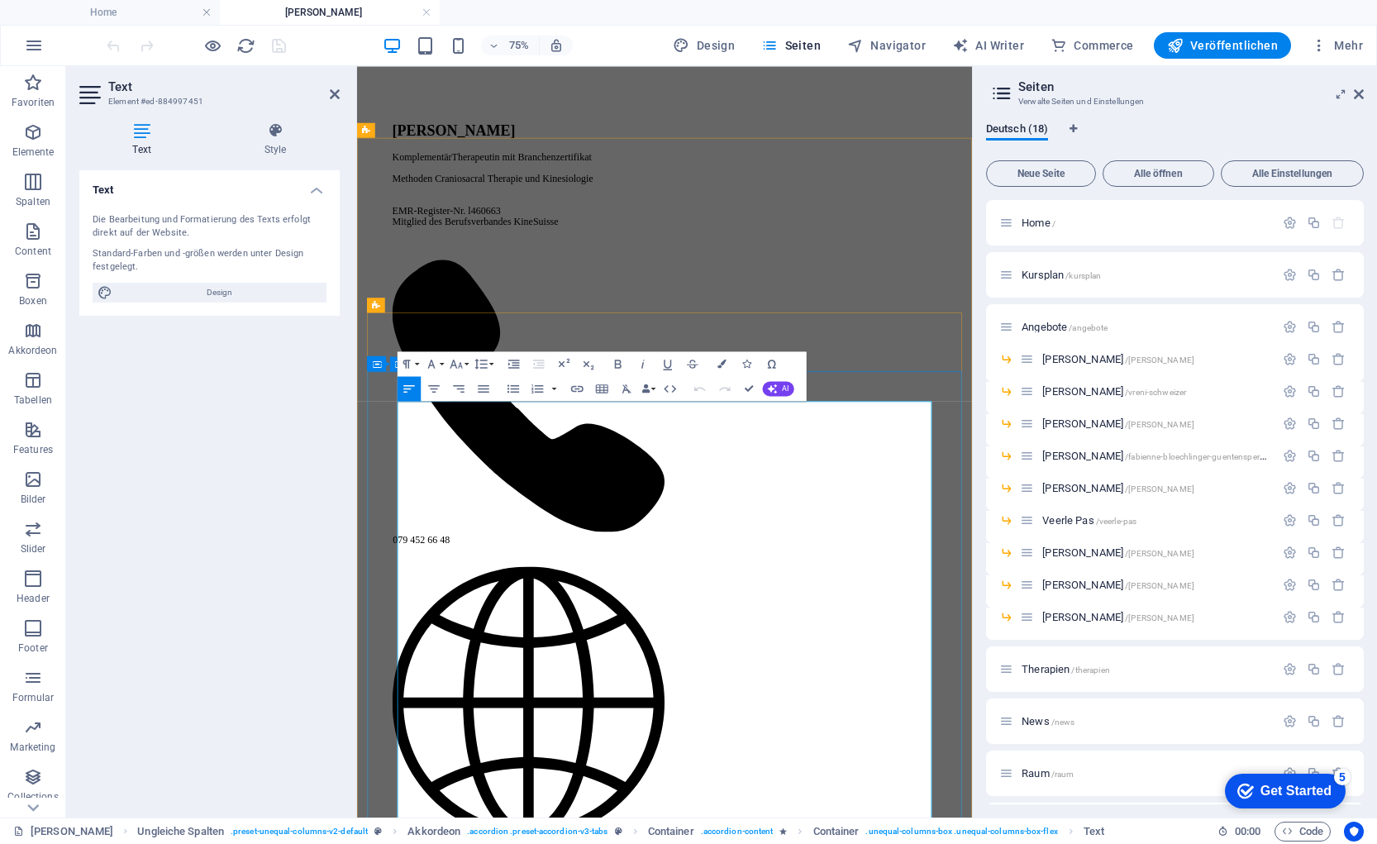
scroll to position [1212, 0]
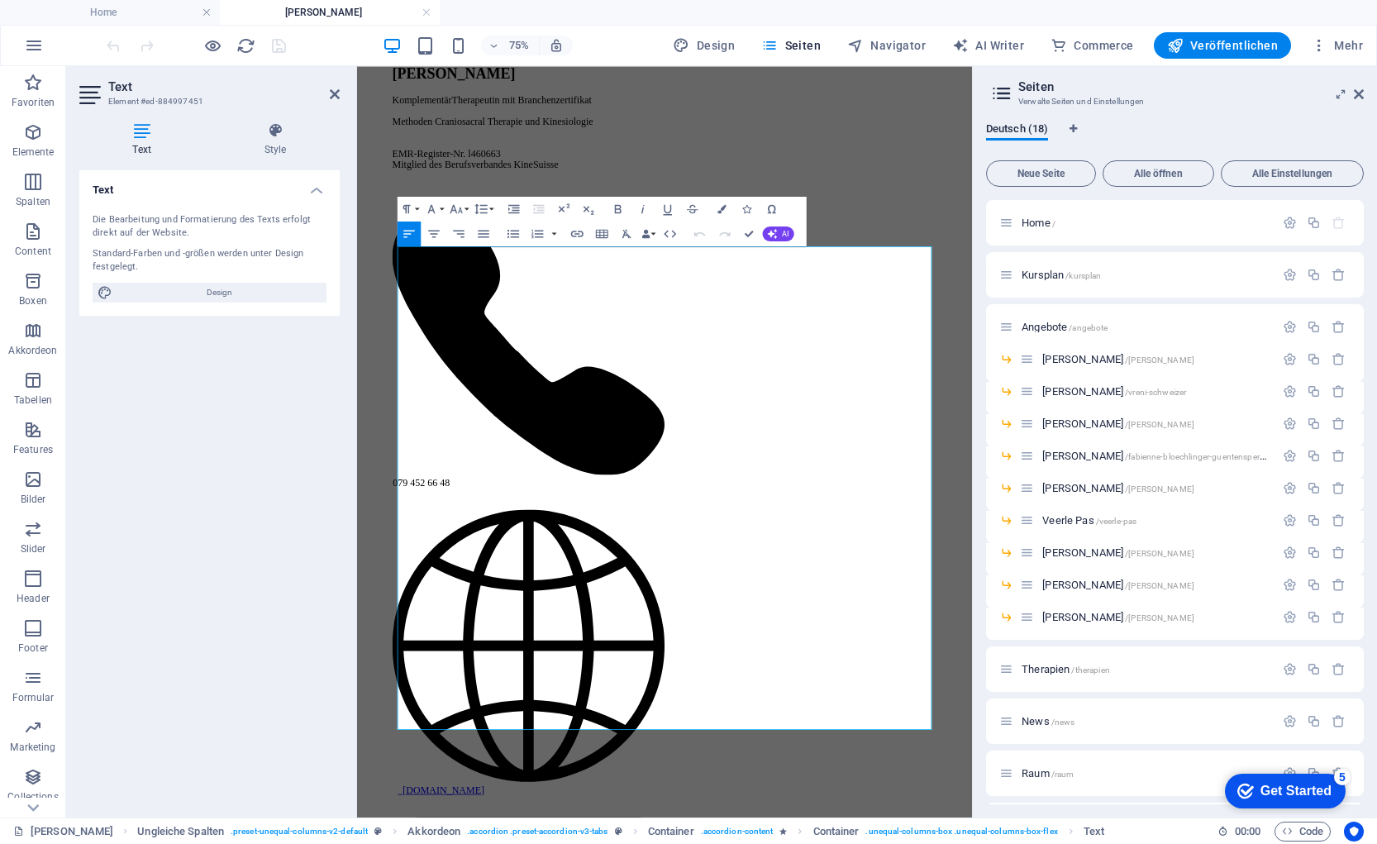
click at [231, 682] on div "Text Die Bearbeitung und Formatierung des Texts erfolgt direkt auf der Website.…" at bounding box center [209, 487] width 260 height 634
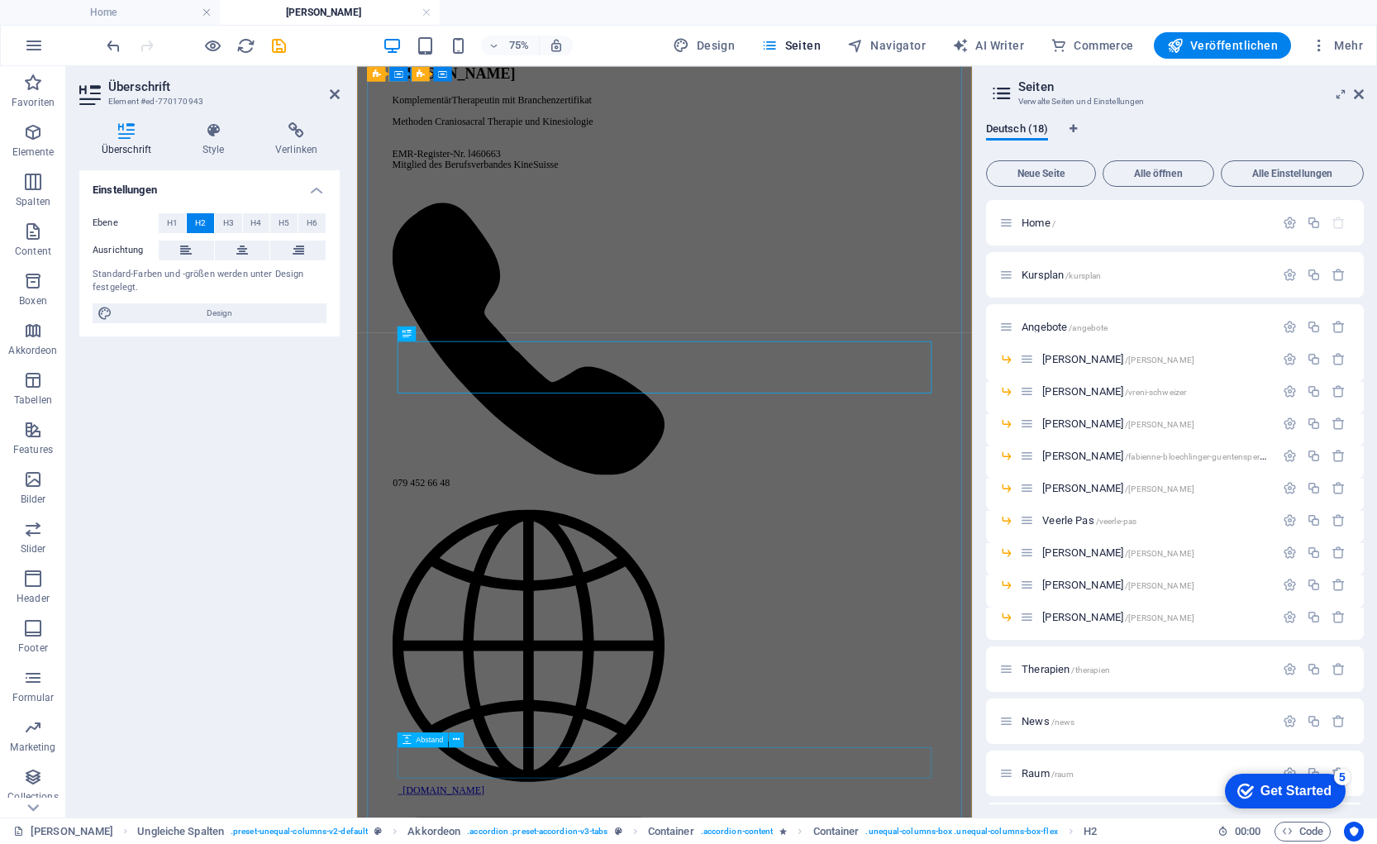
scroll to position [1730, 0]
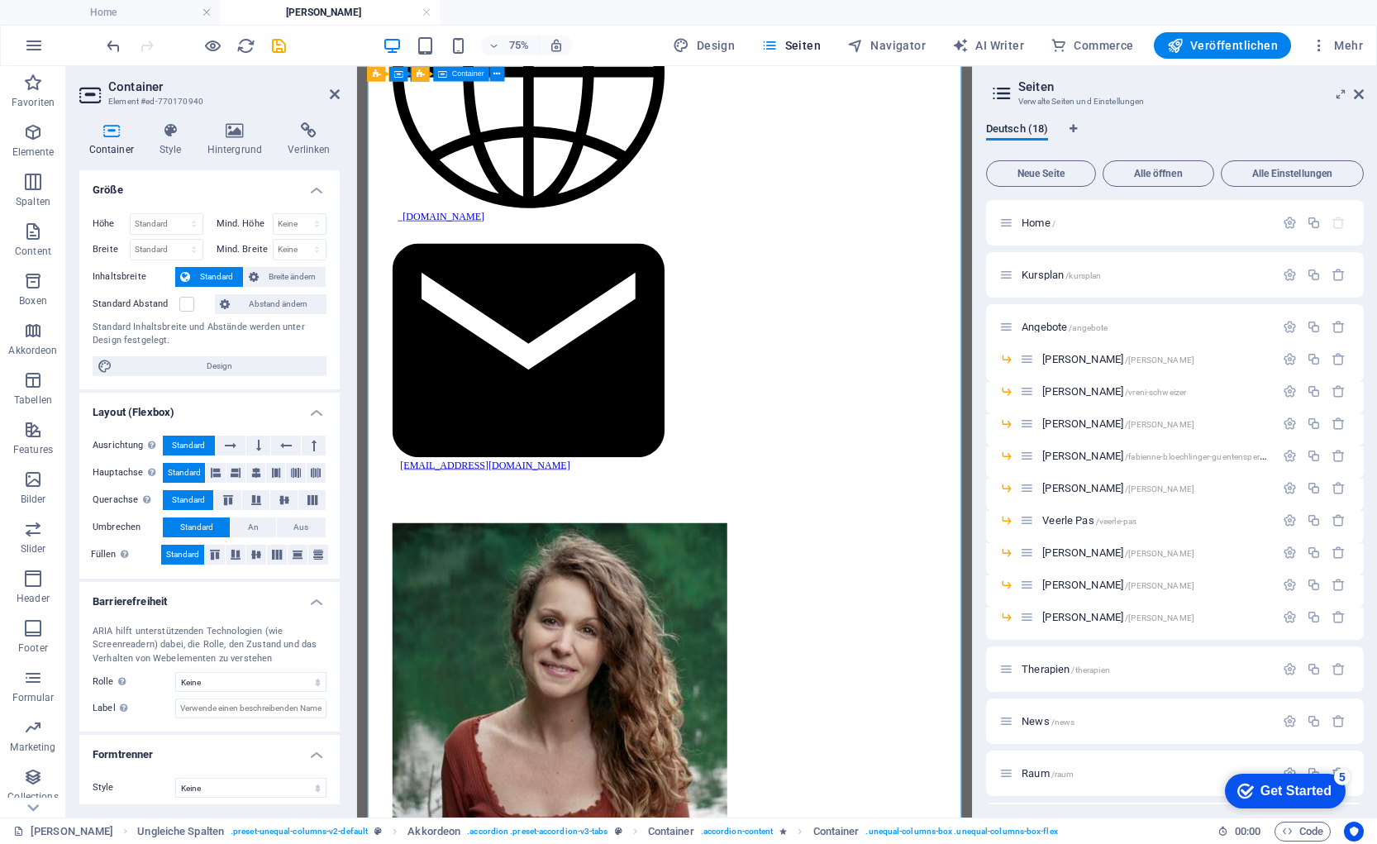
scroll to position [1978, 0]
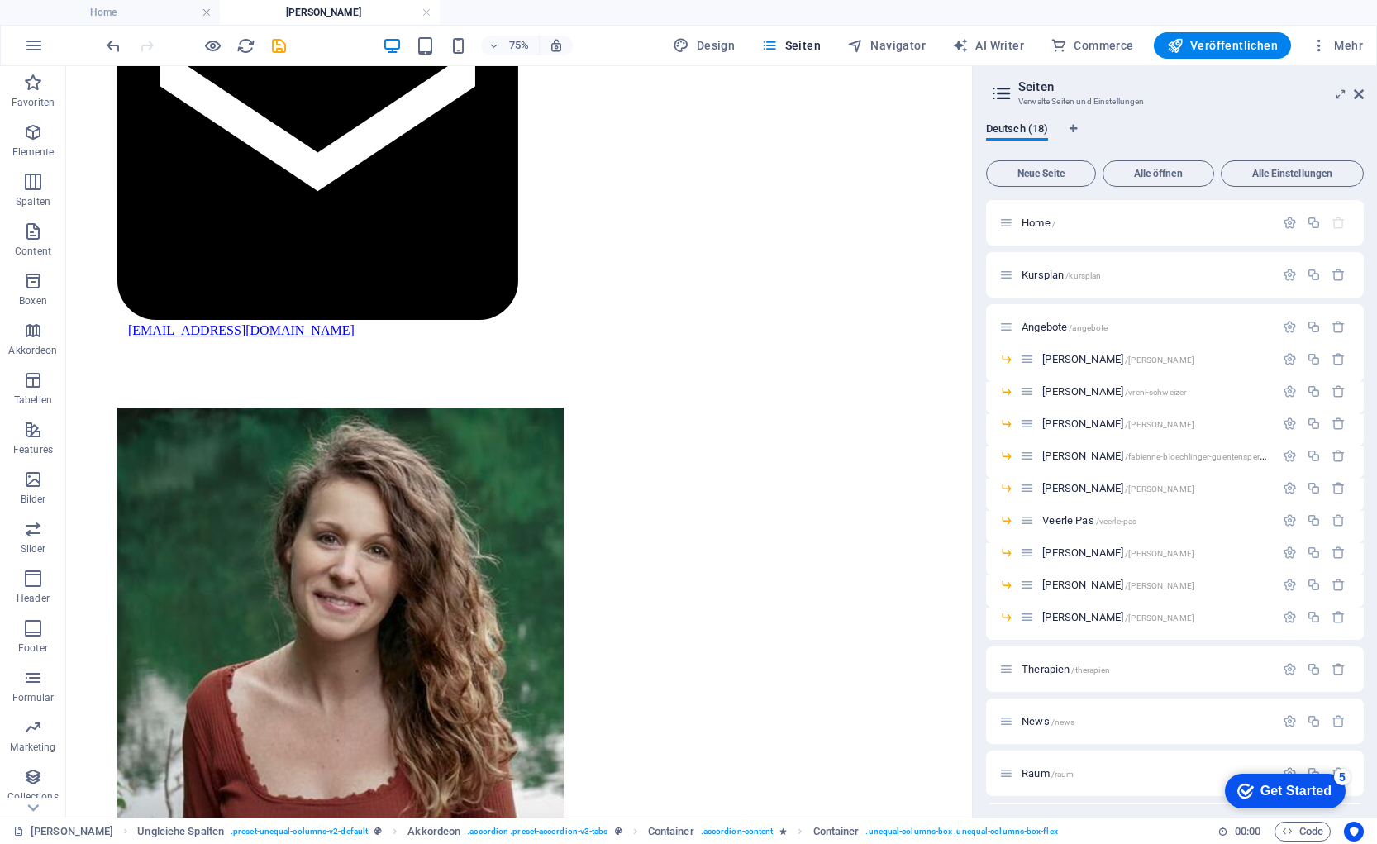
scroll to position [2119, 0]
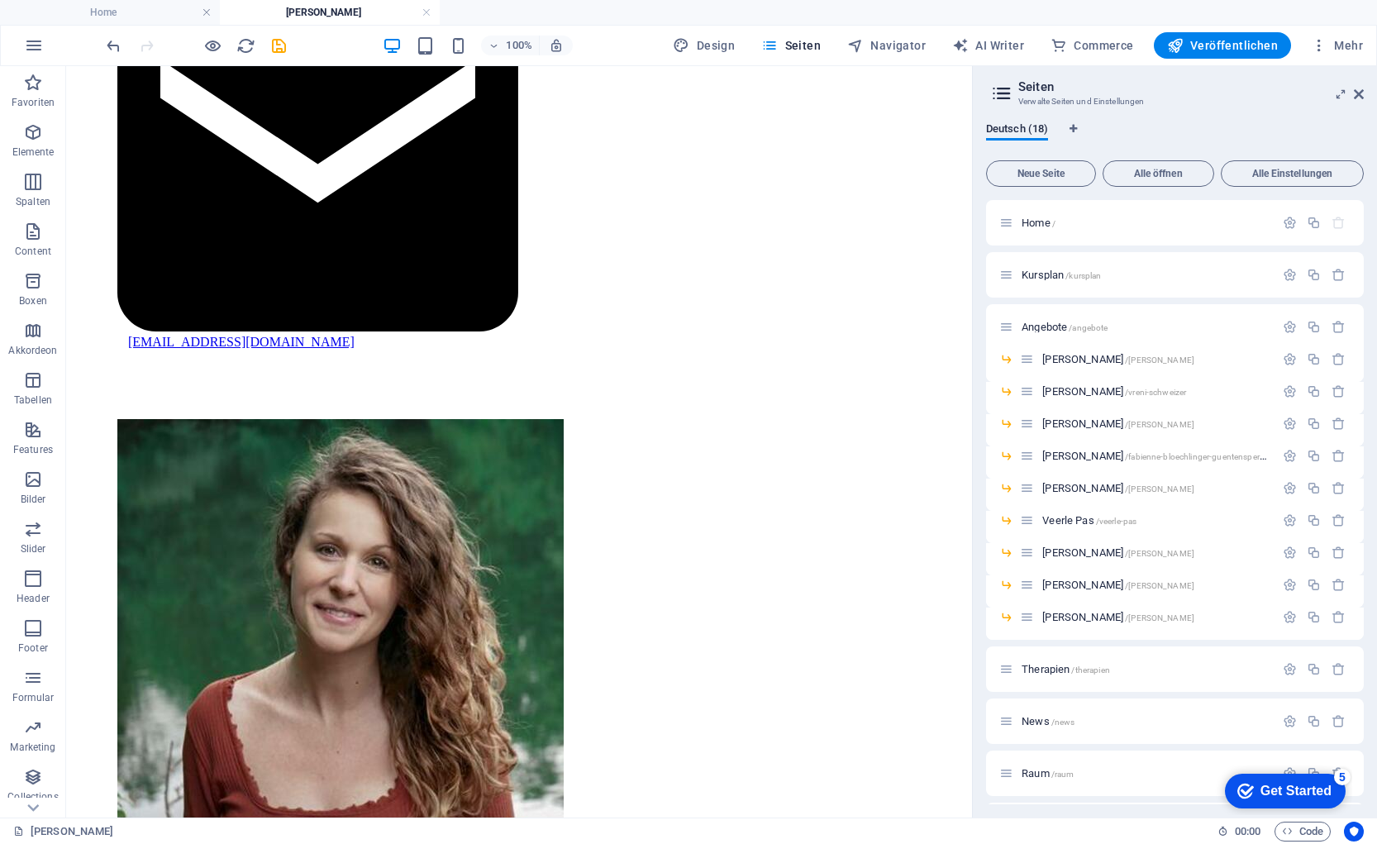
drag, startPoint x: 191, startPoint y: 617, endPoint x: 469, endPoint y: 484, distance: 307.6
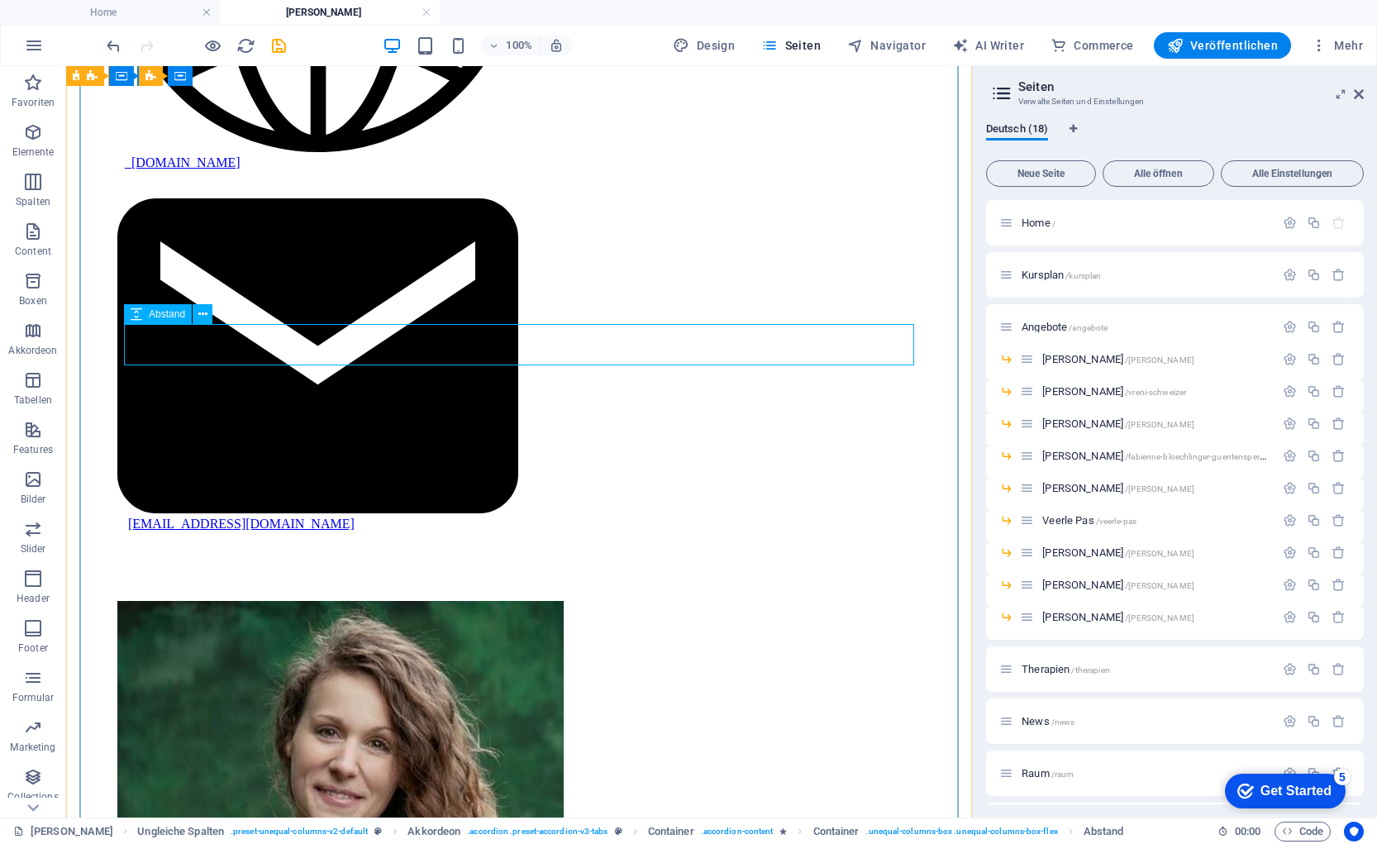
scroll to position [1940, 0]
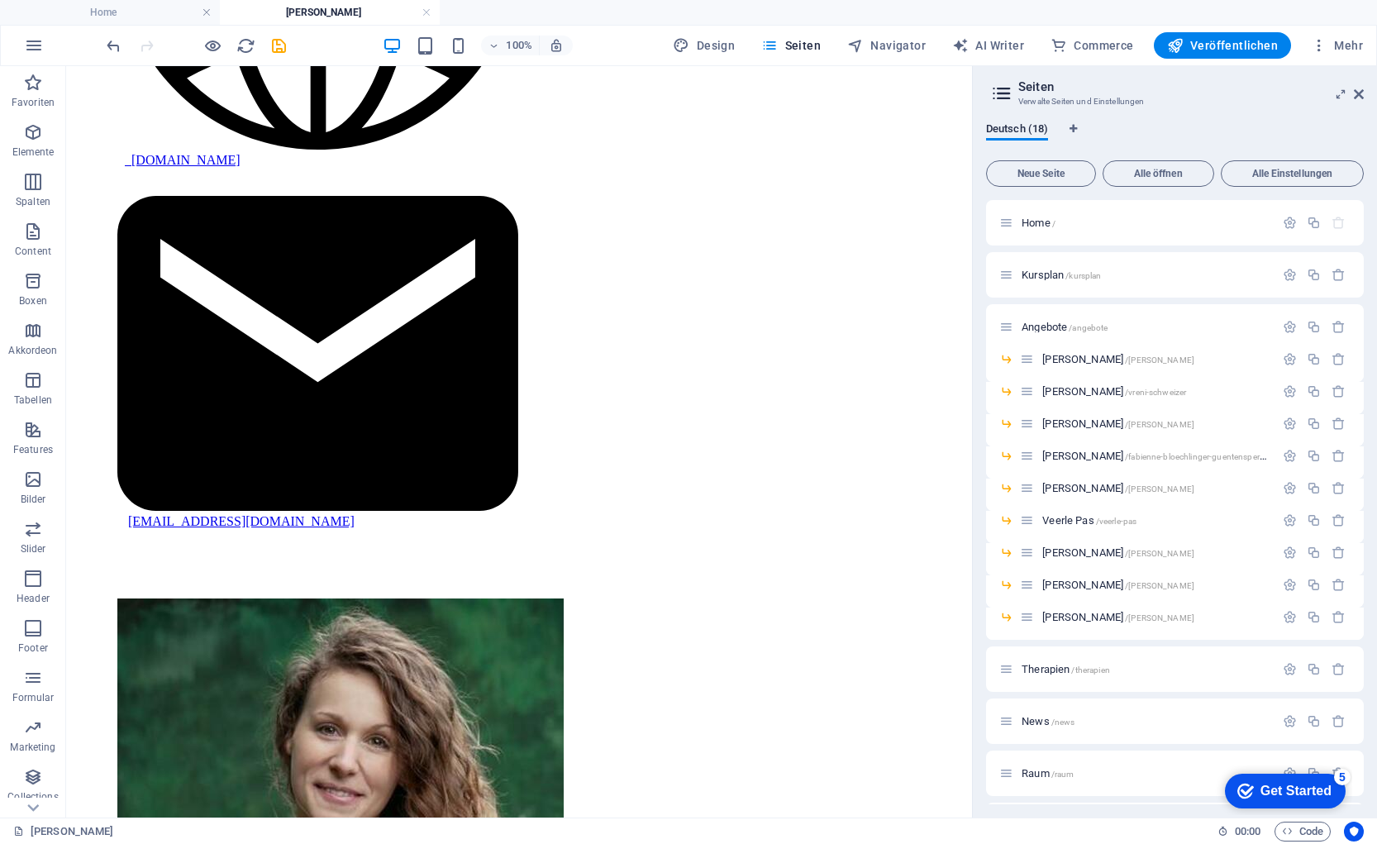
drag, startPoint x: 227, startPoint y: 342, endPoint x: 271, endPoint y: 657, distance: 317.9
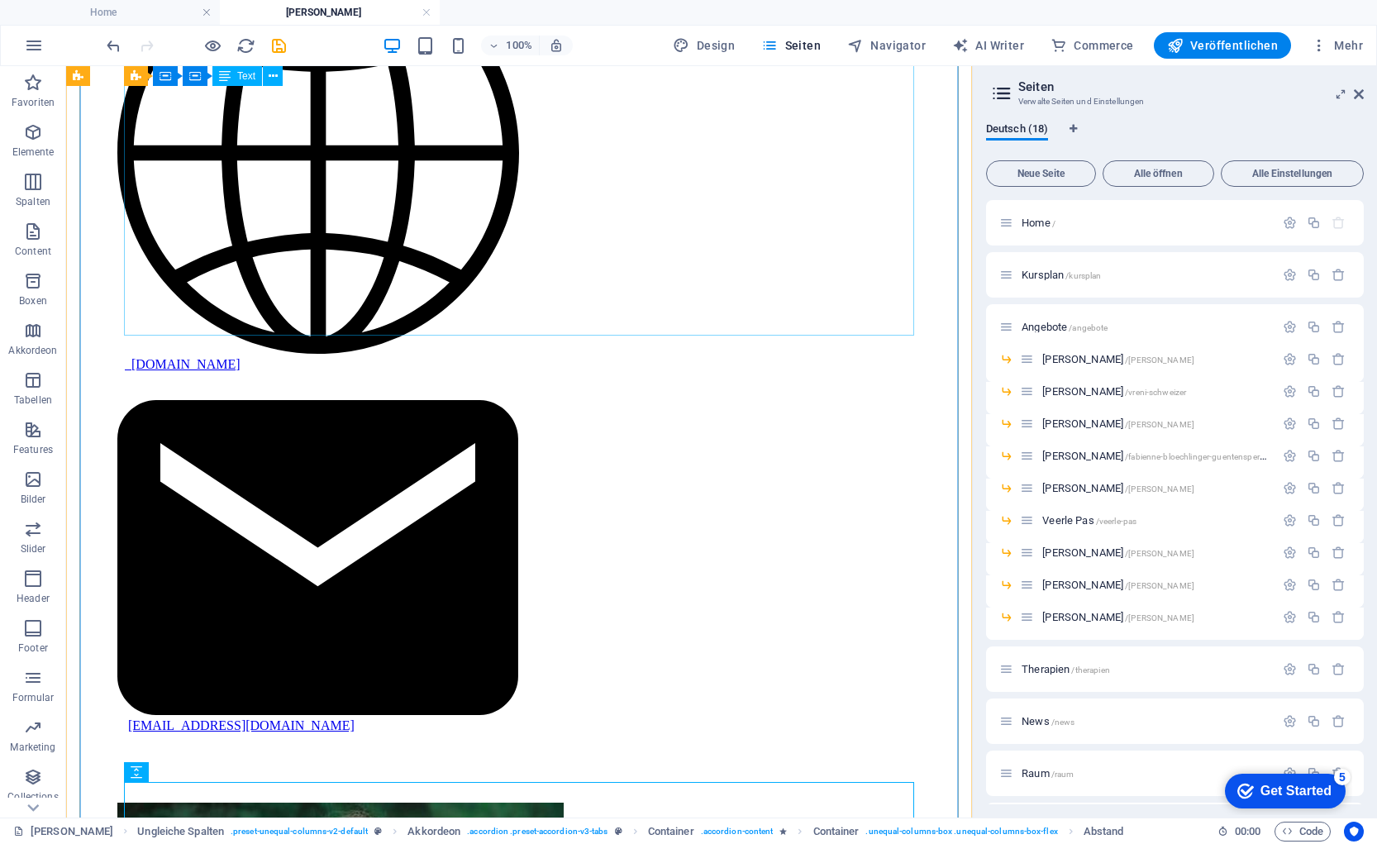
scroll to position [1683, 0]
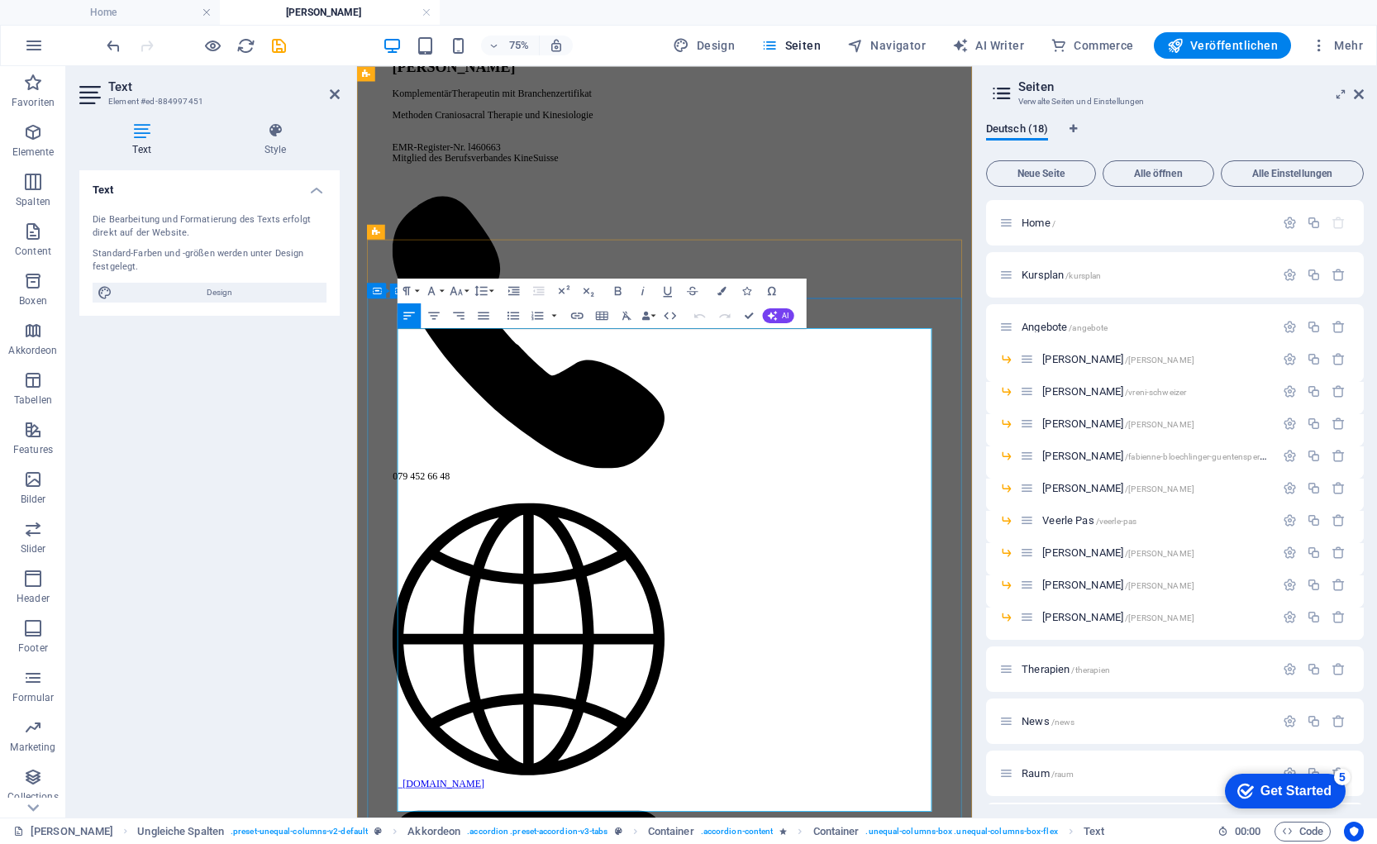
scroll to position [1307, 0]
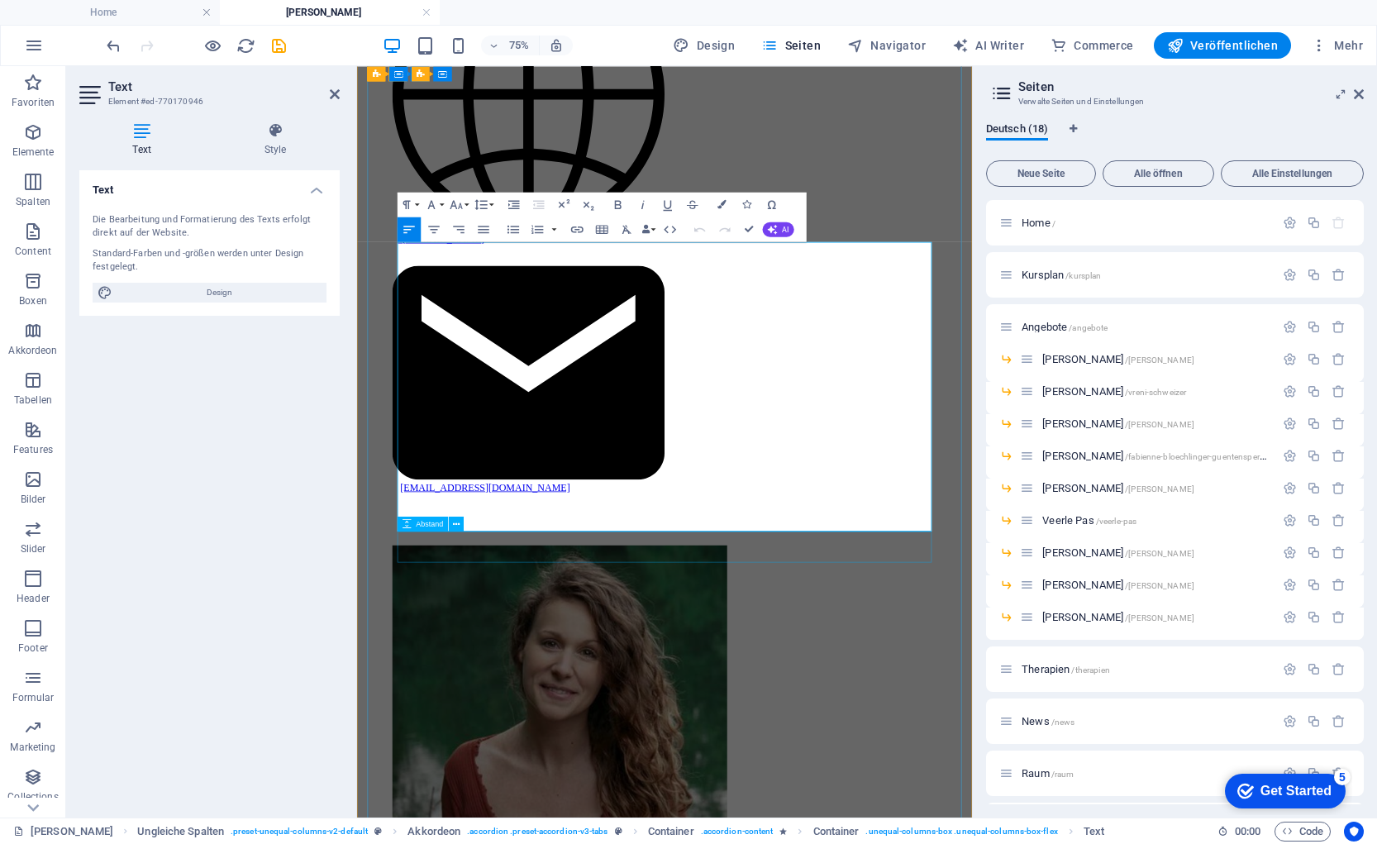
select select "px"
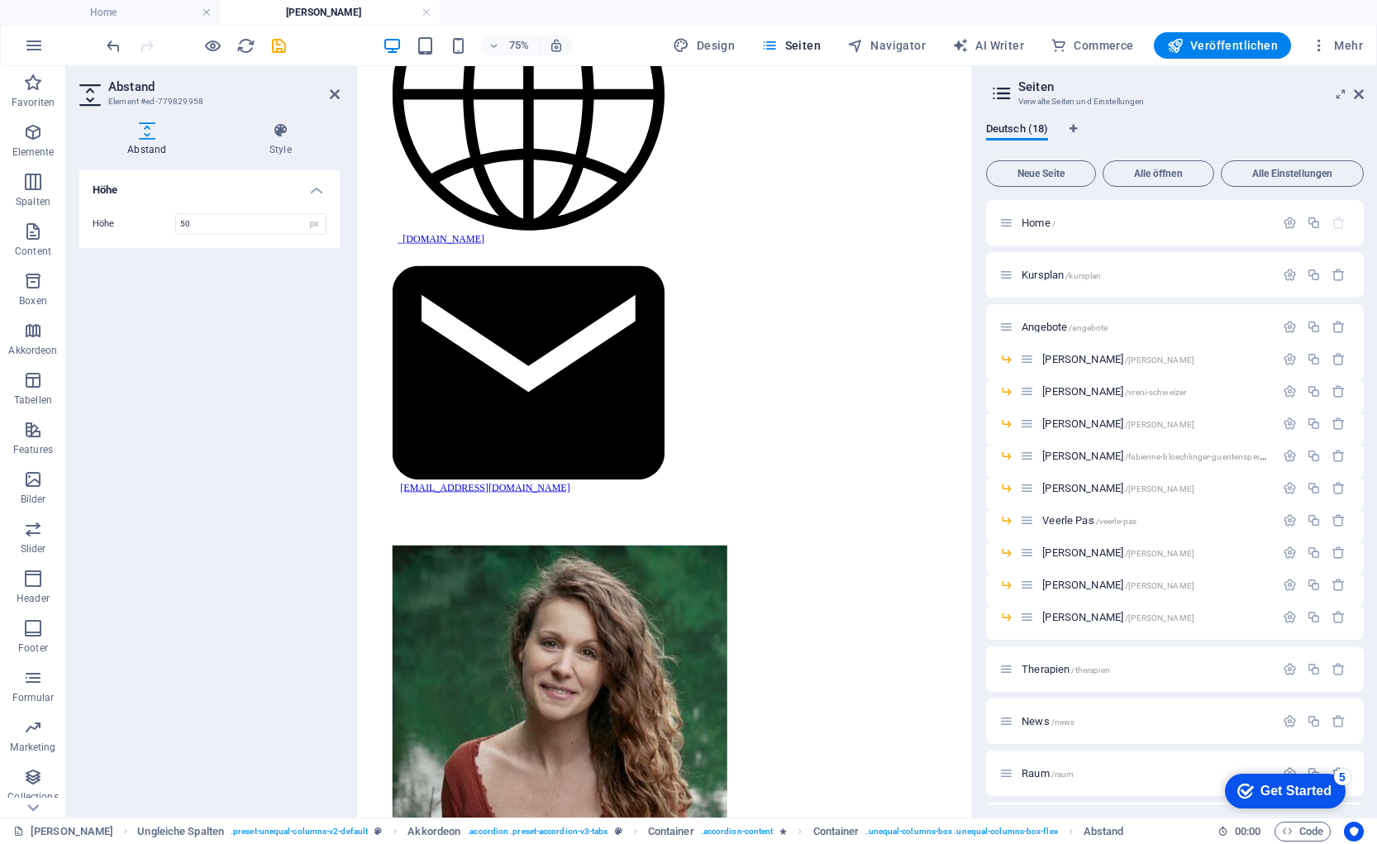
drag, startPoint x: 543, startPoint y: 698, endPoint x: 580, endPoint y: 664, distance: 50.3
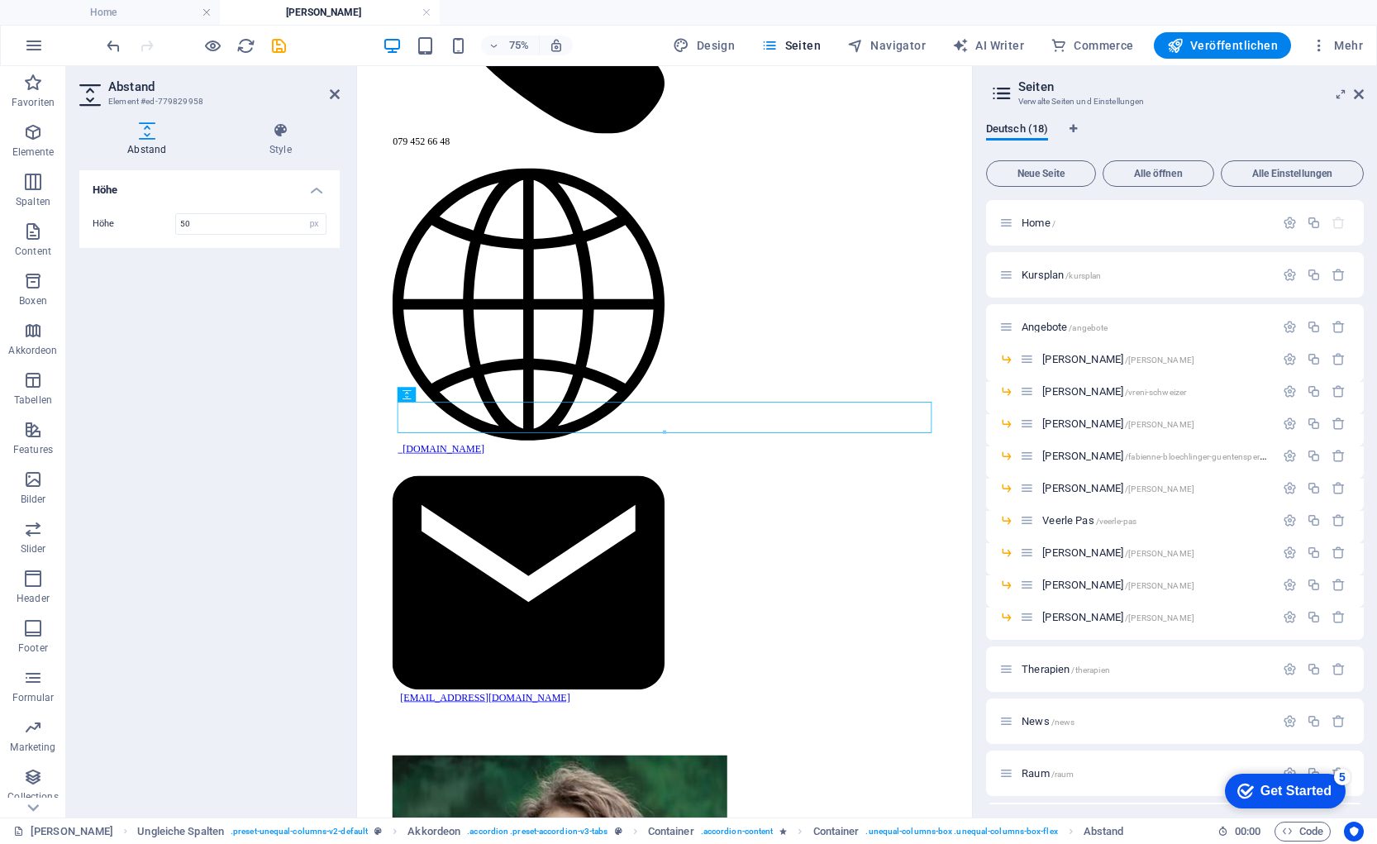
scroll to position [1553, 0]
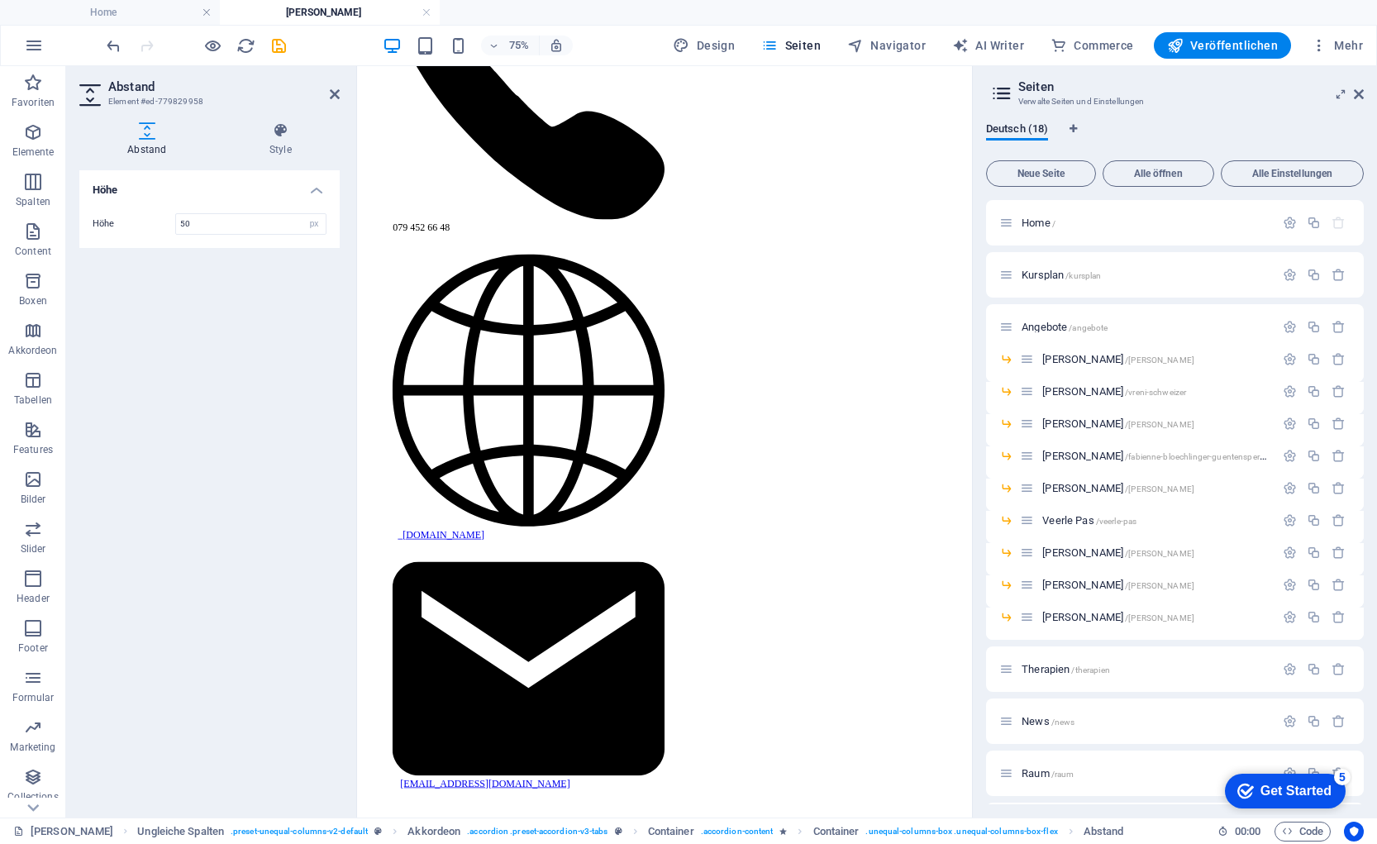
drag, startPoint x: 540, startPoint y: 697, endPoint x: 578, endPoint y: 607, distance: 97.0
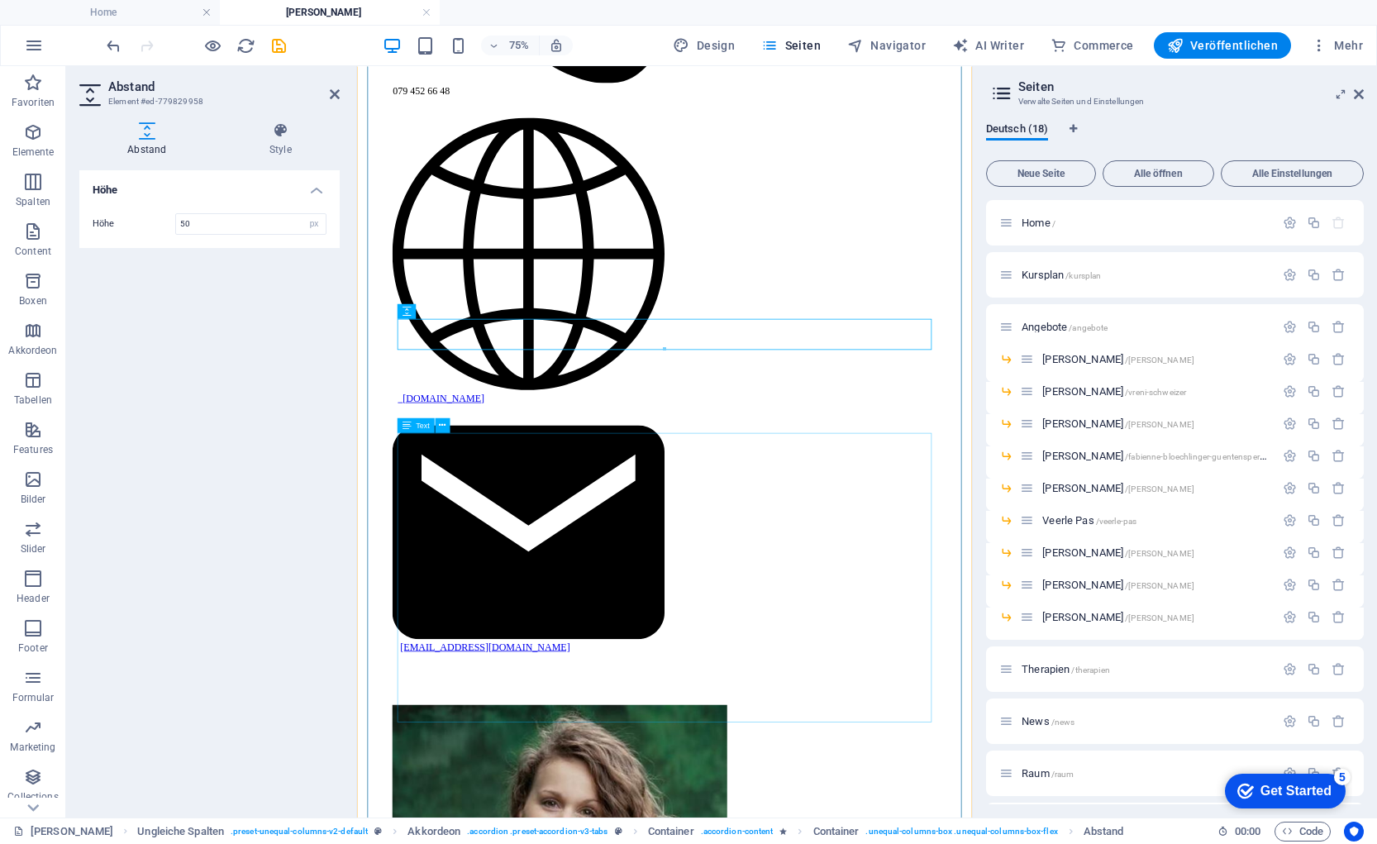
scroll to position [1732, 0]
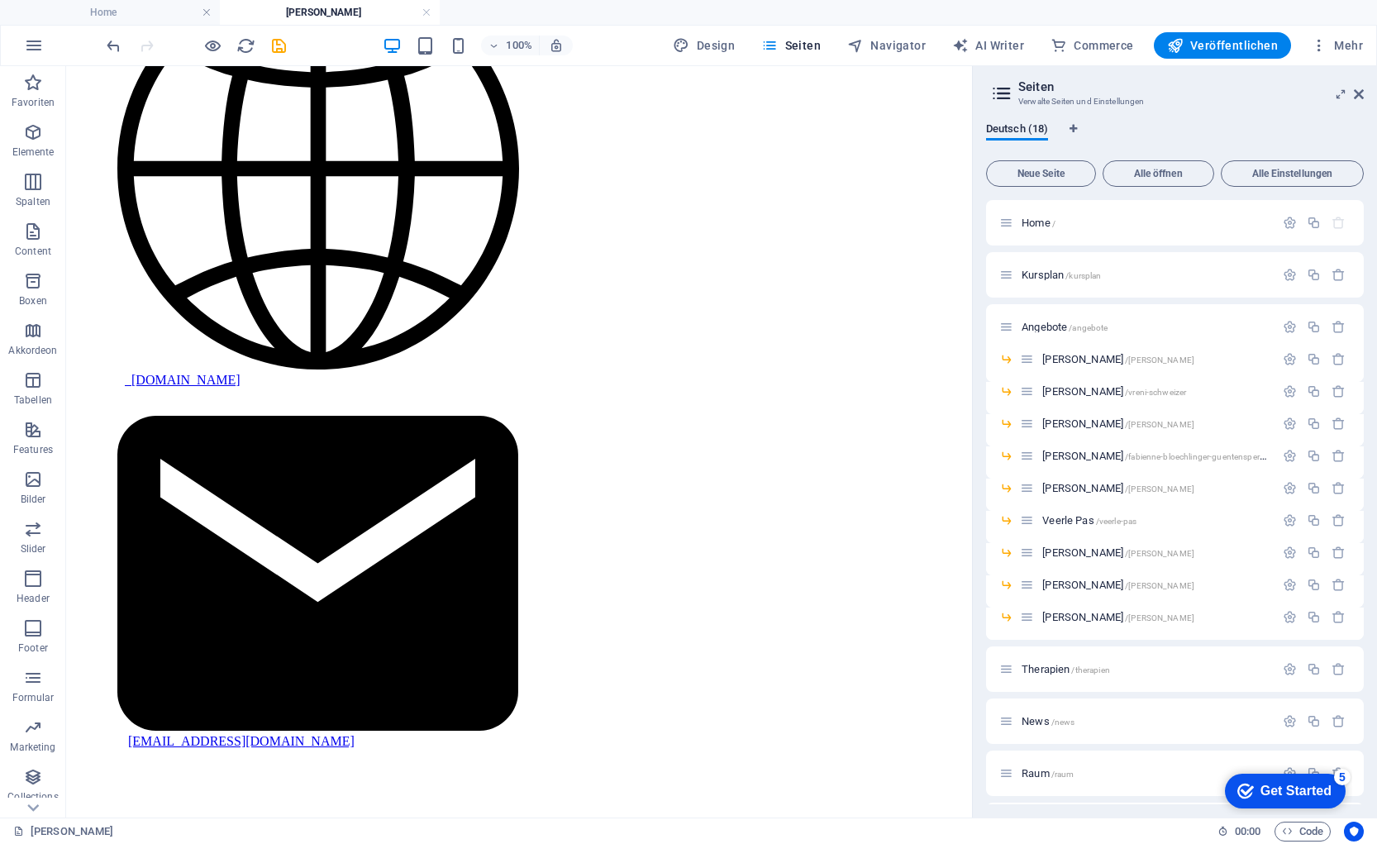
drag, startPoint x: 493, startPoint y: 411, endPoint x: 500, endPoint y: 649, distance: 238.1
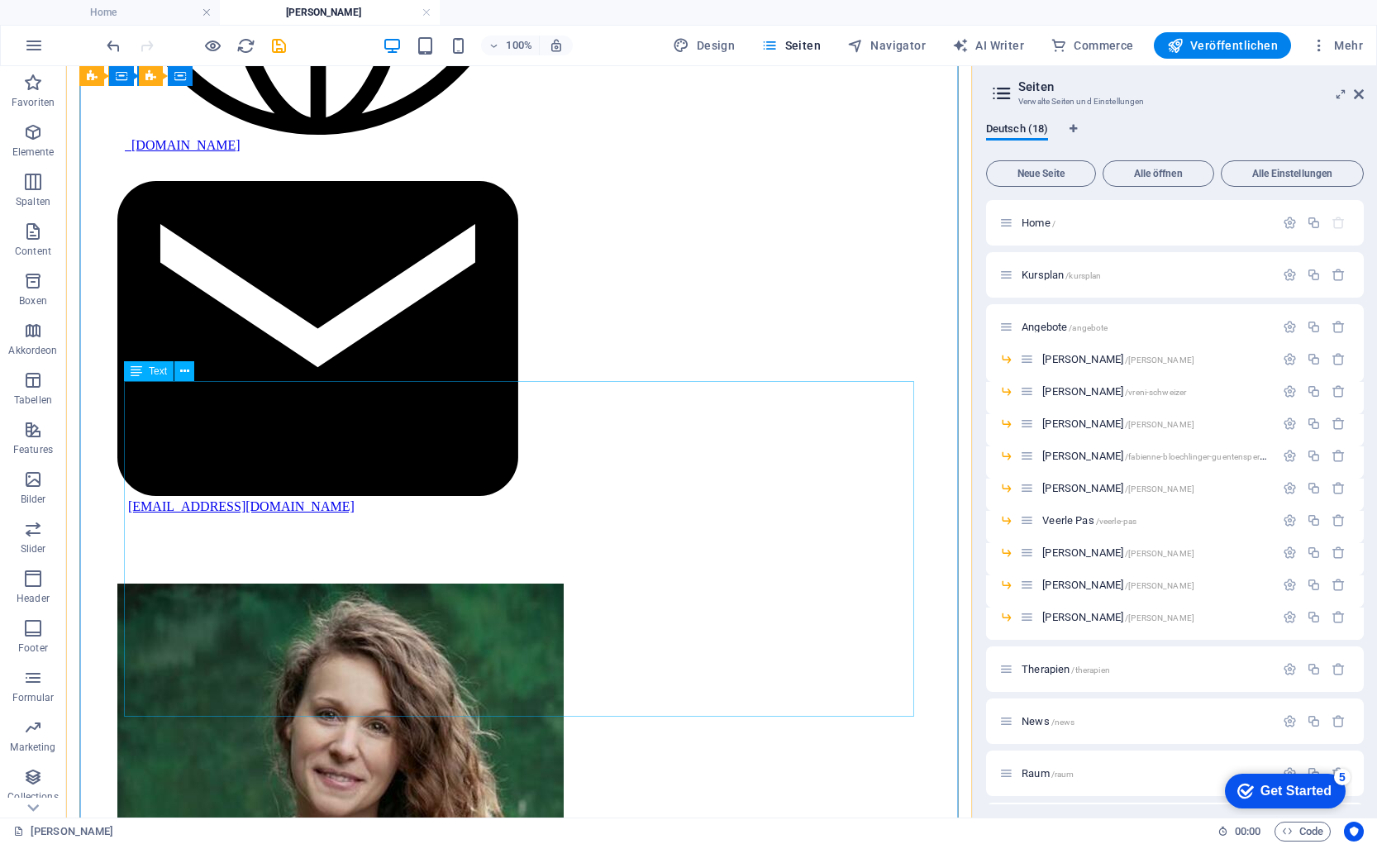
scroll to position [2124, 0]
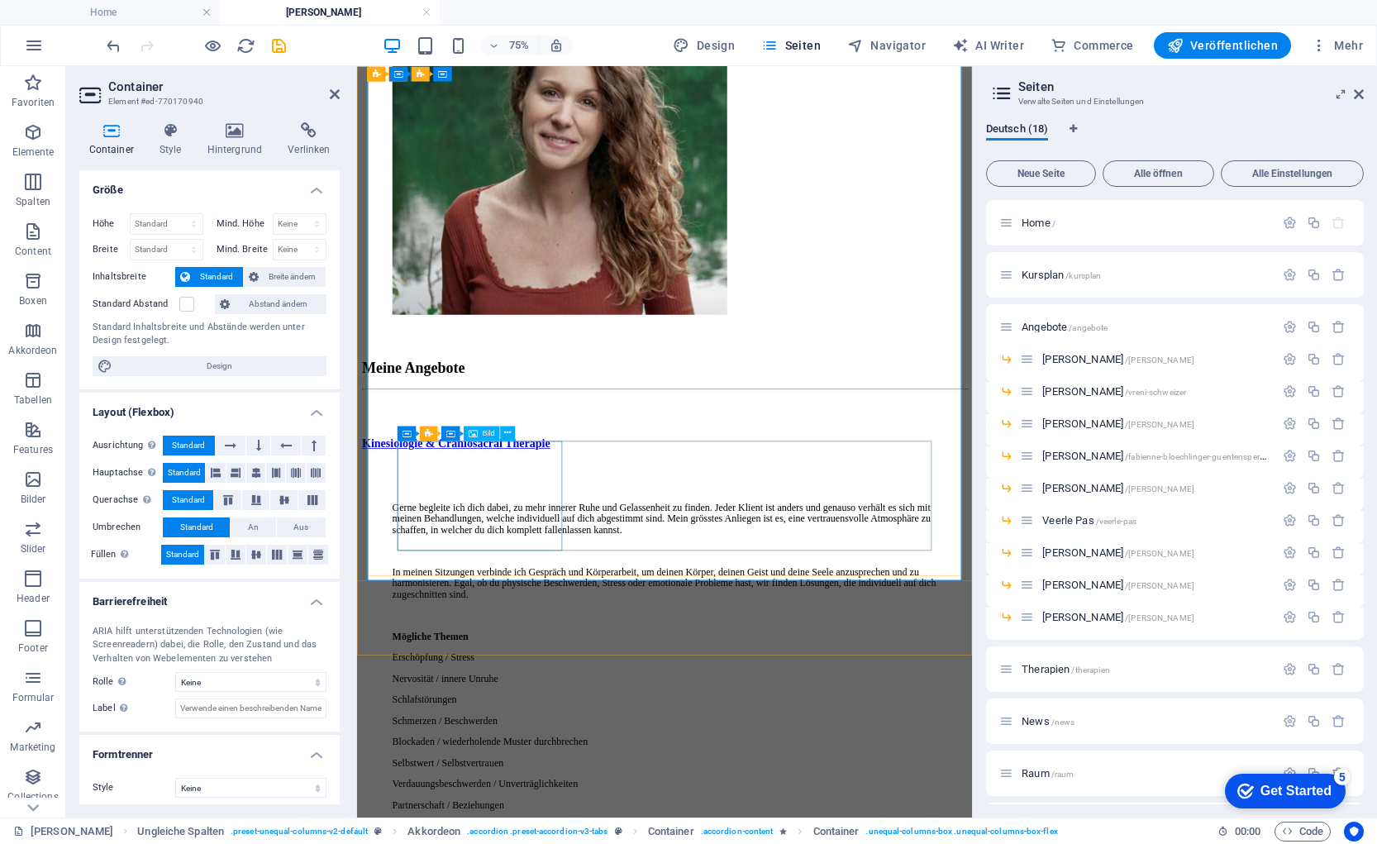
scroll to position [2815, 0]
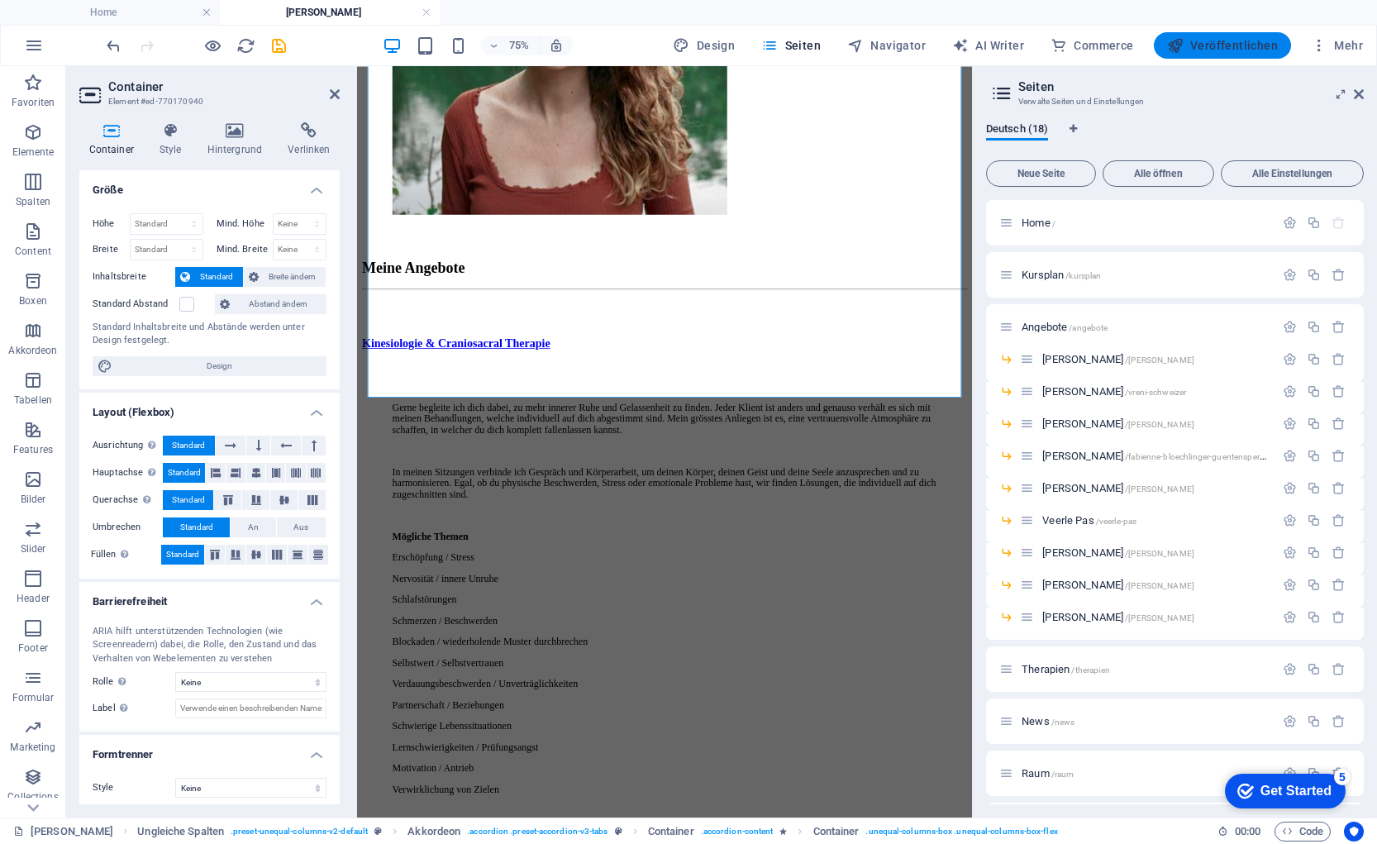
click at [1232, 36] on button "Veröffentlichen" at bounding box center [1222, 45] width 137 height 26
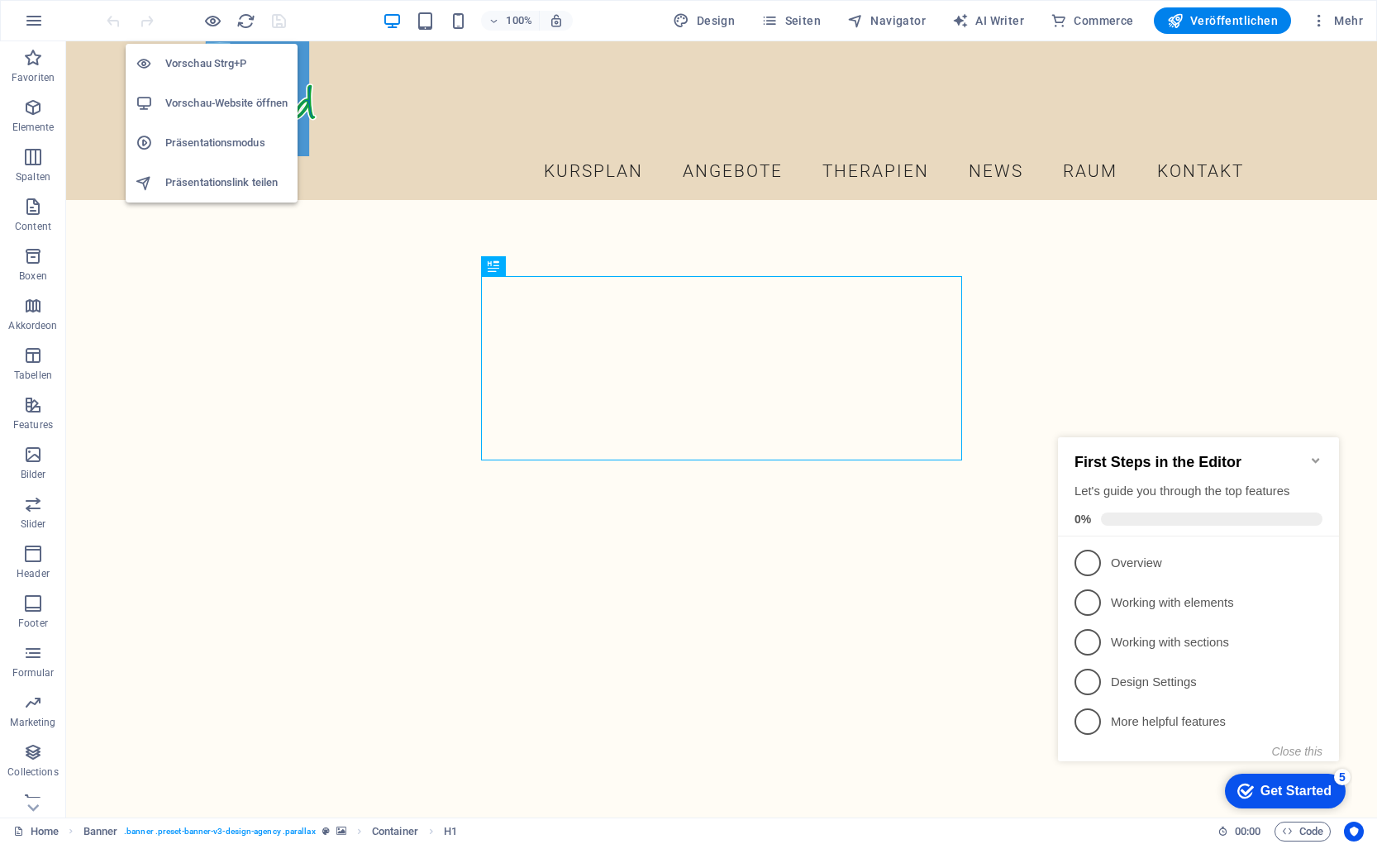
click at [186, 111] on h6 "Vorschau-Website öffnen" at bounding box center [226, 103] width 122 height 20
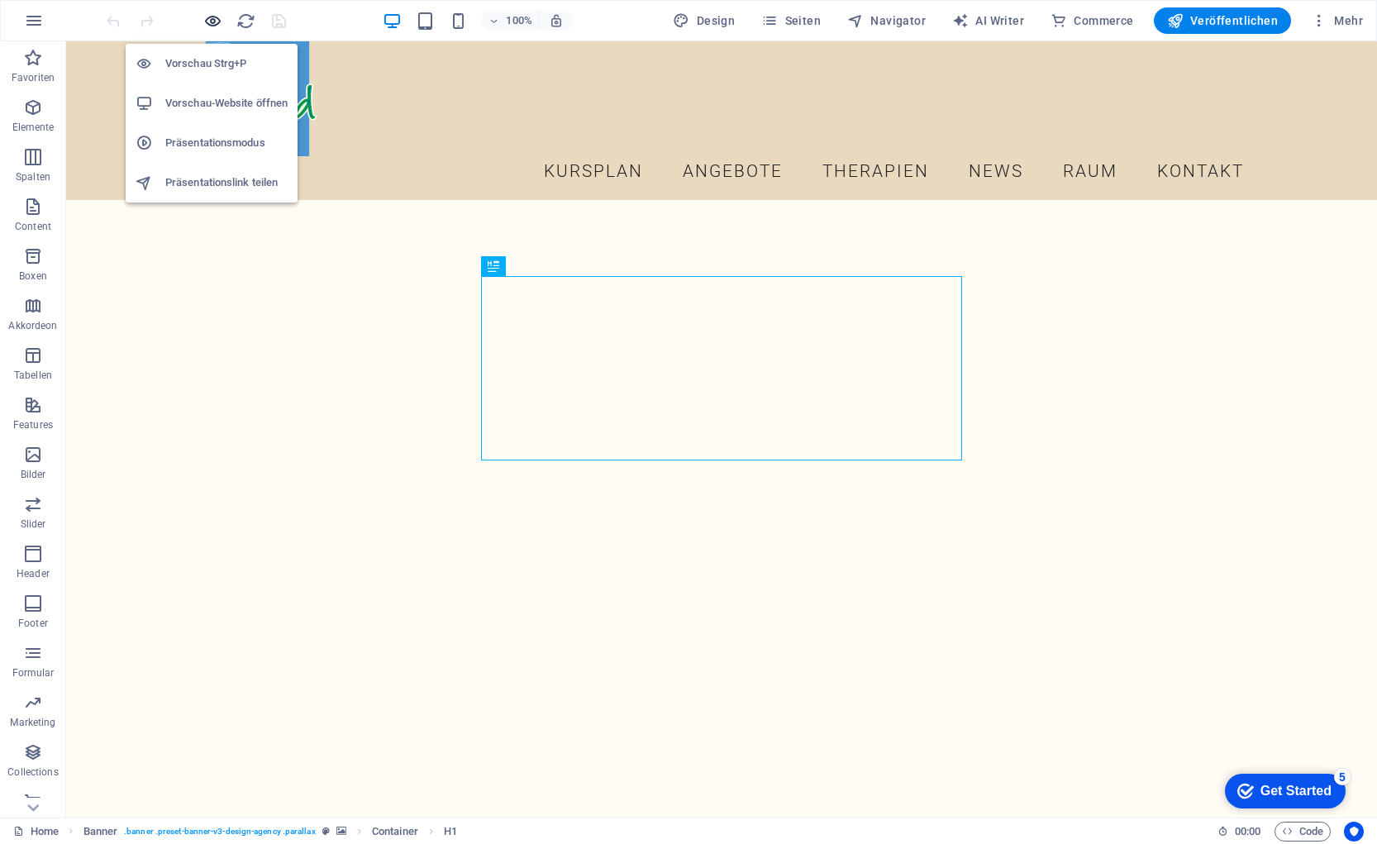
click at [206, 12] on icon "button" at bounding box center [212, 21] width 19 height 19
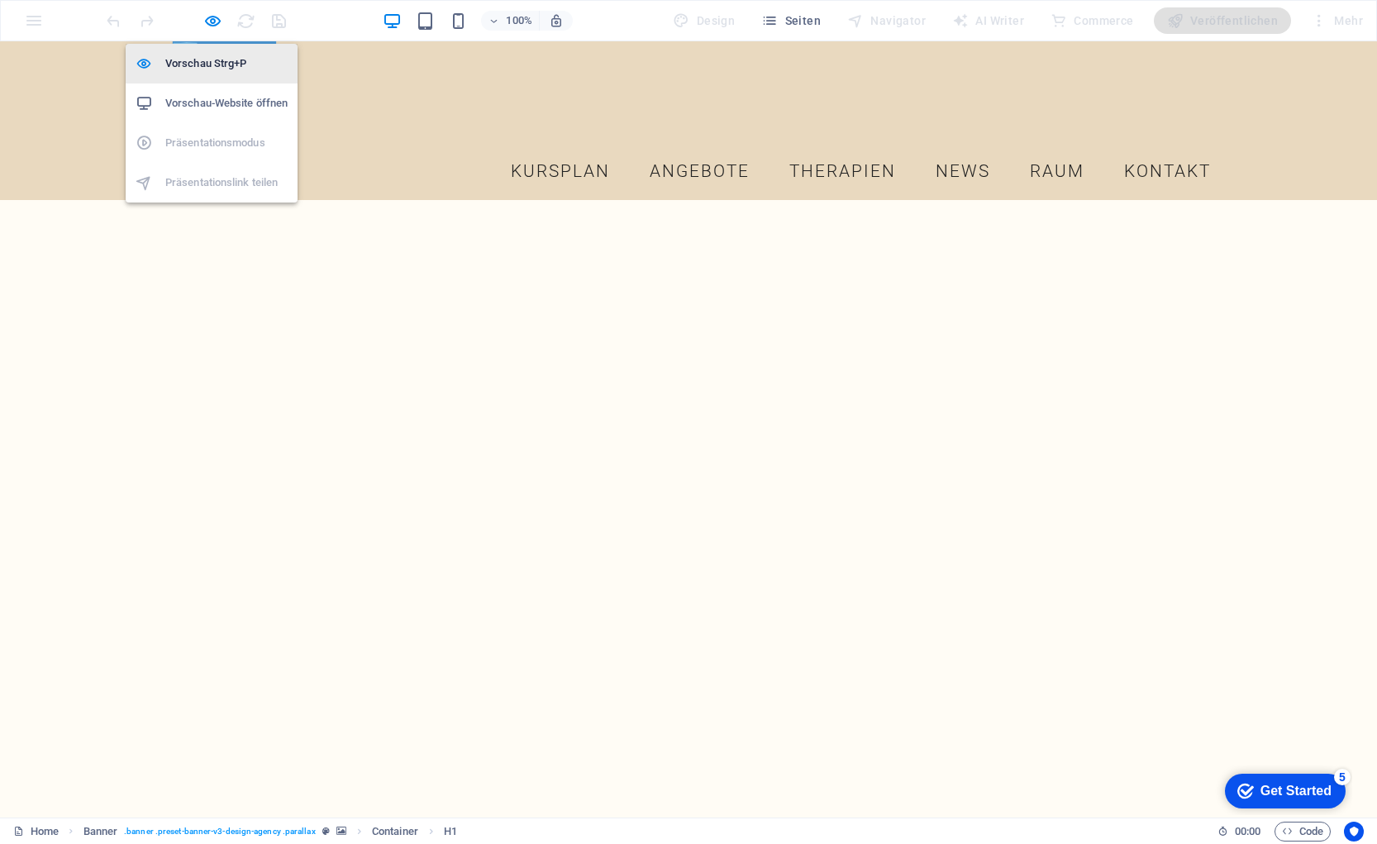
click at [207, 64] on h6 "Vorschau Strg+P" at bounding box center [226, 64] width 122 height 20
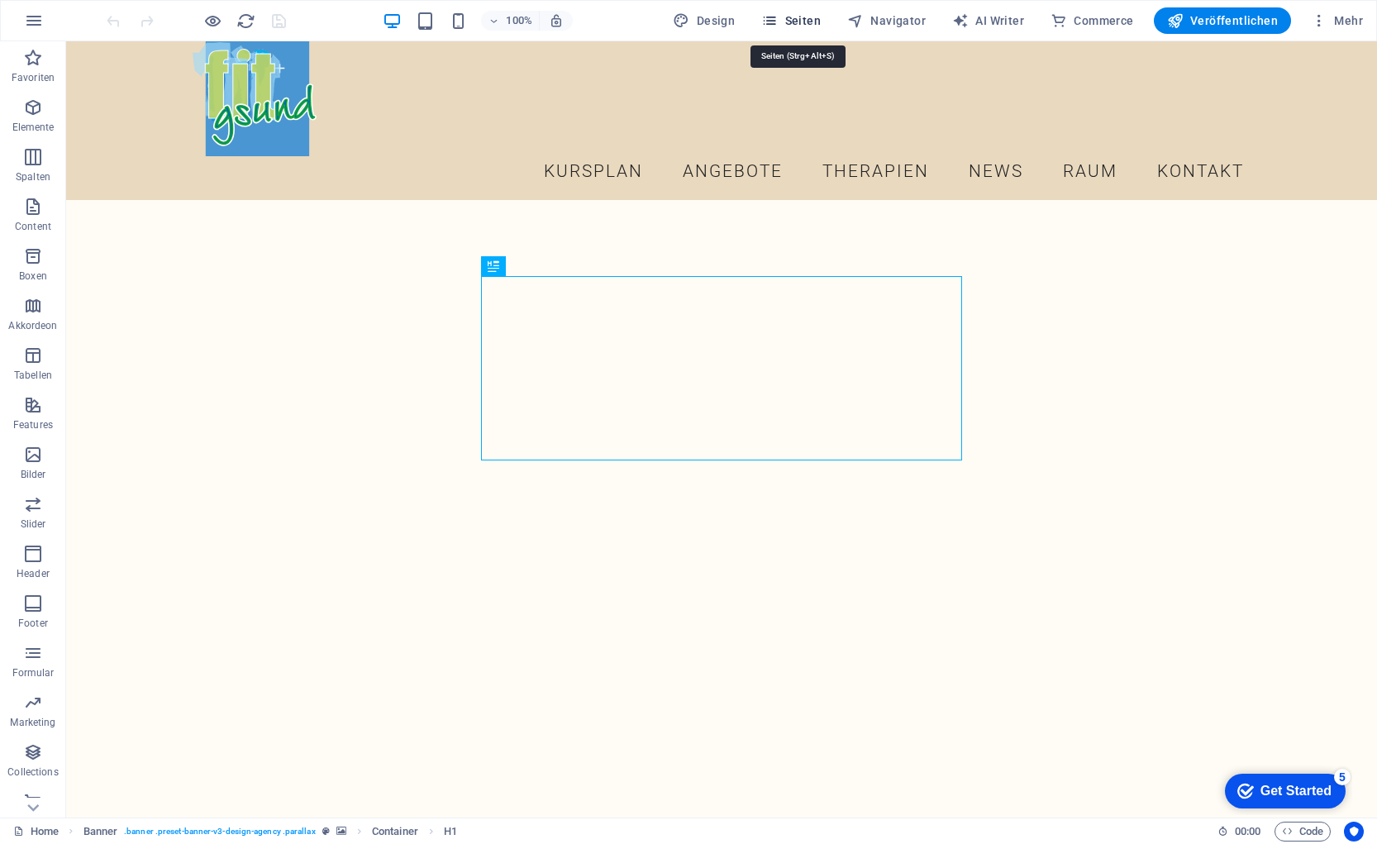
click at [807, 21] on span "Seiten" at bounding box center [791, 20] width 60 height 17
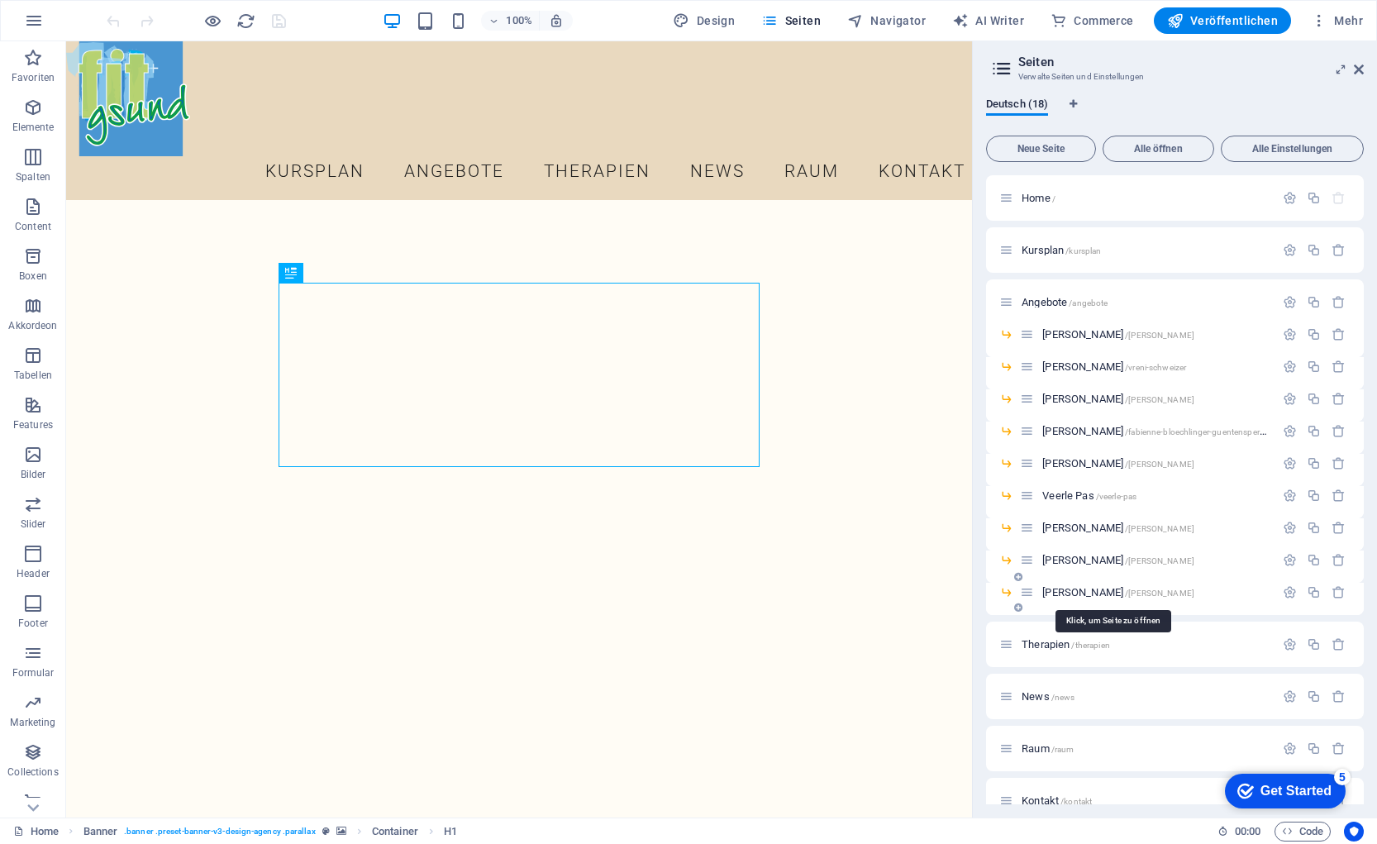
click at [1090, 594] on span "Veronika Kühne /veronika-kuehne" at bounding box center [1118, 592] width 152 height 12
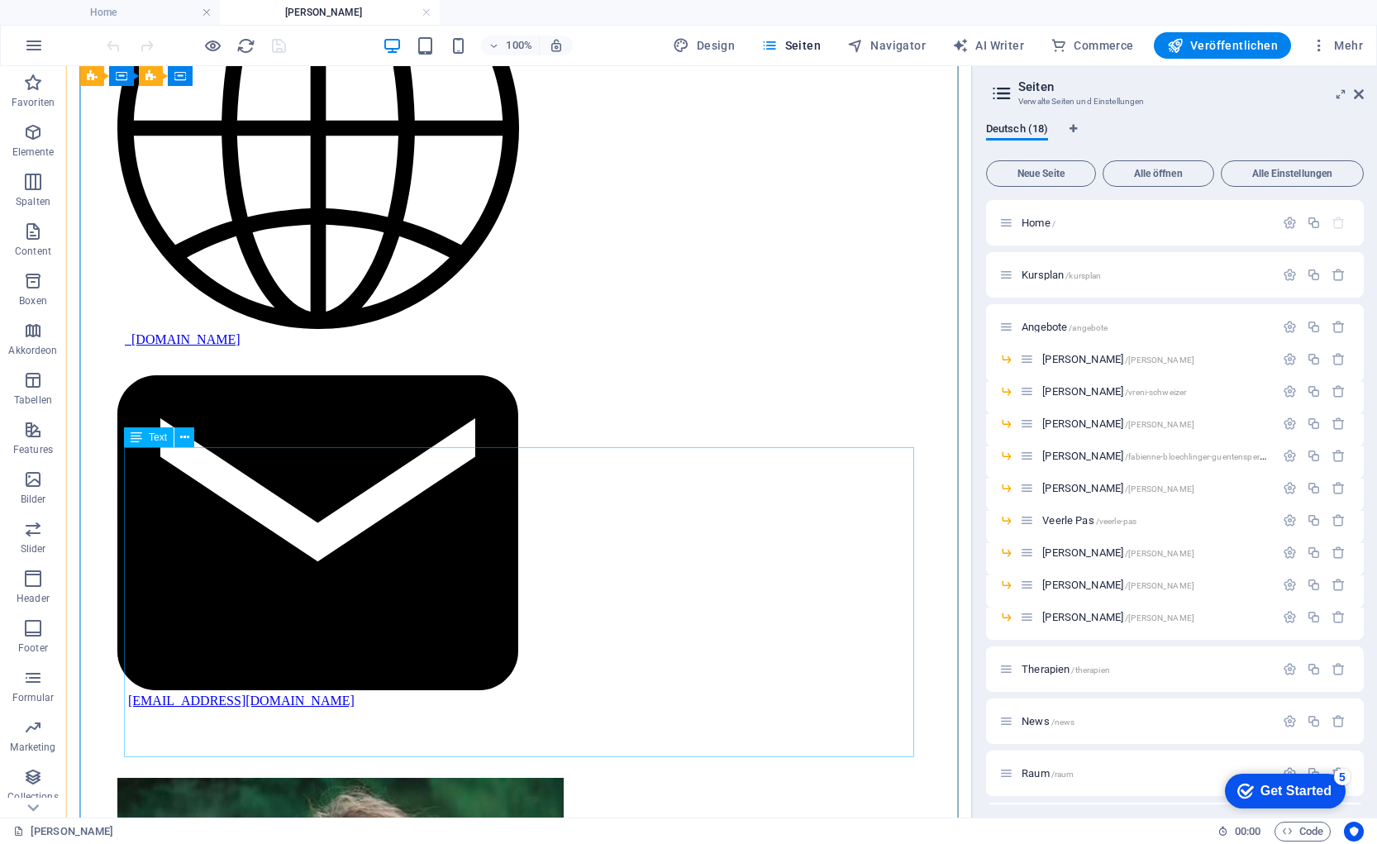
scroll to position [1751, 0]
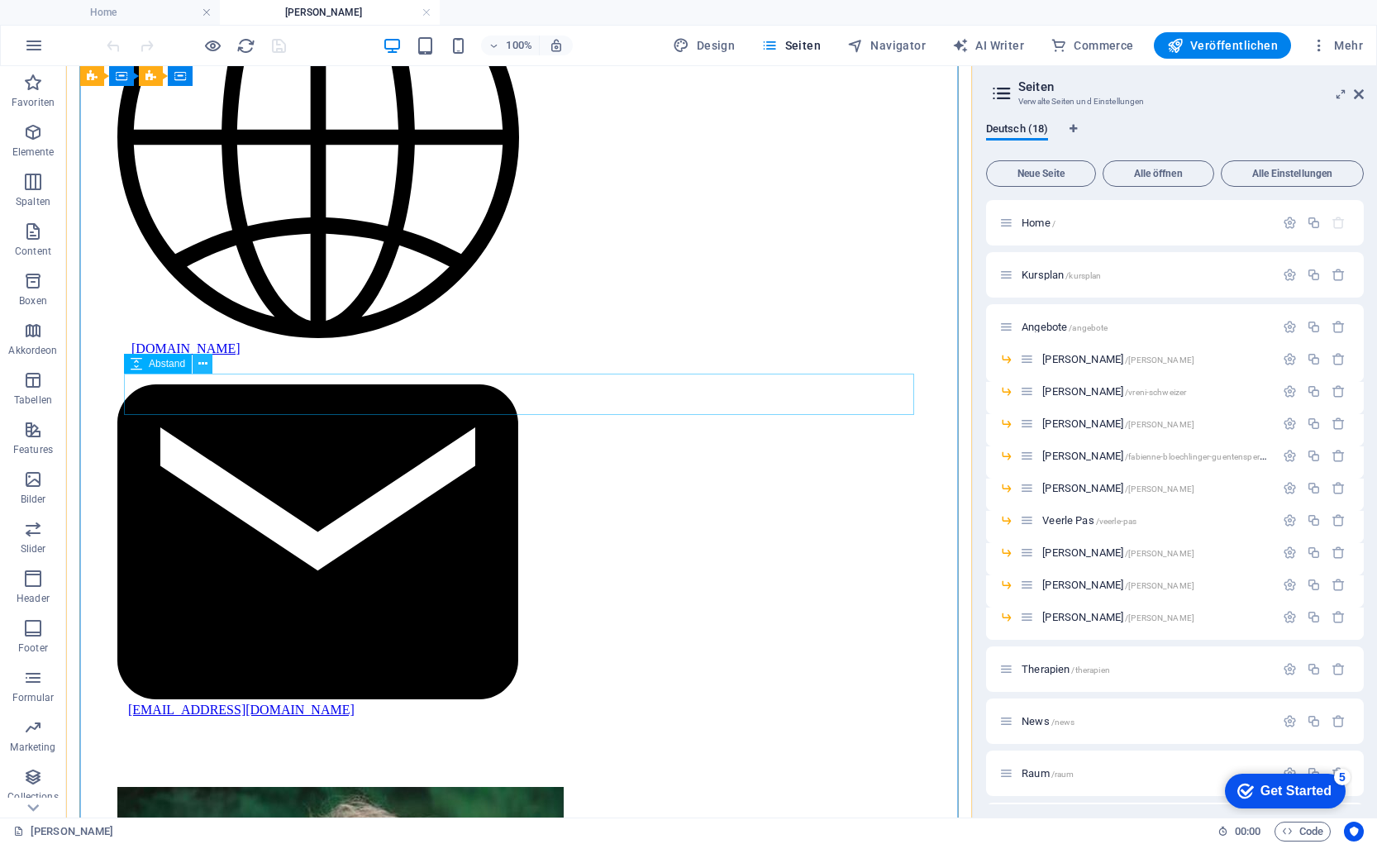
click at [198, 361] on icon at bounding box center [202, 363] width 9 height 17
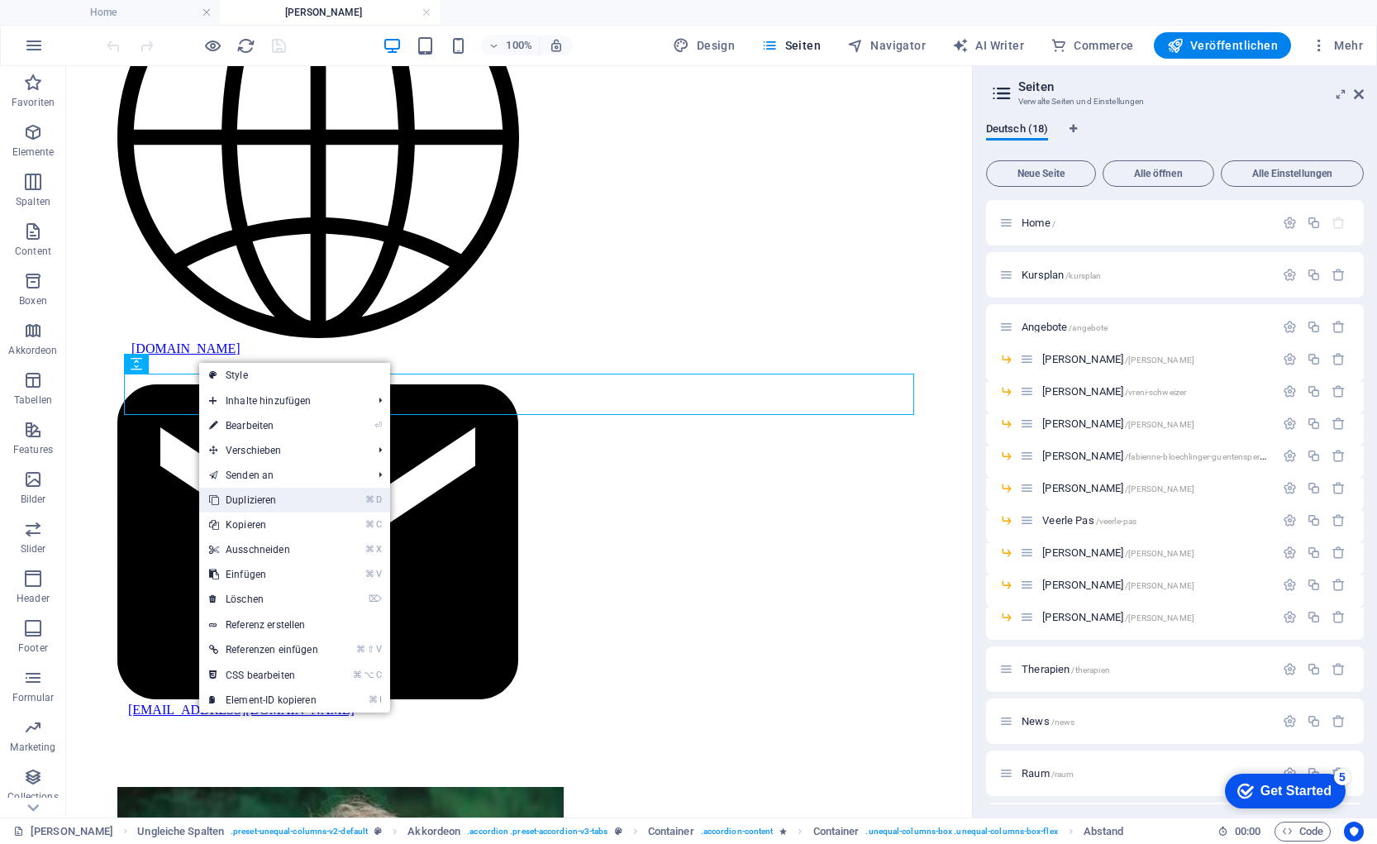
click at [262, 503] on link "⌘ D Duplizieren" at bounding box center [263, 500] width 129 height 25
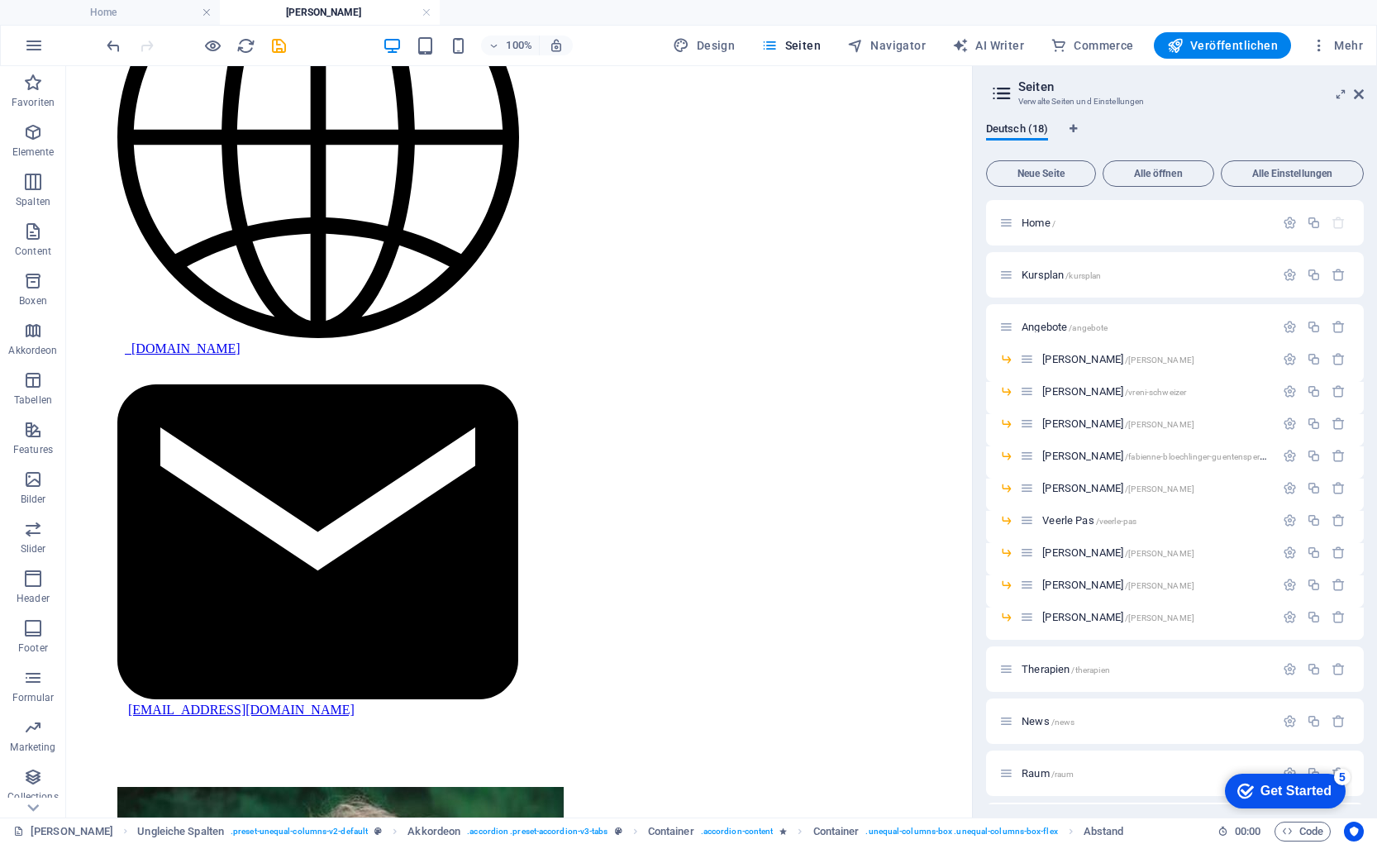
drag, startPoint x: 204, startPoint y: 436, endPoint x: 219, endPoint y: 497, distance: 62.9
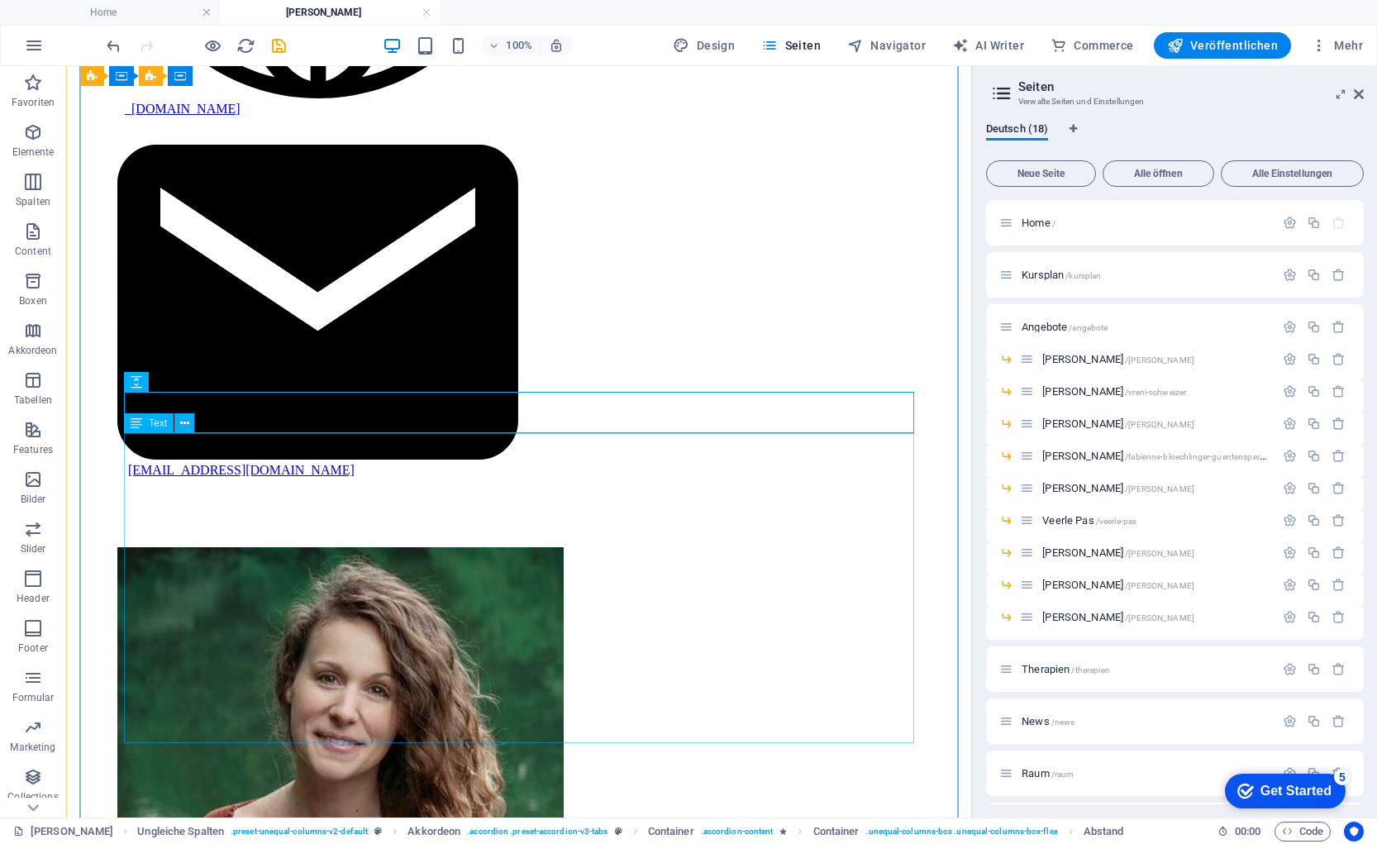
scroll to position [2140, 0]
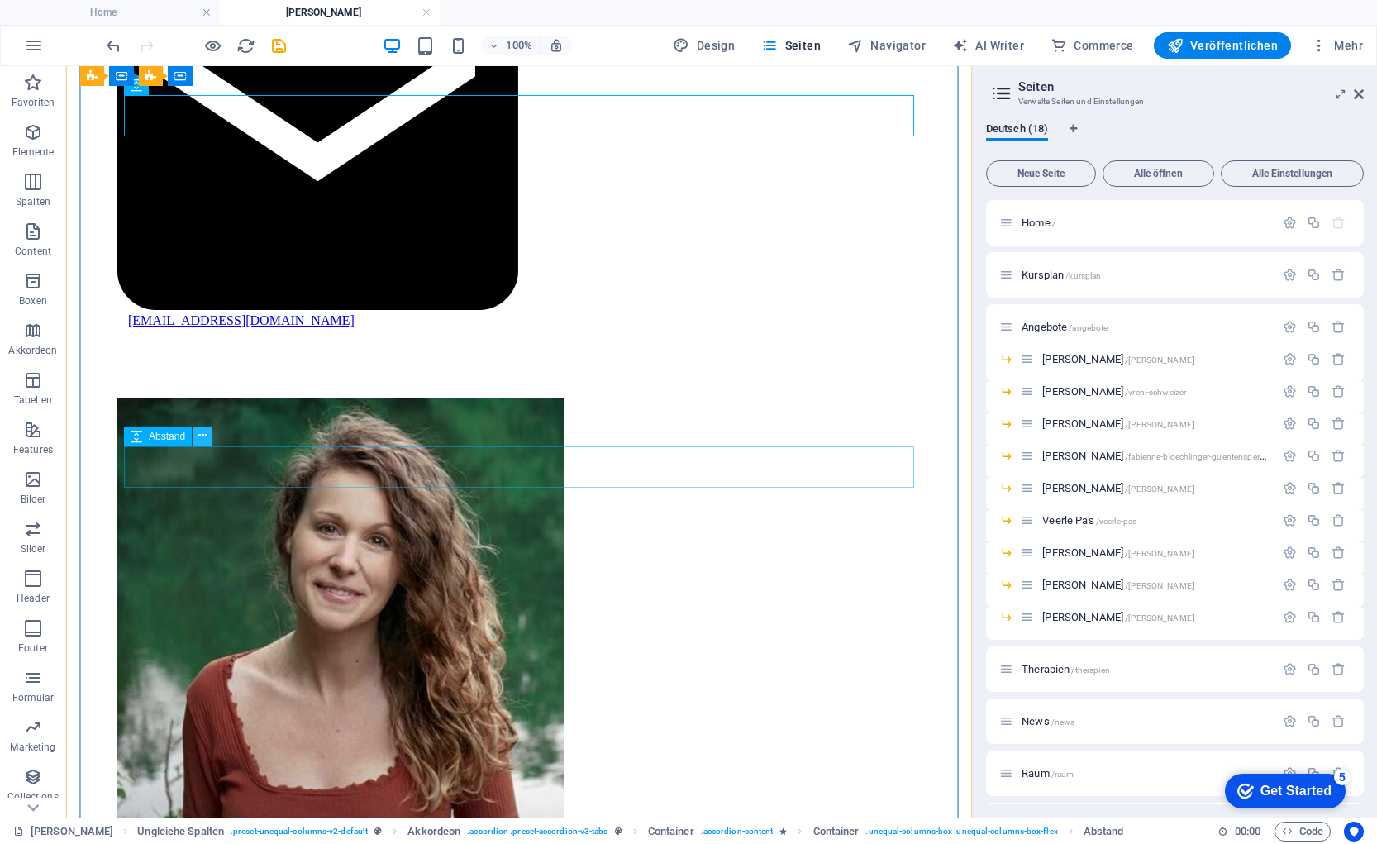
click at [202, 433] on icon at bounding box center [202, 435] width 9 height 17
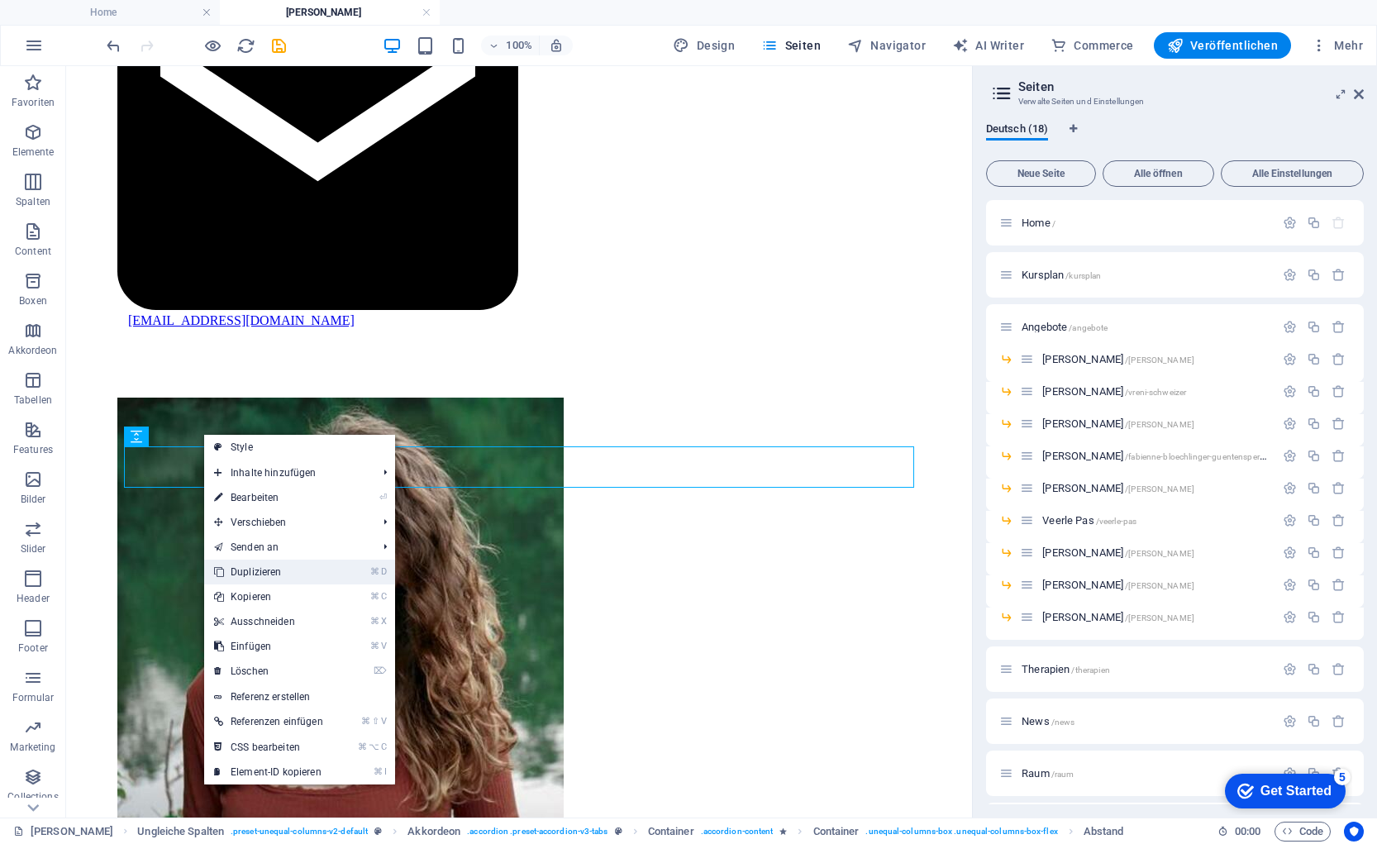
click at [259, 574] on link "⌘ D Duplizieren" at bounding box center [268, 571] width 129 height 25
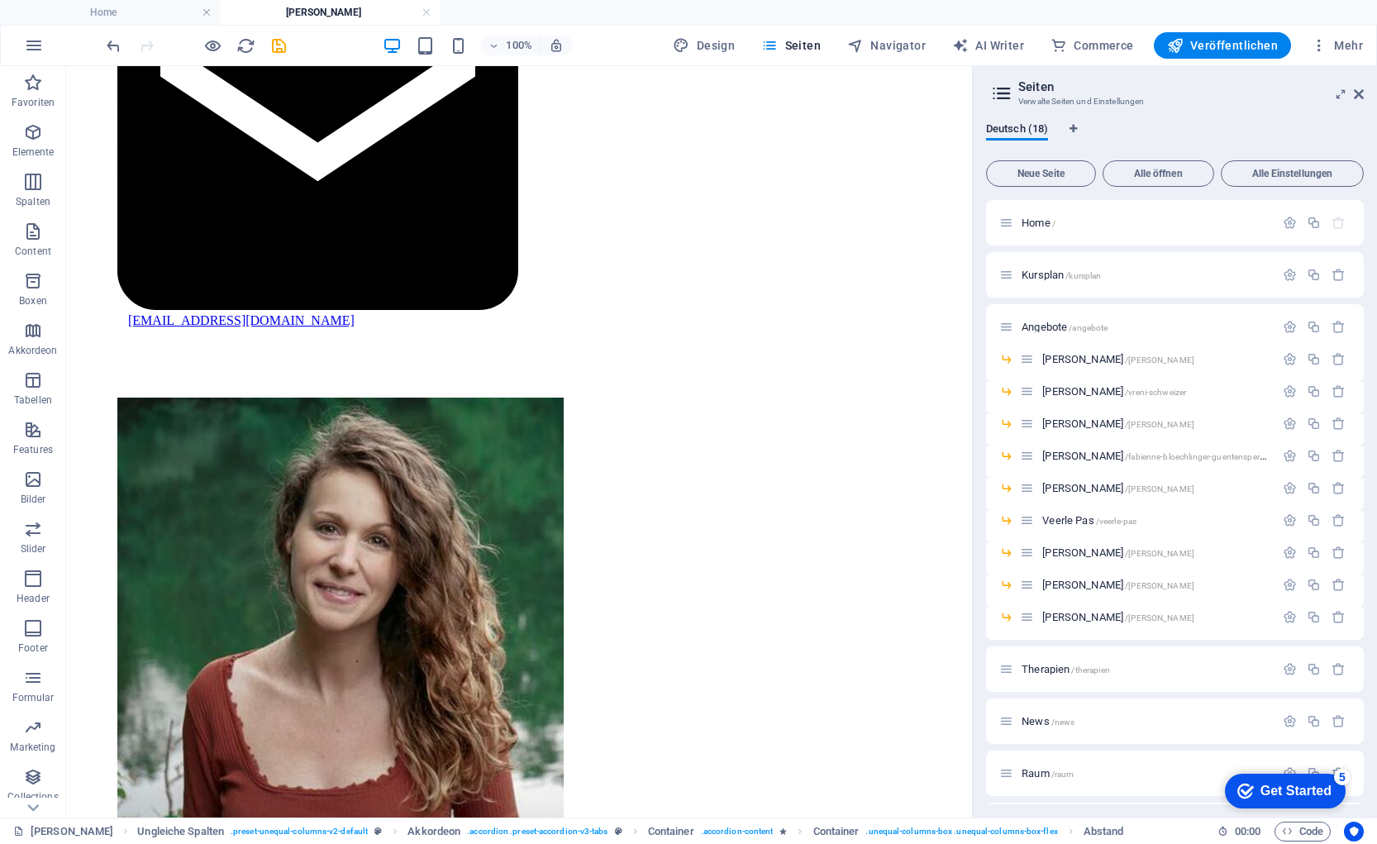
drag, startPoint x: 245, startPoint y: 510, endPoint x: 248, endPoint y: 572, distance: 62.1
click at [1210, 40] on span "Veröffentlichen" at bounding box center [1222, 45] width 111 height 17
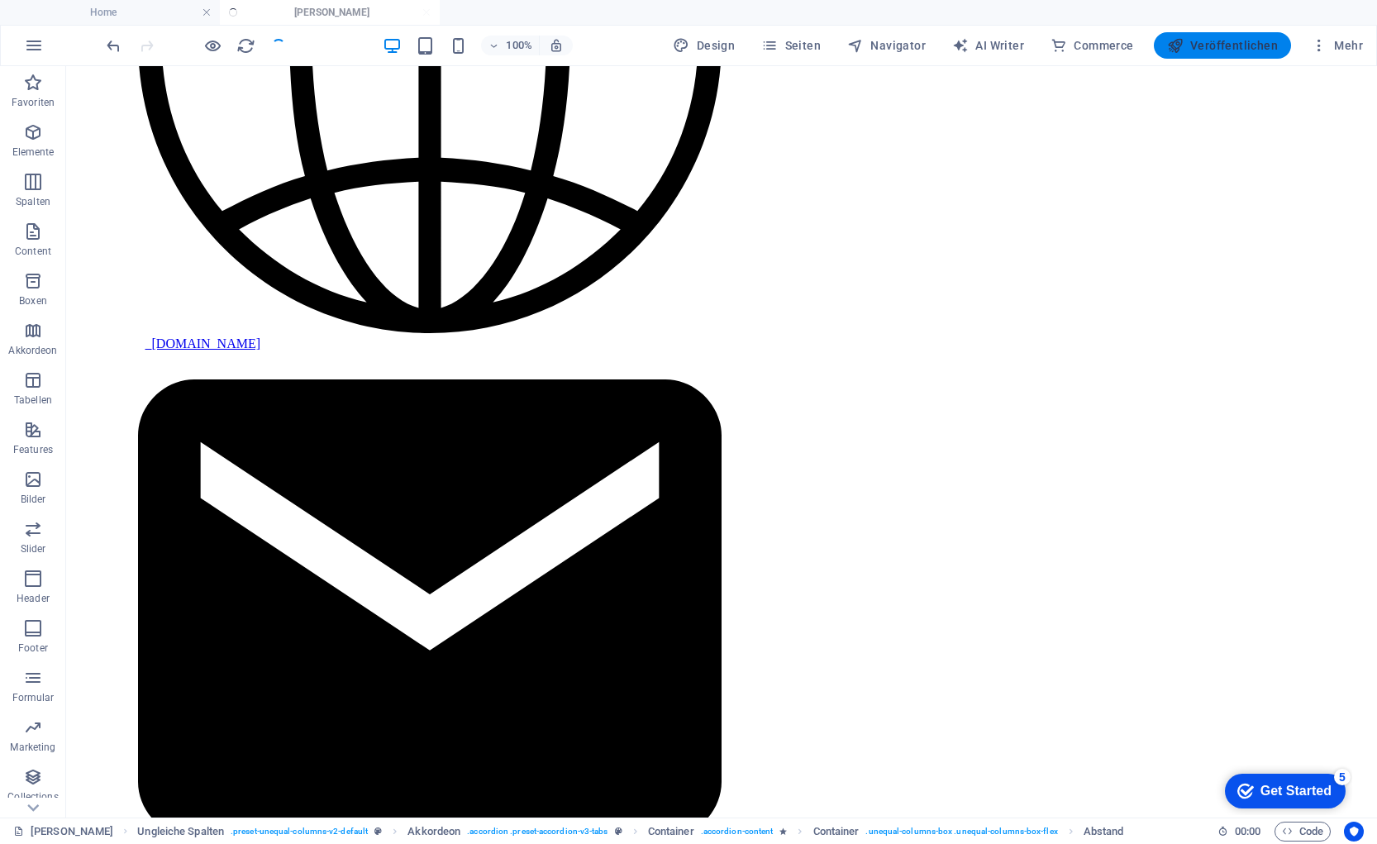
scroll to position [2174, 0]
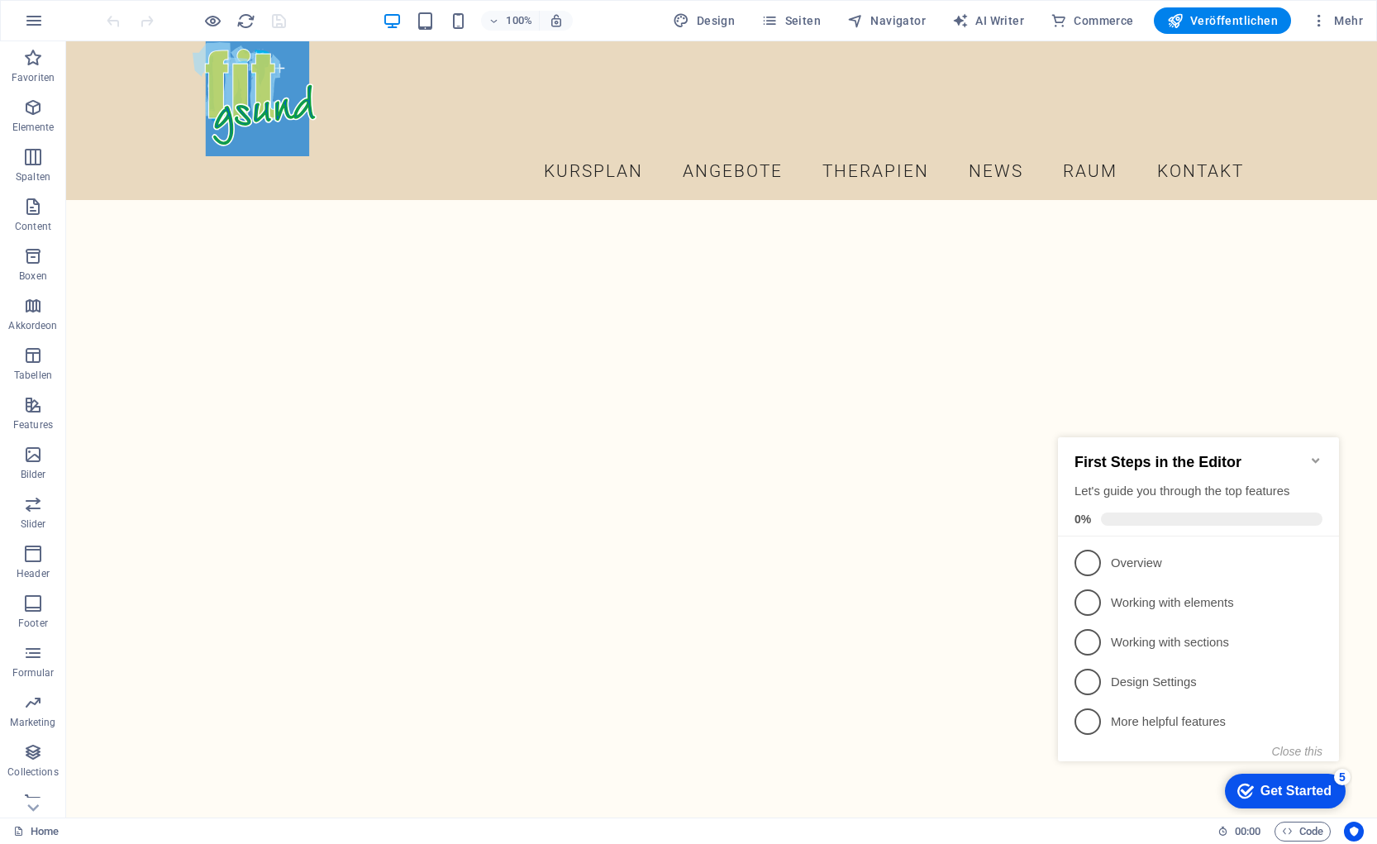
click at [1315, 458] on icon "Minimize checklist" at bounding box center [1315, 460] width 7 height 5
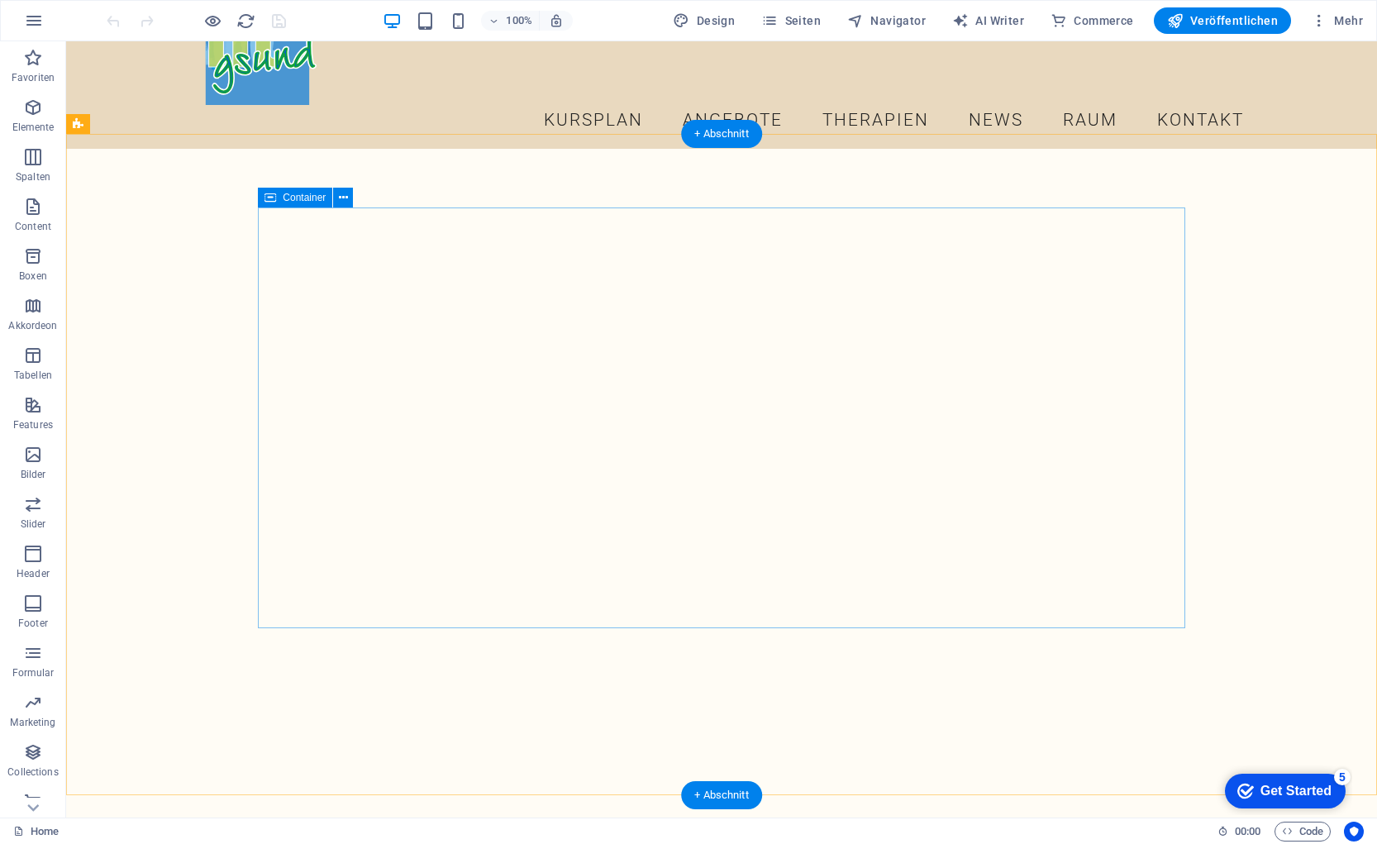
scroll to position [53, 0]
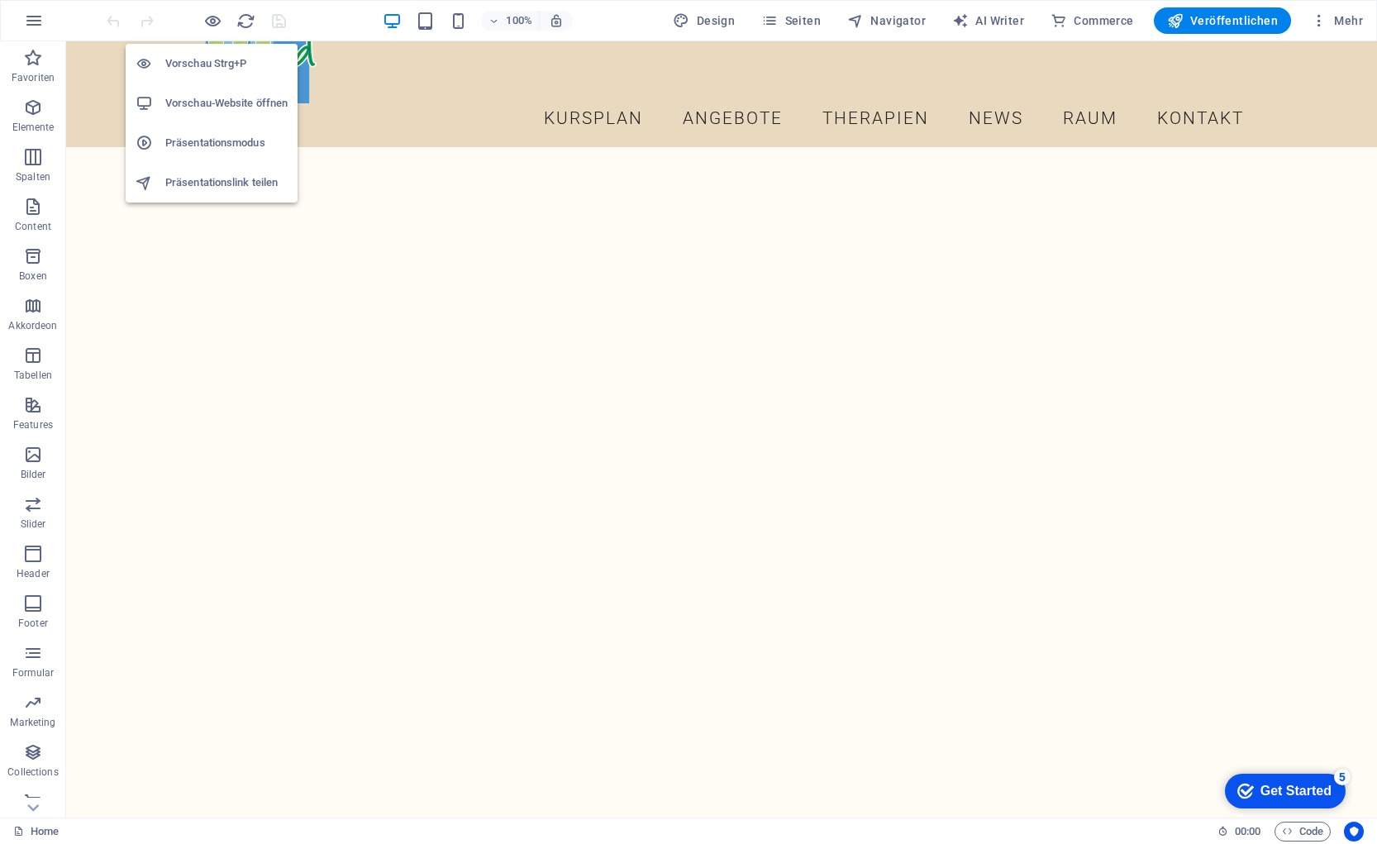
click at [216, 105] on h6 "Vorschau-Website öffnen" at bounding box center [226, 103] width 122 height 20
